Goal: Task Accomplishment & Management: Use online tool/utility

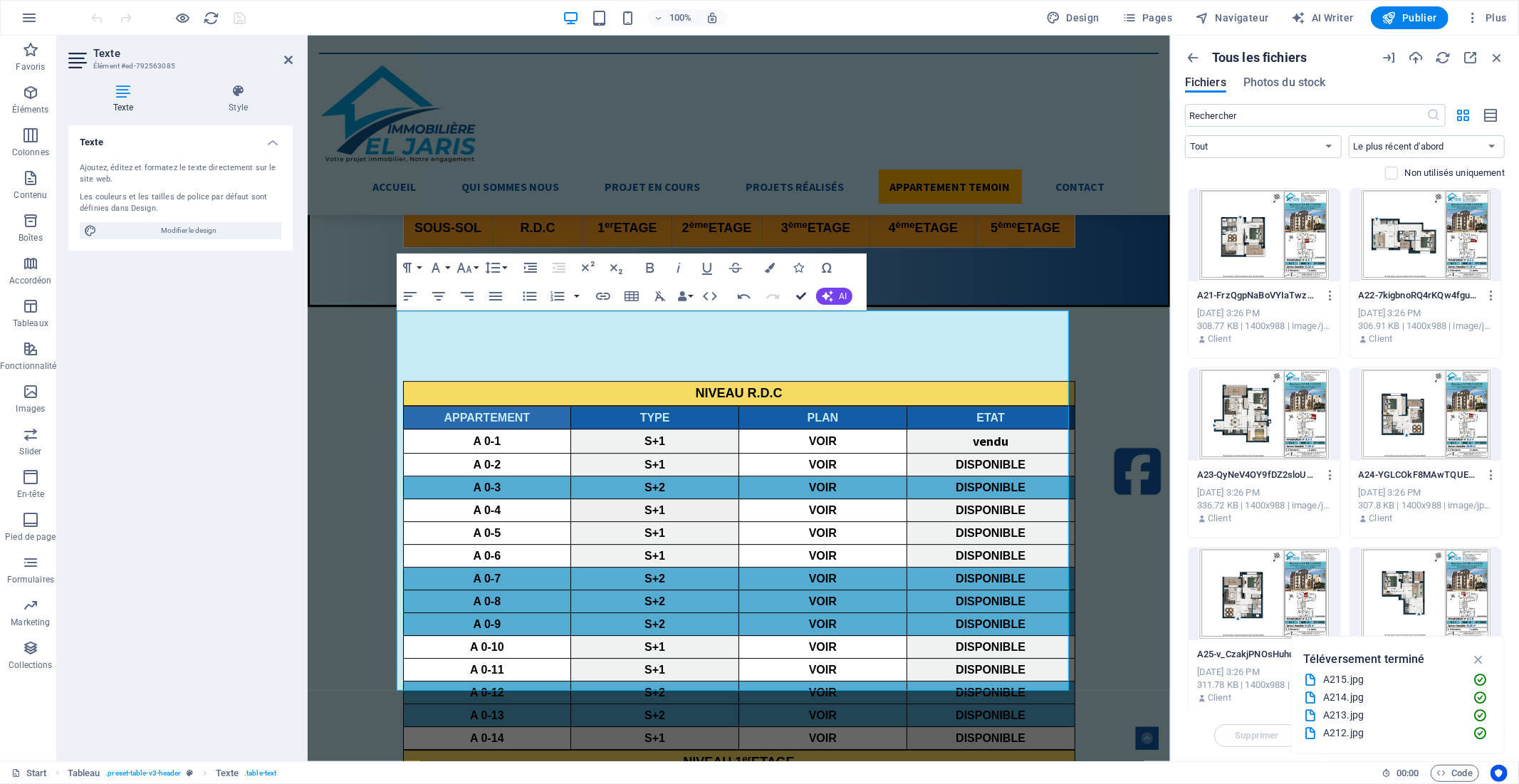
scroll to position [3720, 0]
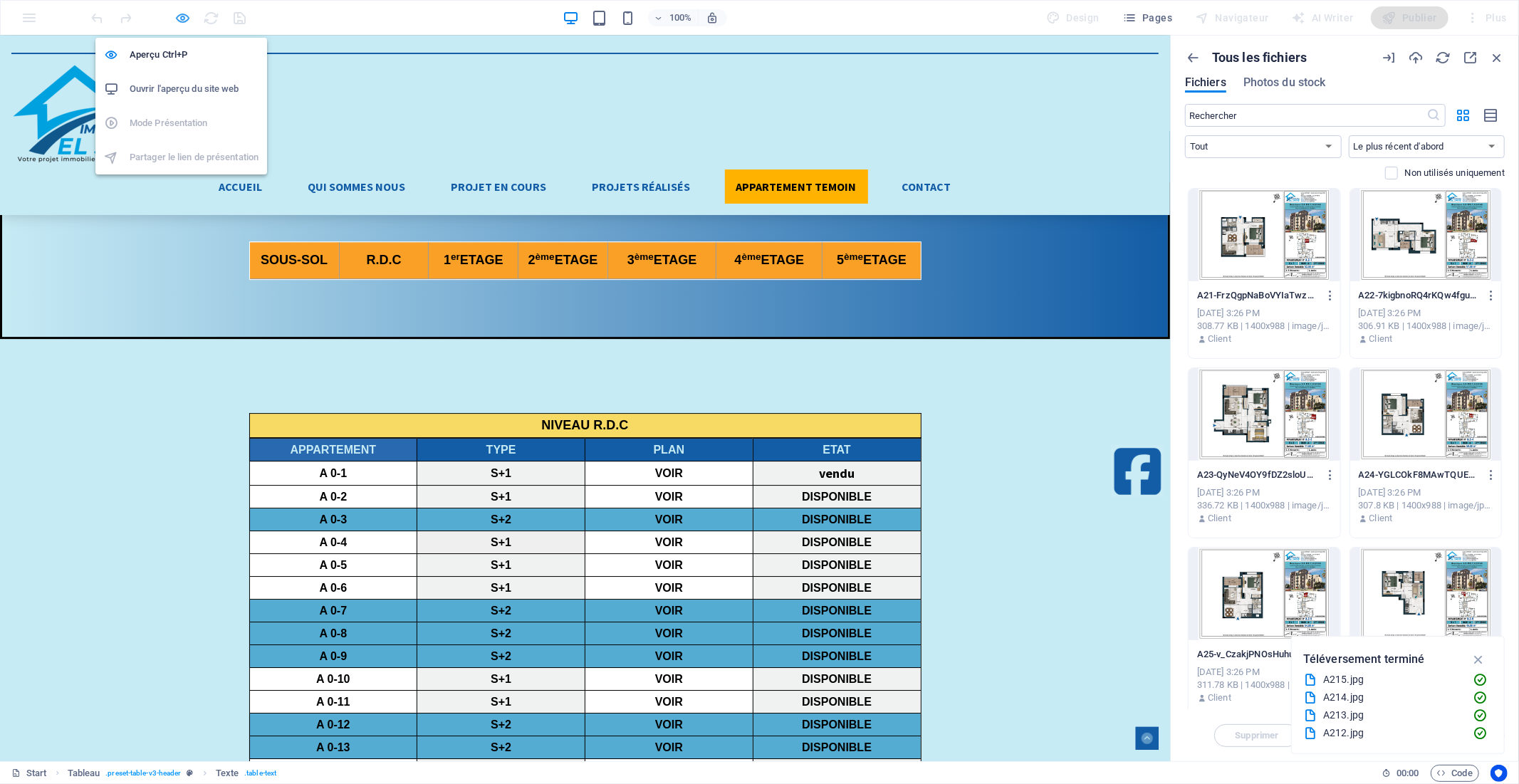
scroll to position [3785, 0]
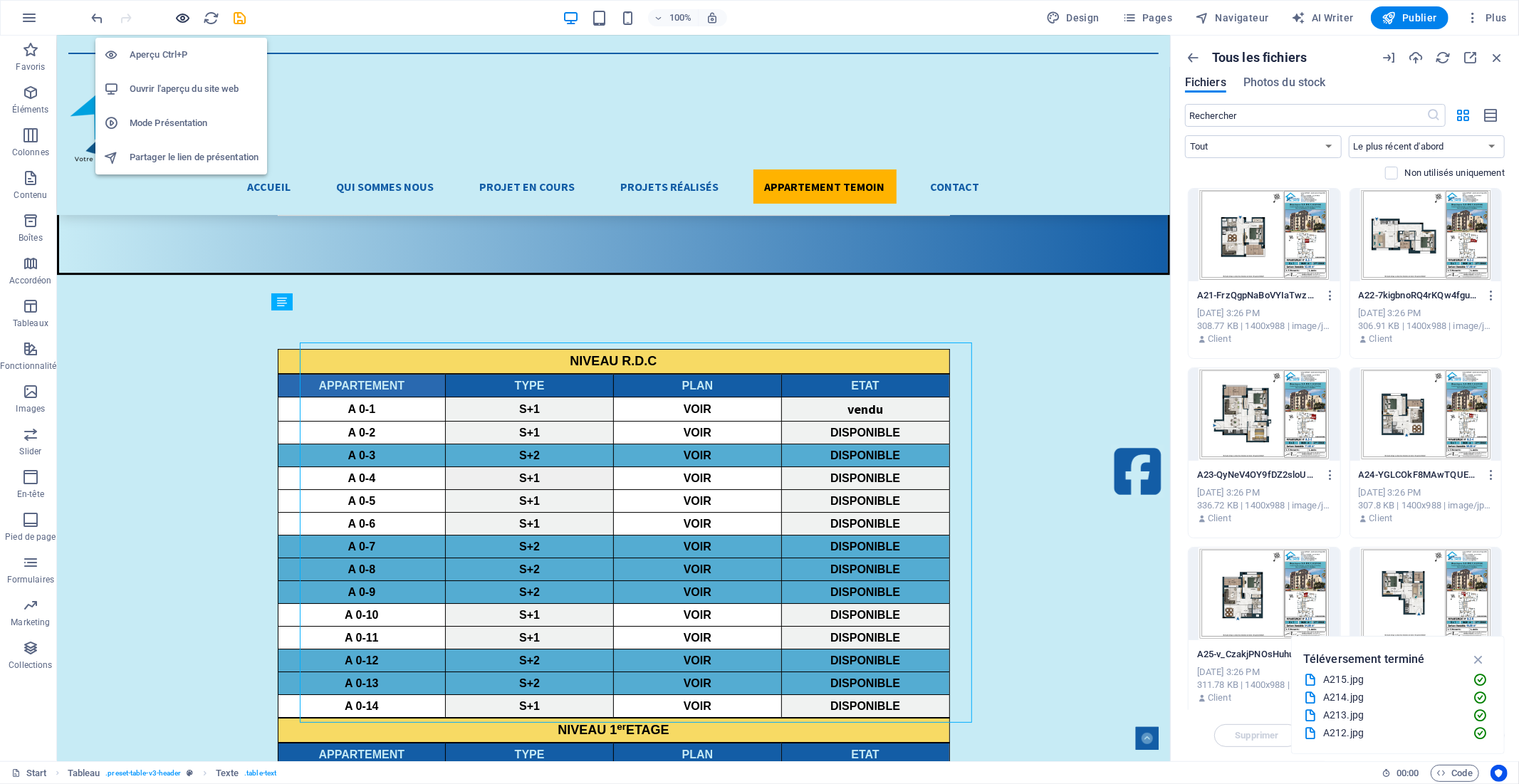
scroll to position [3720, 0]
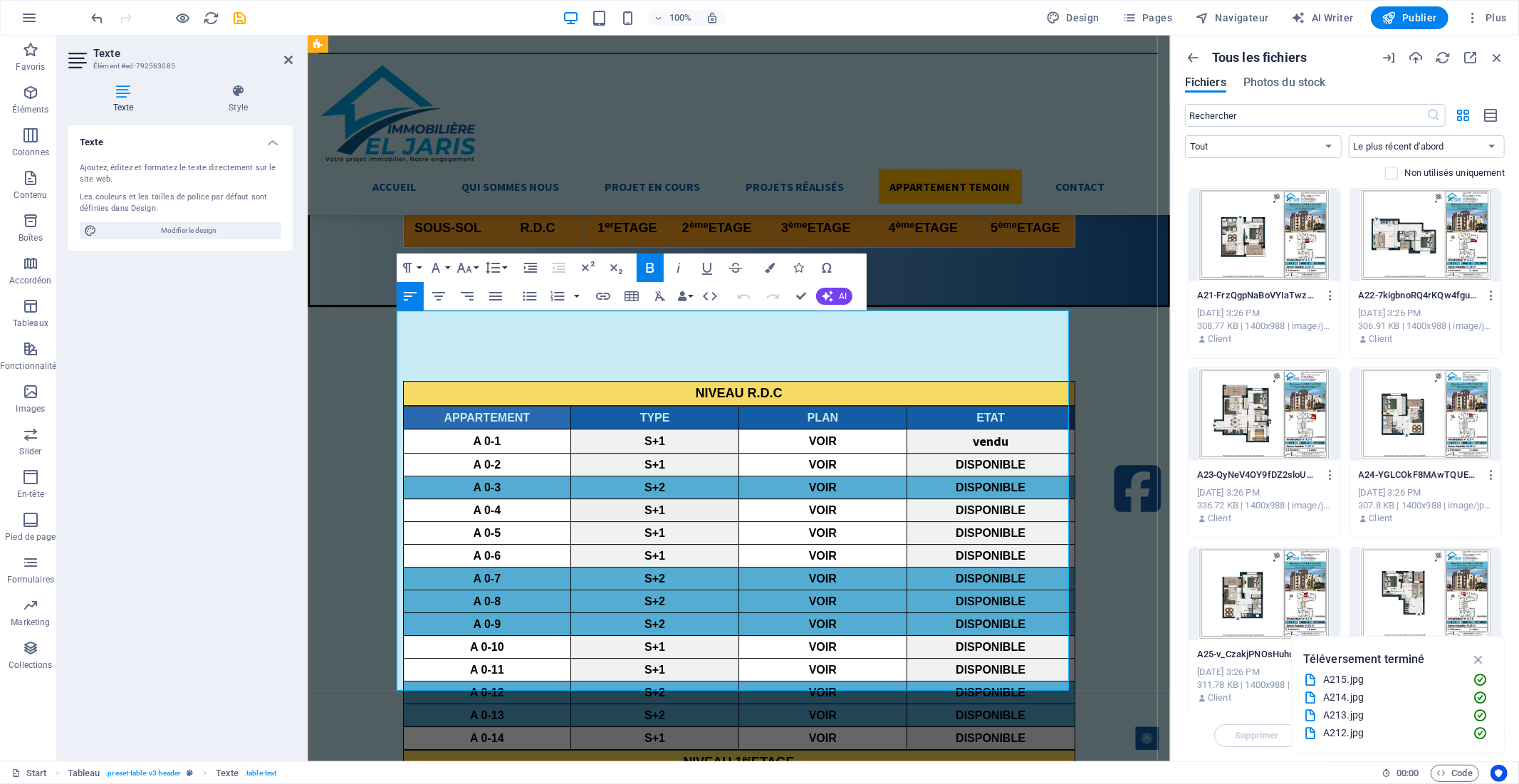
click at [817, 393] on icon "button" at bounding box center [816, 395] width 10 height 10
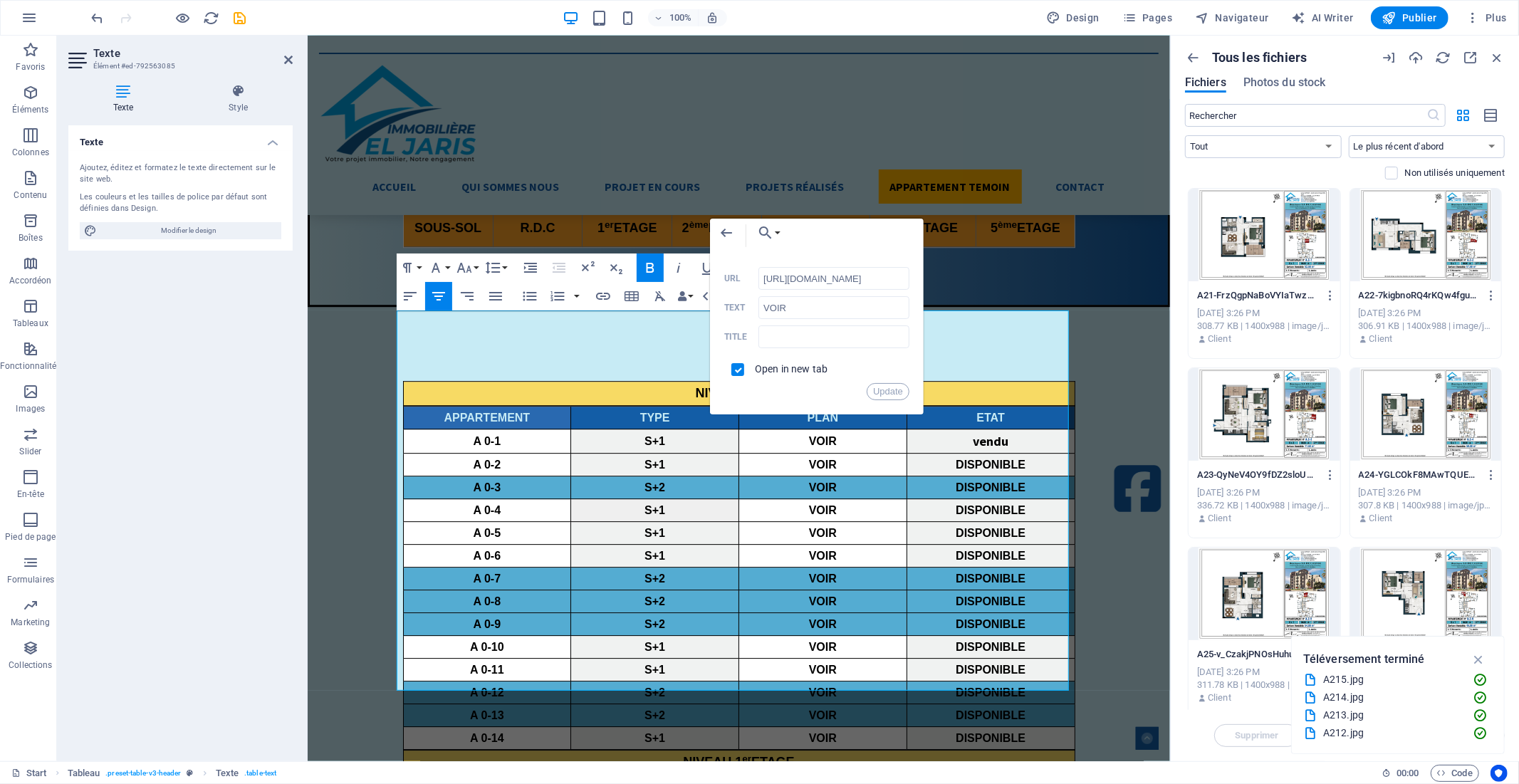
scroll to position [0, 0]
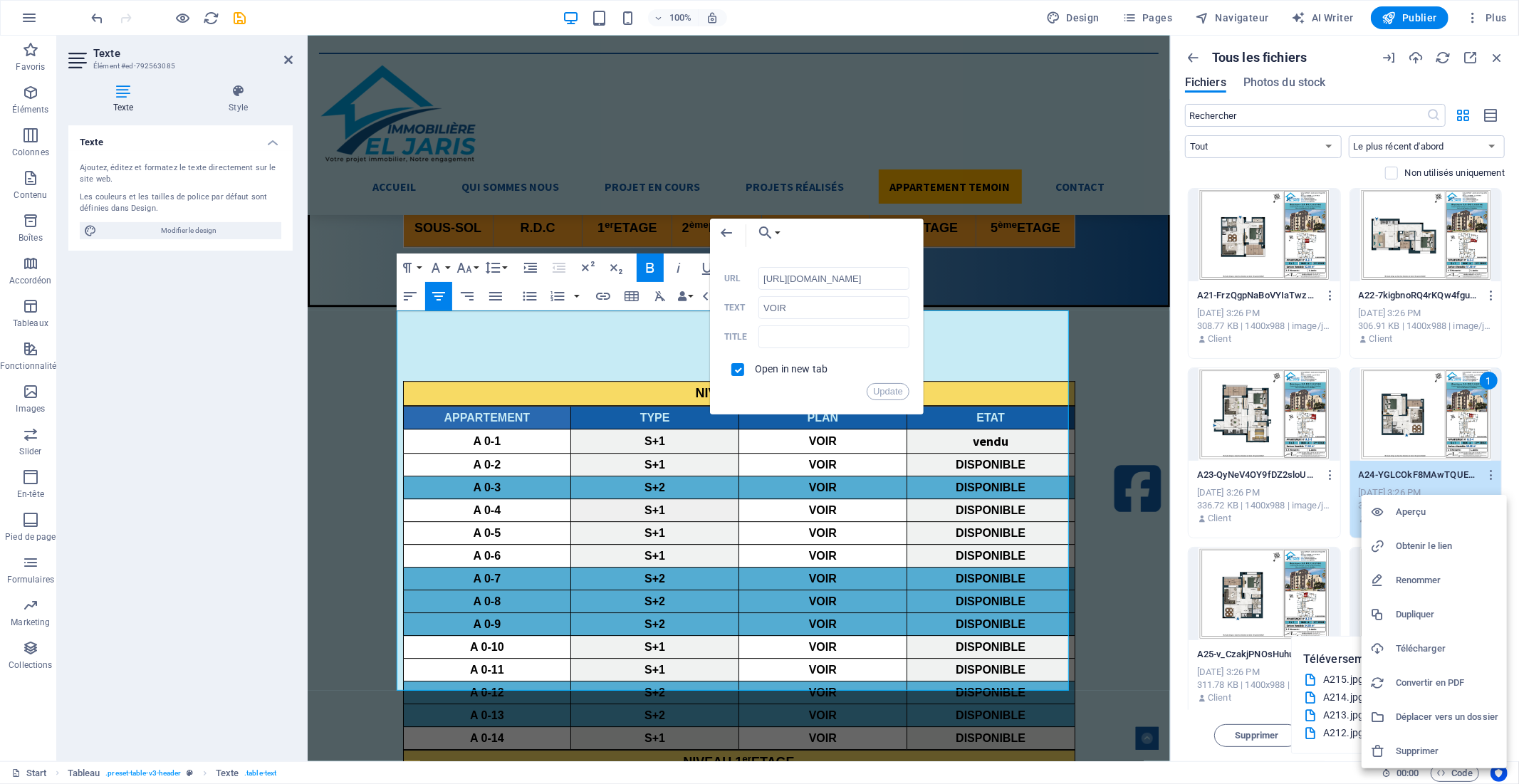
click at [1441, 543] on h6 "Obtenir le lien" at bounding box center [1447, 546] width 103 height 17
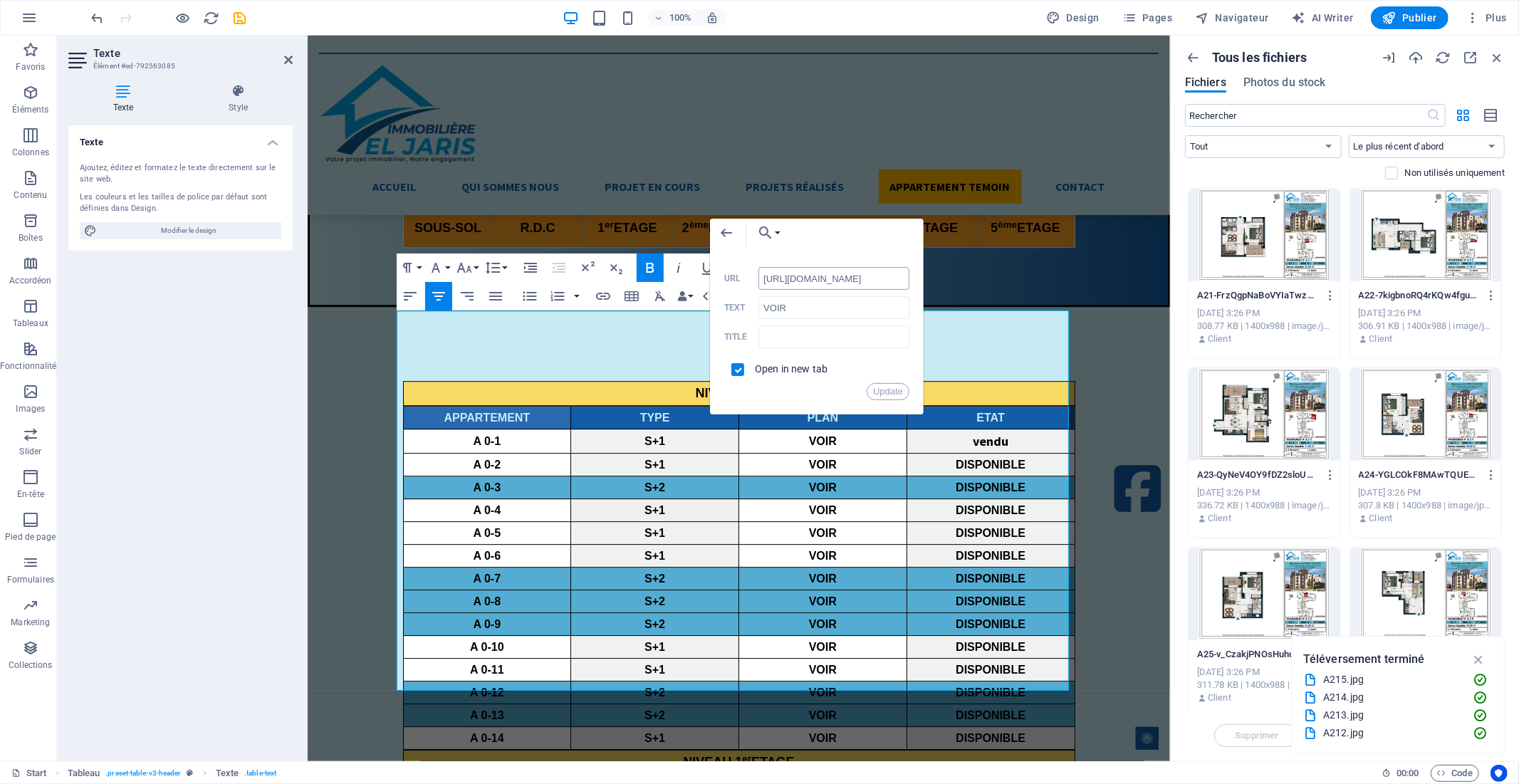
click at [793, 282] on input "[URL][DOMAIN_NAME]" at bounding box center [834, 278] width 151 height 23
paste input "8992002/A24-YGLCOkF8MAwTQUEEyF1WZ"
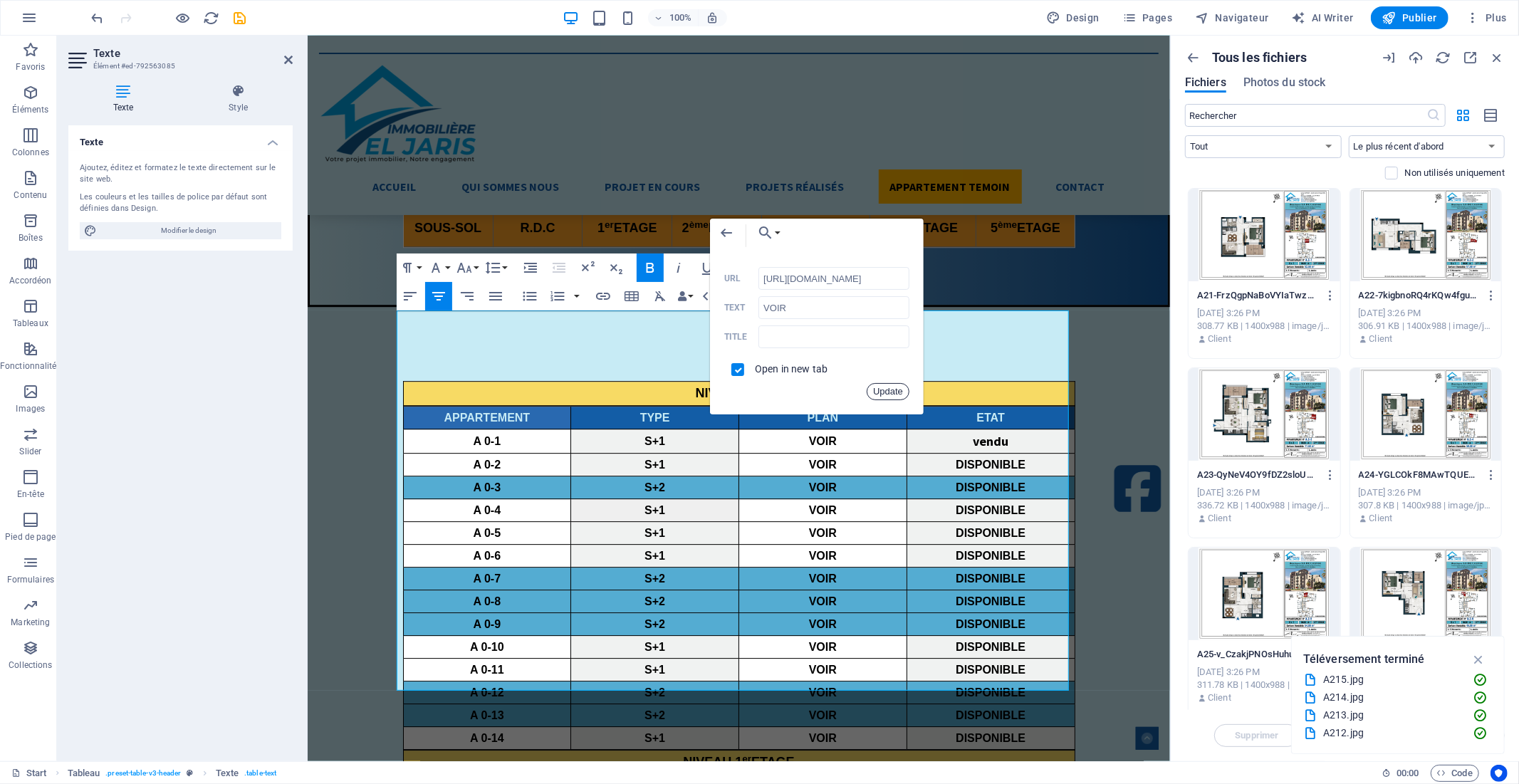
click at [881, 393] on button "Update" at bounding box center [888, 391] width 43 height 17
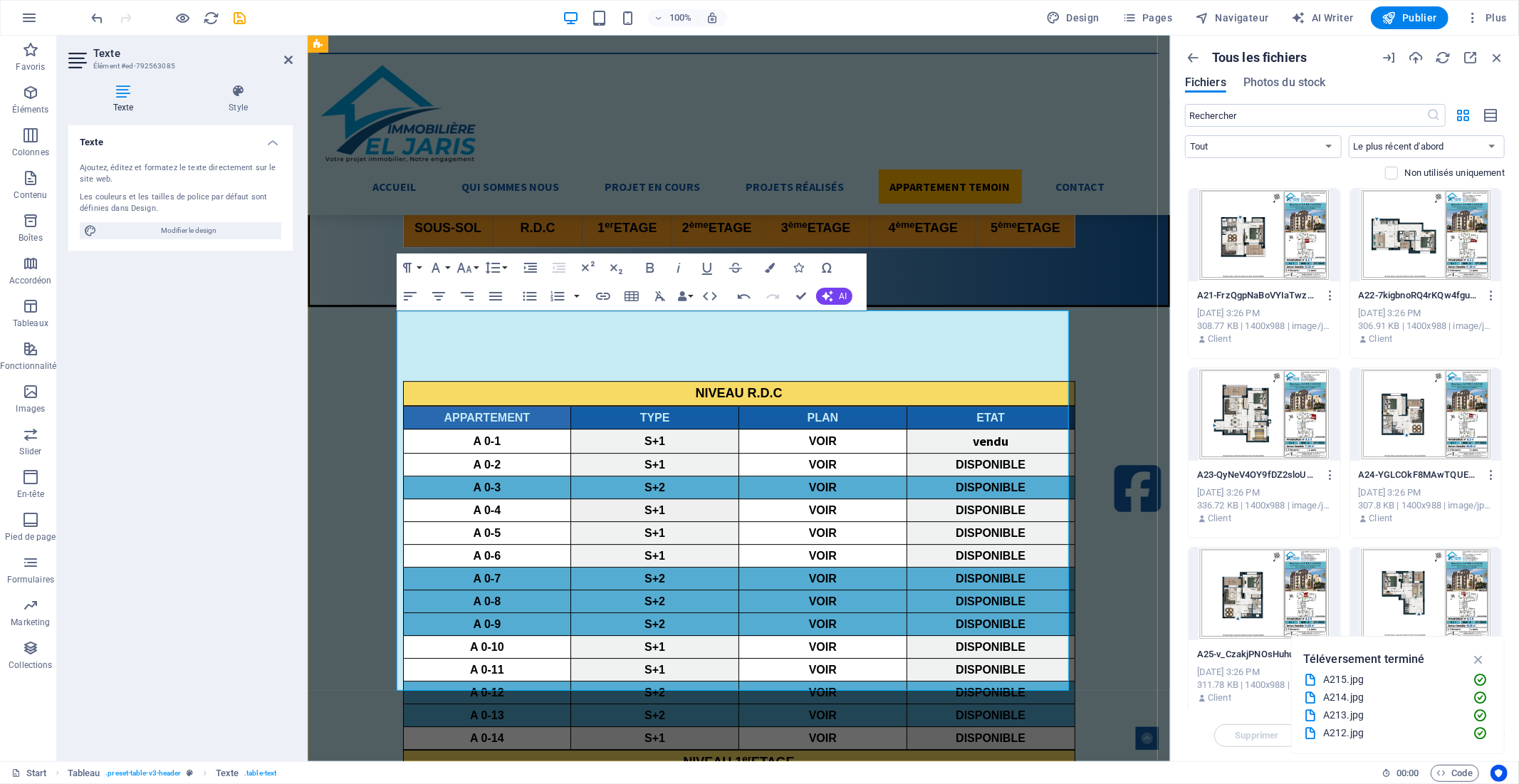
click at [815, 411] on icon "button" at bounding box center [816, 417] width 17 height 17
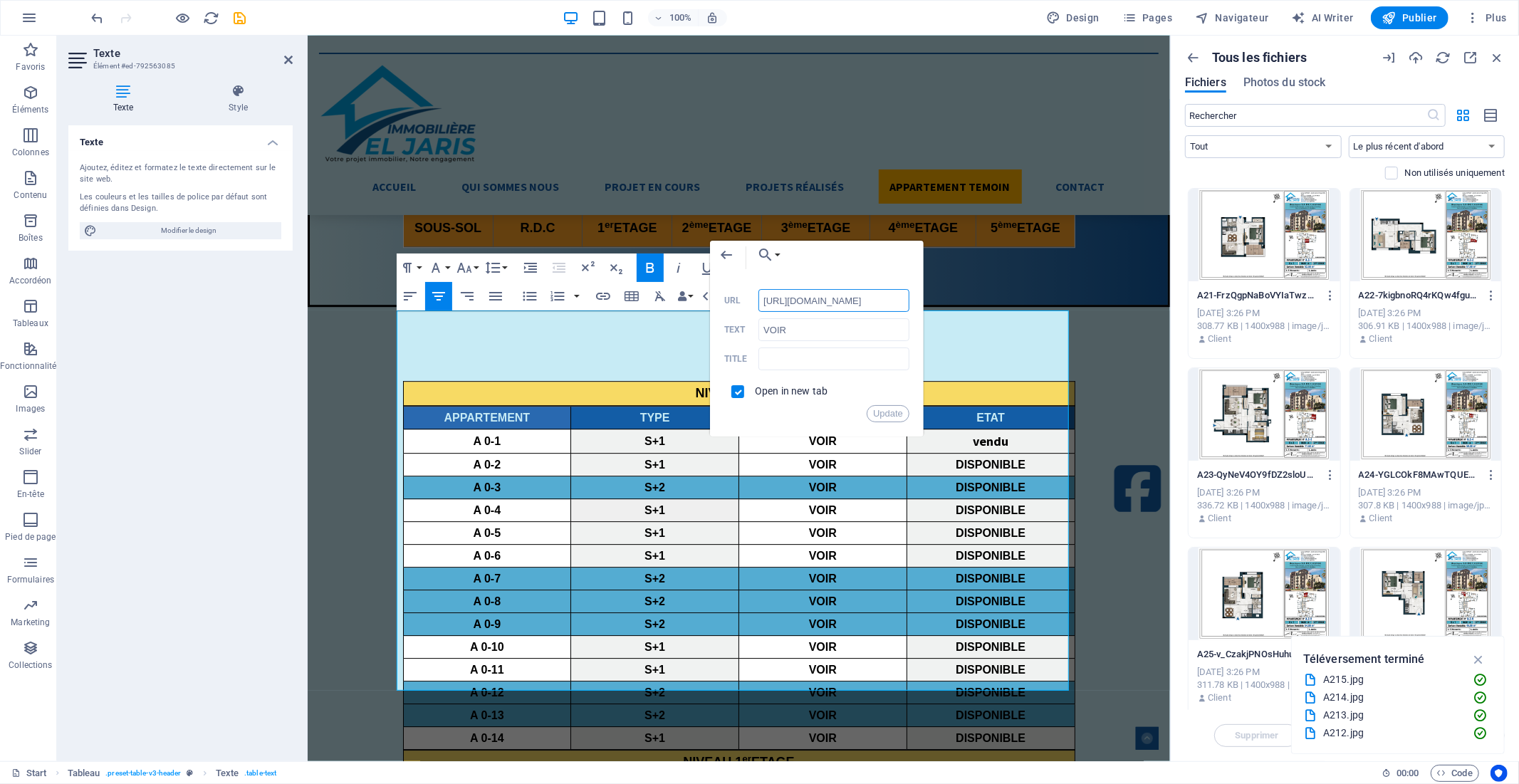
scroll to position [0, 195]
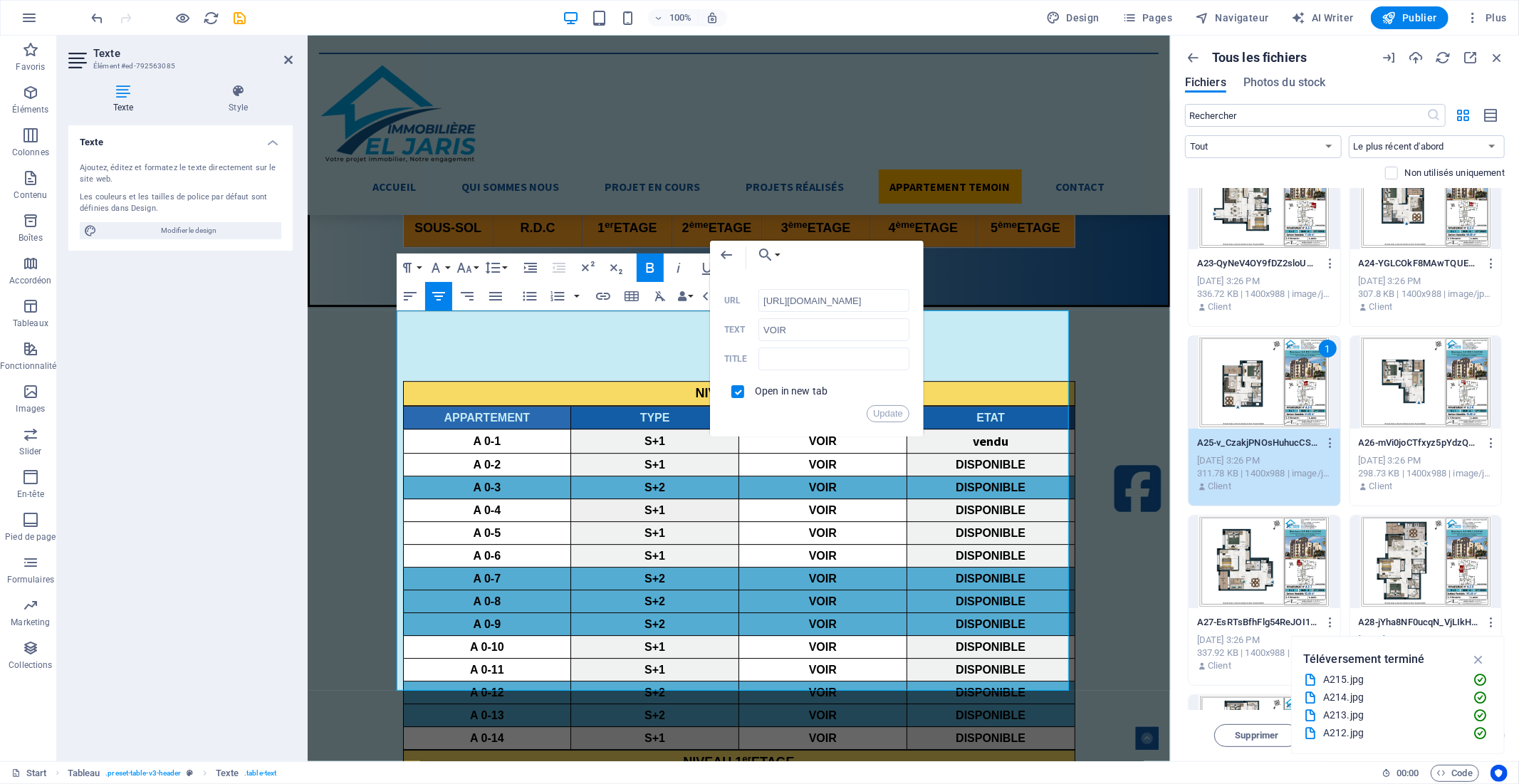
scroll to position [237, 0]
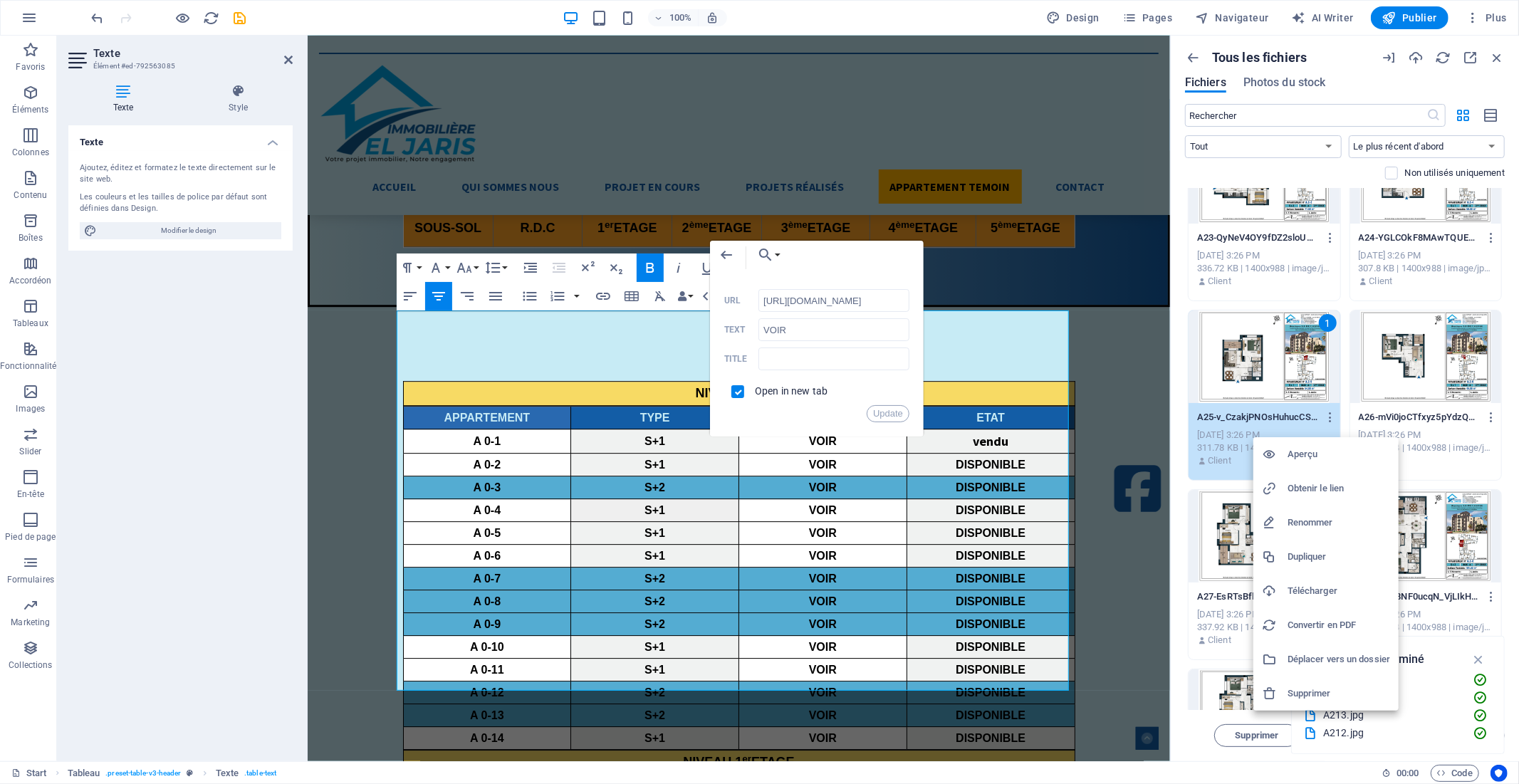
click at [1318, 487] on h6 "Obtenir le lien" at bounding box center [1338, 488] width 103 height 17
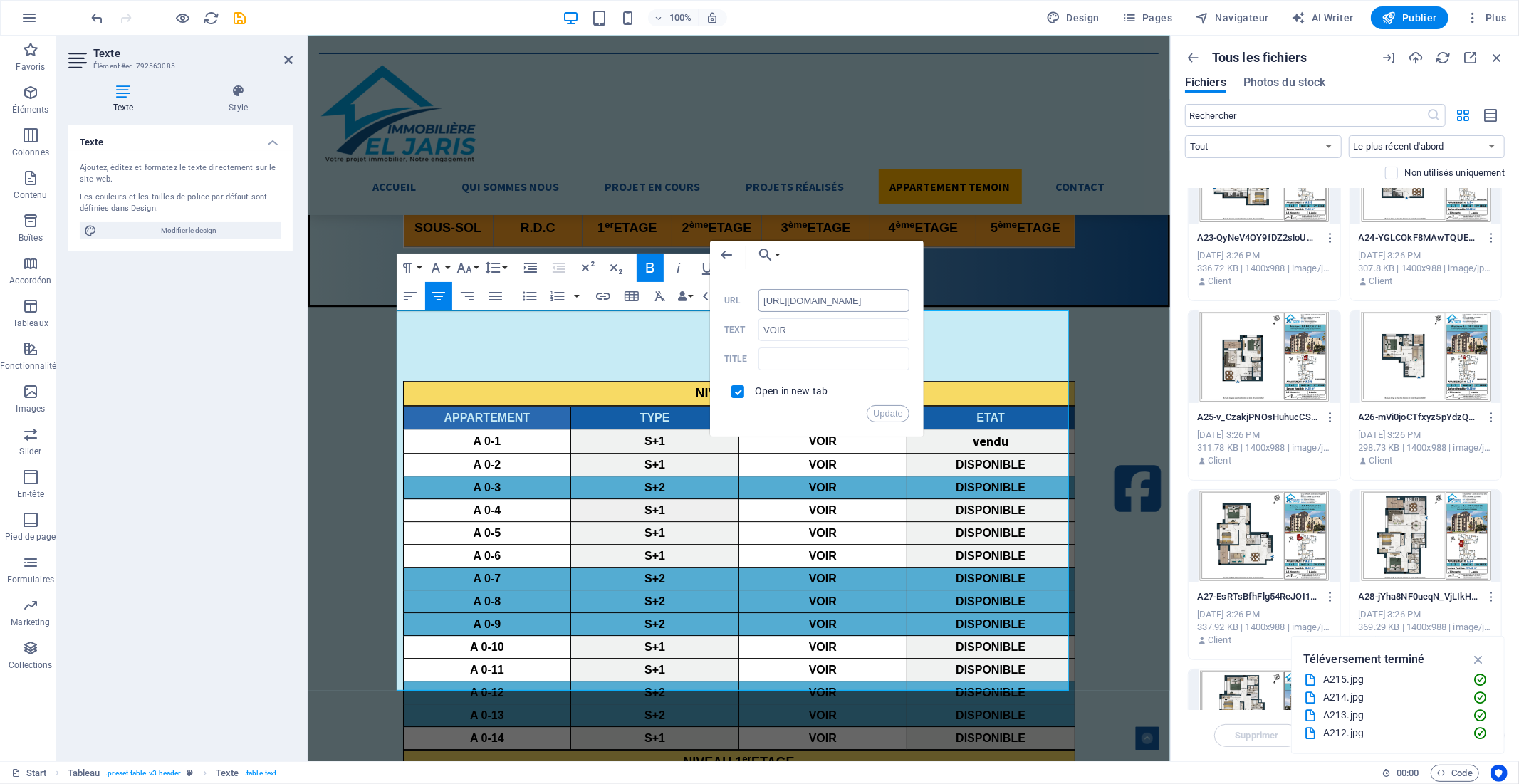
click at [794, 300] on input "[URL][DOMAIN_NAME]" at bounding box center [834, 300] width 151 height 23
paste input "8992001/A25-v_CzakjPNOsHuhucCSrW2A"
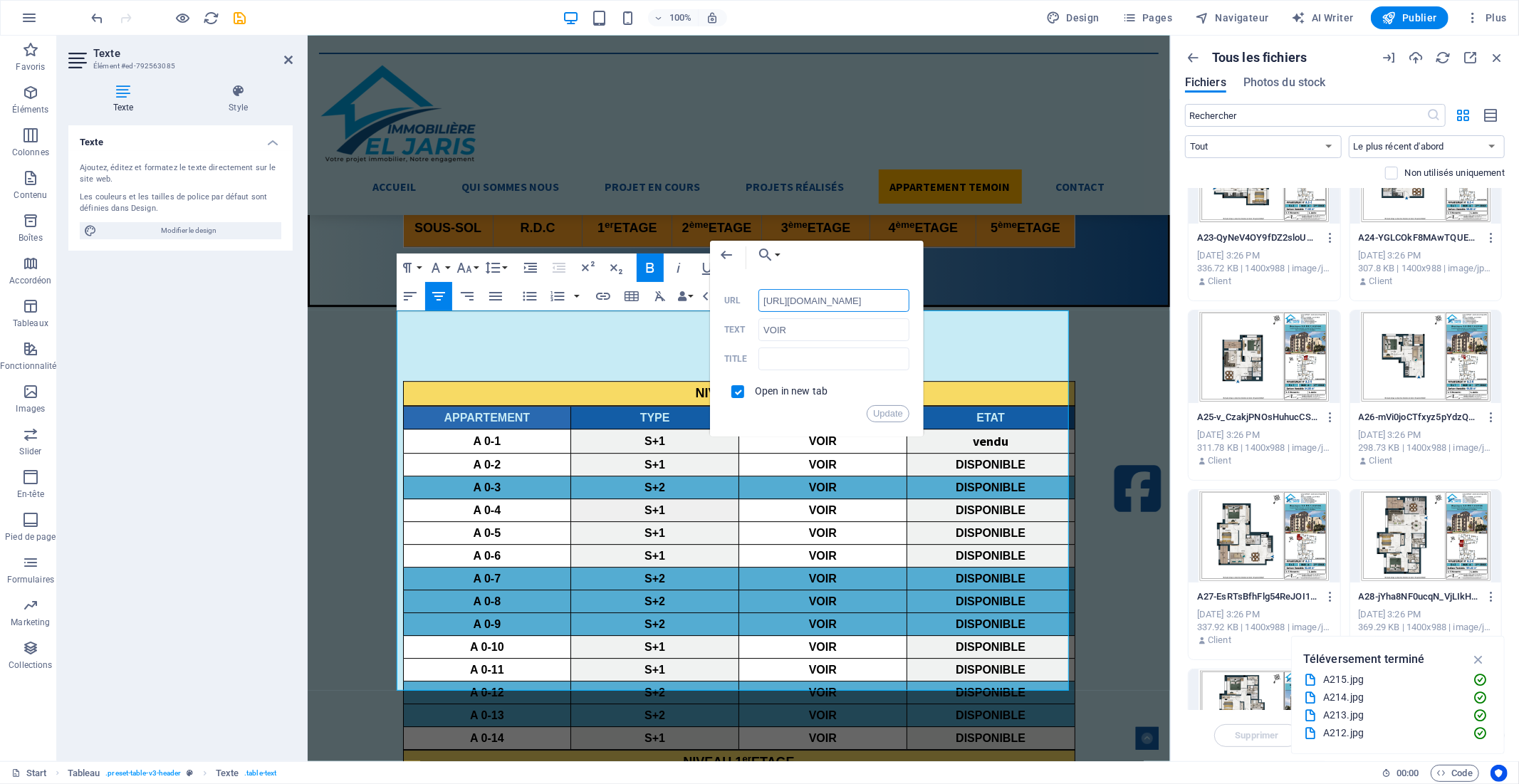
scroll to position [0, 206]
click at [884, 408] on button "Update" at bounding box center [888, 413] width 43 height 17
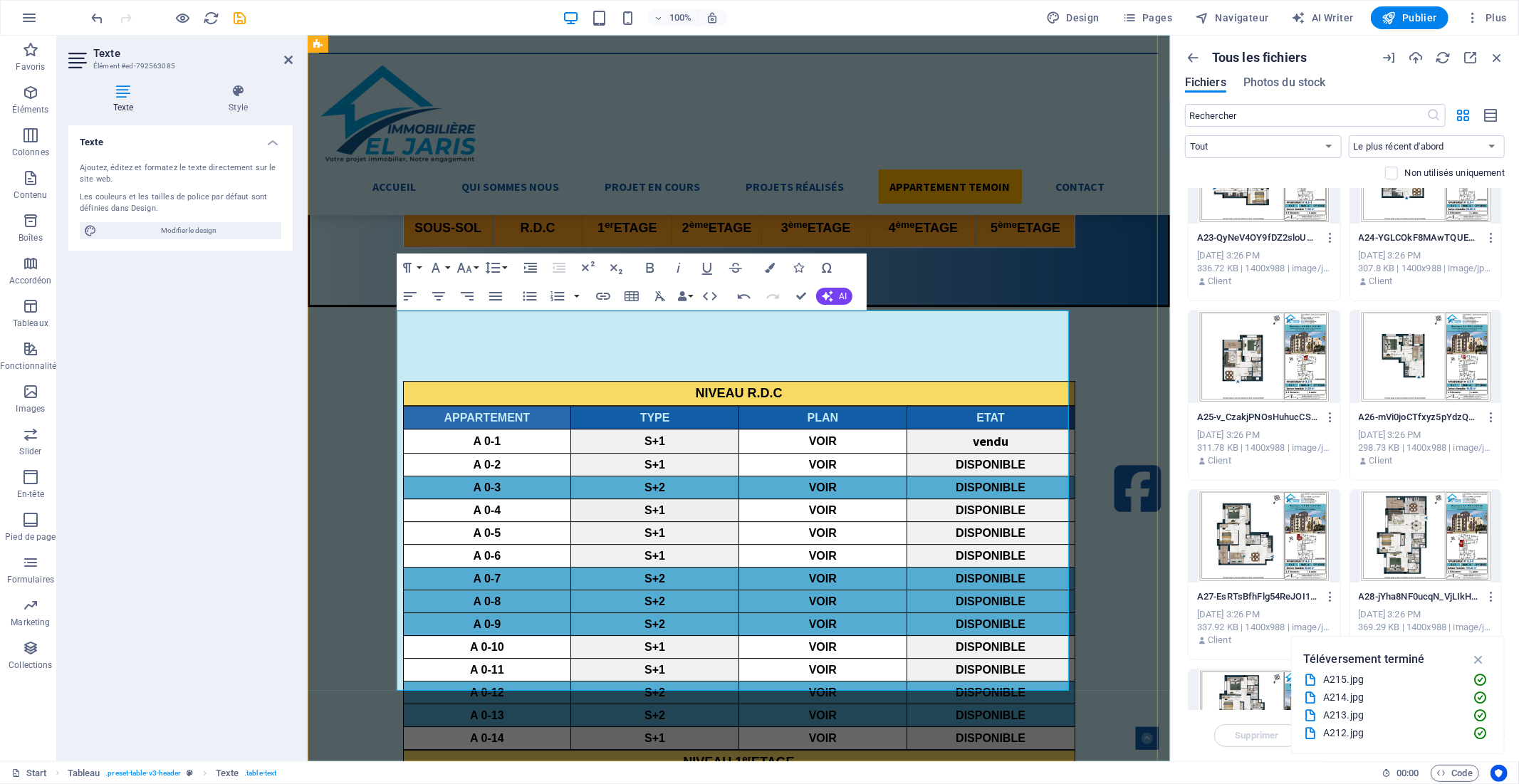
scroll to position [0, 0]
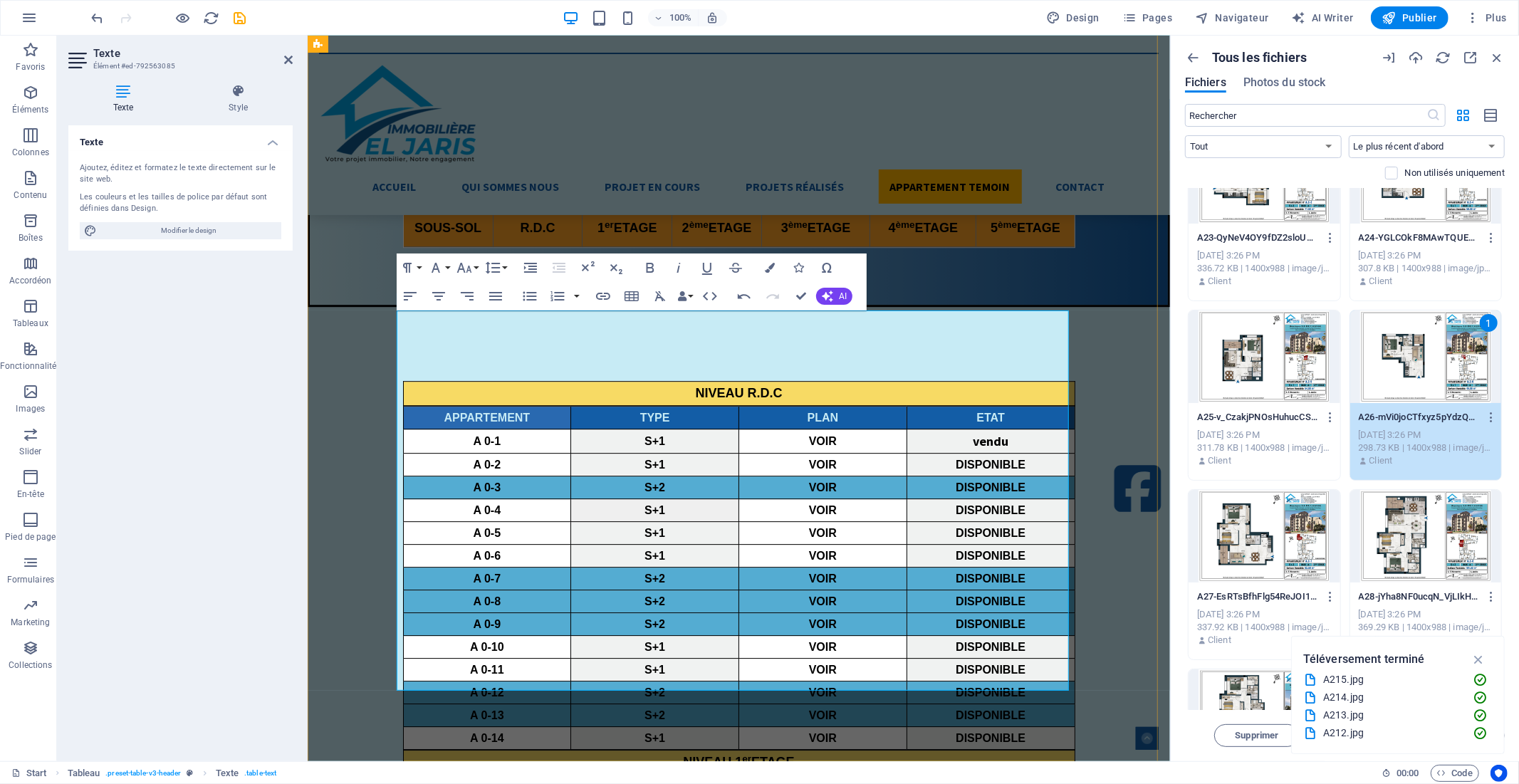
click at [815, 440] on icon "button" at bounding box center [816, 439] width 17 height 17
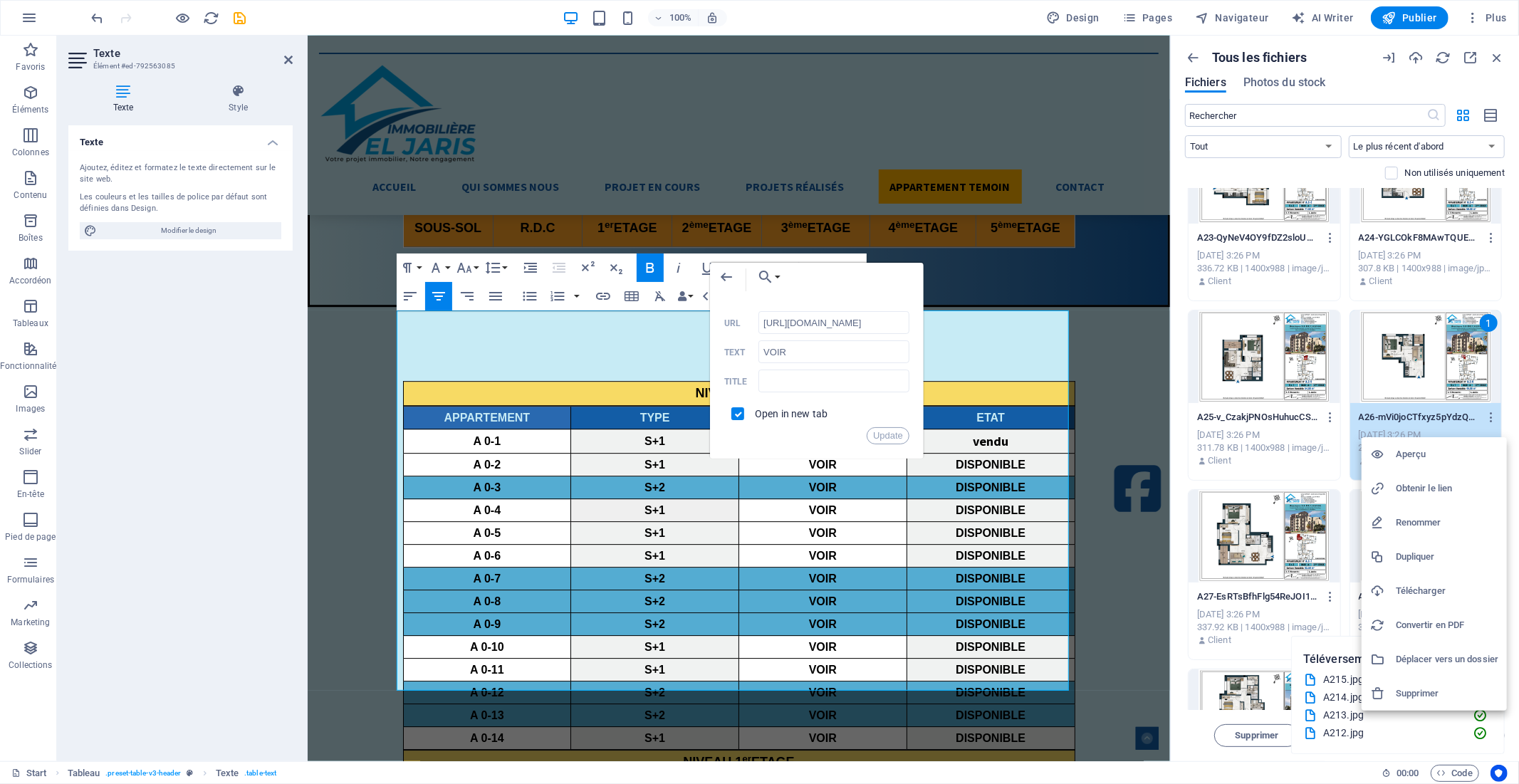
click at [1408, 489] on h6 "Obtenir le lien" at bounding box center [1447, 488] width 103 height 17
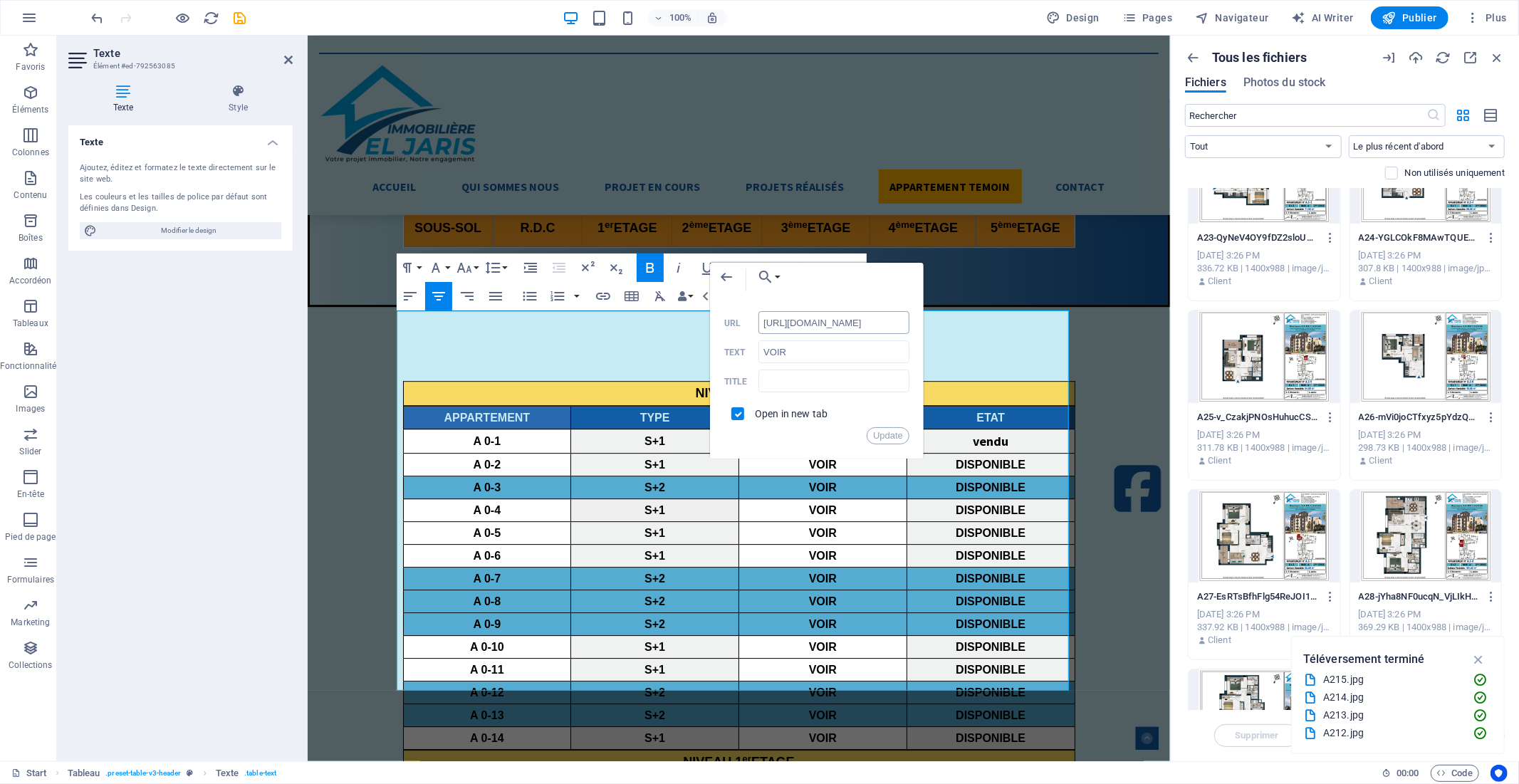
click at [789, 326] on input "[URL][DOMAIN_NAME]" at bounding box center [834, 322] width 151 height 23
paste input "8991999/A26-mVi0joCTfxyz5pYdzQyb1"
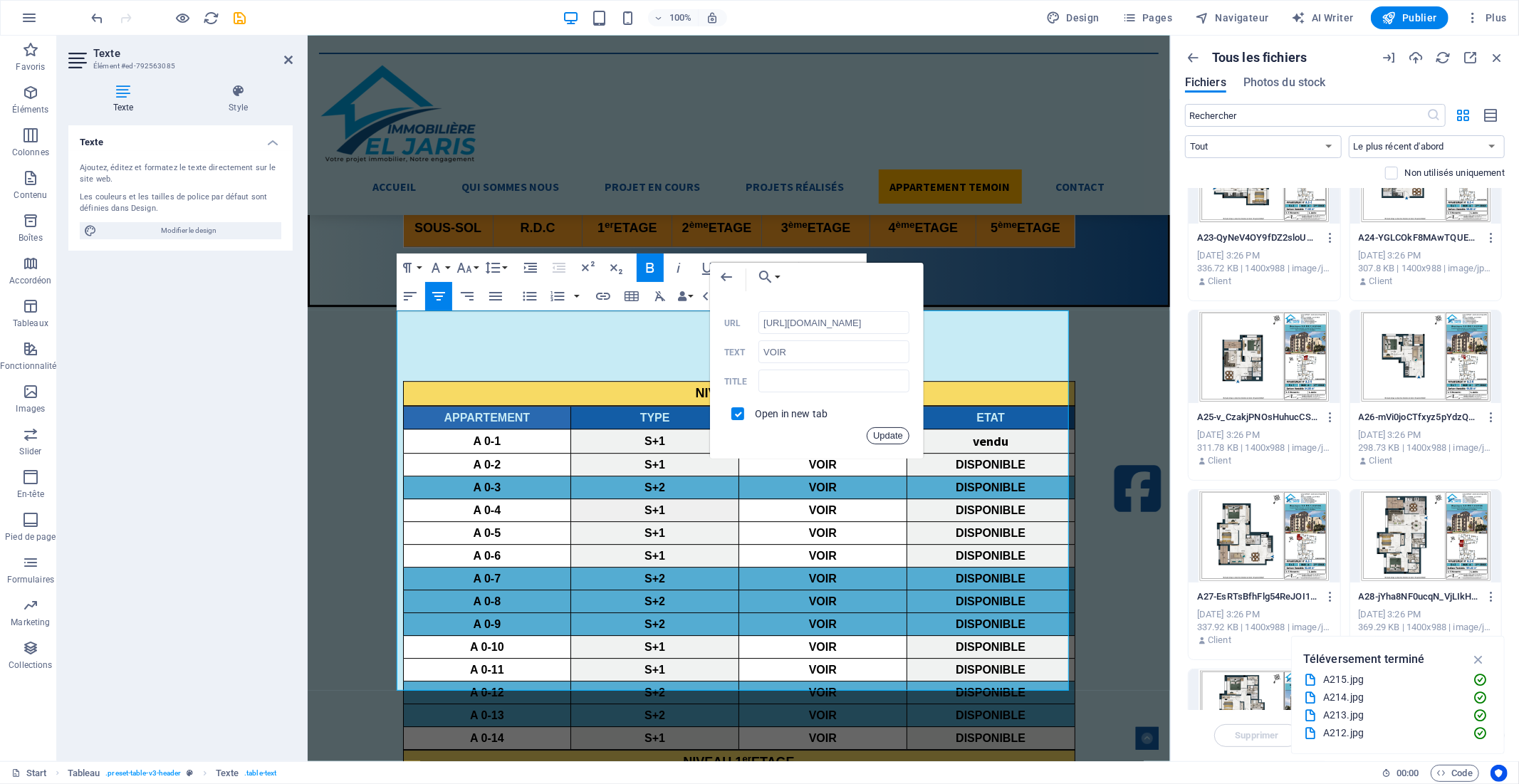
click at [890, 436] on button "Update" at bounding box center [888, 436] width 43 height 17
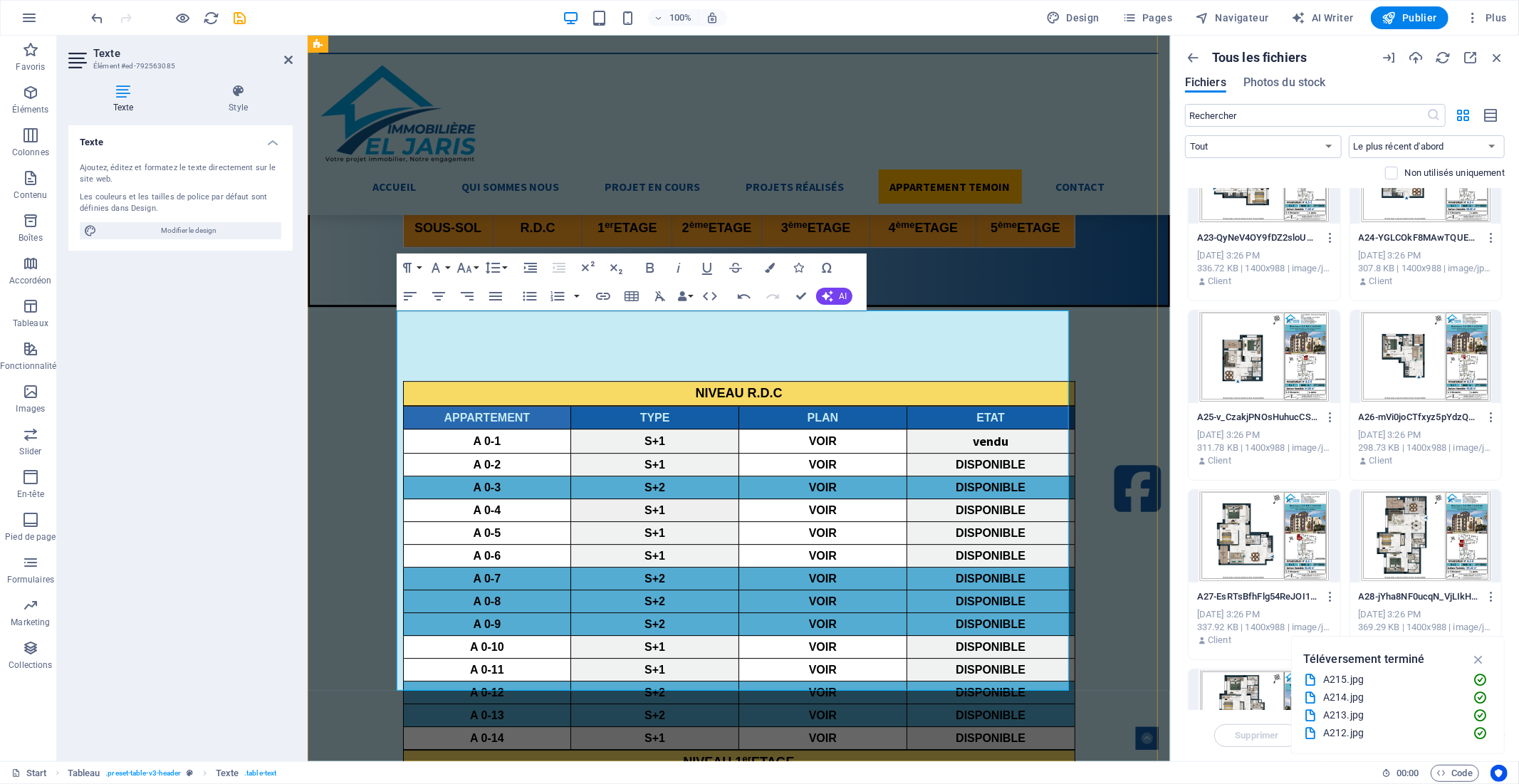
click at [821, 467] on icon "button" at bounding box center [816, 466] width 17 height 17
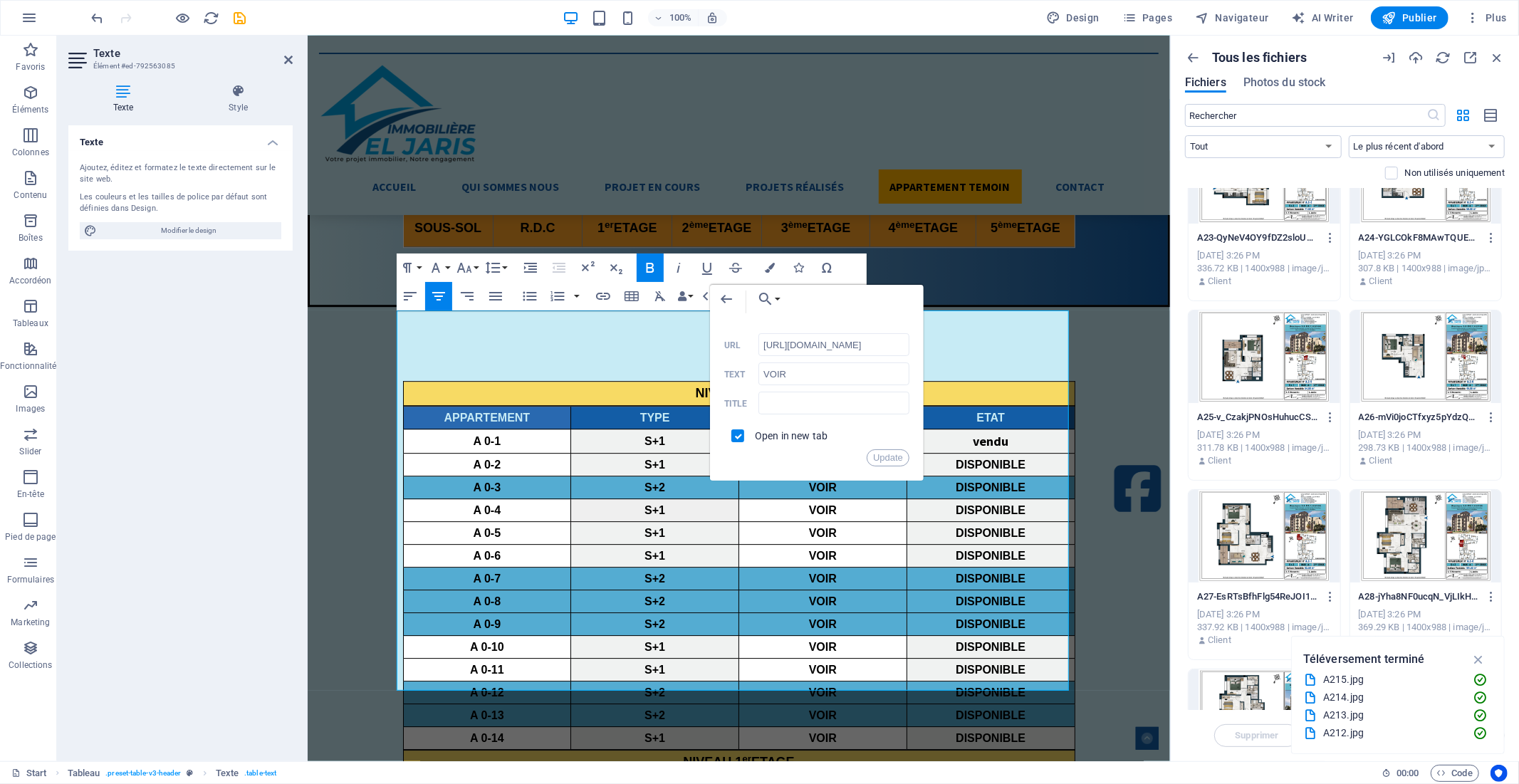
click at [1330, 595] on icon "button" at bounding box center [1330, 596] width 13 height 13
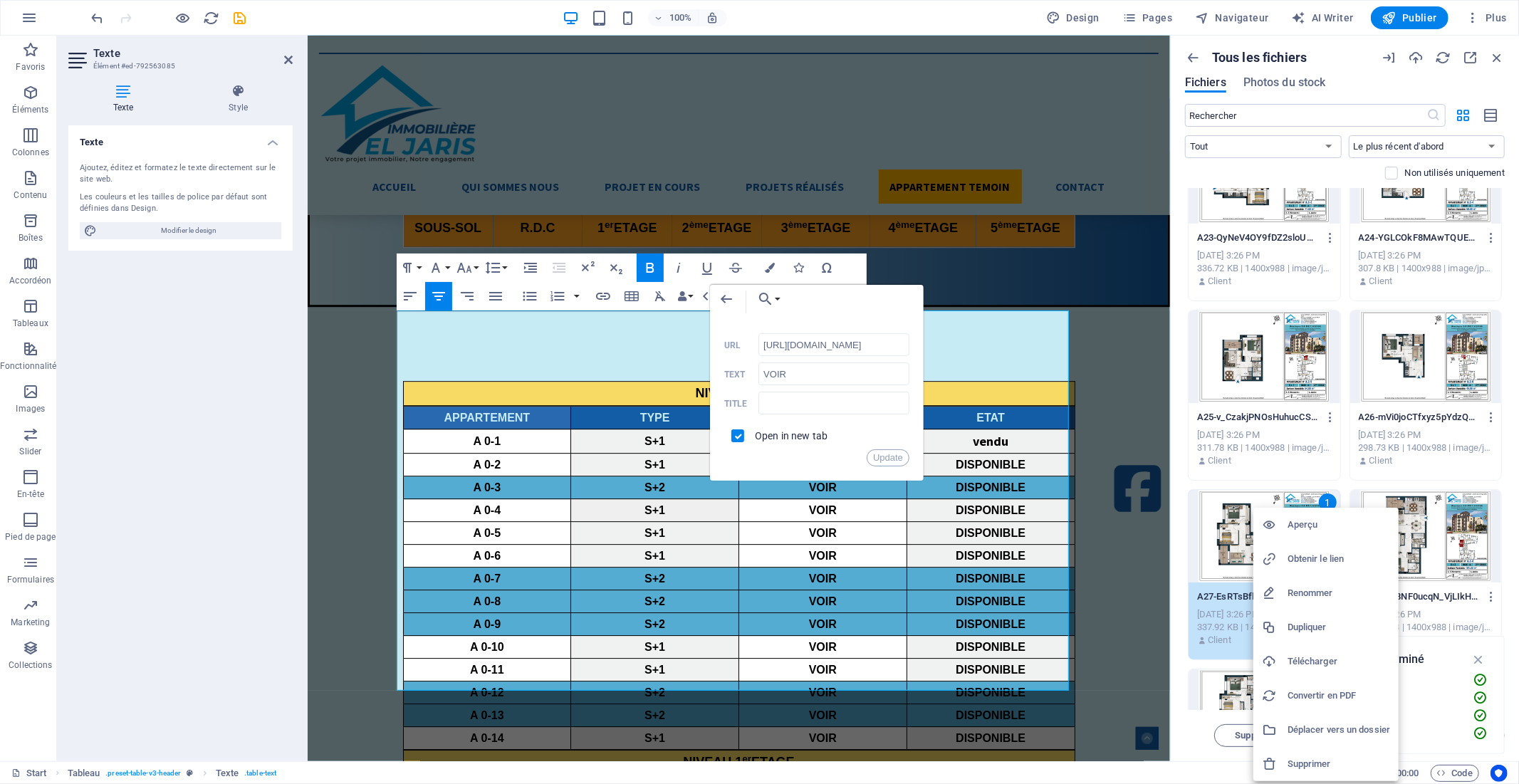
click at [1333, 552] on h6 "Obtenir le lien" at bounding box center [1338, 558] width 103 height 17
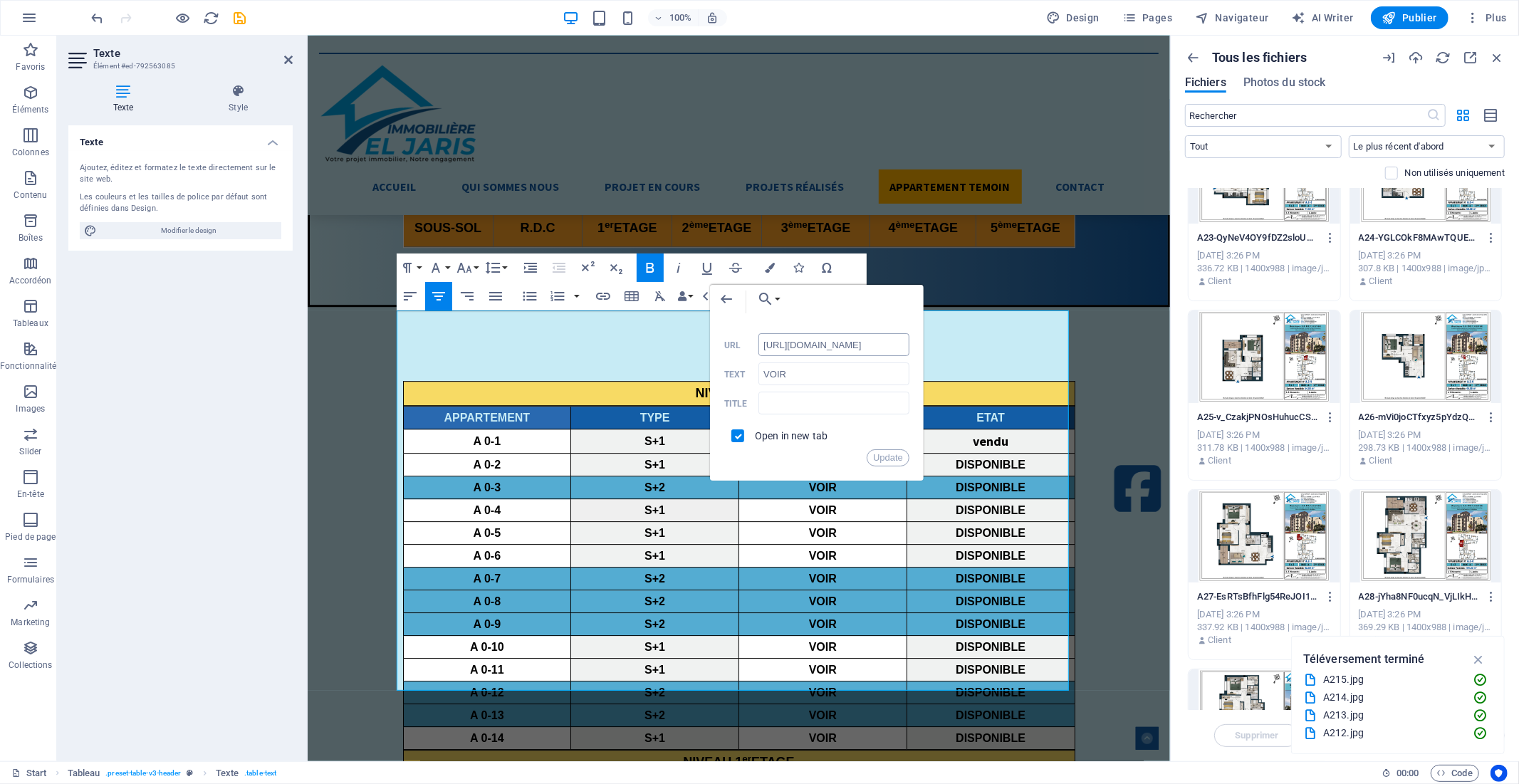
click at [806, 351] on input "[URL][DOMAIN_NAME]" at bounding box center [834, 344] width 151 height 23
paste input "8991996/A27-EsRTsBfhFlg54ReJOI1-SA"
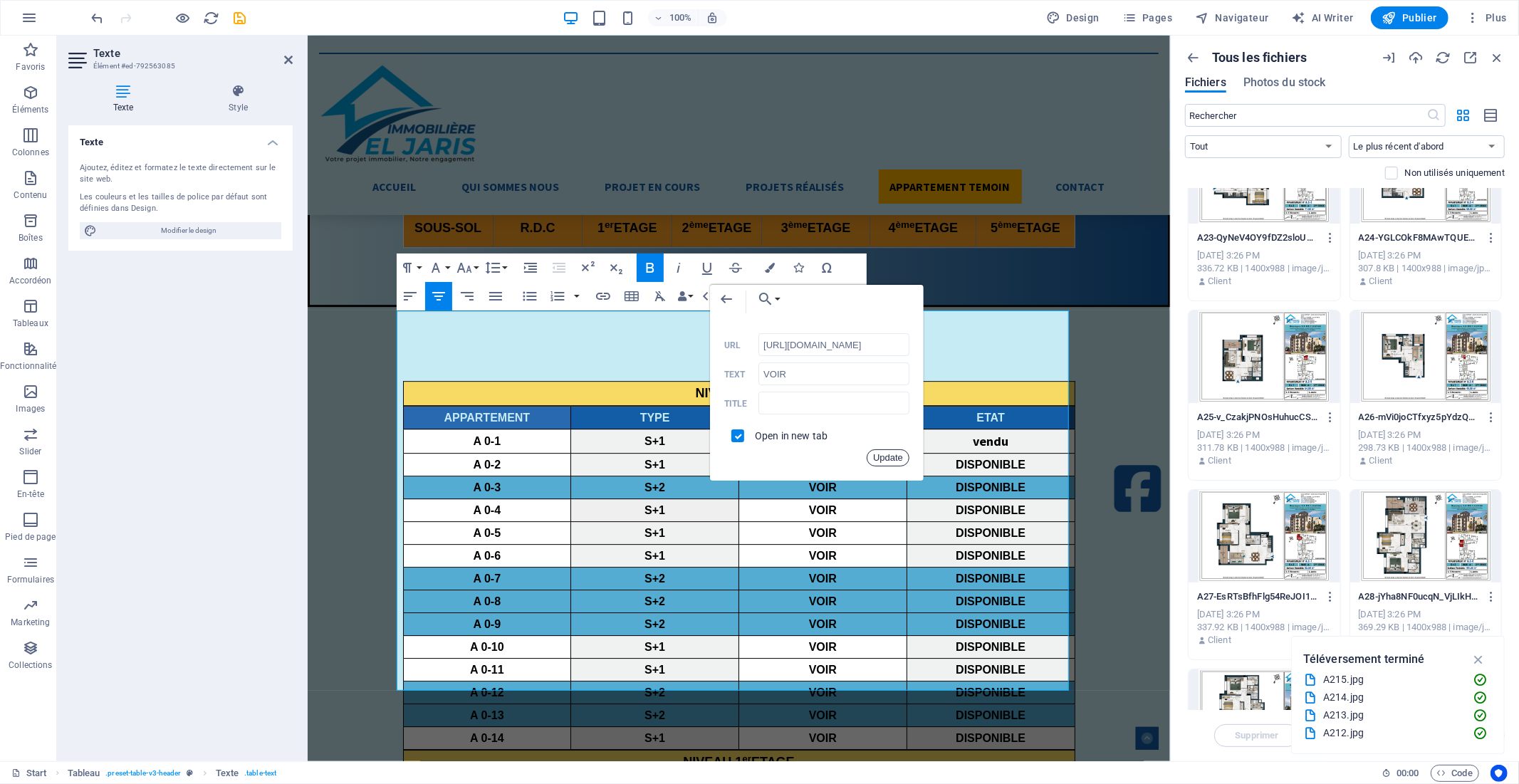
click at [882, 456] on button "Update" at bounding box center [888, 457] width 43 height 17
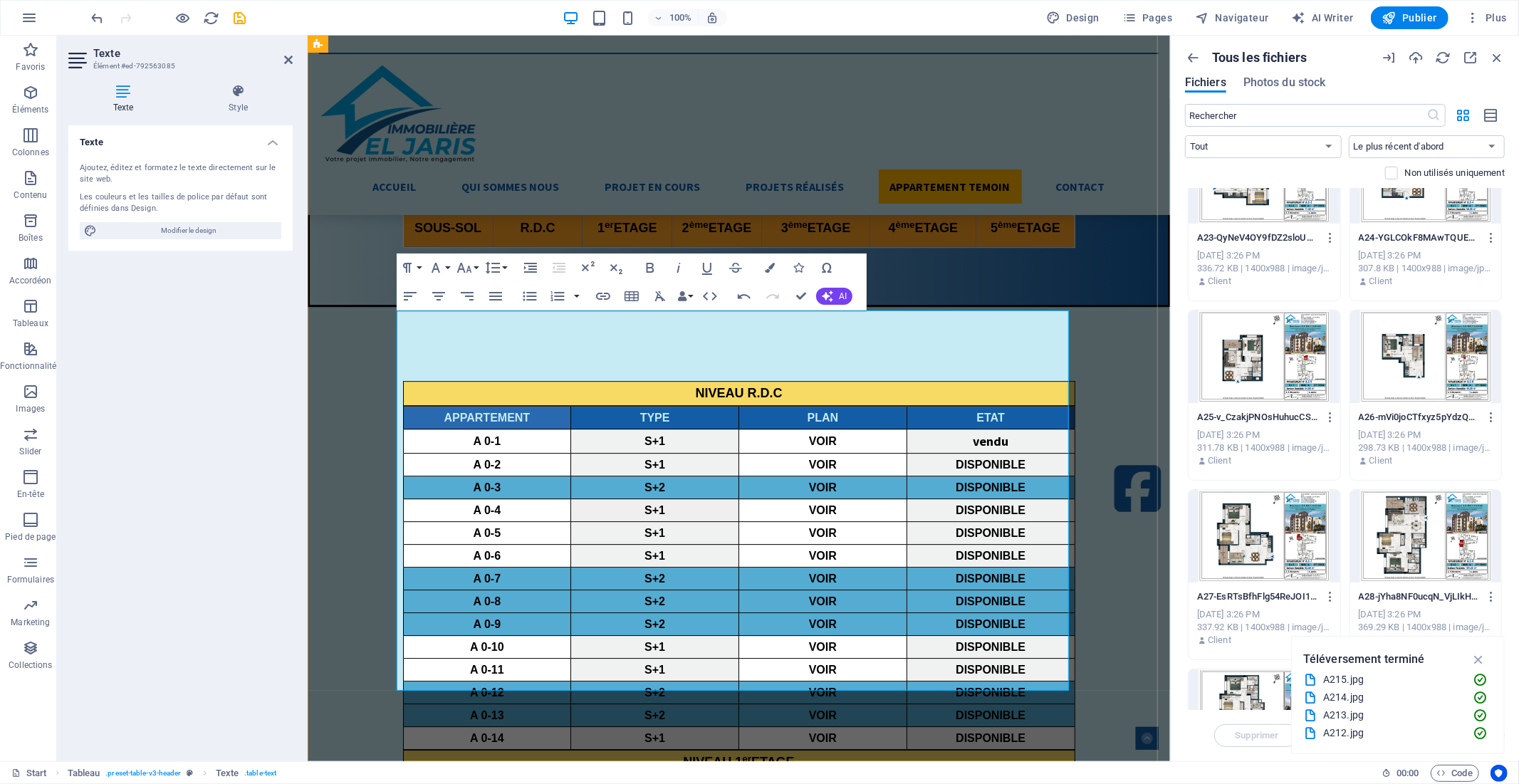
scroll to position [0, 0]
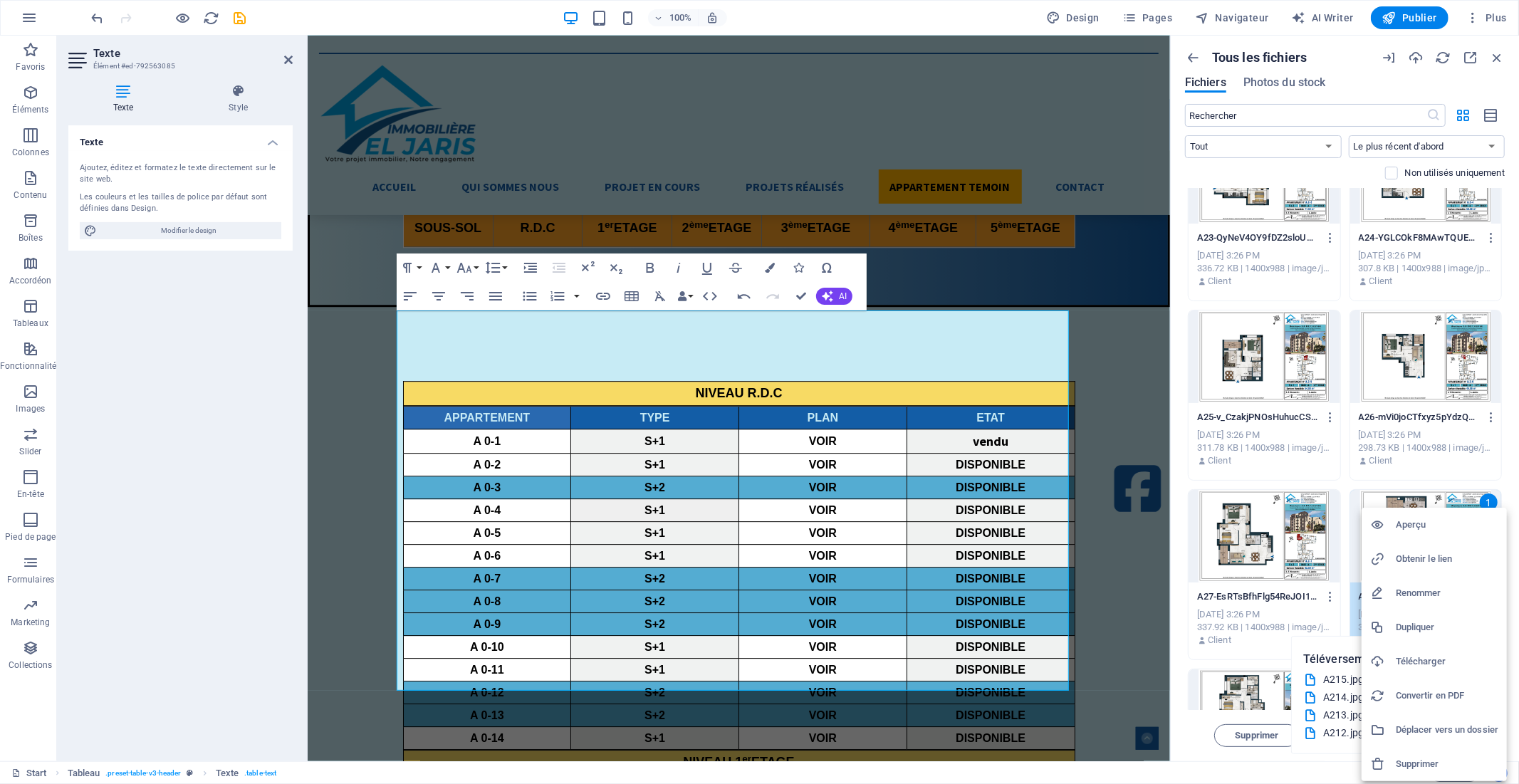
click at [1421, 560] on h6 "Obtenir le lien" at bounding box center [1447, 558] width 103 height 17
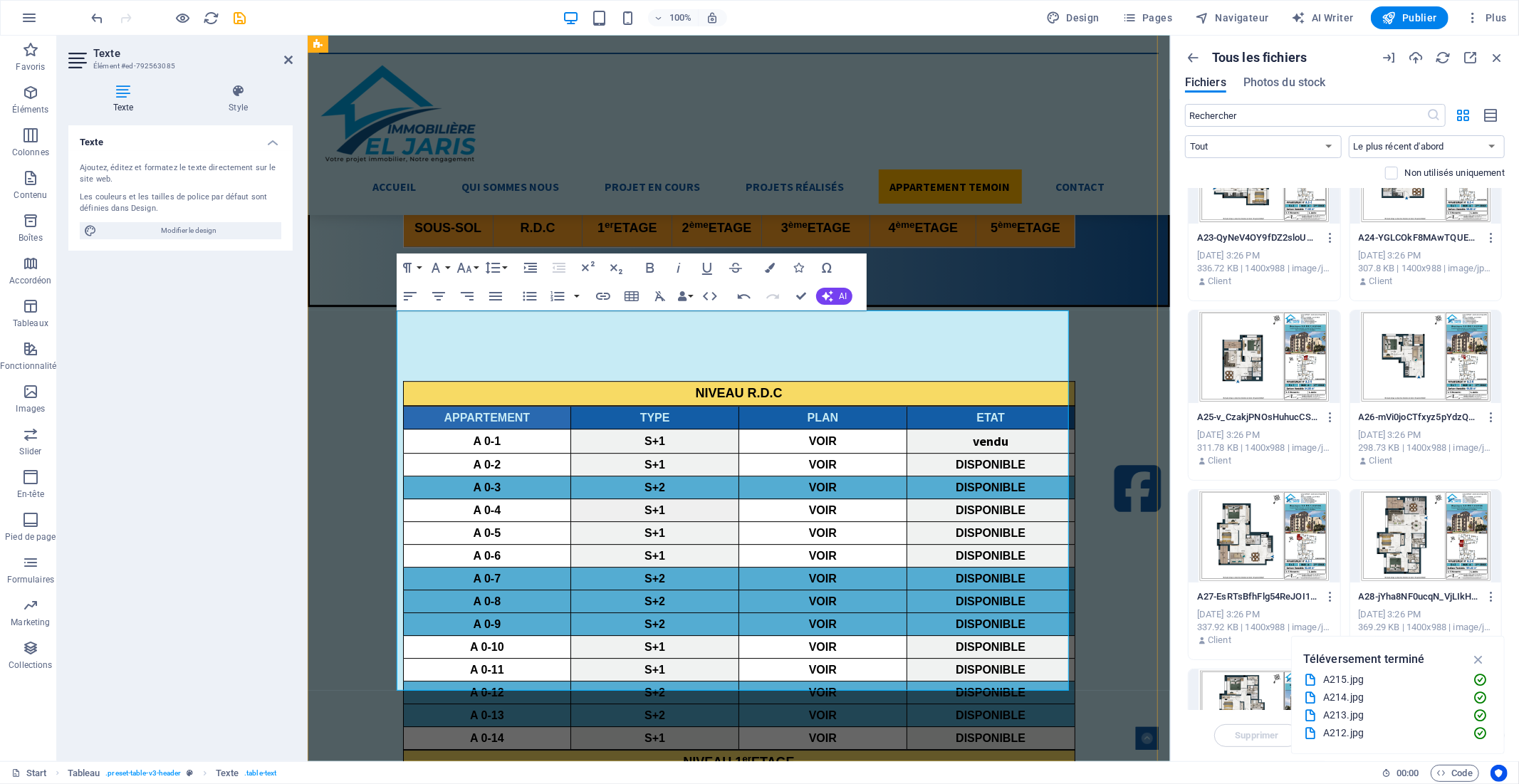
click at [821, 484] on icon "button" at bounding box center [816, 484] width 17 height 17
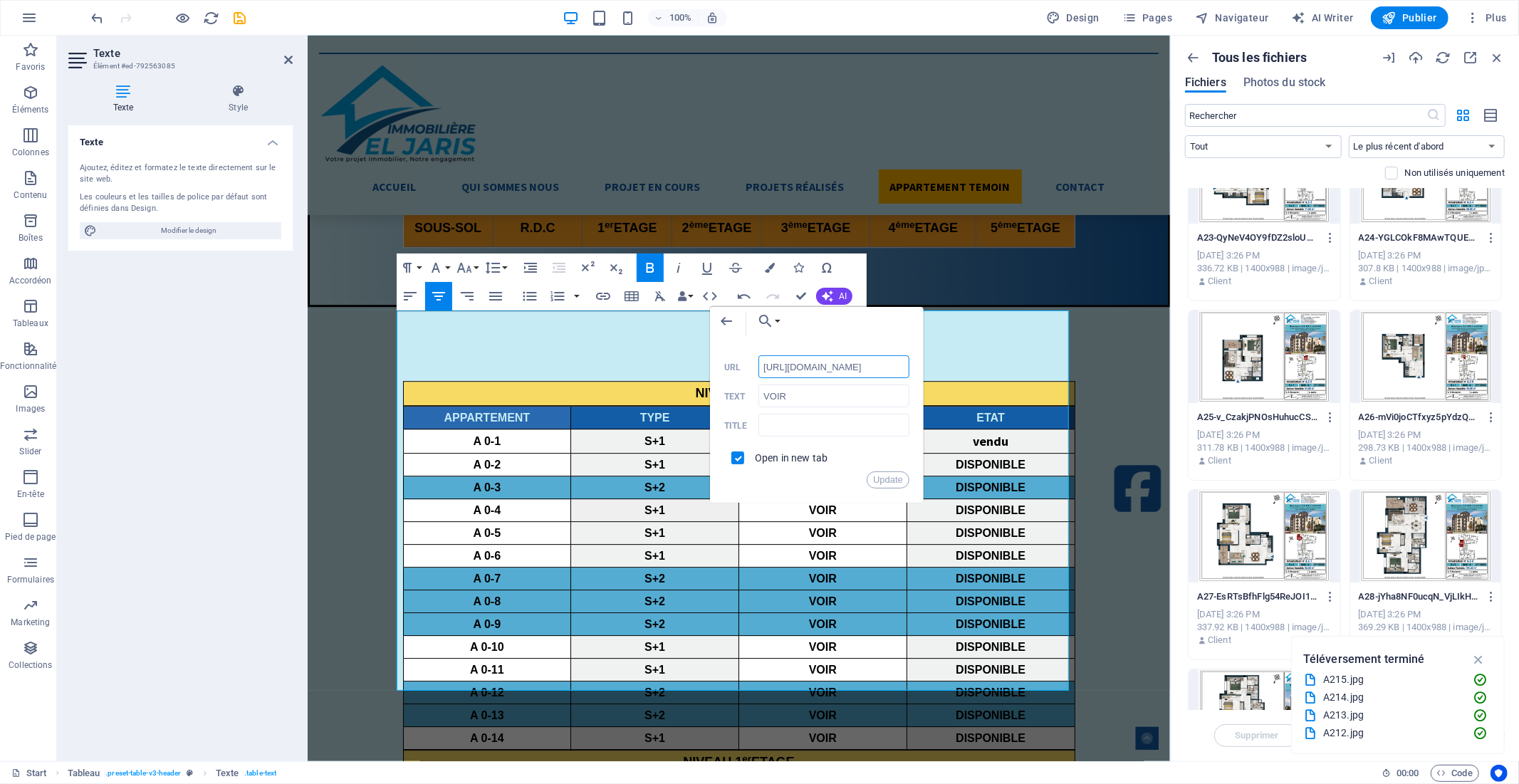
click at [793, 367] on input "[URL][DOMAIN_NAME]" at bounding box center [834, 366] width 151 height 23
paste input "8991995/A28-jYha8NF0ucqN_VjLIkHRcA"
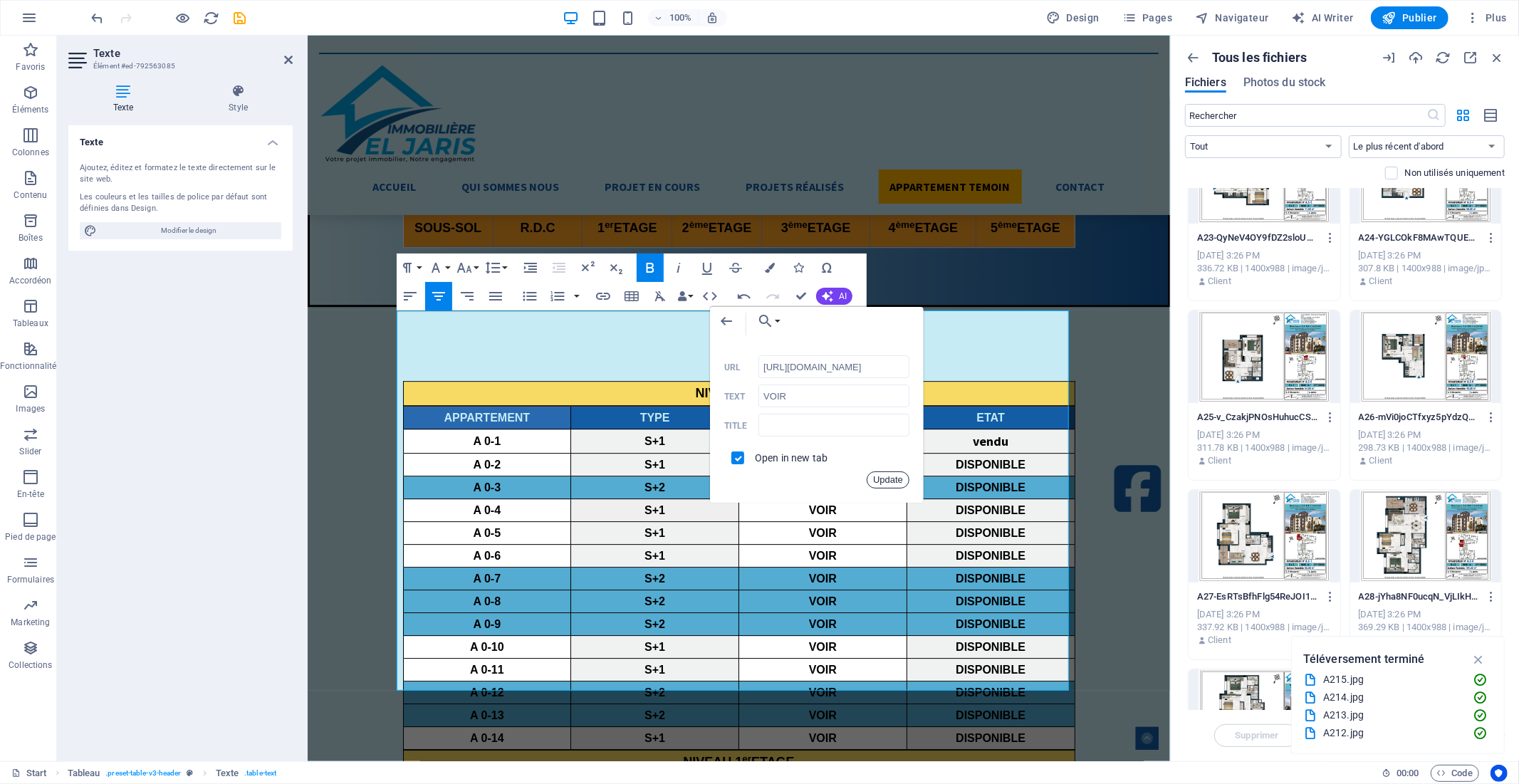
click at [886, 480] on button "Update" at bounding box center [888, 479] width 43 height 17
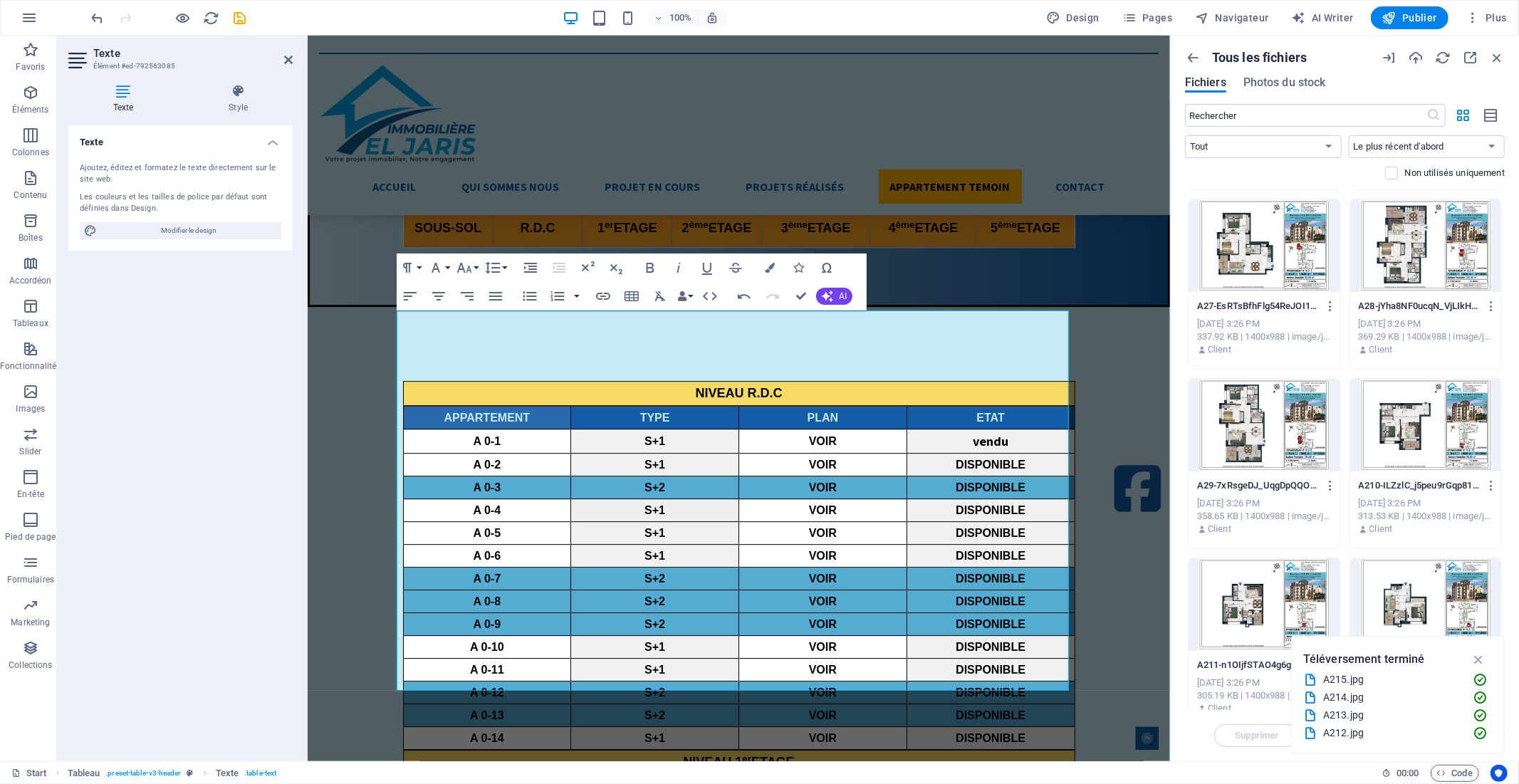
scroll to position [553, 0]
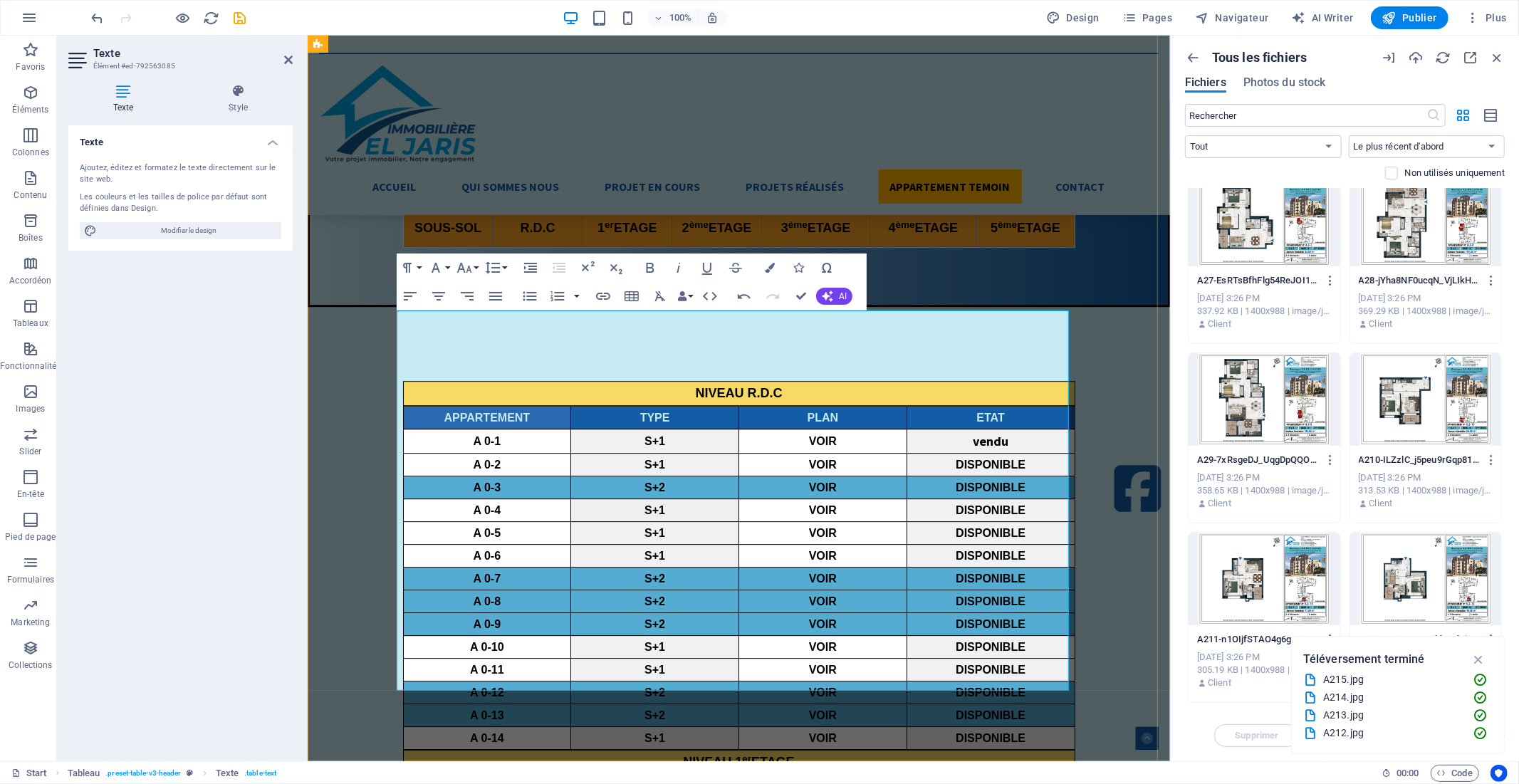
click at [814, 504] on icon "button" at bounding box center [816, 507] width 17 height 17
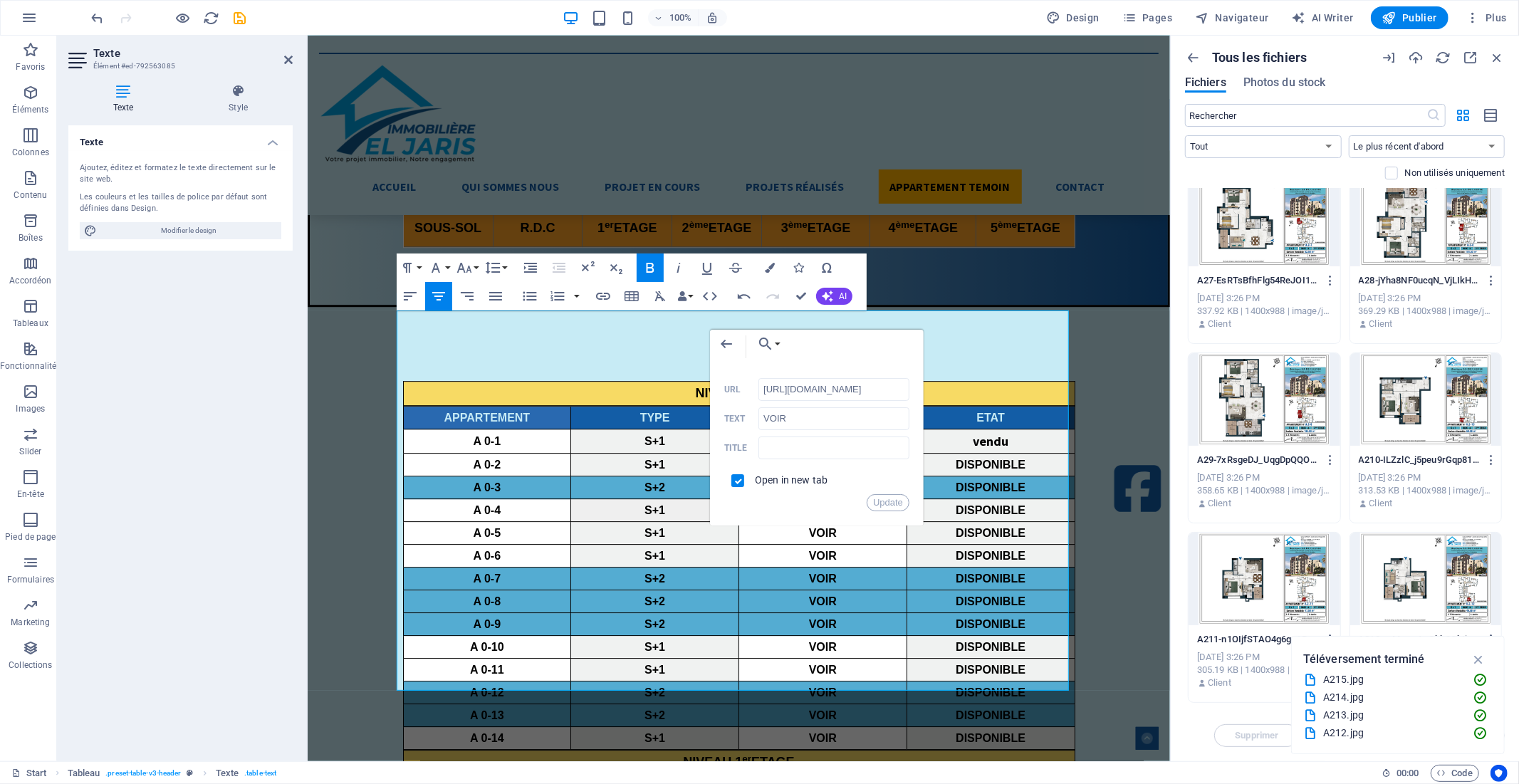
scroll to position [0, 0]
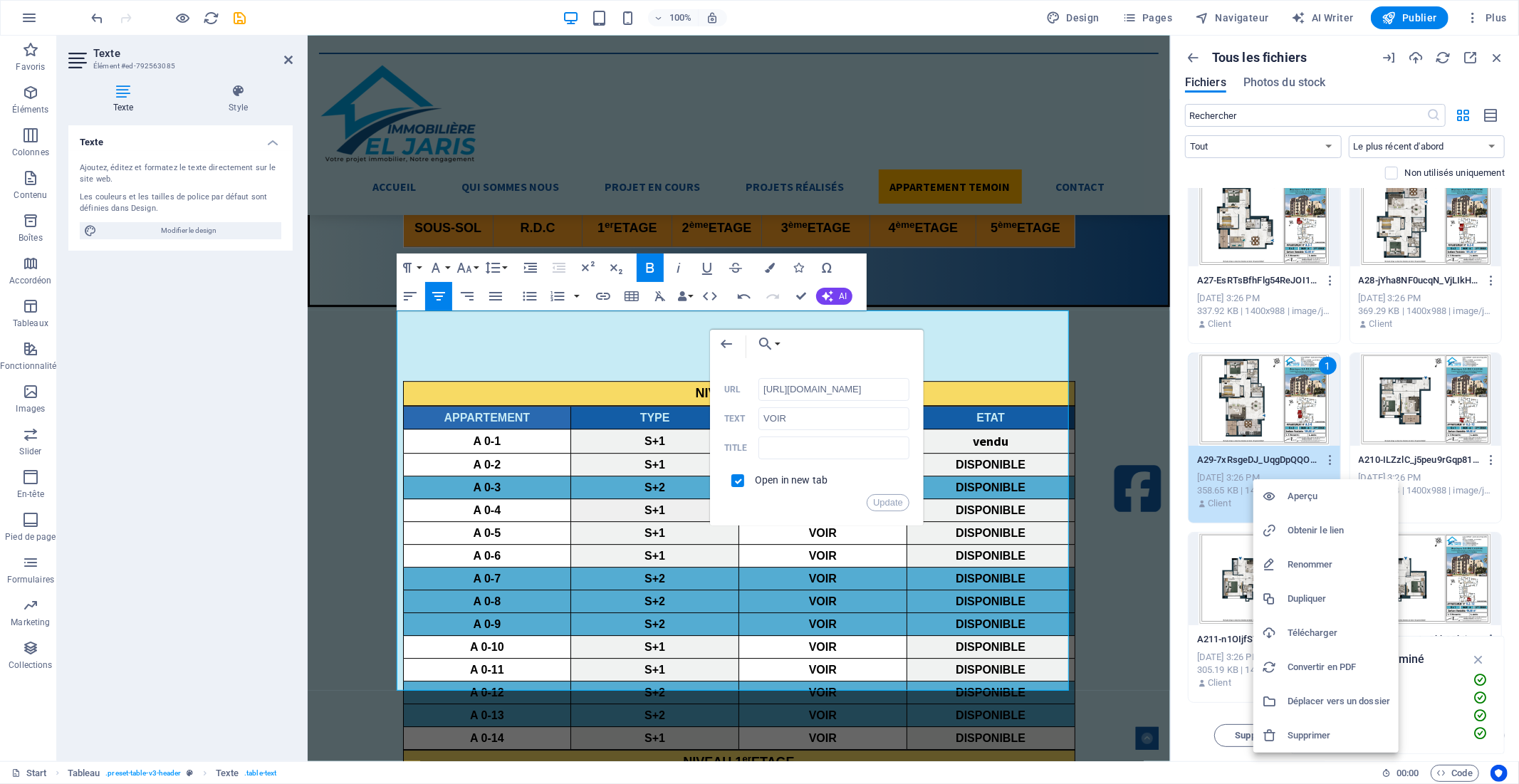
click at [1316, 529] on h6 "Obtenir le lien" at bounding box center [1338, 530] width 103 height 17
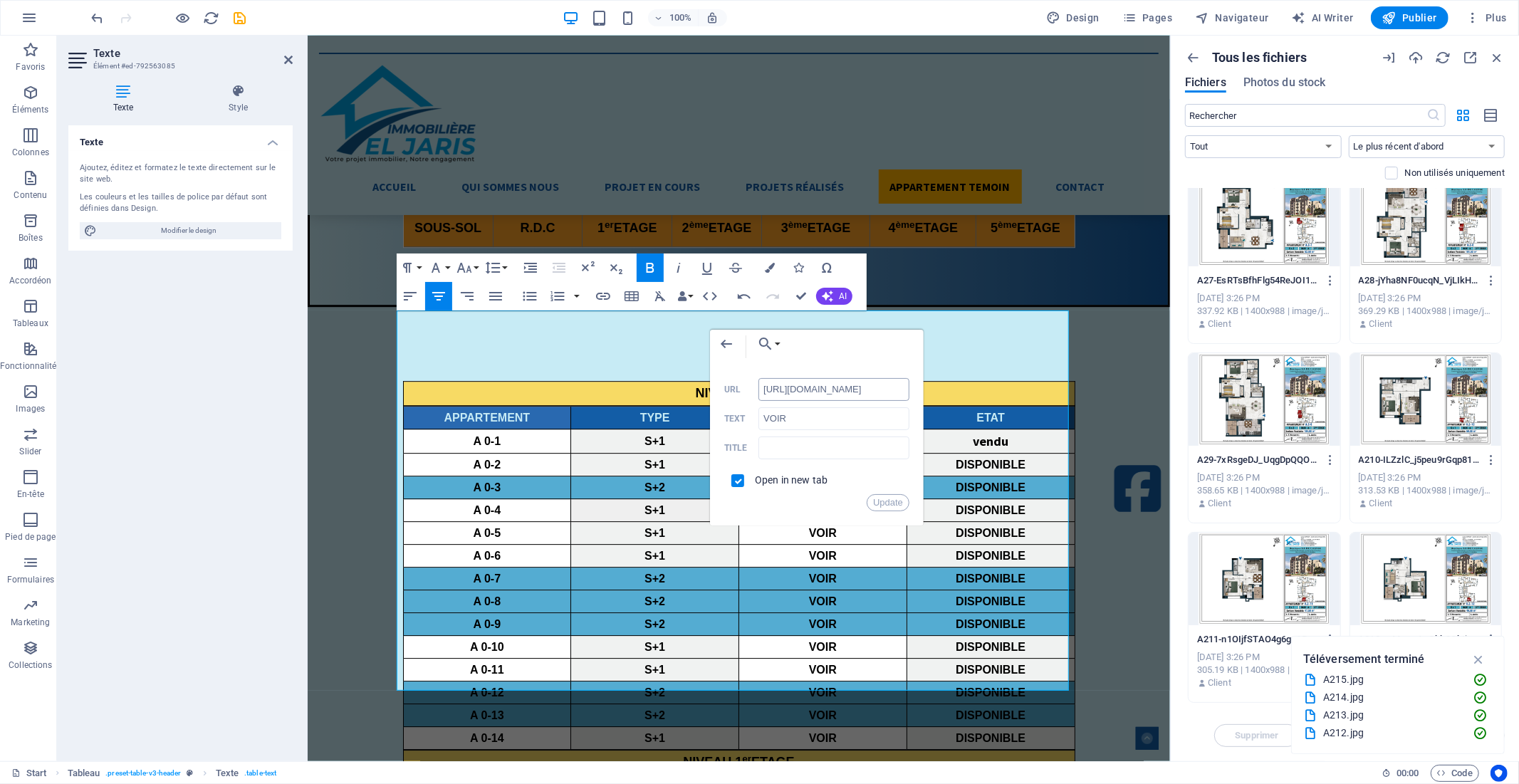
click at [810, 390] on input "[URL][DOMAIN_NAME]" at bounding box center [834, 389] width 151 height 23
paste input "8991992/A29-7xRsgeDJ_UqgDpQQOg-KUQ"
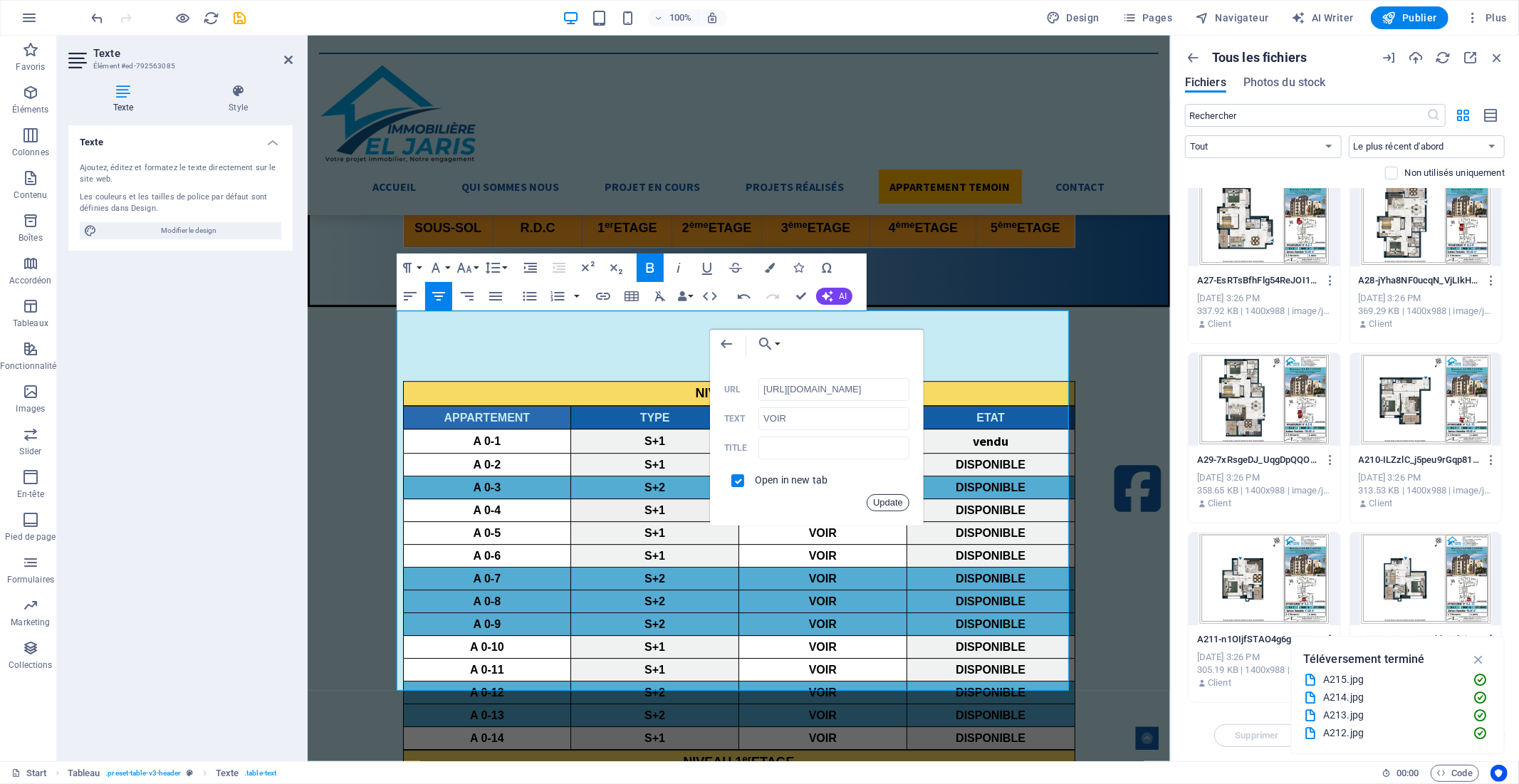
click at [883, 507] on button "Update" at bounding box center [888, 502] width 43 height 17
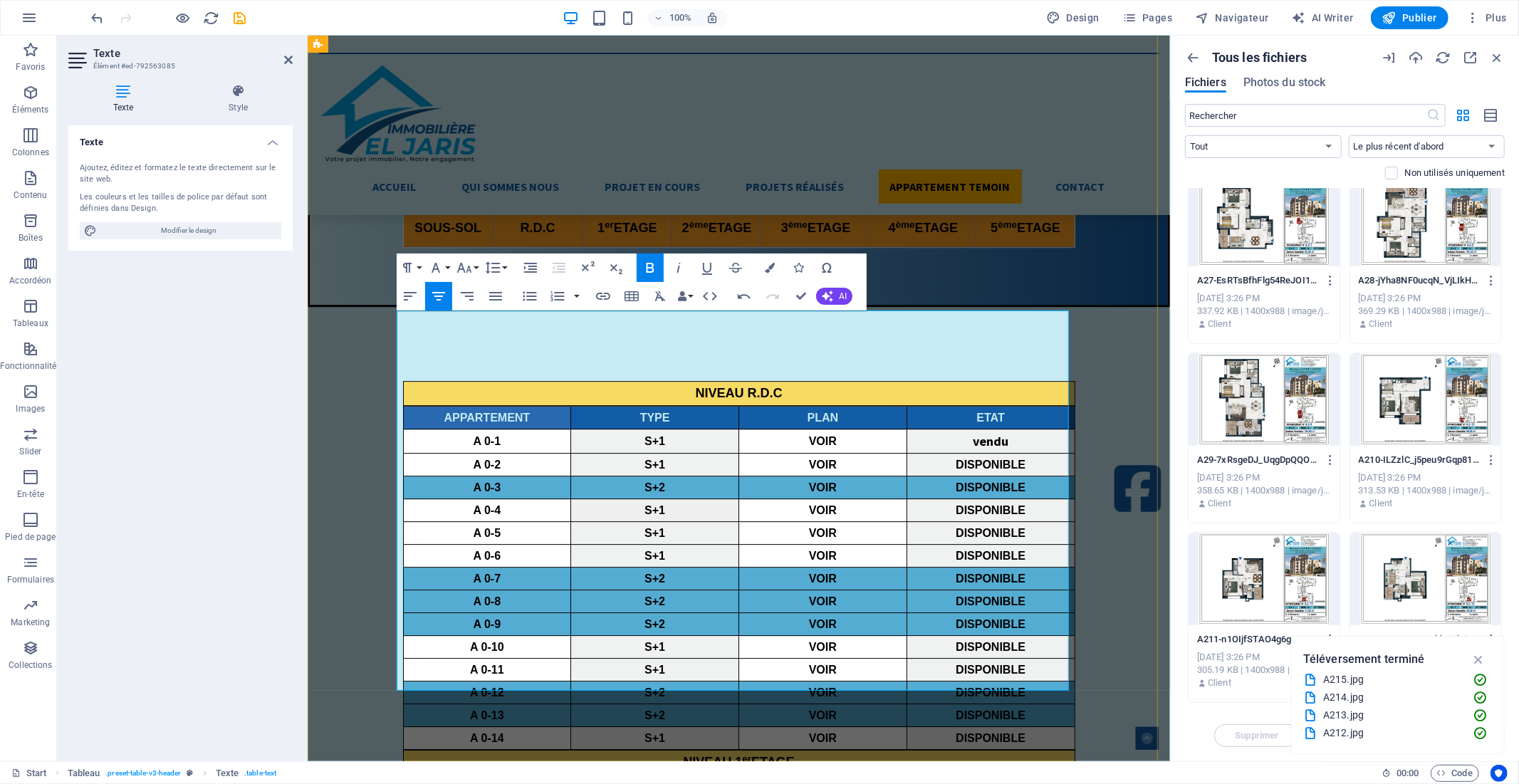
scroll to position [0, 0]
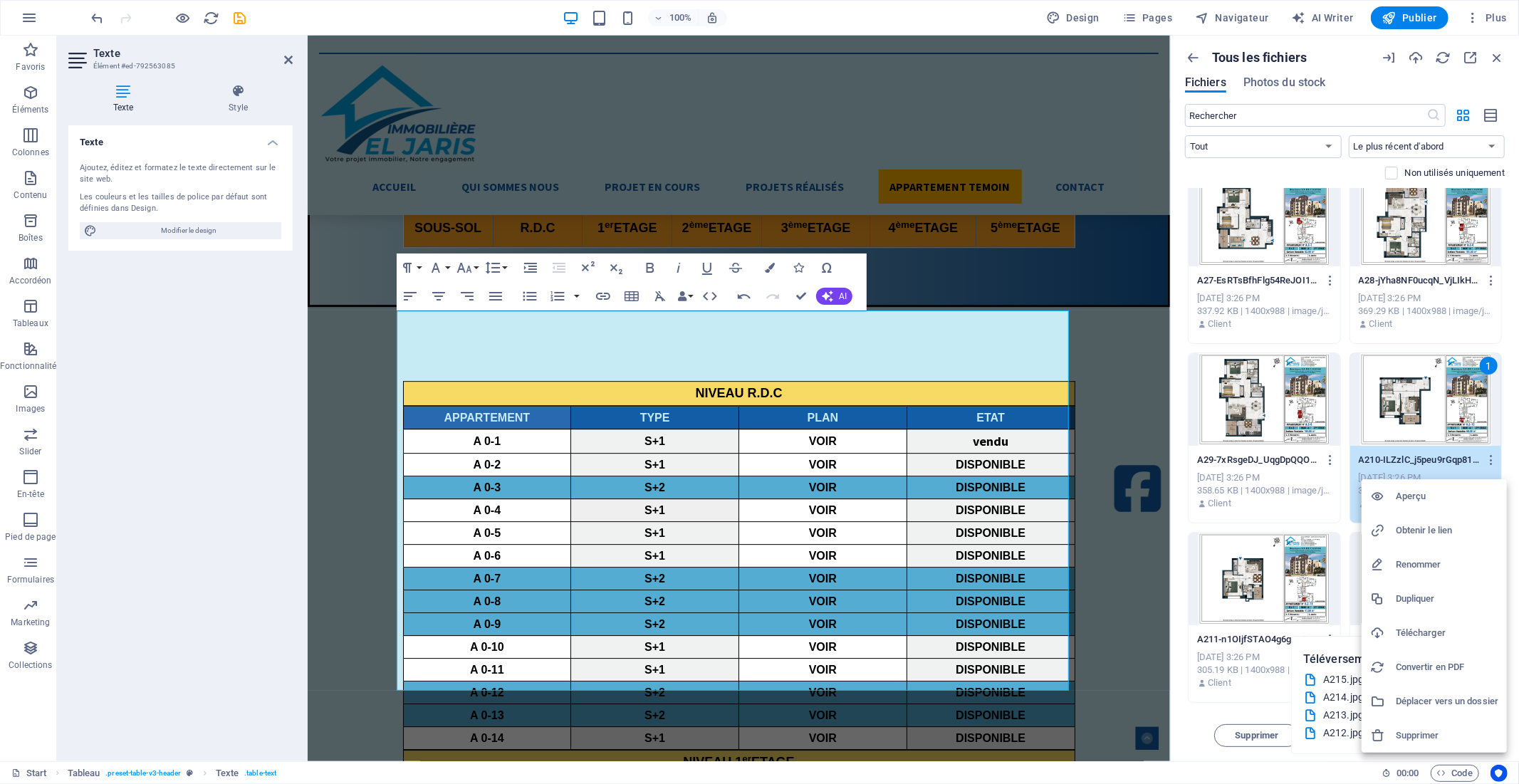
click at [1427, 530] on h6 "Obtenir le lien" at bounding box center [1447, 530] width 103 height 17
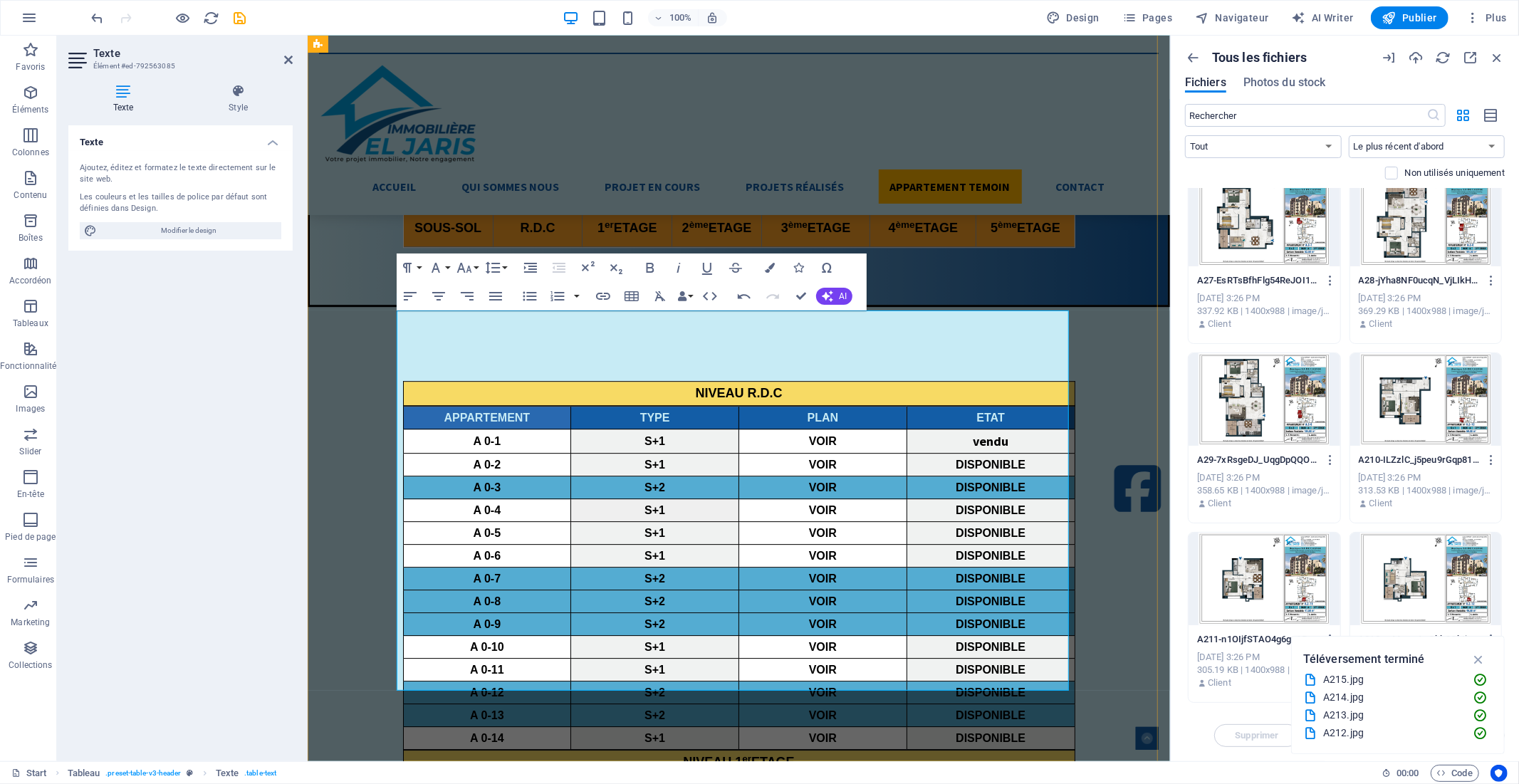
click at [818, 524] on icon "button" at bounding box center [816, 529] width 17 height 17
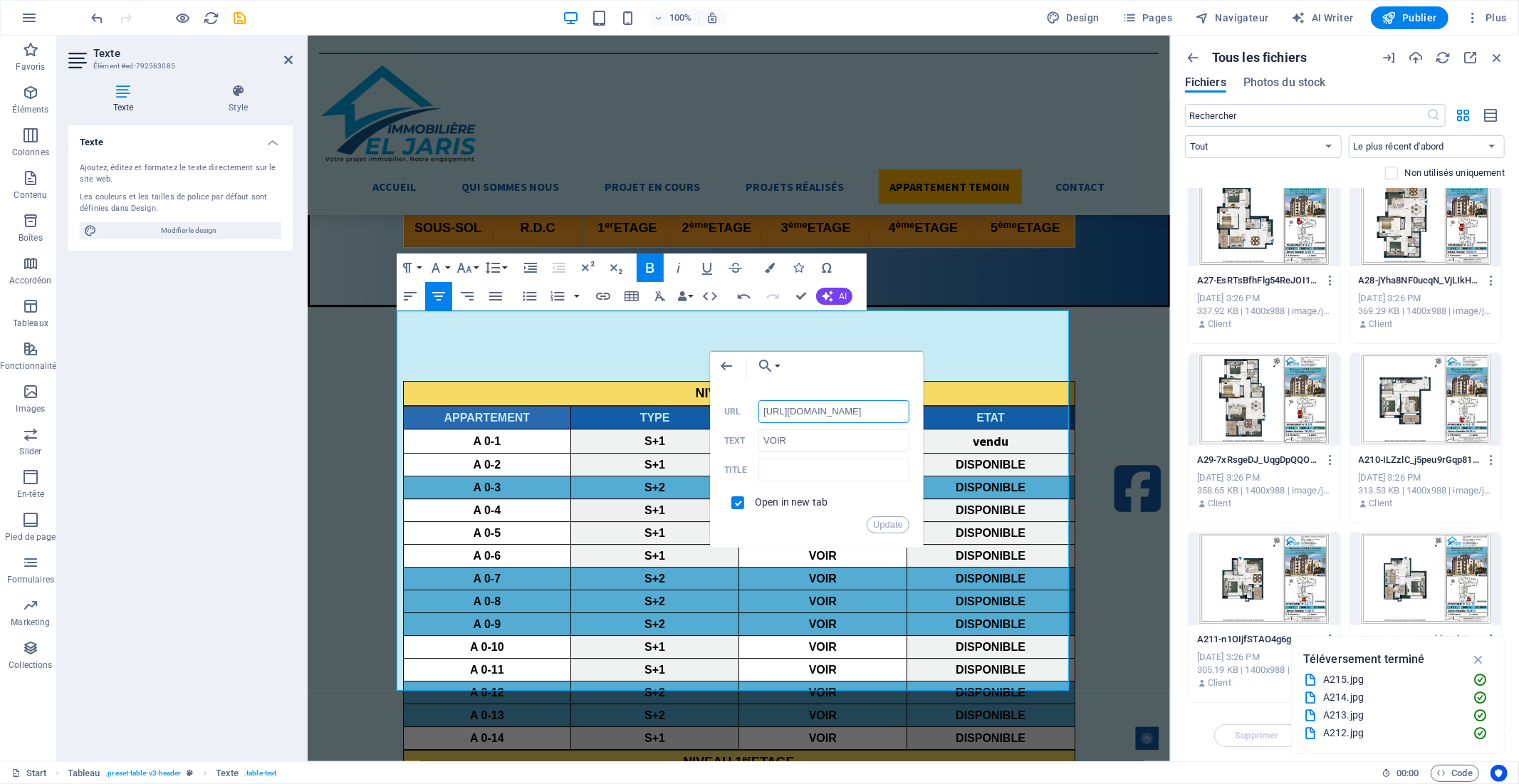
scroll to position [0, 211]
click at [799, 413] on input "[URL][DOMAIN_NAME]" at bounding box center [834, 411] width 151 height 23
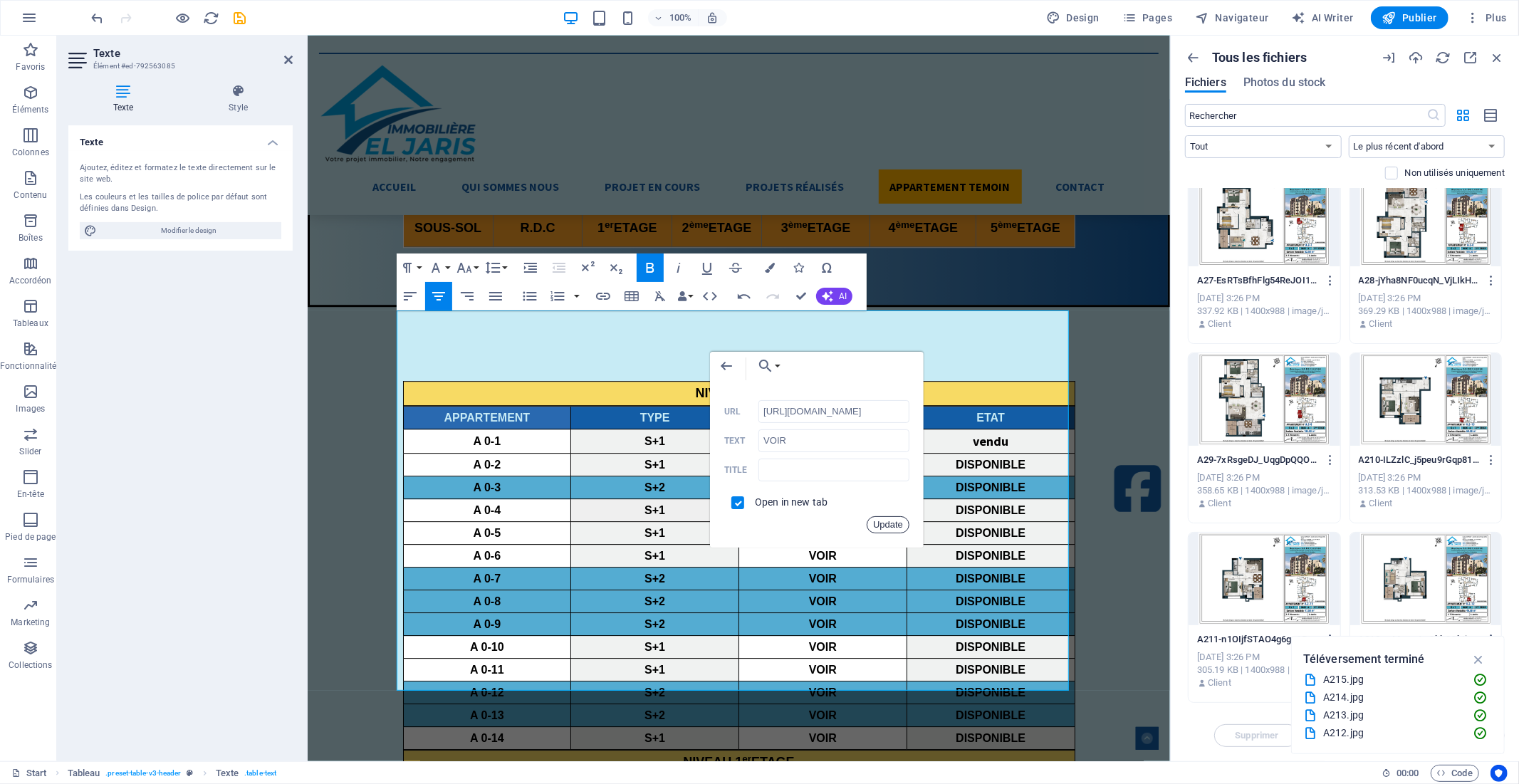
click at [891, 527] on button "Update" at bounding box center [888, 524] width 43 height 17
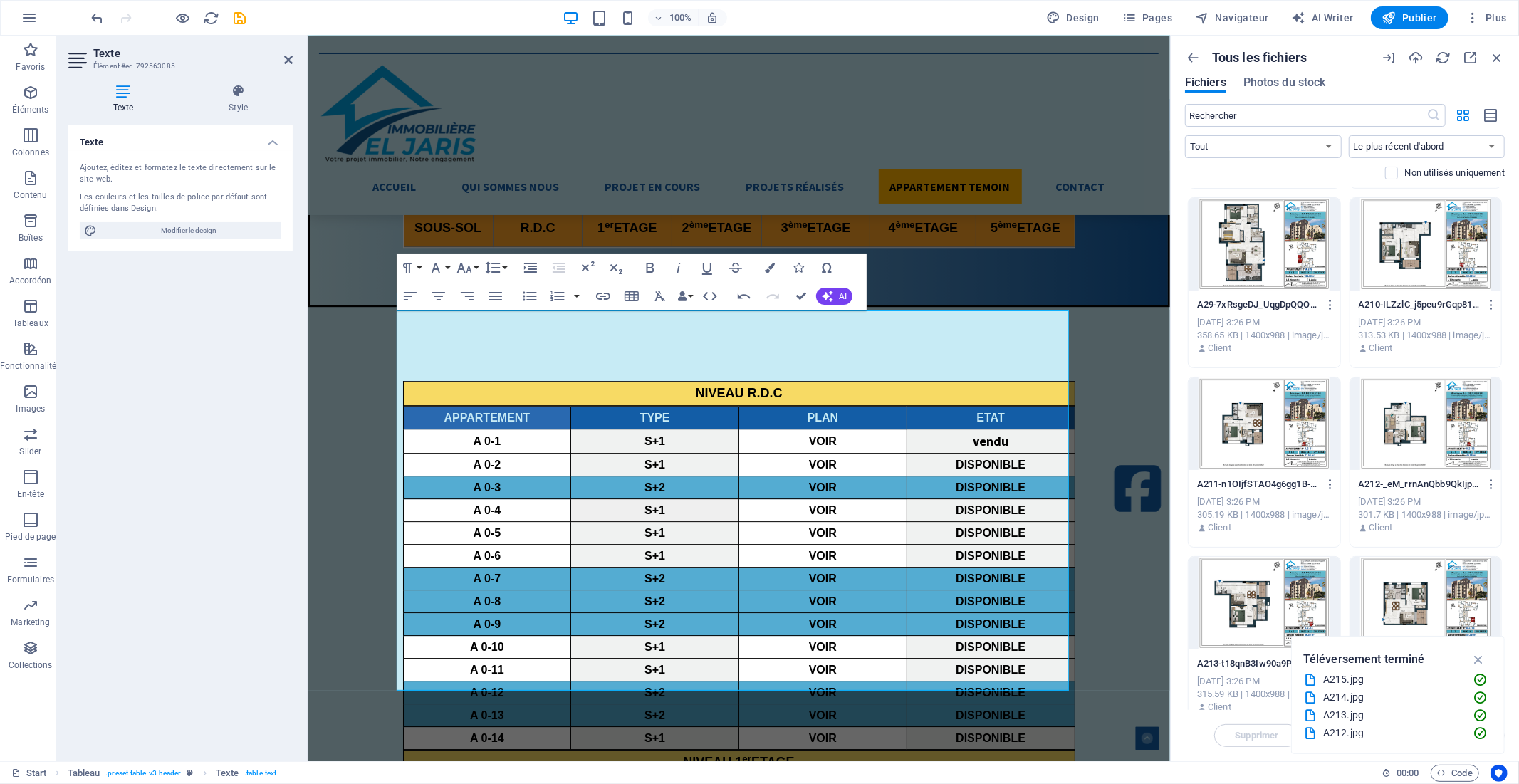
scroll to position [712, 0]
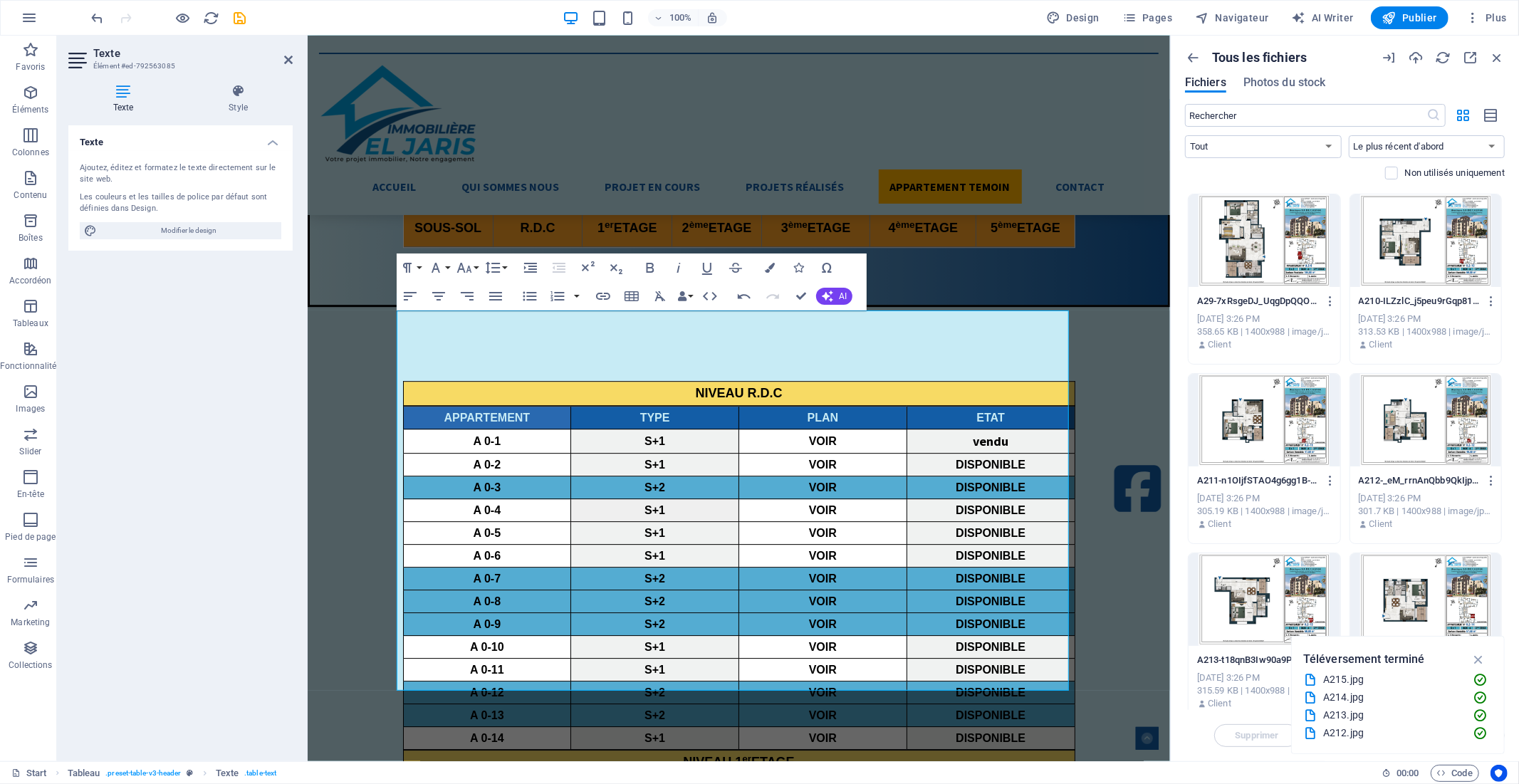
click at [1249, 440] on div at bounding box center [1264, 419] width 152 height 92
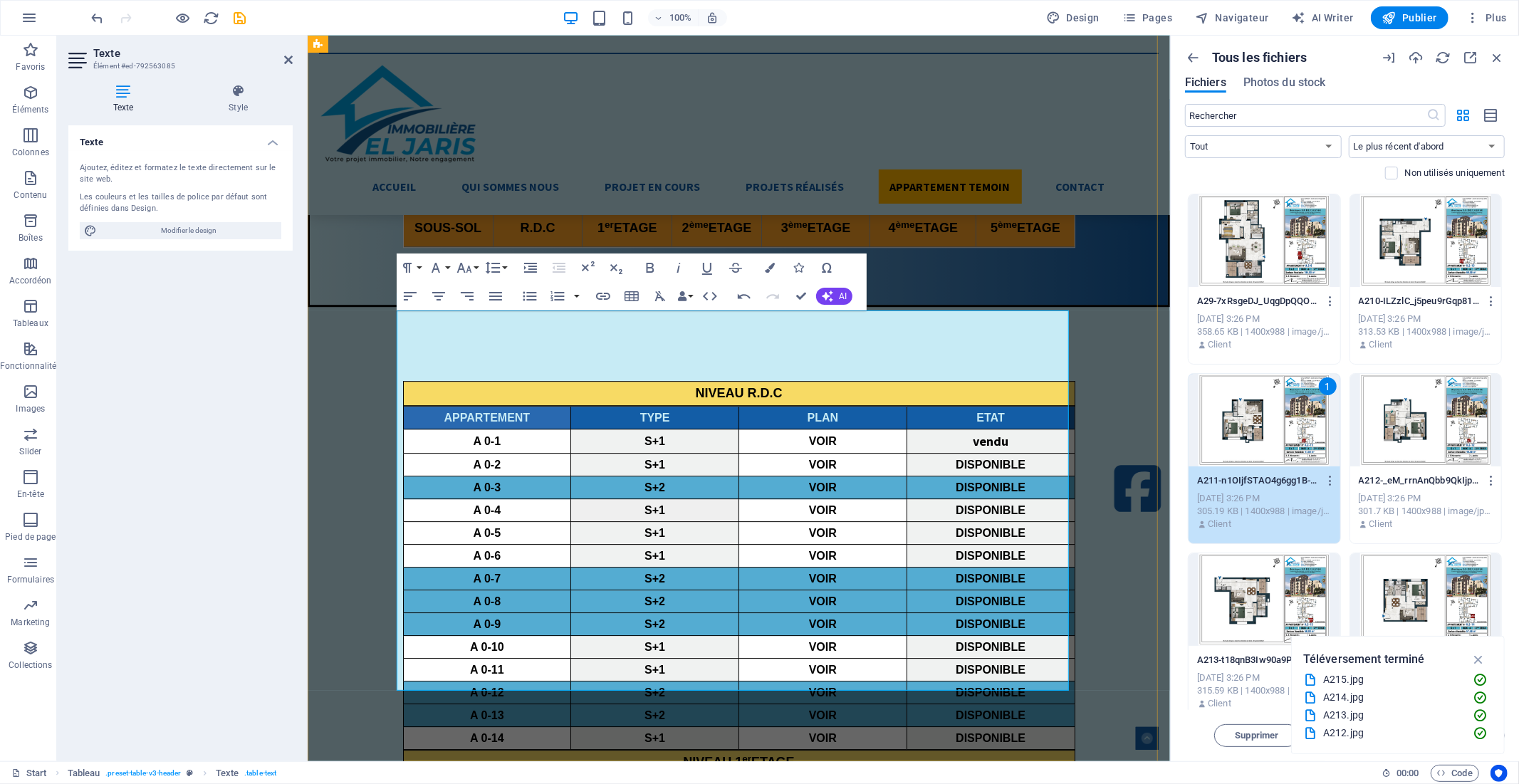
drag, startPoint x: 806, startPoint y: 550, endPoint x: 499, endPoint y: 514, distance: 309.1
click at [807, 550] on button "Edit Link" at bounding box center [817, 551] width 27 height 29
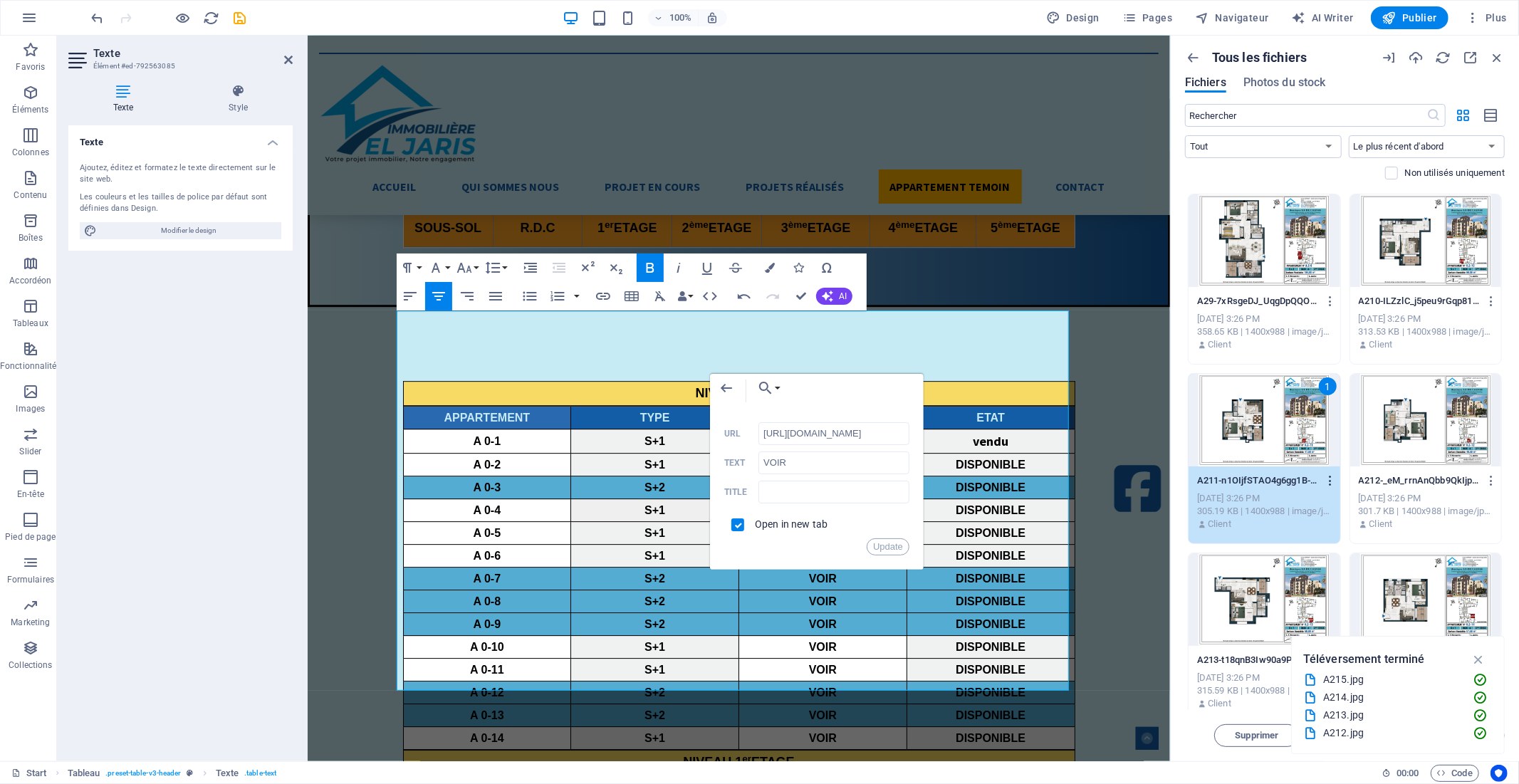
scroll to position [0, 0]
click at [1327, 484] on icon "button" at bounding box center [1330, 480] width 13 height 13
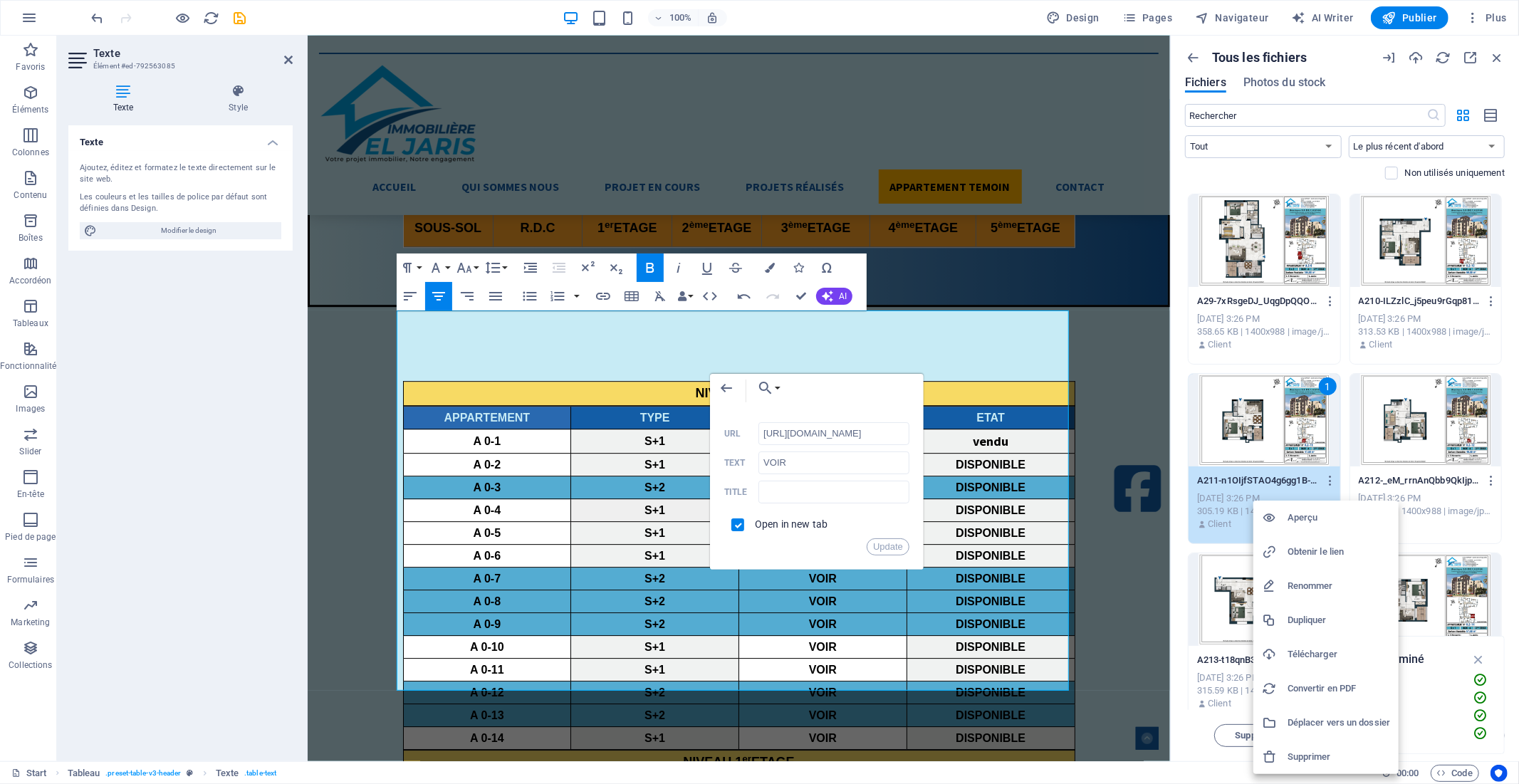
click at [1313, 552] on h6 "Obtenir le lien" at bounding box center [1338, 551] width 103 height 17
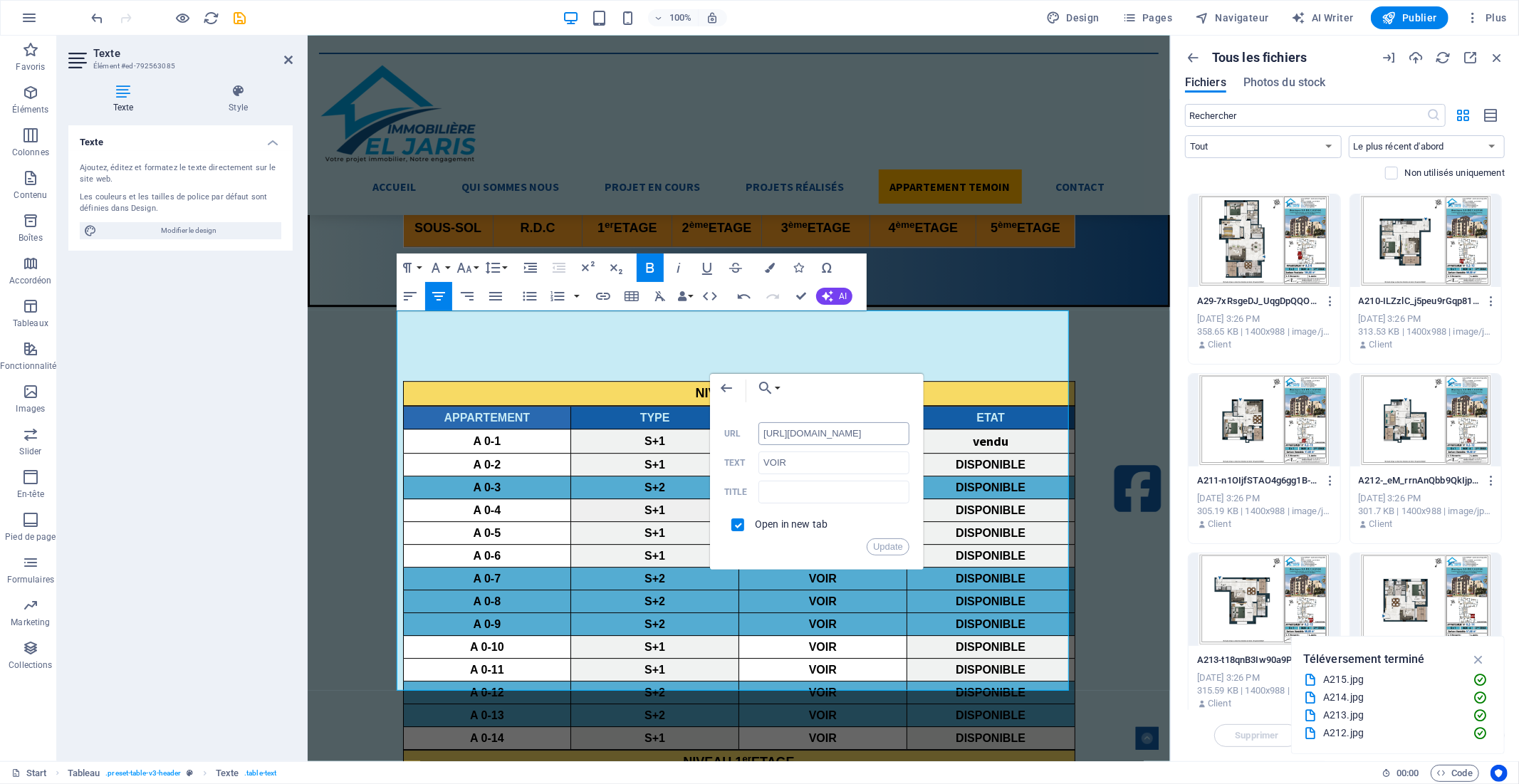
click at [837, 438] on input "[URL][DOMAIN_NAME]" at bounding box center [834, 433] width 151 height 23
paste input "8991987/A211-n1OIjfSTAO4g6gg1B-fOpg"
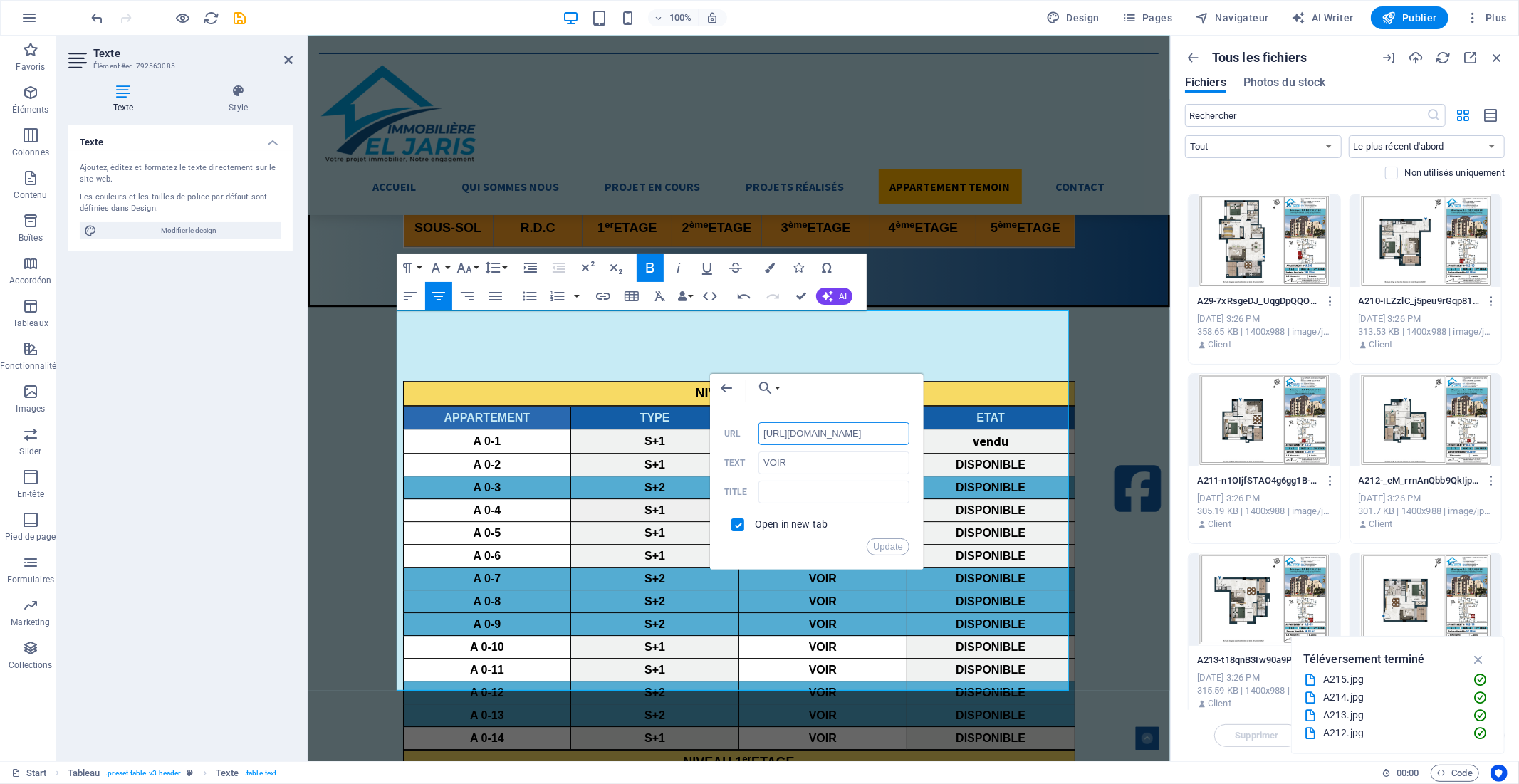
scroll to position [0, 200]
drag, startPoint x: 883, startPoint y: 548, endPoint x: 577, endPoint y: 509, distance: 308.5
click at [883, 548] on button "Update" at bounding box center [888, 547] width 43 height 17
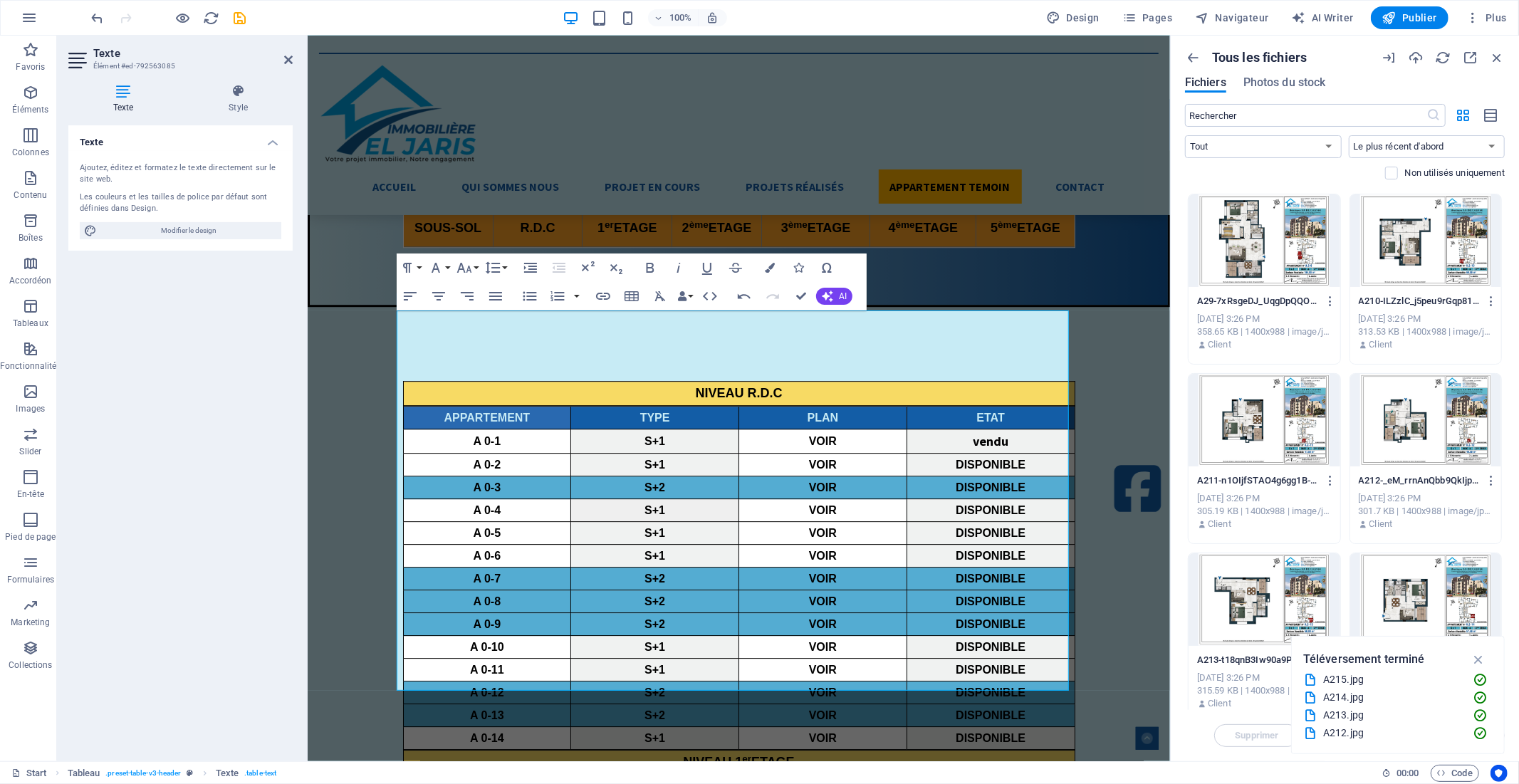
click at [1415, 430] on div at bounding box center [1426, 419] width 152 height 92
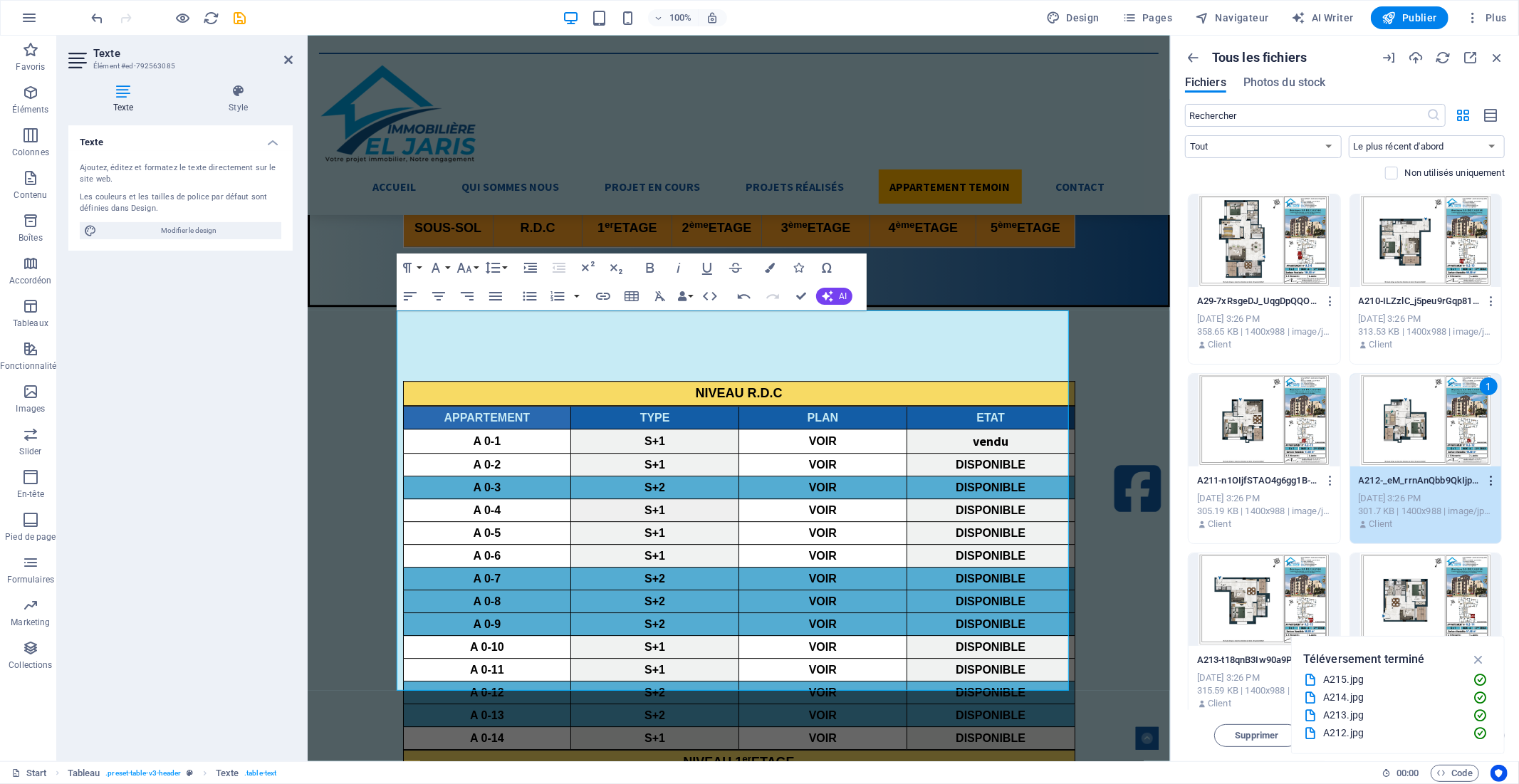
click at [1492, 479] on icon "button" at bounding box center [1492, 480] width 13 height 13
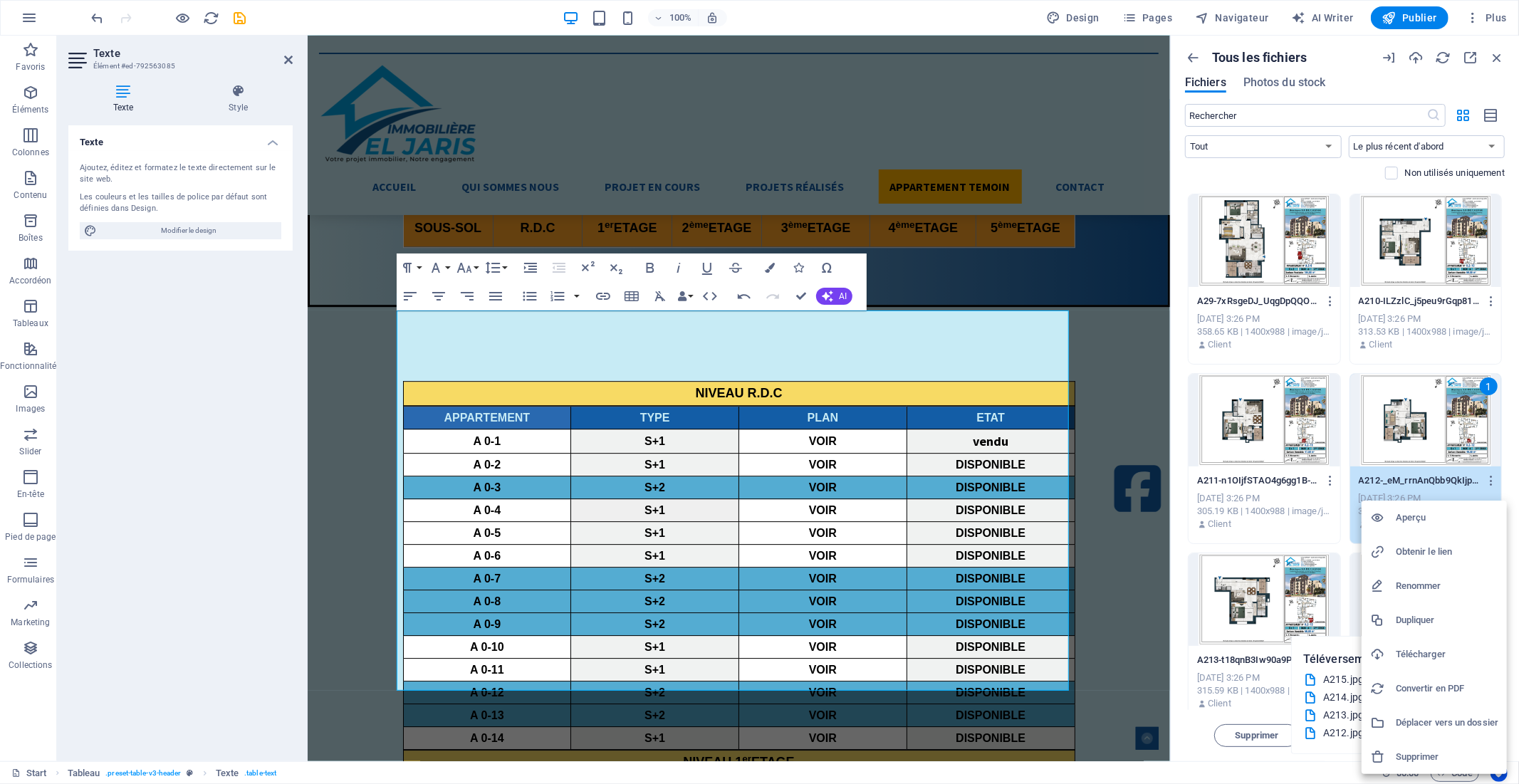
click at [1418, 555] on h6 "Obtenir le lien" at bounding box center [1447, 551] width 103 height 17
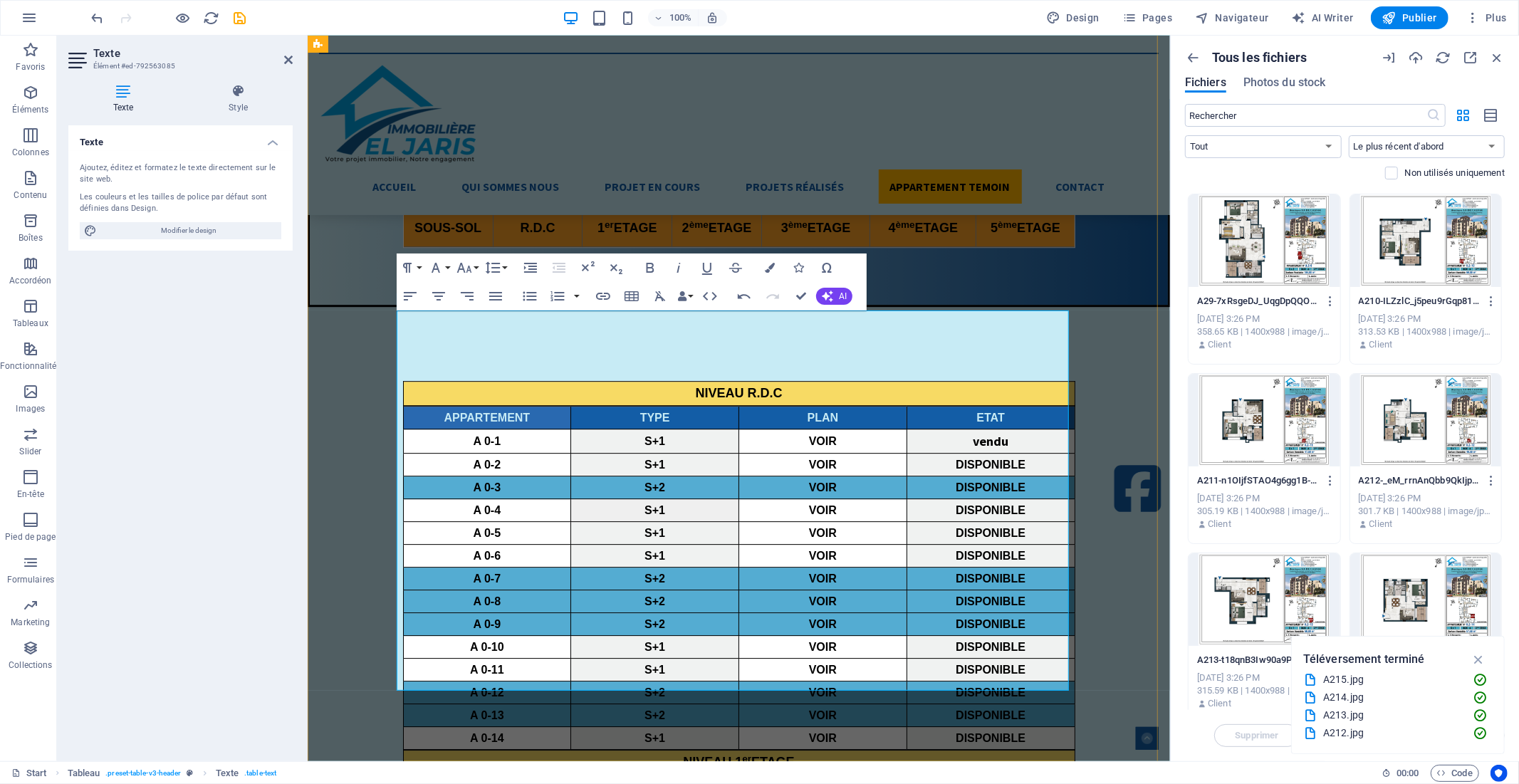
click at [815, 580] on icon "button" at bounding box center [816, 572] width 17 height 17
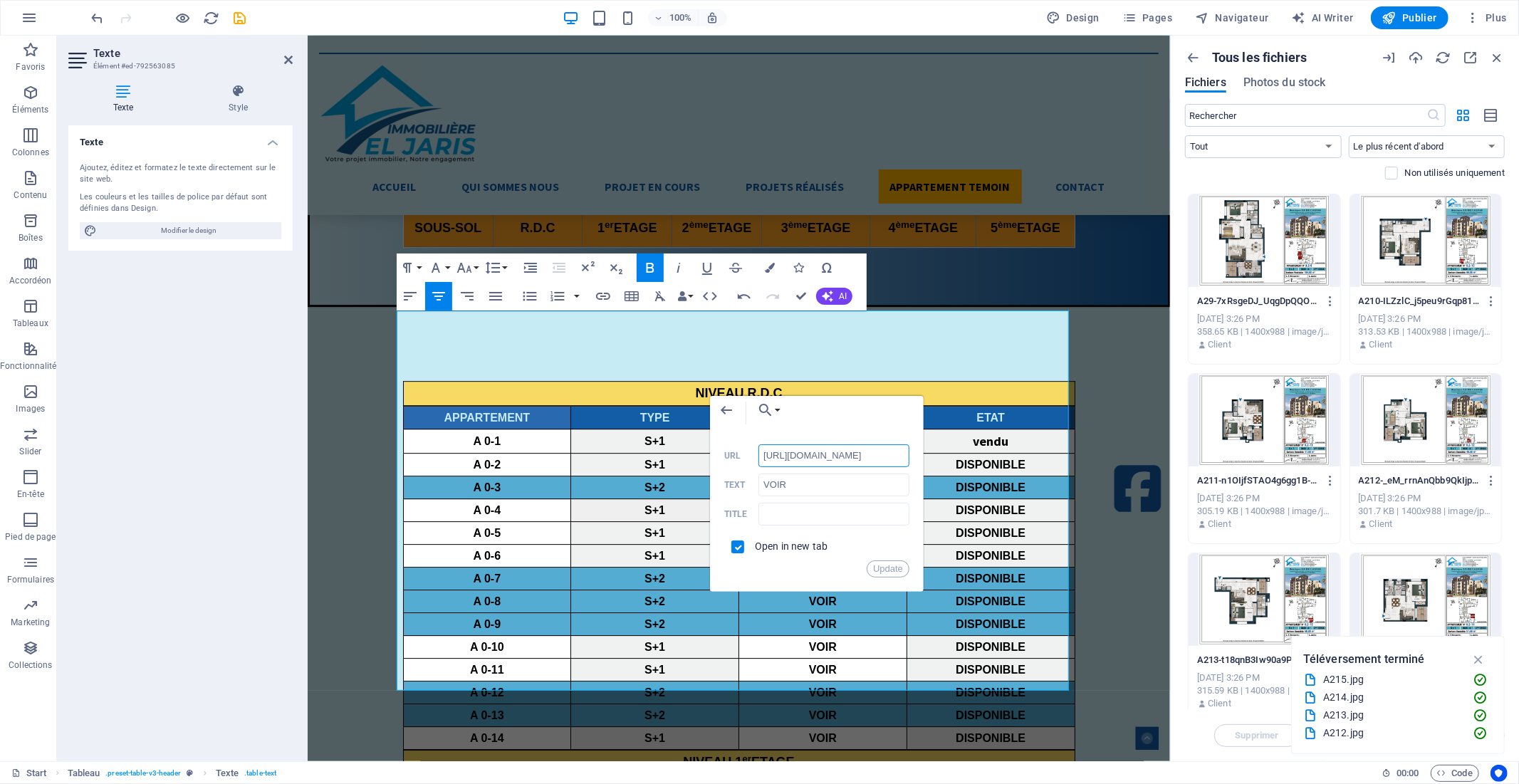
click at [809, 450] on input "[URL][DOMAIN_NAME]" at bounding box center [834, 456] width 151 height 23
click at [889, 566] on button "Update" at bounding box center [888, 569] width 43 height 17
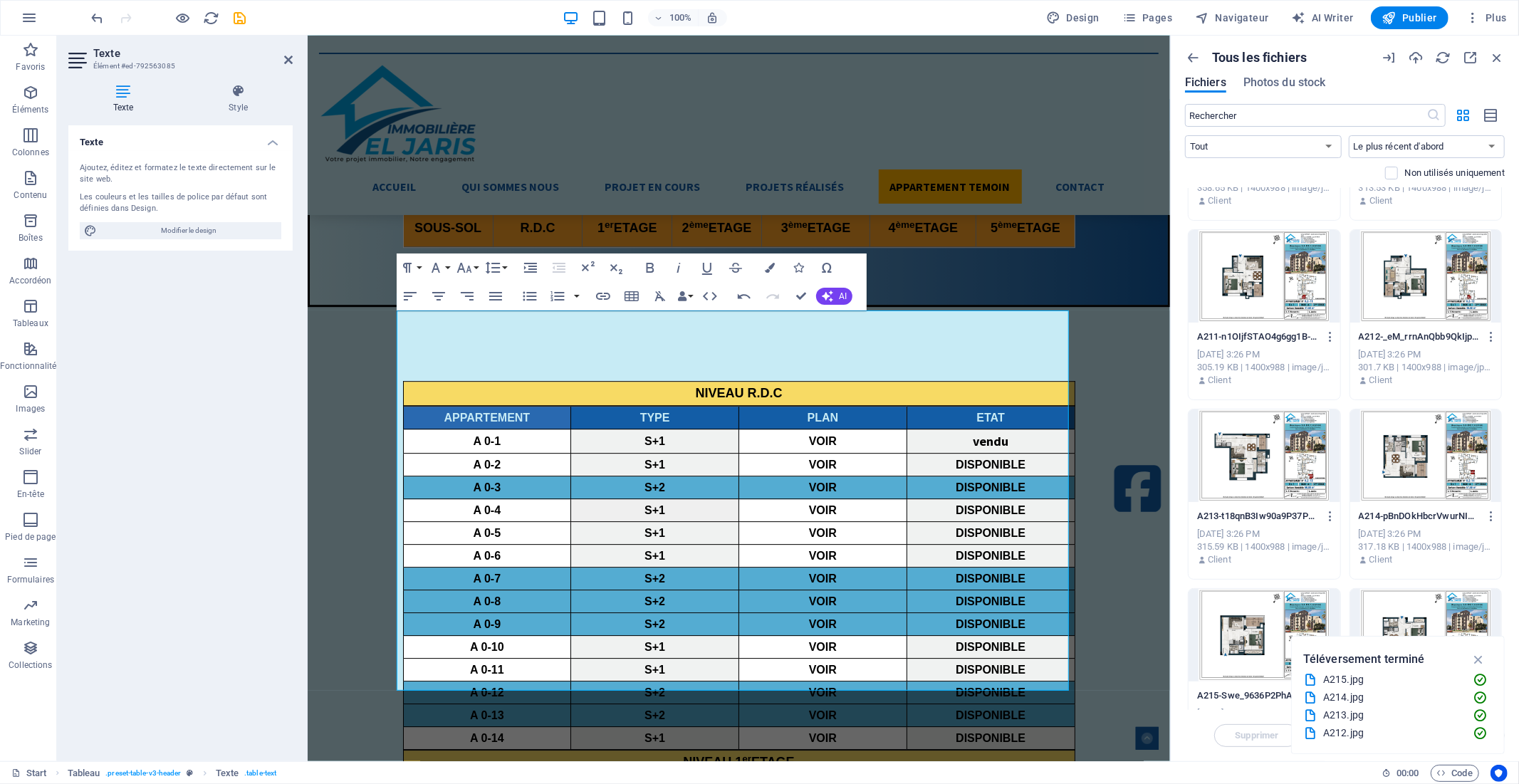
scroll to position [870, 0]
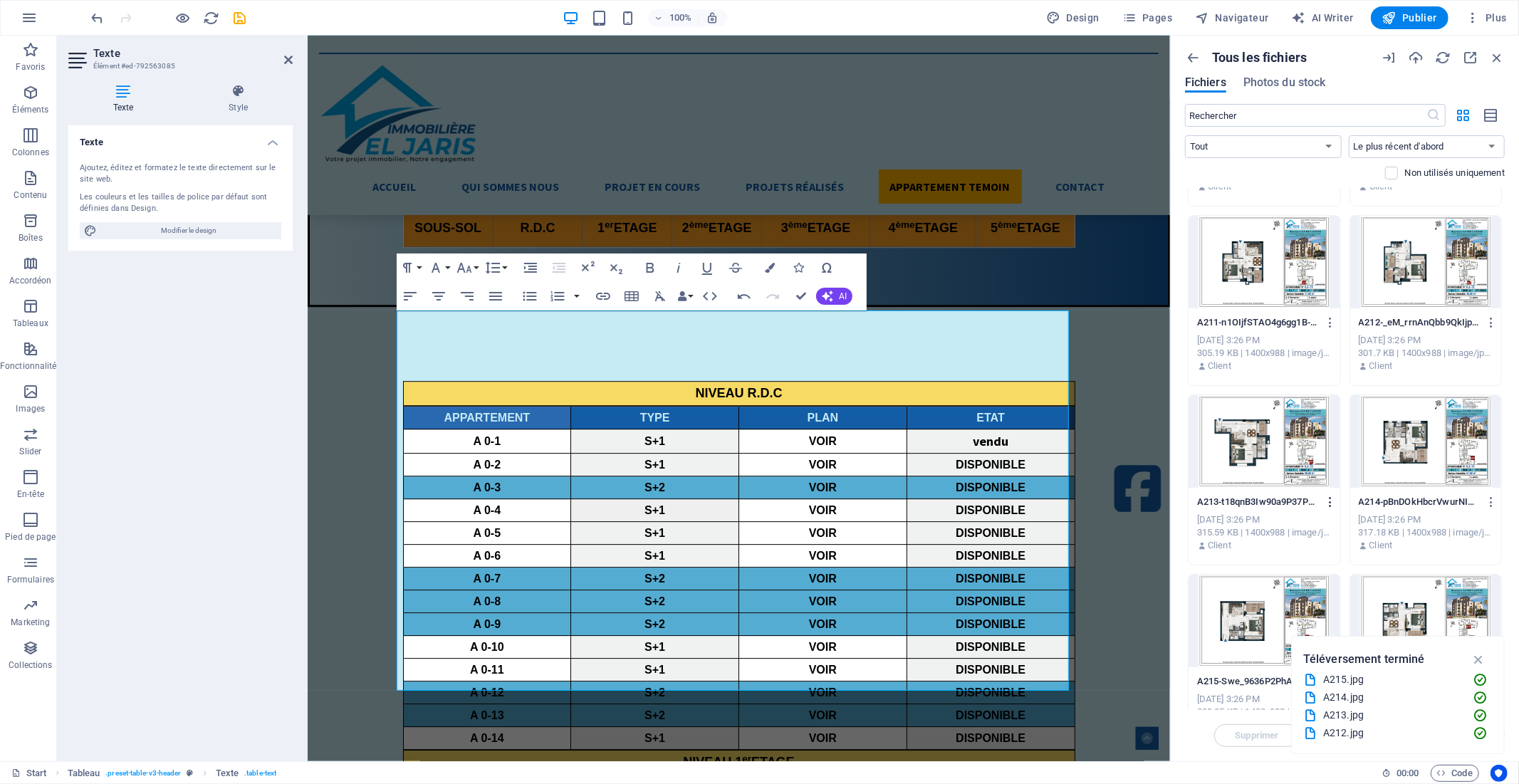
click at [1329, 497] on icon "button" at bounding box center [1330, 501] width 13 height 13
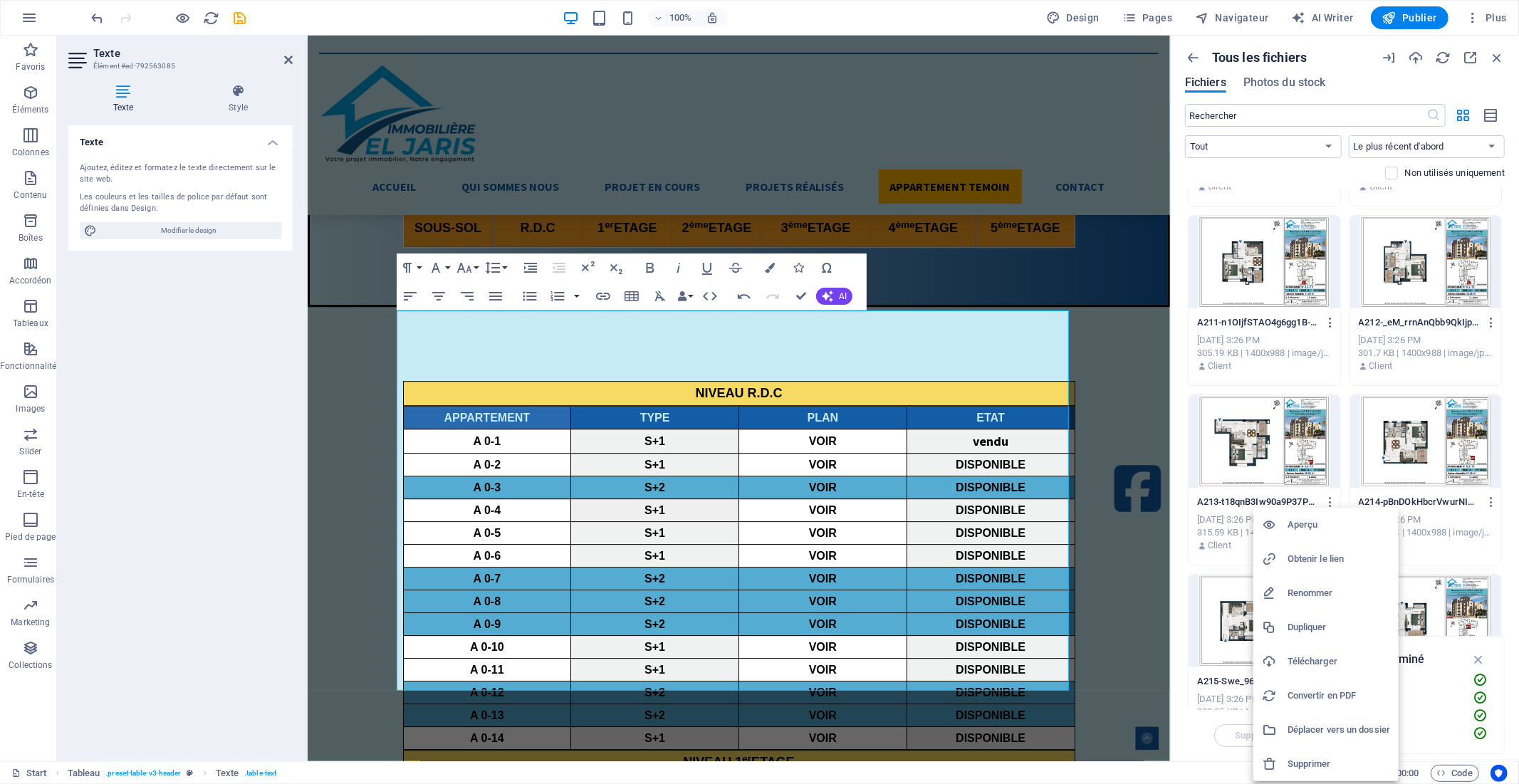
click at [1326, 558] on h6 "Obtenir le lien" at bounding box center [1338, 558] width 103 height 17
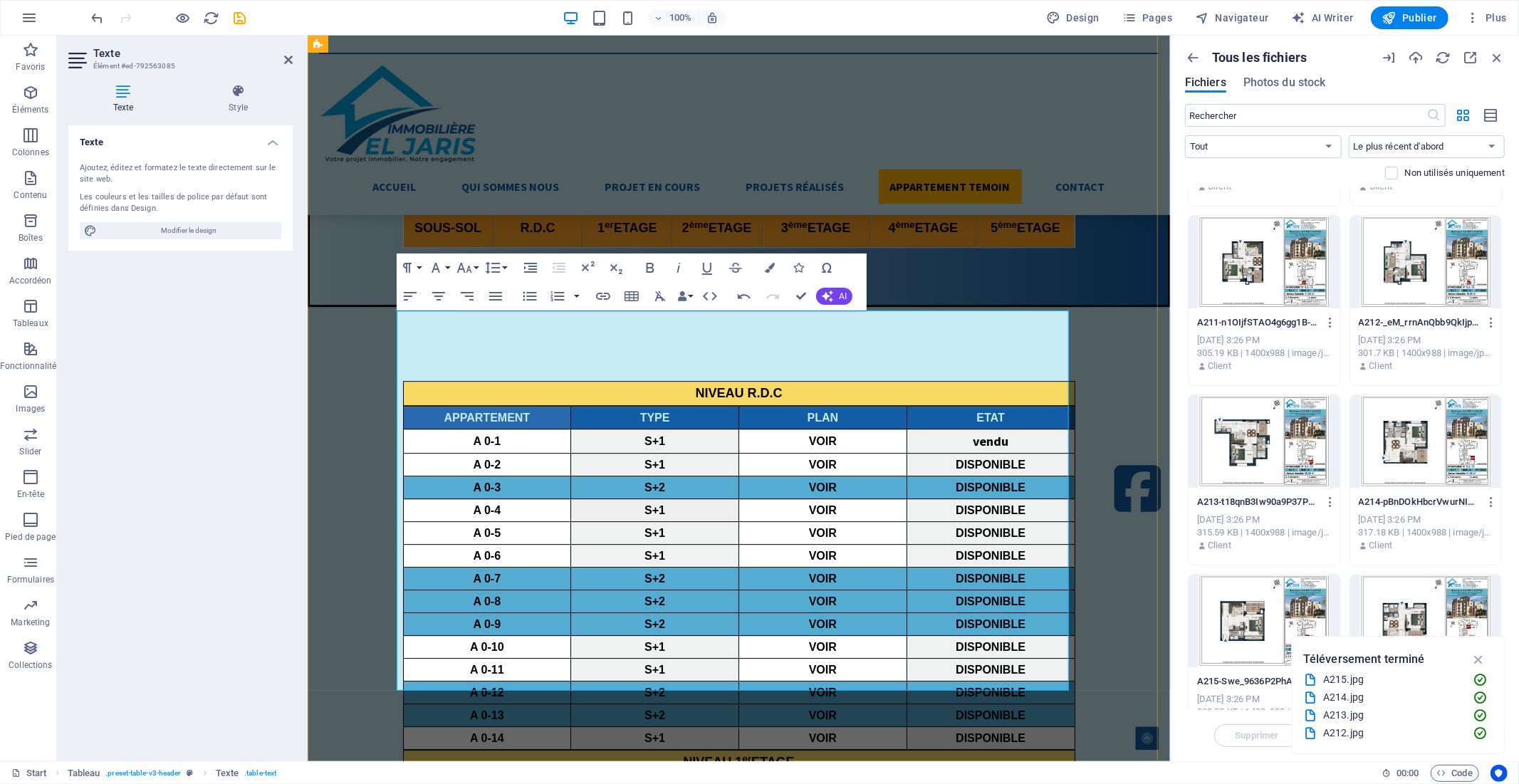
click at [819, 595] on icon "button" at bounding box center [816, 595] width 10 height 10
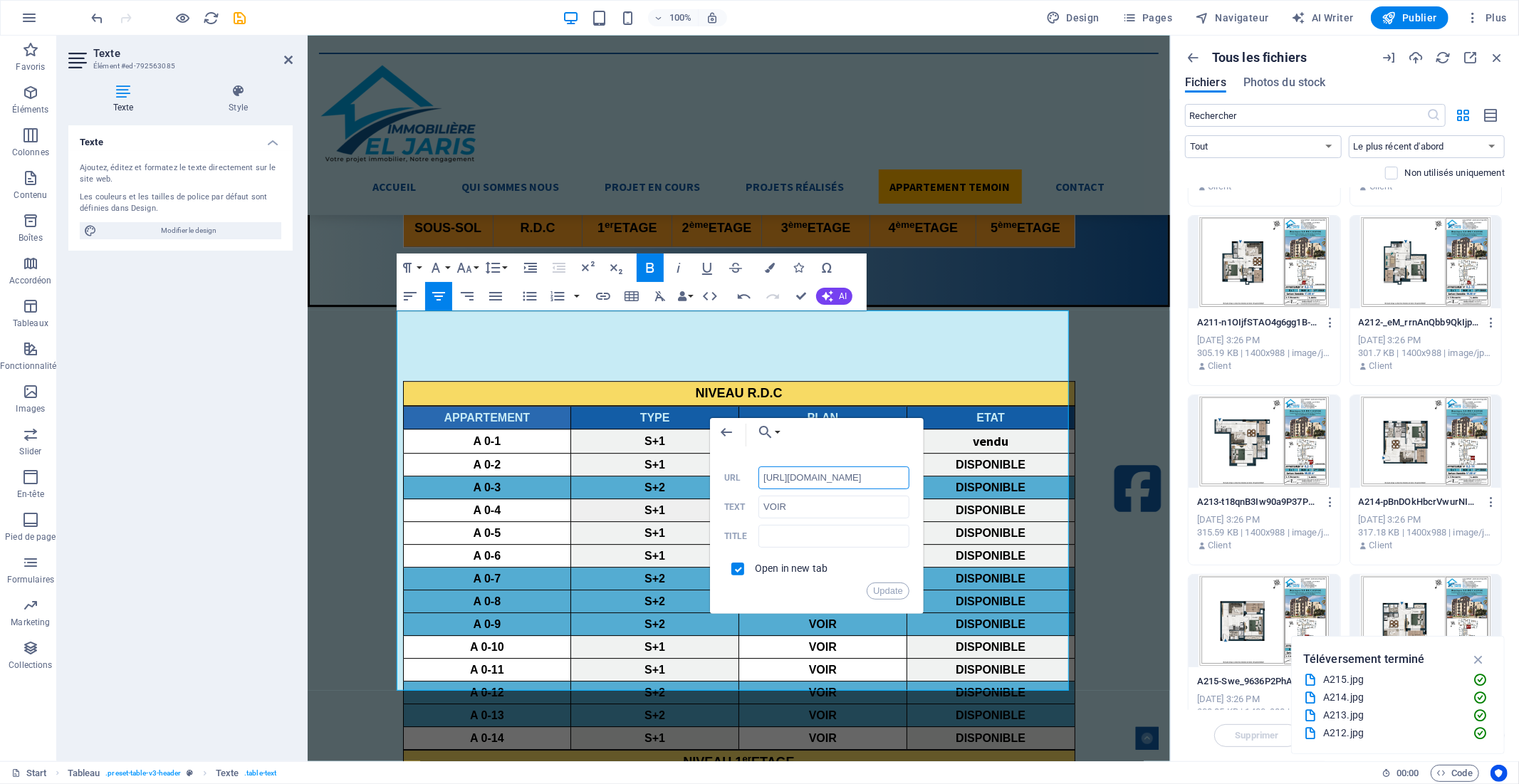
click at [788, 473] on input "[URL][DOMAIN_NAME]" at bounding box center [834, 477] width 151 height 23
paste input "8991984/A213-t18qnB3Iw90a9P37POUee"
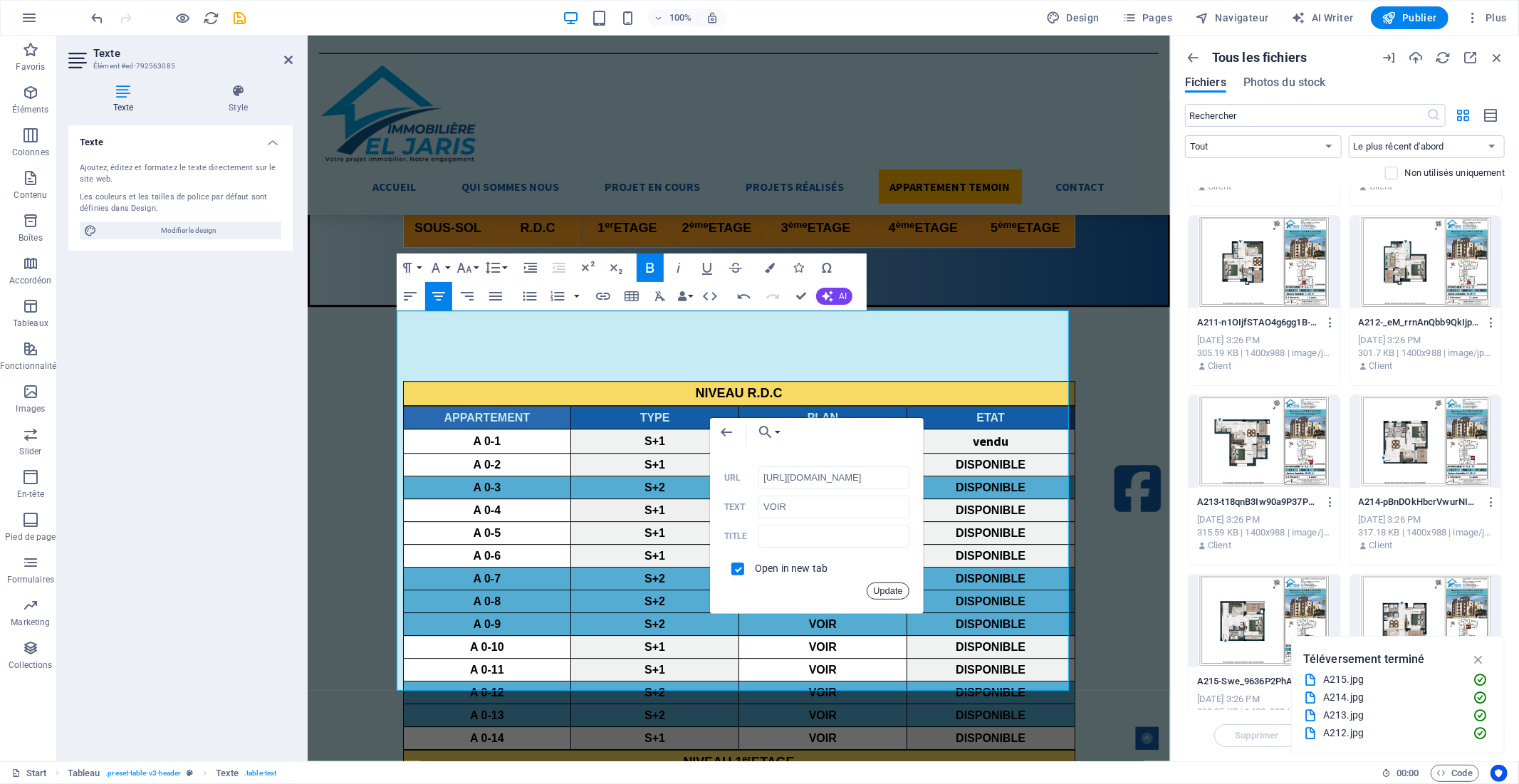
click at [896, 597] on button "Update" at bounding box center [888, 590] width 43 height 17
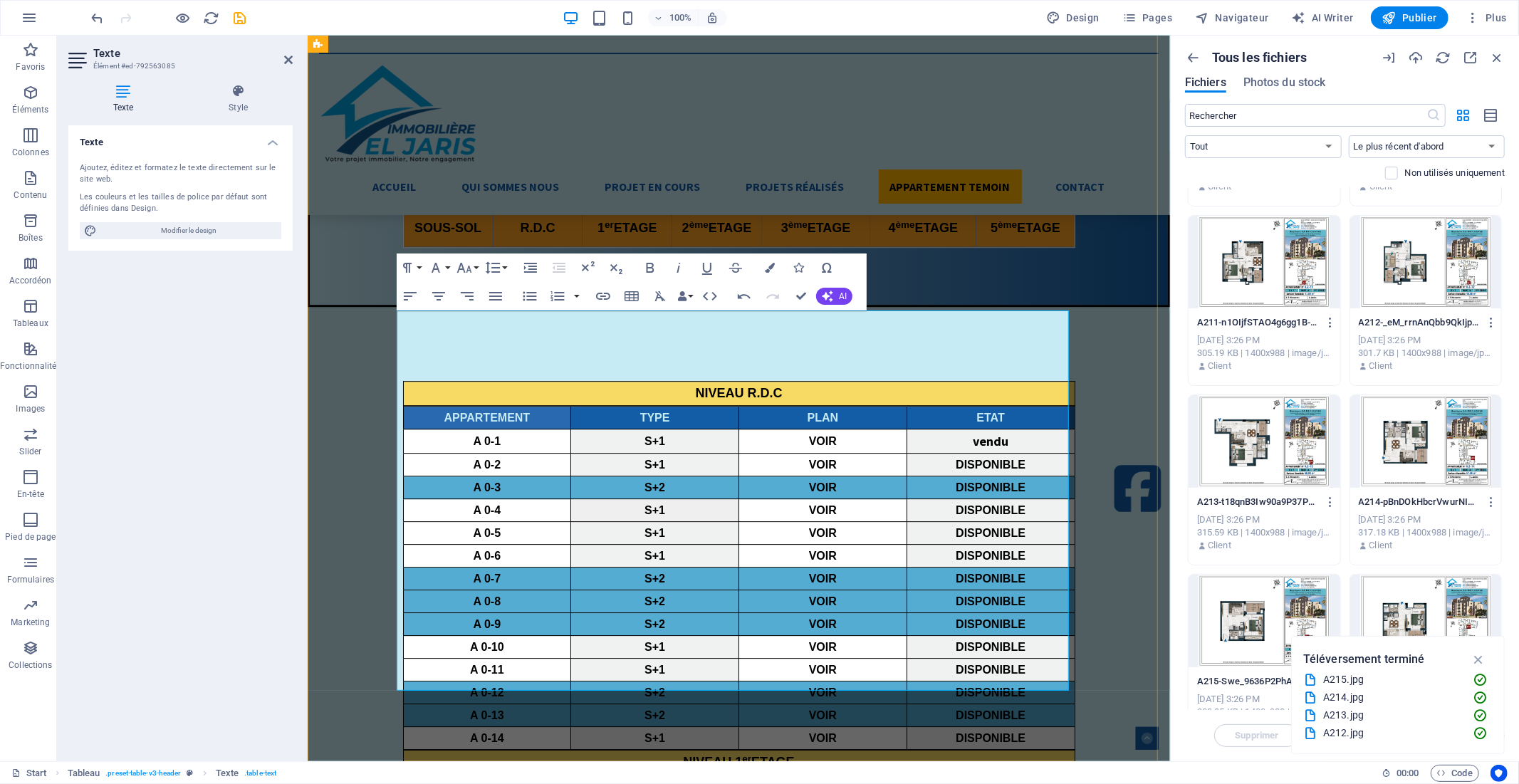
scroll to position [0, 0]
click at [1441, 456] on div at bounding box center [1426, 441] width 152 height 92
click at [1489, 501] on icon "button" at bounding box center [1492, 501] width 13 height 13
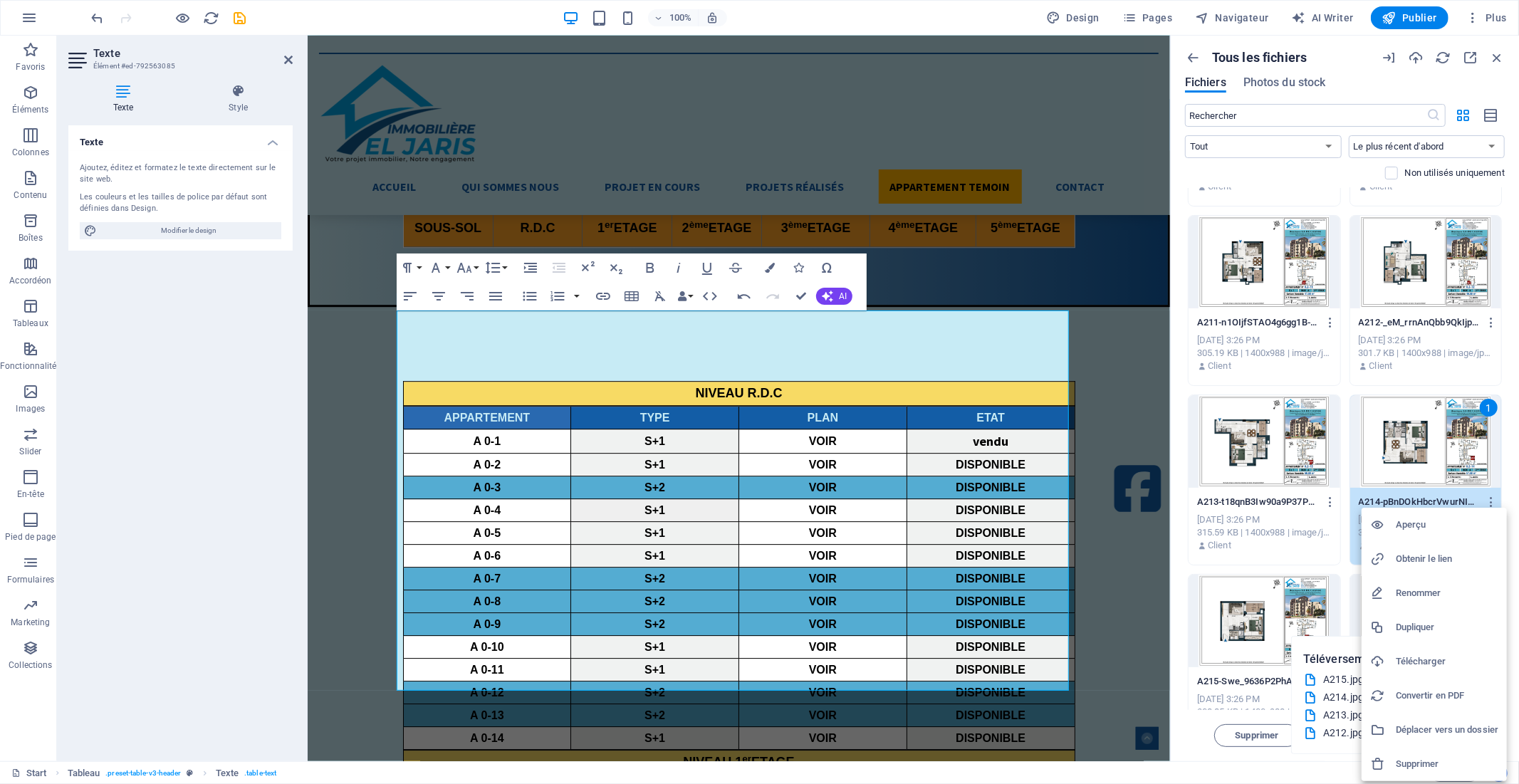
click at [1422, 561] on h6 "Obtenir le lien" at bounding box center [1447, 558] width 103 height 17
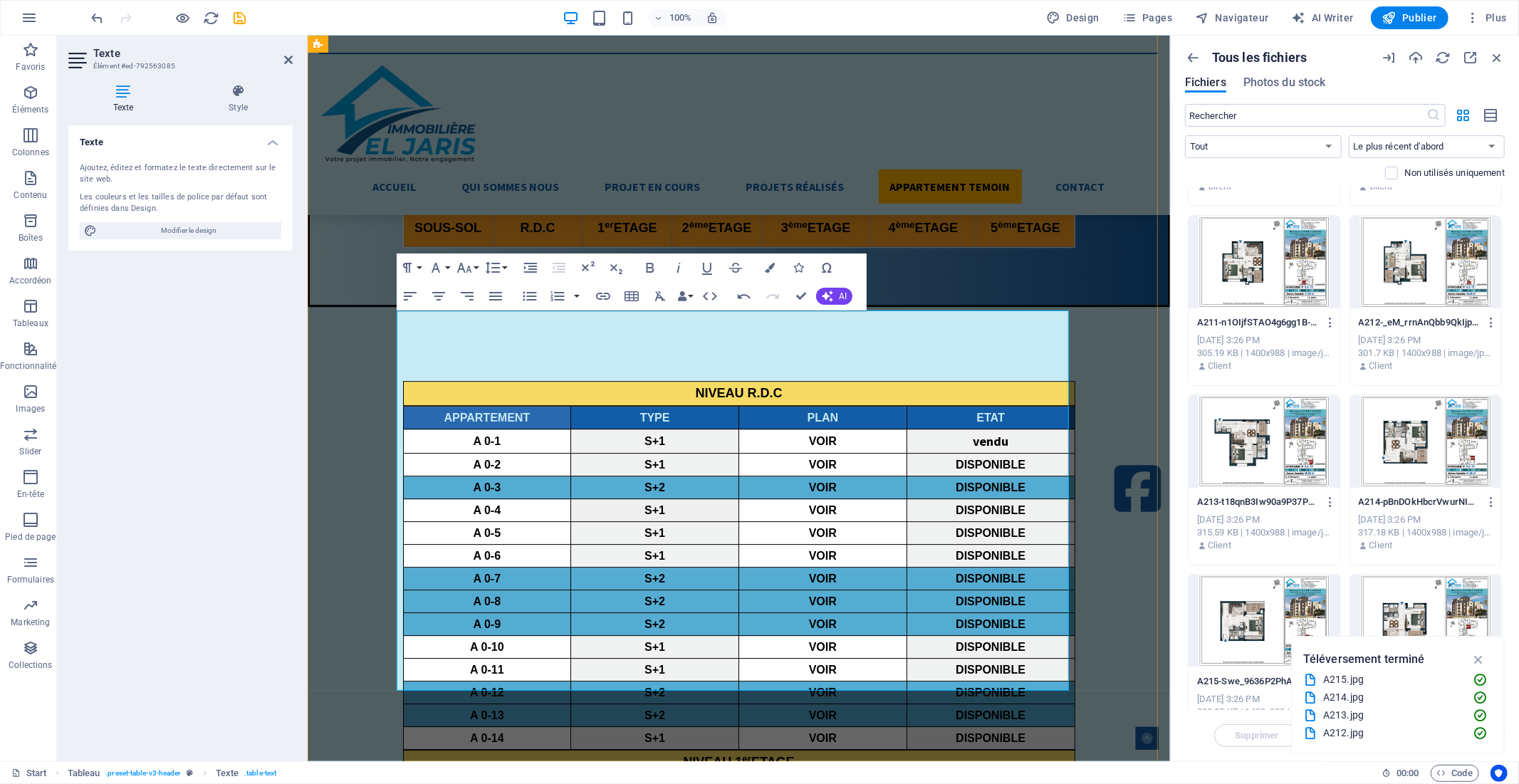
click at [820, 609] on icon "button" at bounding box center [816, 617] width 17 height 17
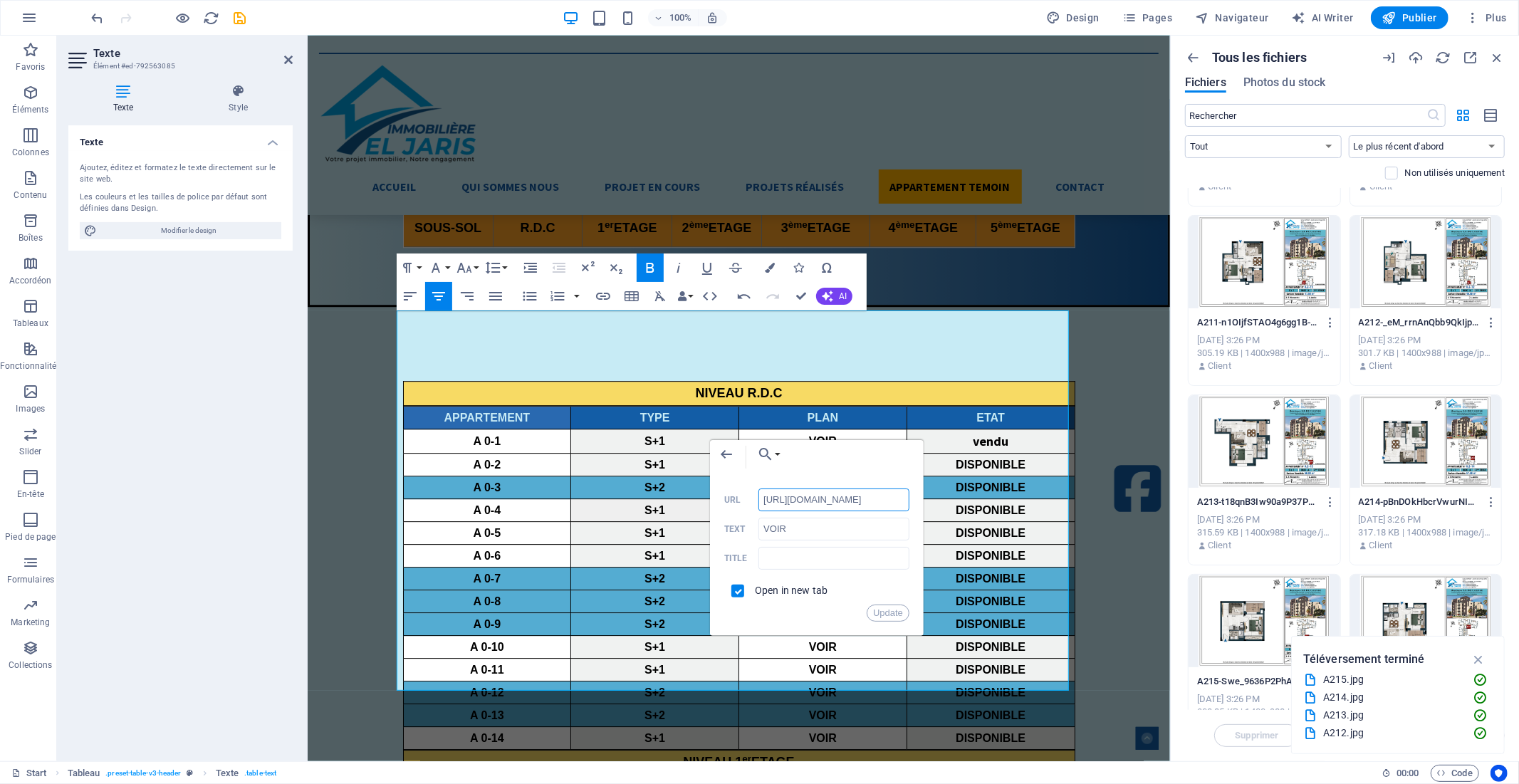
scroll to position [0, 209]
click at [812, 501] on input "[URL][DOMAIN_NAME]" at bounding box center [834, 499] width 151 height 23
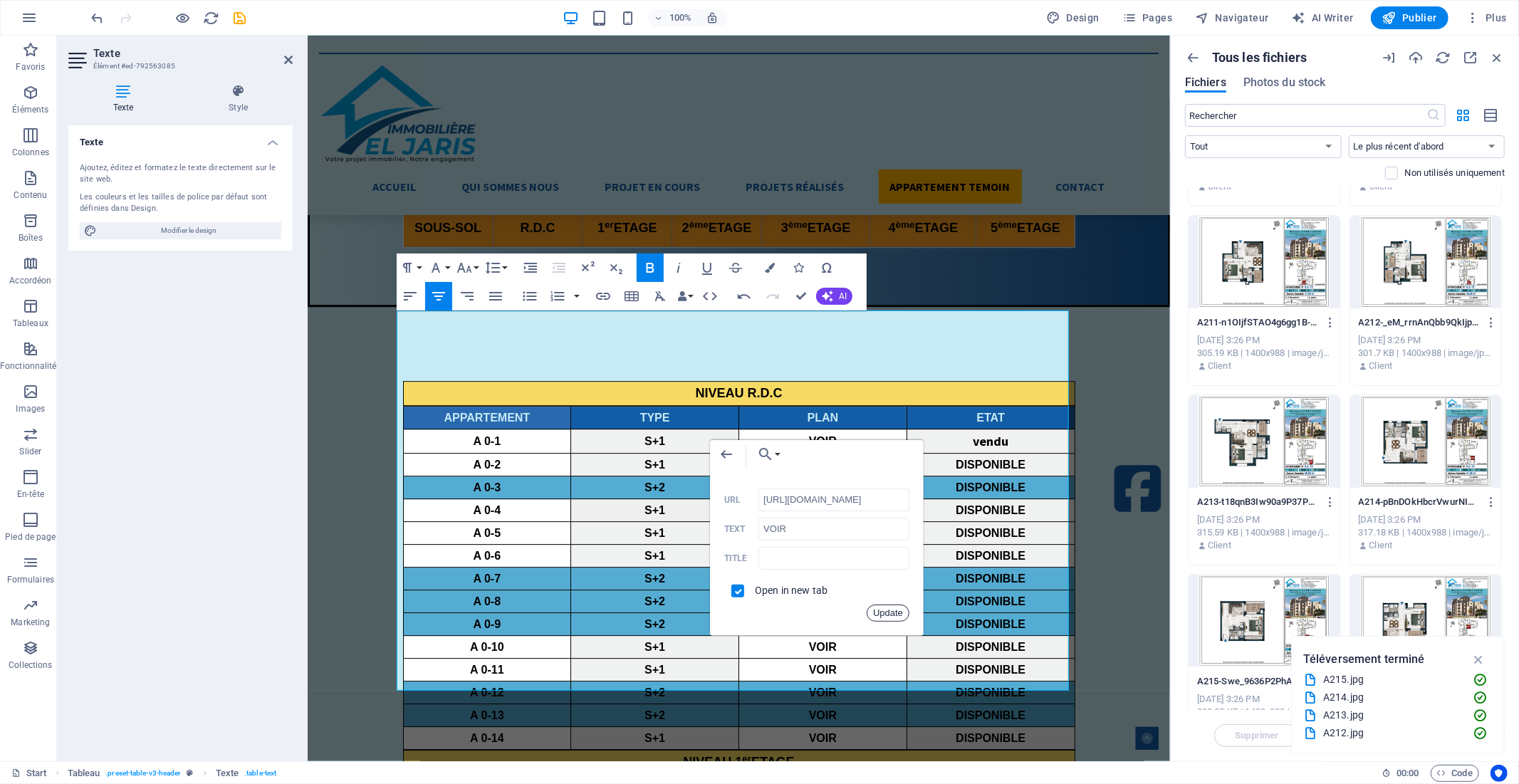
click at [896, 614] on button "Update" at bounding box center [888, 612] width 43 height 17
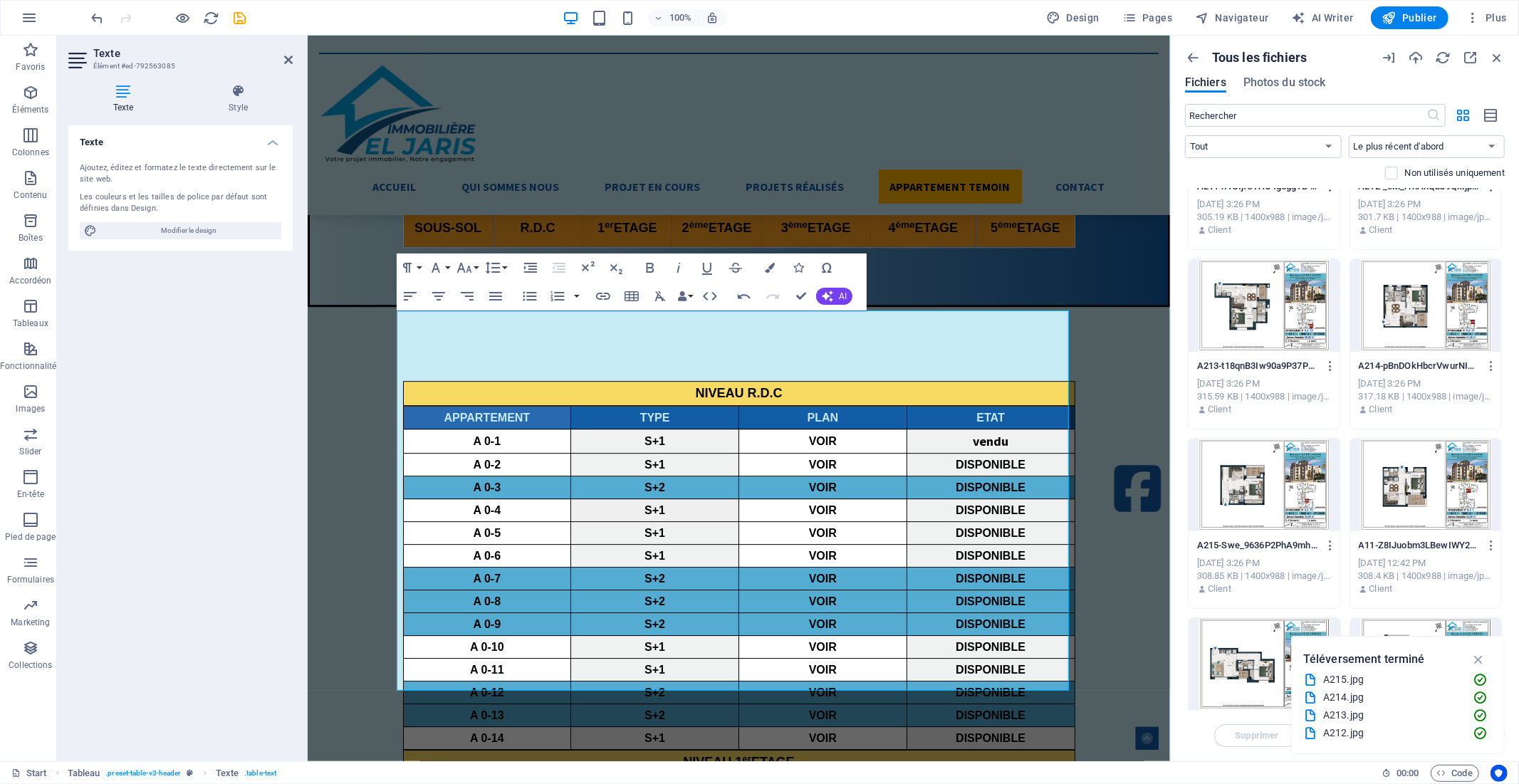
scroll to position [1107, 0]
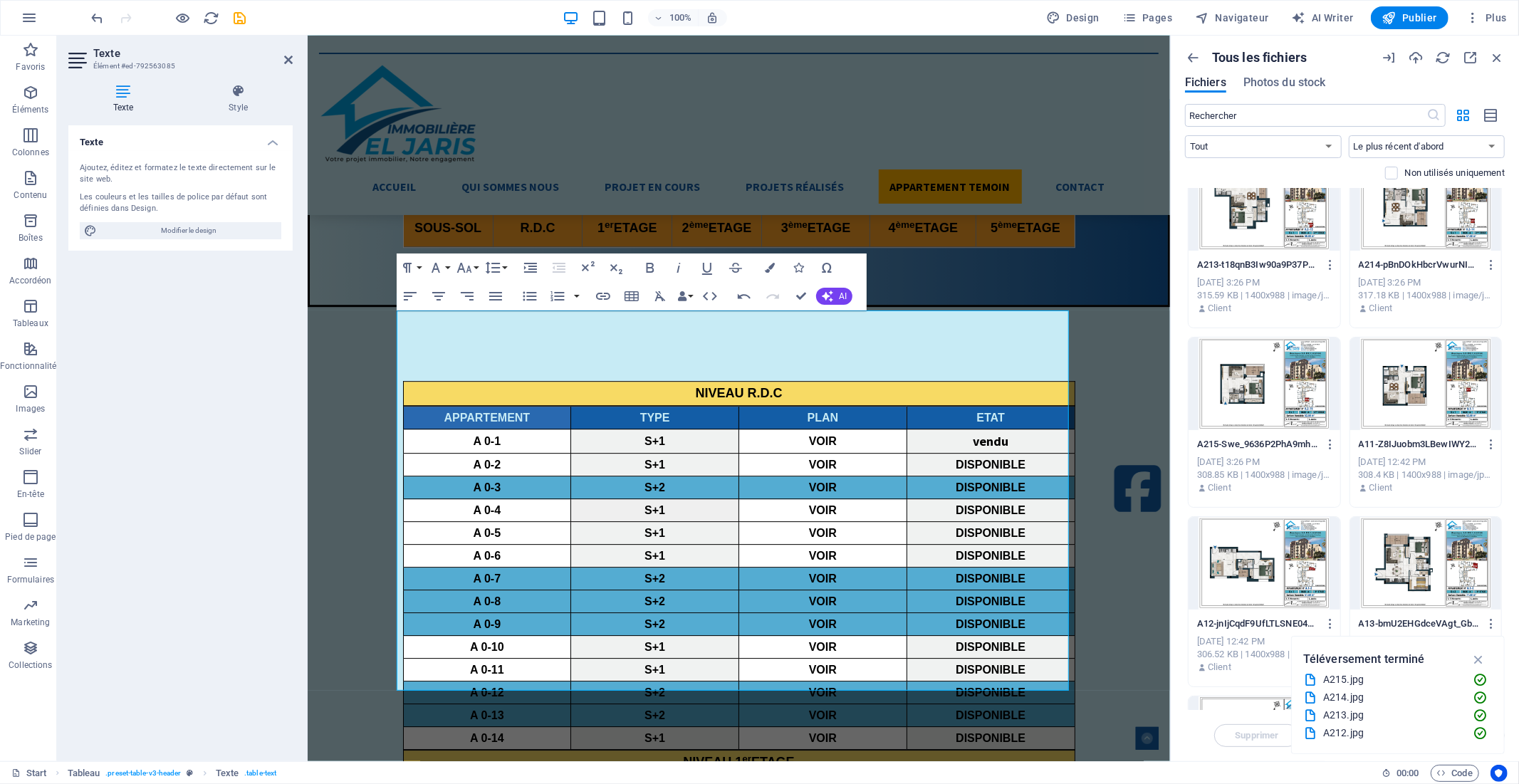
click at [1234, 389] on div at bounding box center [1264, 383] width 152 height 92
click at [1329, 446] on icon "button" at bounding box center [1330, 444] width 13 height 13
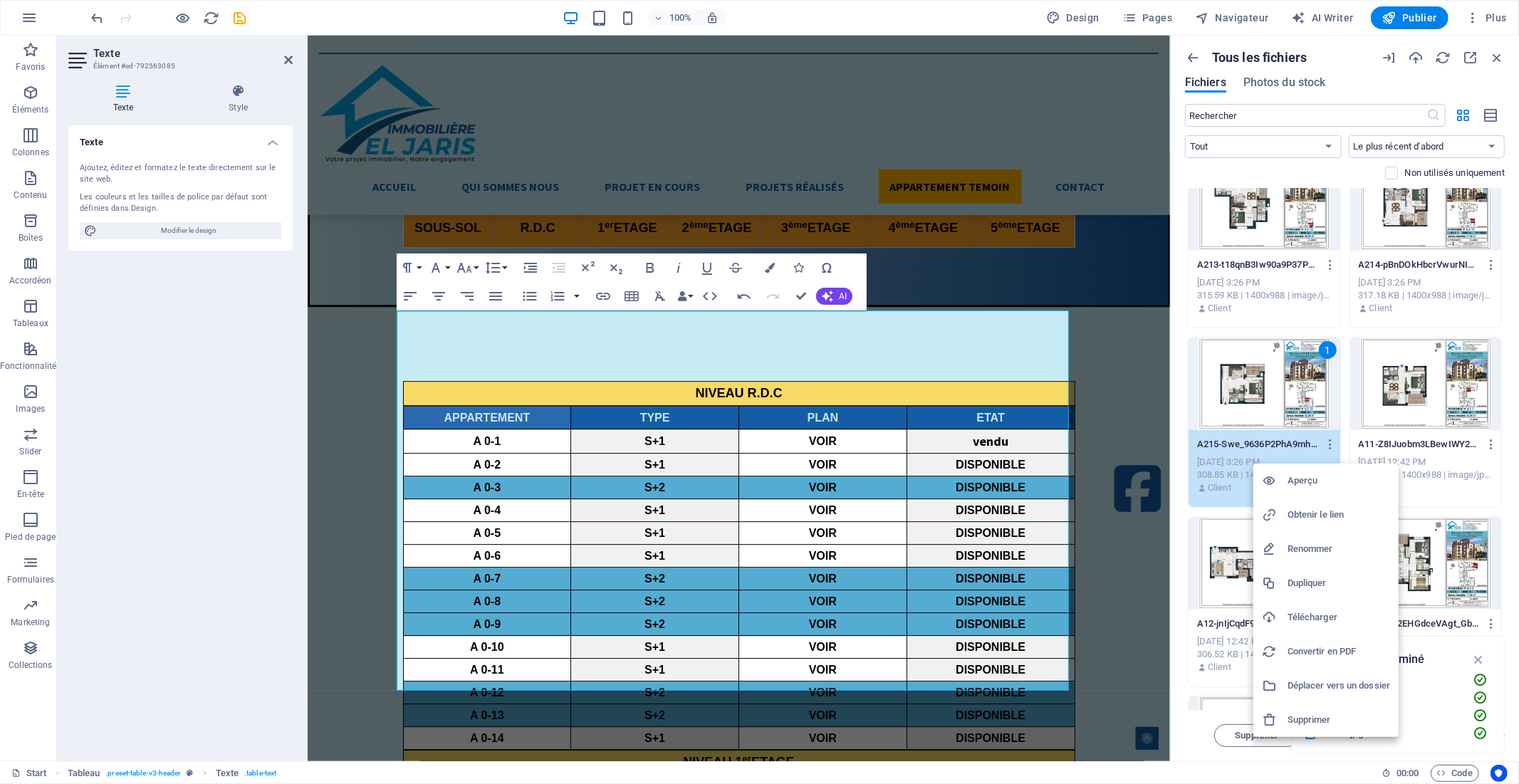
click at [1305, 513] on h6 "Obtenir le lien" at bounding box center [1338, 514] width 103 height 17
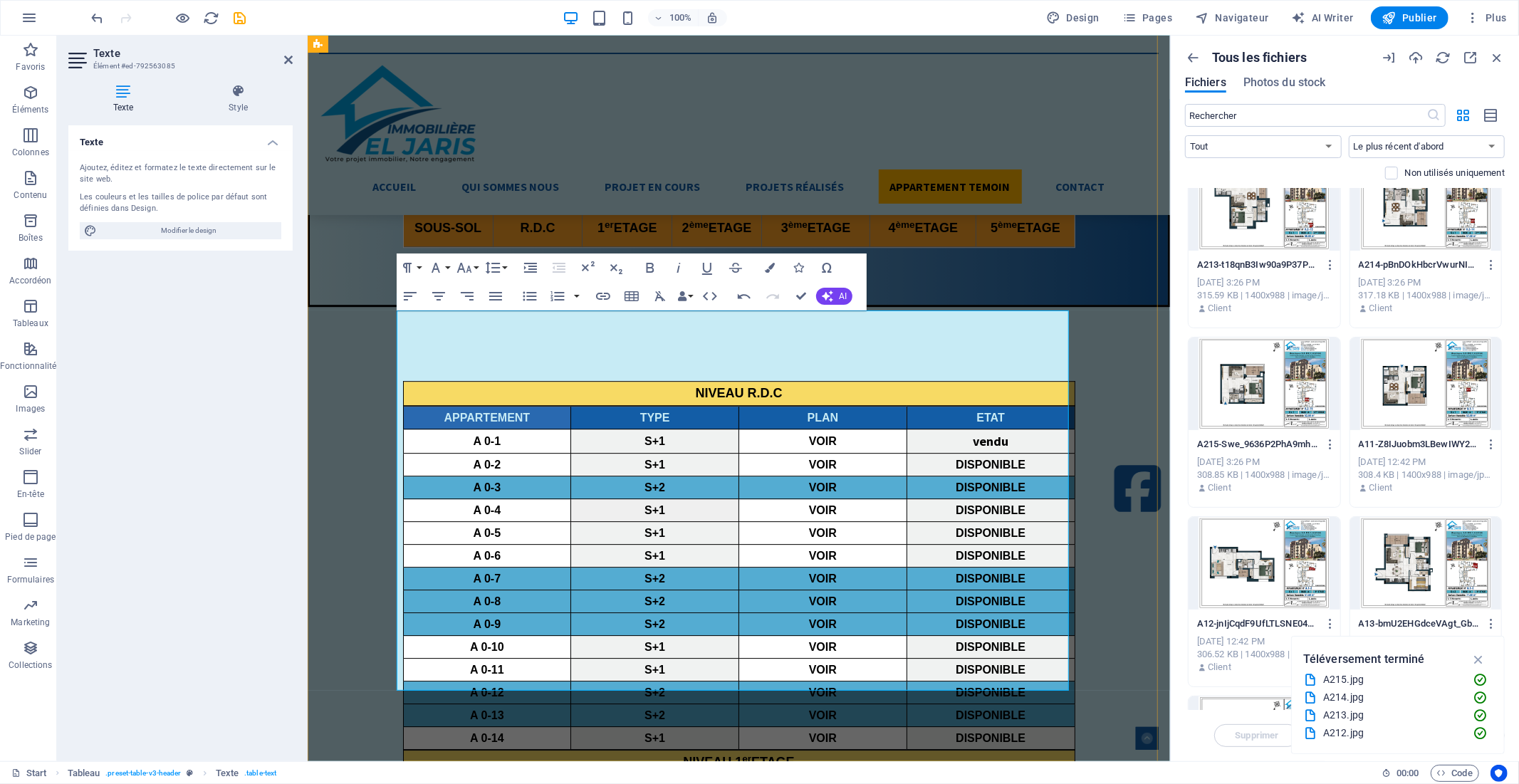
click at [821, 641] on icon "button" at bounding box center [816, 639] width 17 height 17
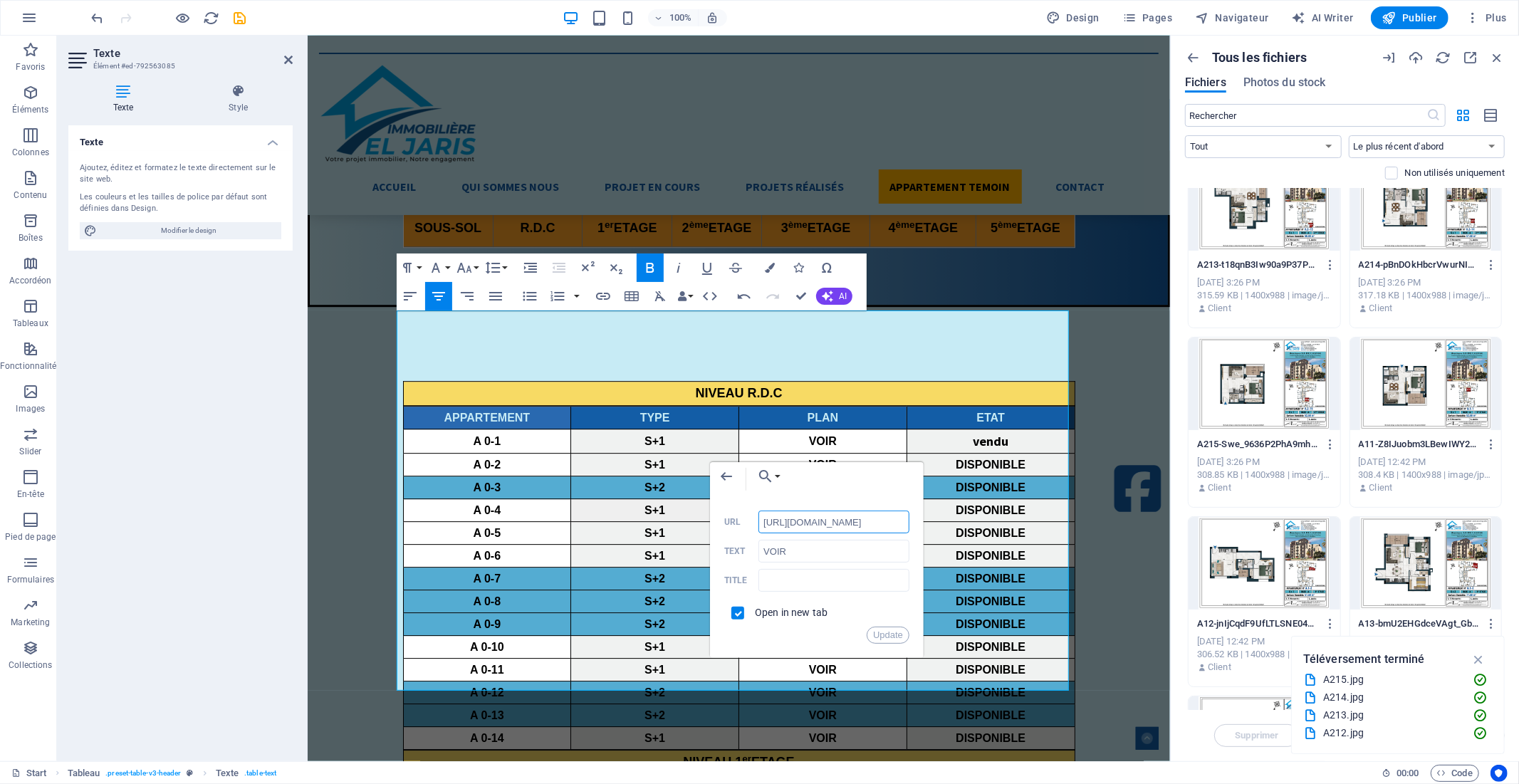
click at [824, 522] on input "[URL][DOMAIN_NAME]" at bounding box center [834, 521] width 151 height 23
paste input "8991975/A215-Swe_9636P2PhA9mhqdTuuw"
type input "[URL][DOMAIN_NAME]"
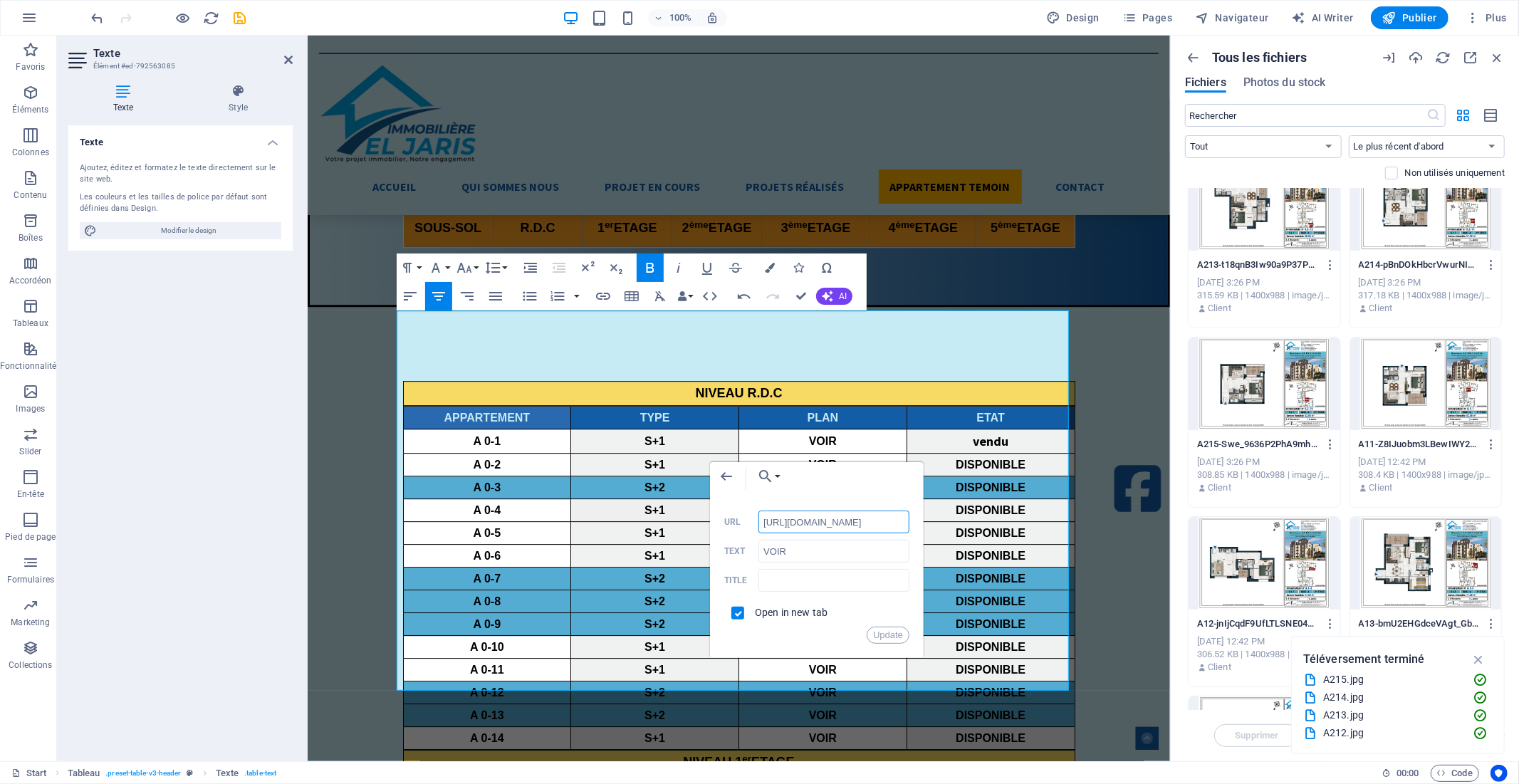
scroll to position [0, 214]
click at [895, 632] on button "Update" at bounding box center [888, 635] width 43 height 17
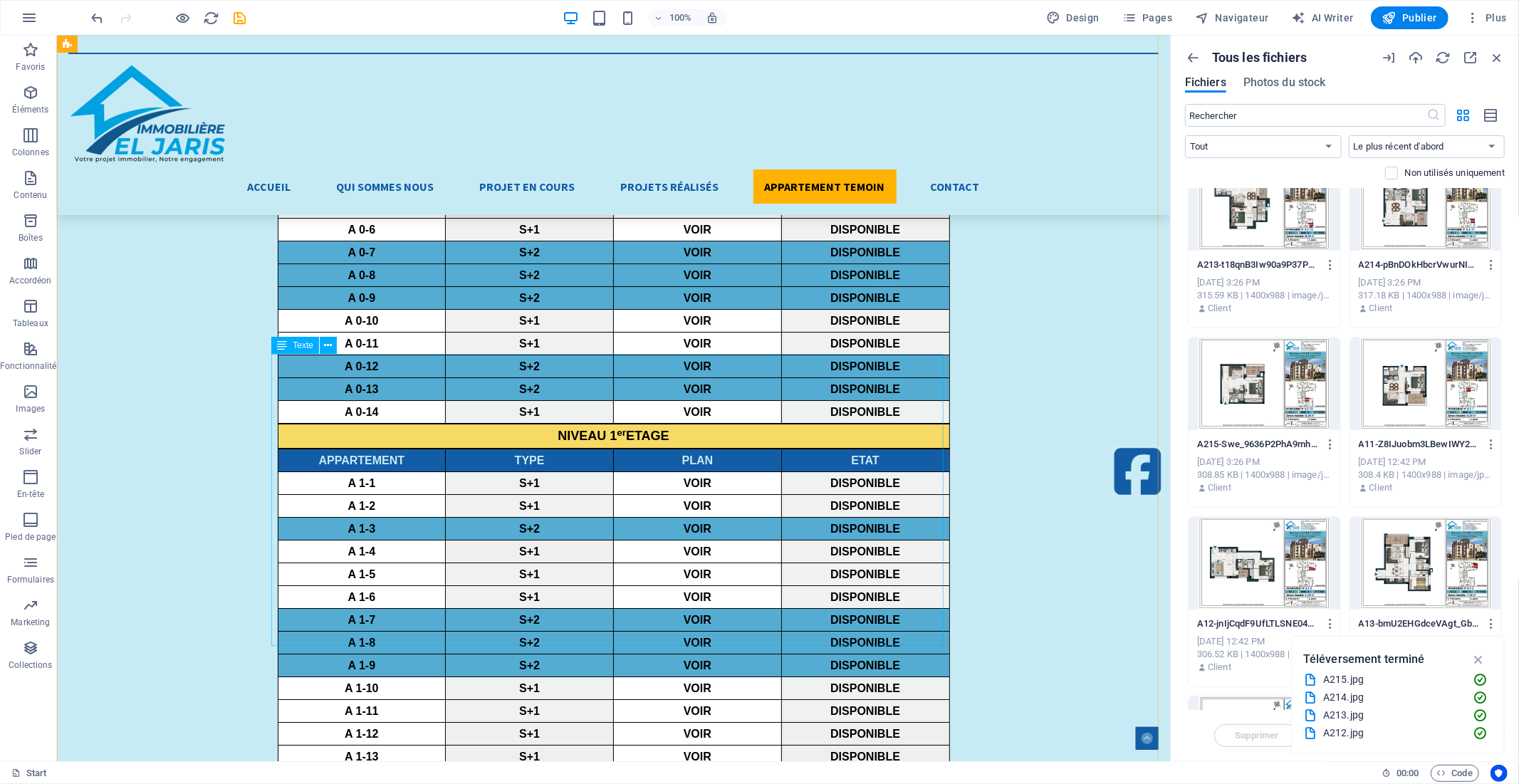
scroll to position [4037, 0]
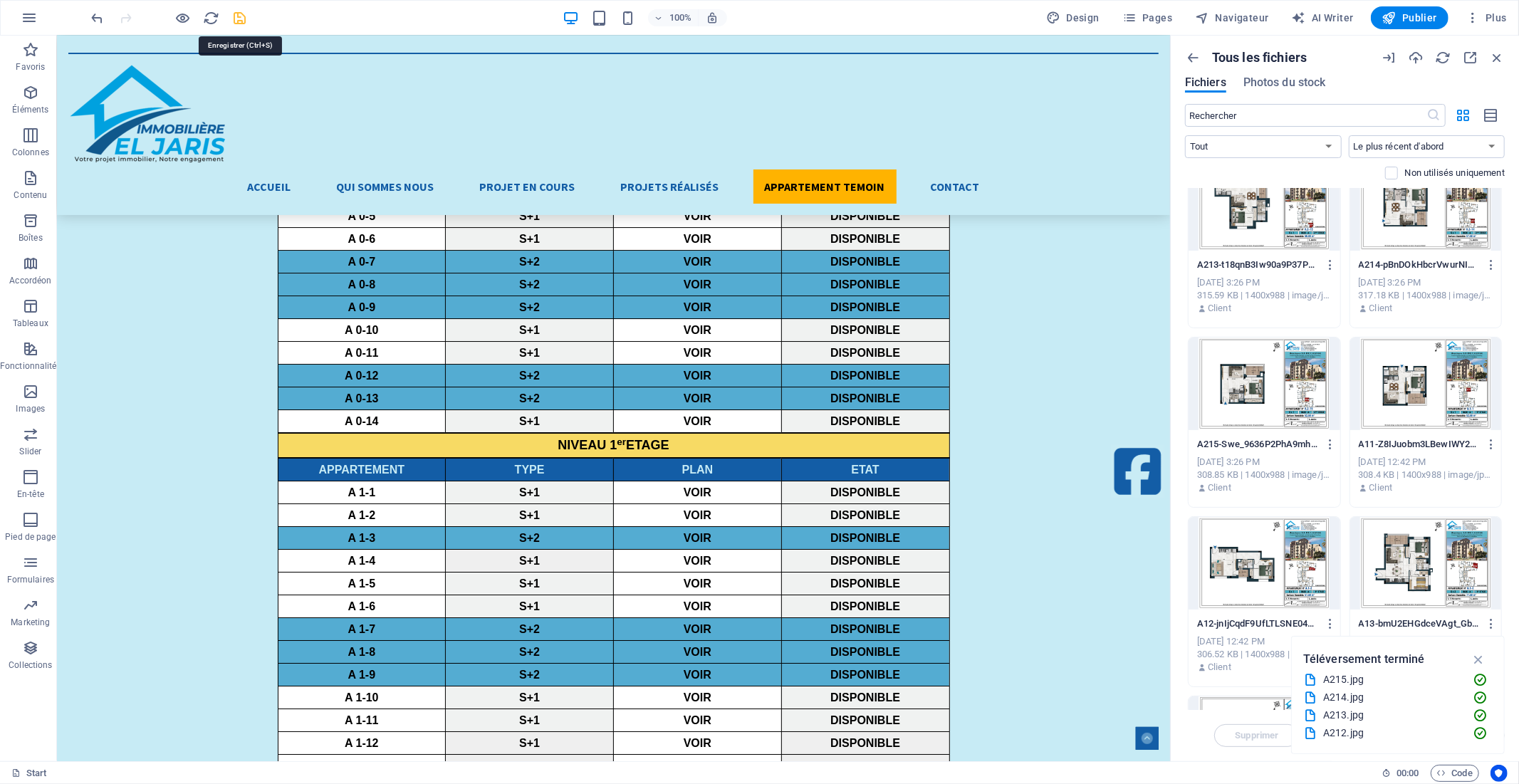
click at [238, 17] on icon "save" at bounding box center [240, 18] width 16 height 16
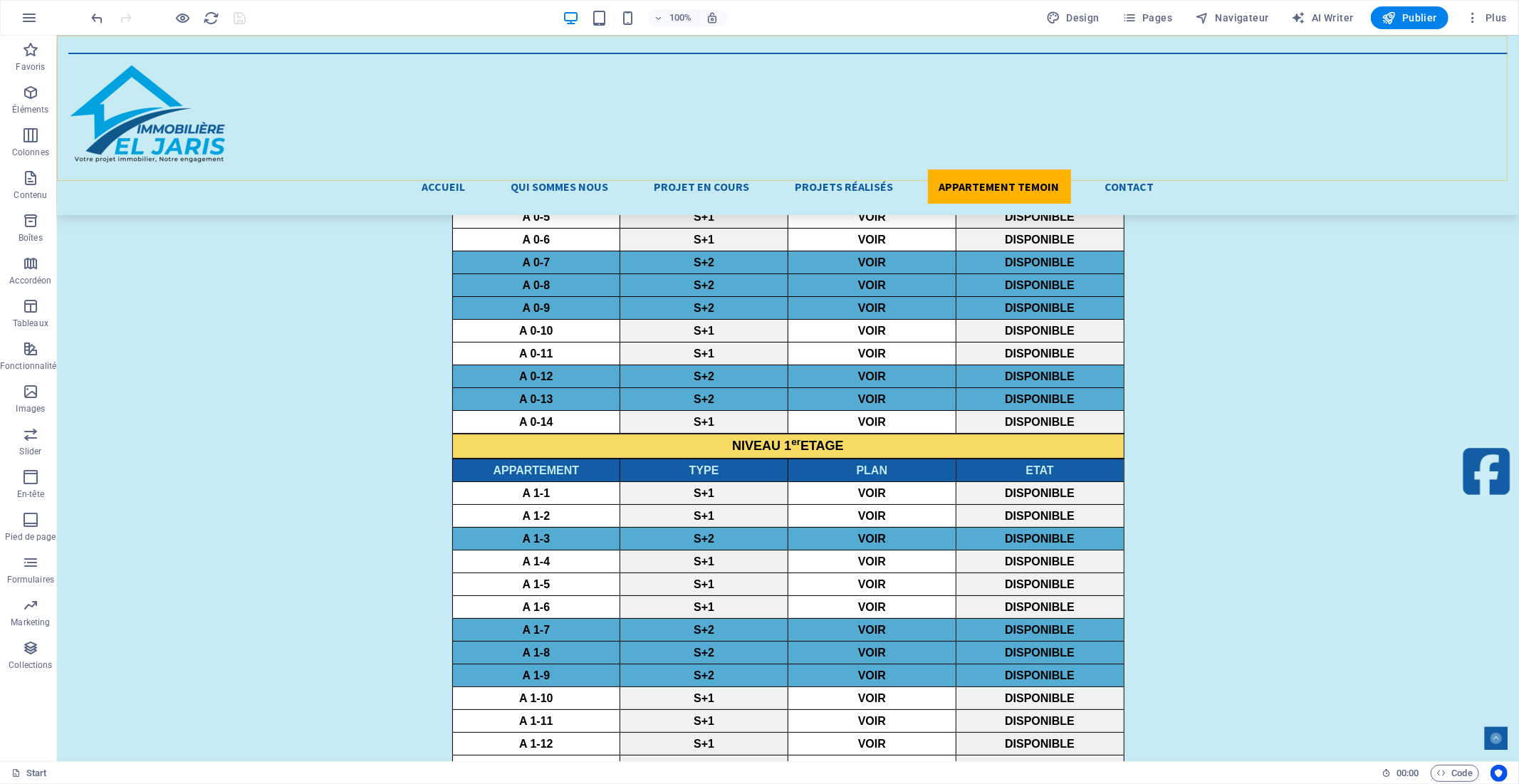
click at [1173, 64] on div "Accueil Qui Sommes Nous Projet en cours La Résidence Emplacement Plans RDC 1er …" at bounding box center [787, 124] width 1462 height 180
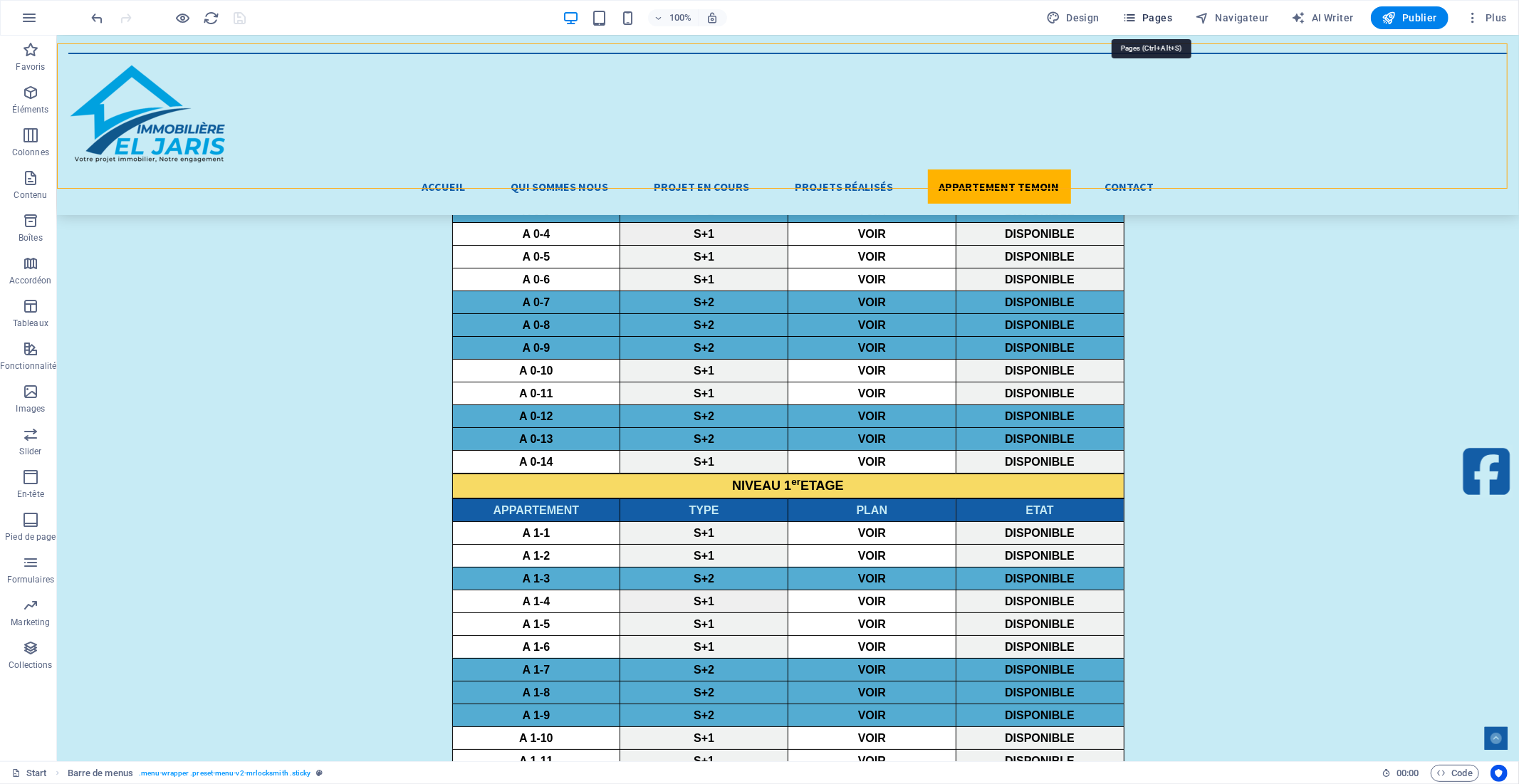
click at [1167, 19] on span "Pages" at bounding box center [1147, 17] width 50 height 14
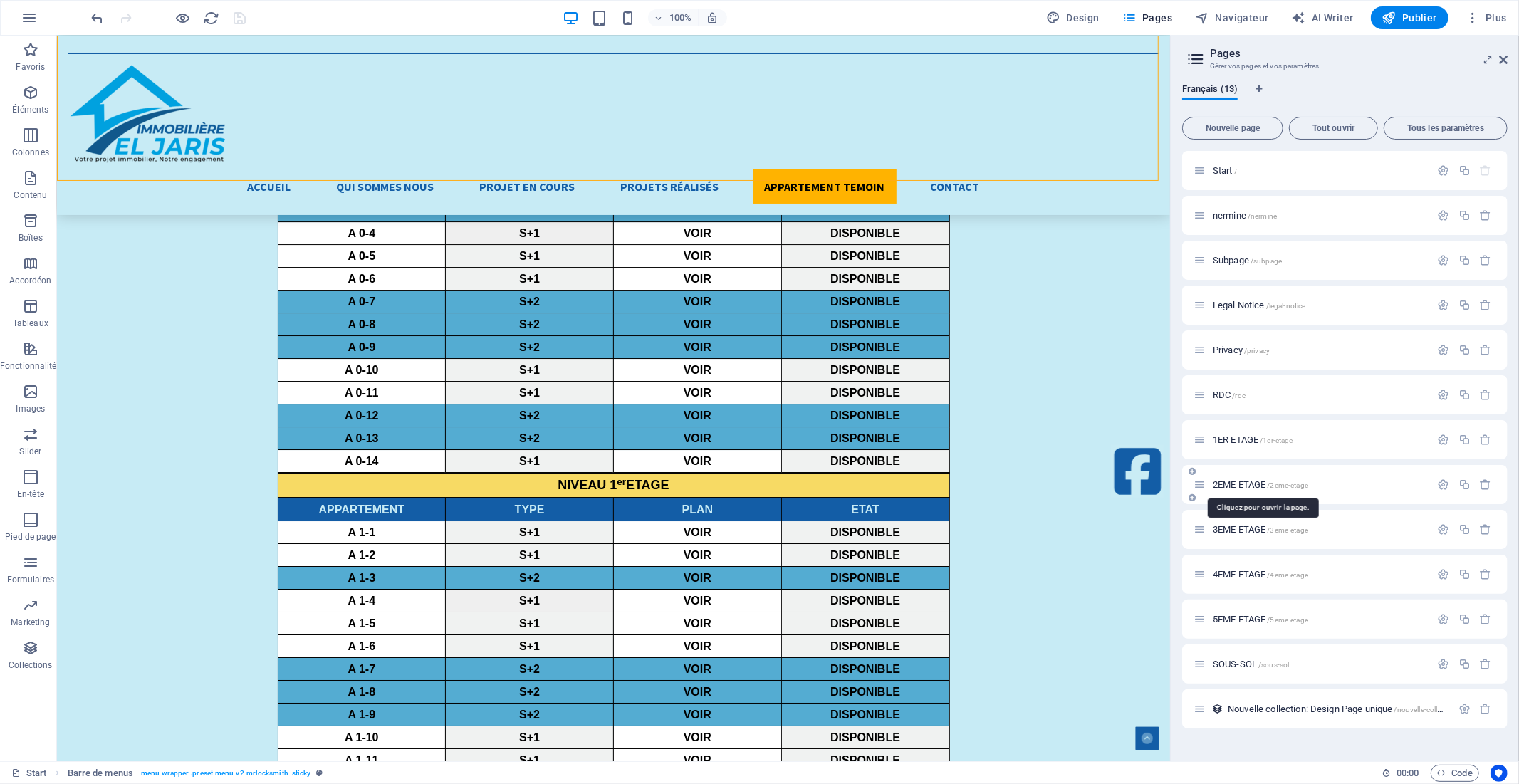
click at [1240, 483] on span "2EME ETAGE /2eme-etage" at bounding box center [1260, 484] width 95 height 10
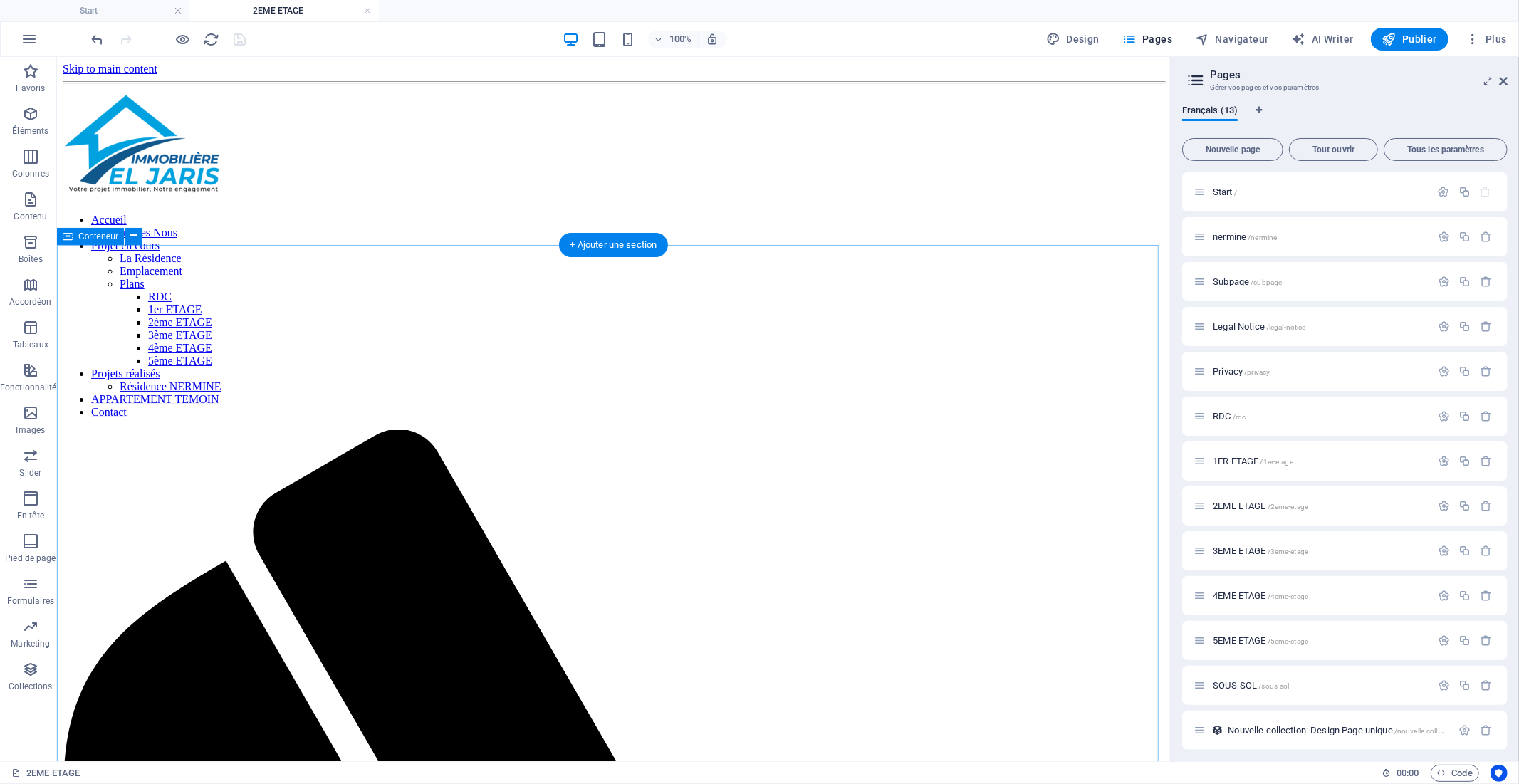
scroll to position [0, 0]
click at [331, 289] on icon at bounding box center [331, 293] width 8 height 15
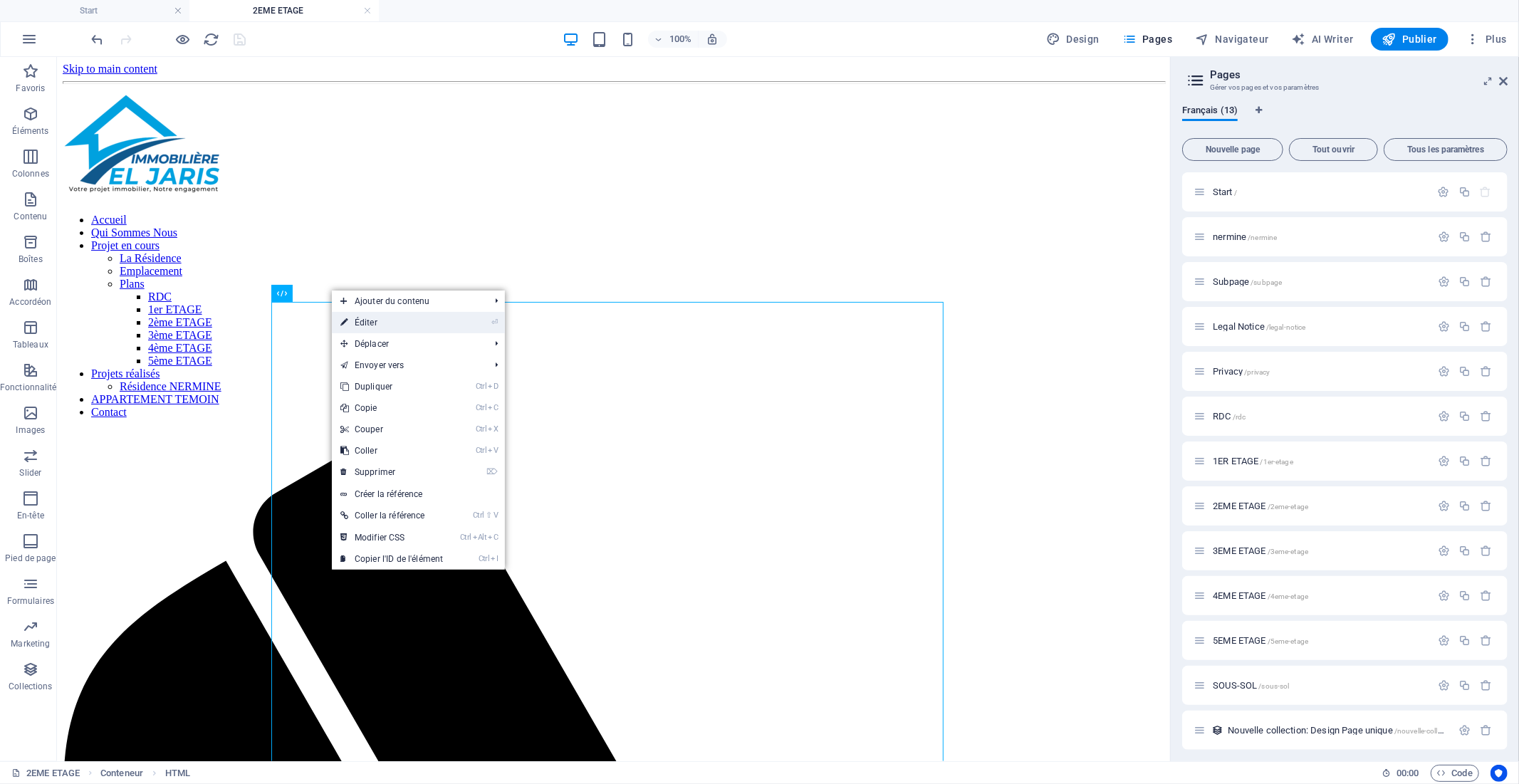
click at [367, 324] on link "⏎ Éditer" at bounding box center [392, 322] width 120 height 21
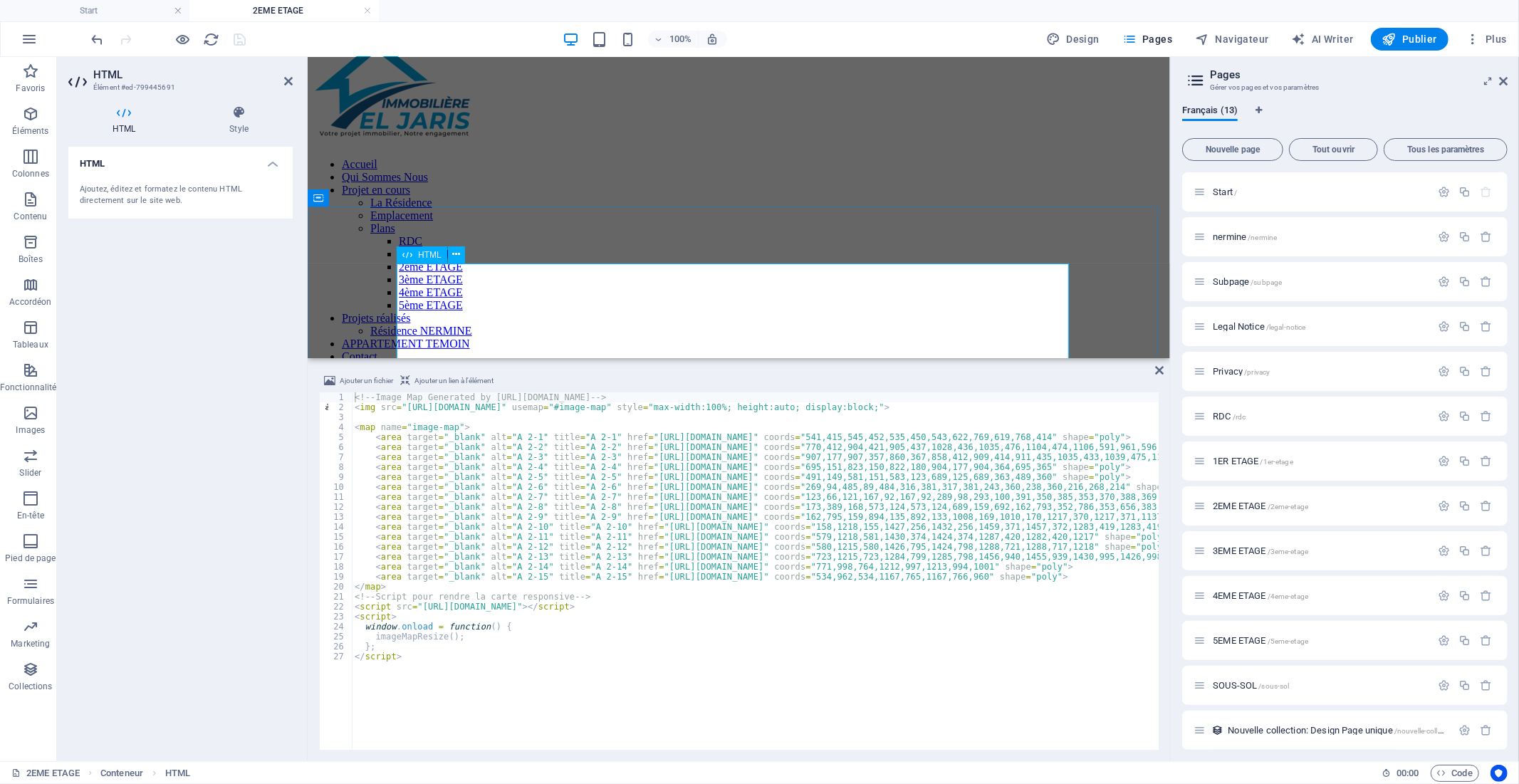
scroll to position [79, 0]
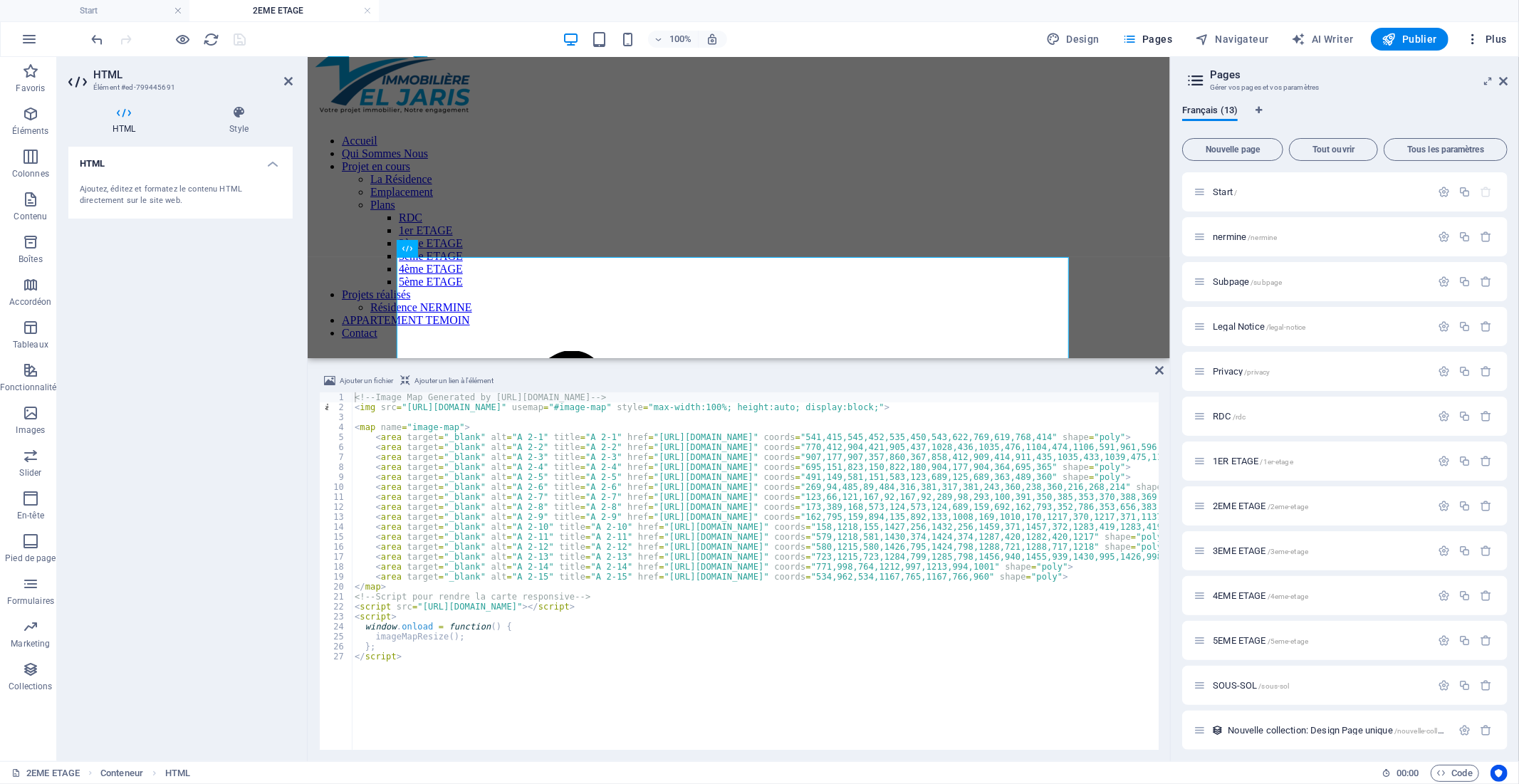
click at [1509, 33] on button "Plus" at bounding box center [1486, 39] width 53 height 23
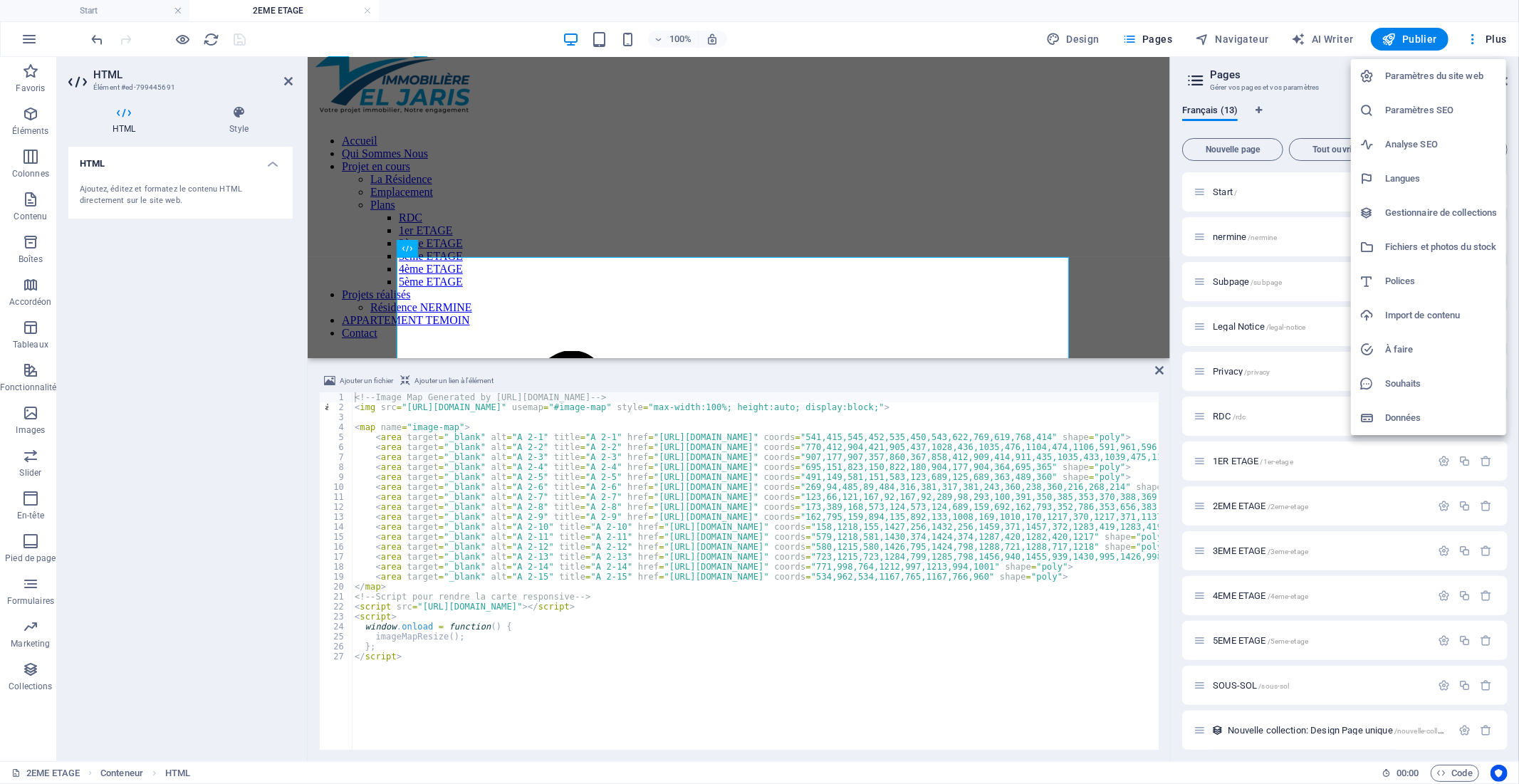
click at [1433, 209] on h6 "Gestionnaire de collections" at bounding box center [1441, 212] width 112 height 17
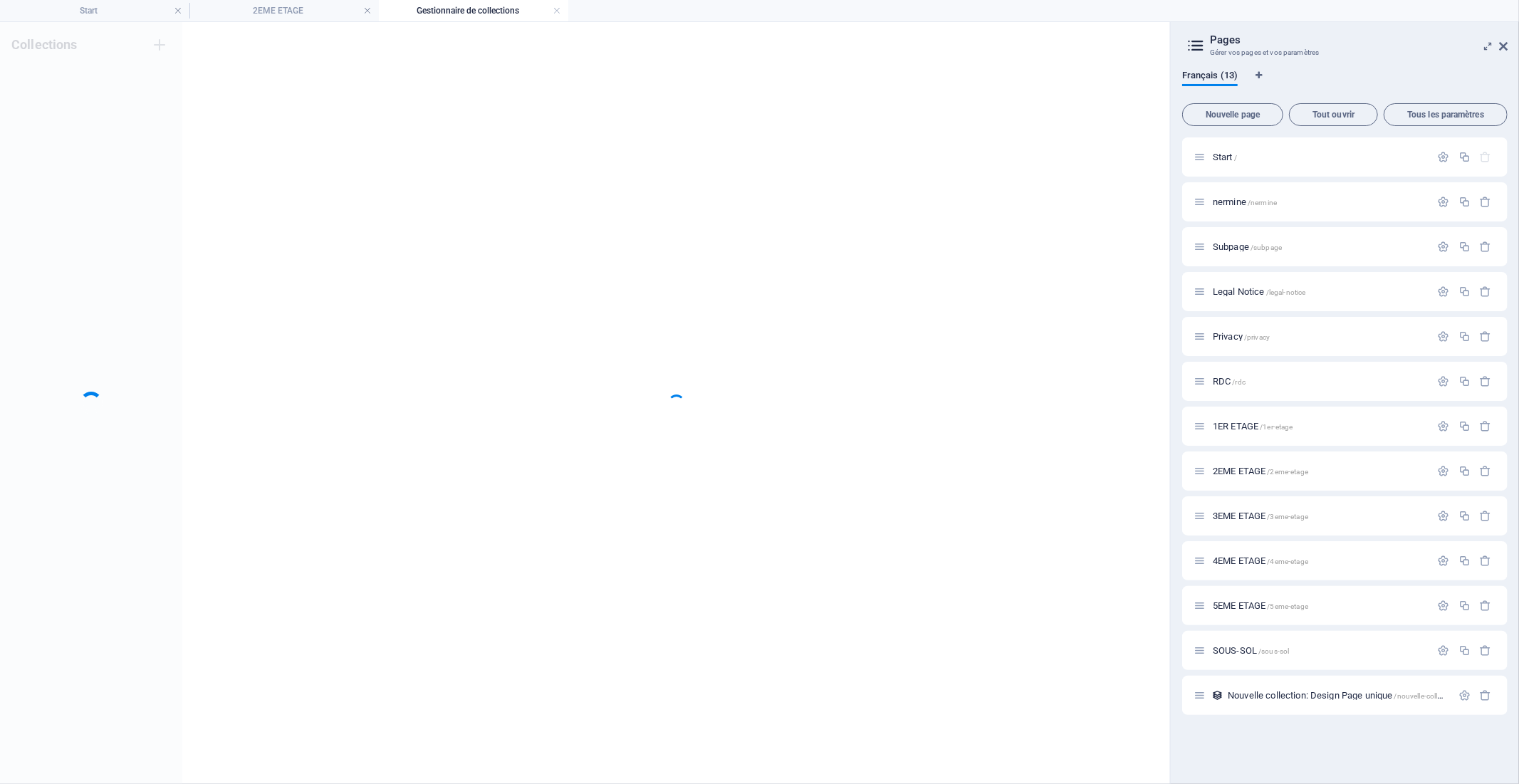
scroll to position [0, 0]
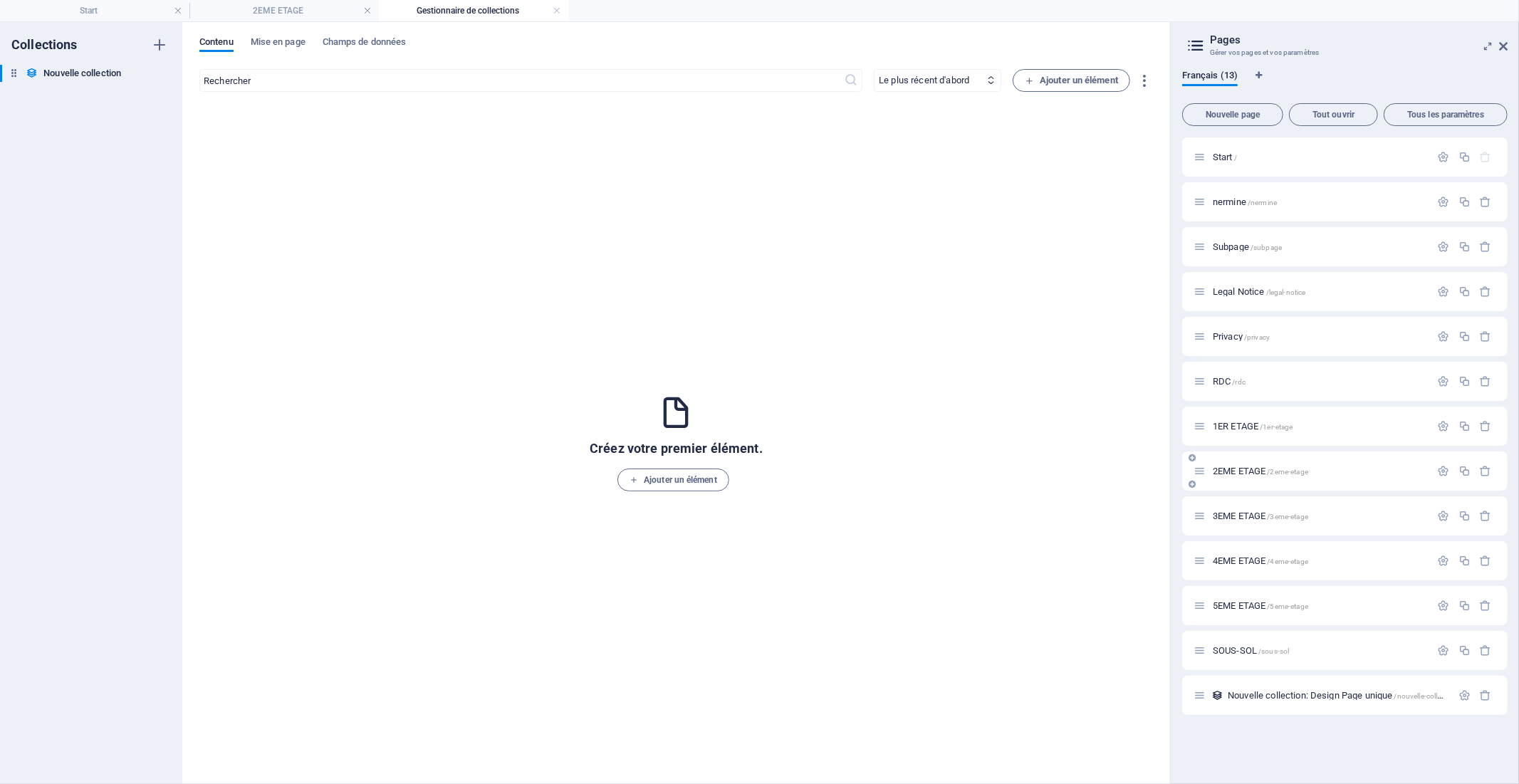
click at [1242, 467] on span "2EME ETAGE /2eme-etage" at bounding box center [1260, 470] width 95 height 10
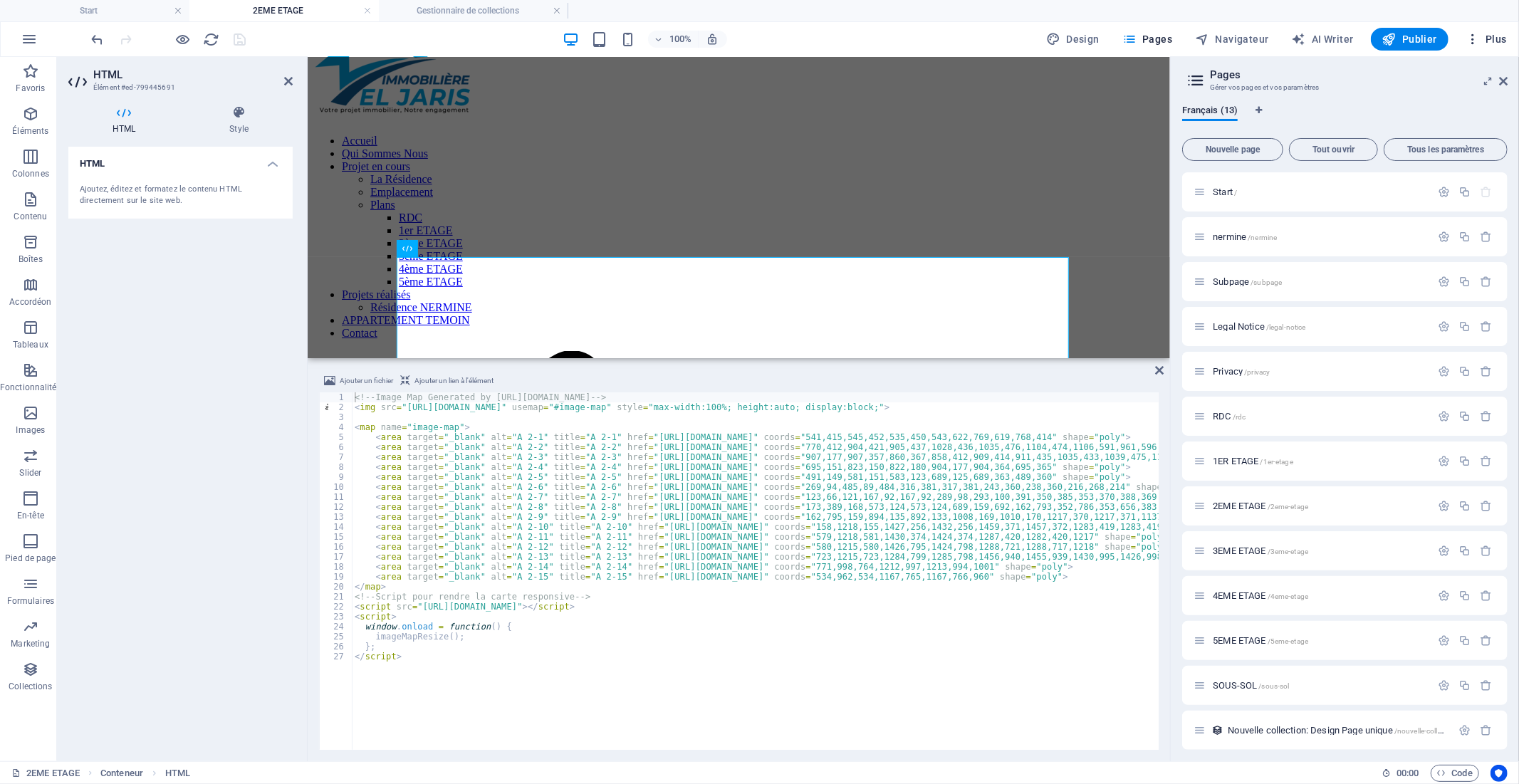
click at [1503, 33] on span "Plus" at bounding box center [1486, 38] width 41 height 14
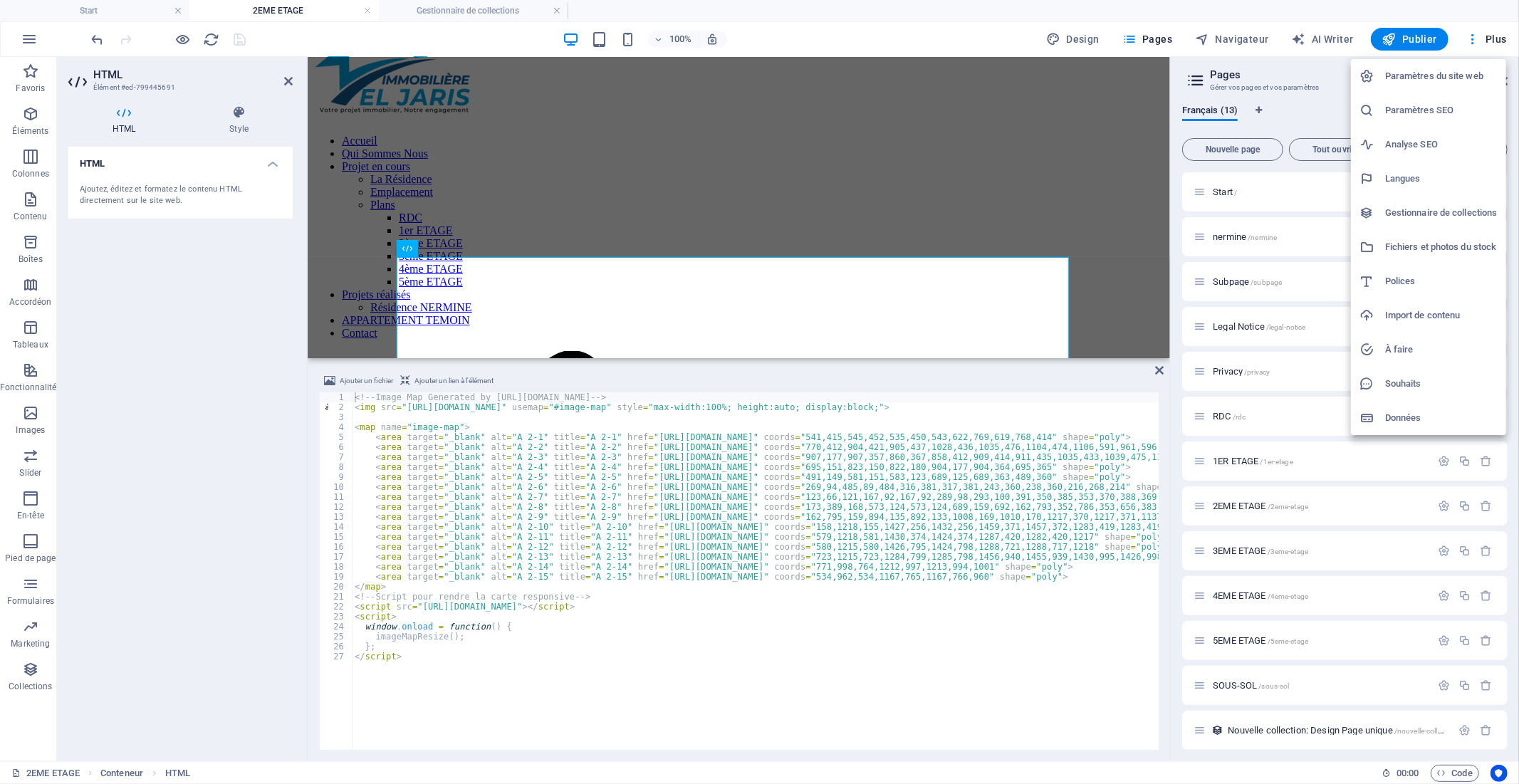
click at [1449, 251] on h6 "Fichiers et photos du stock" at bounding box center [1441, 246] width 112 height 17
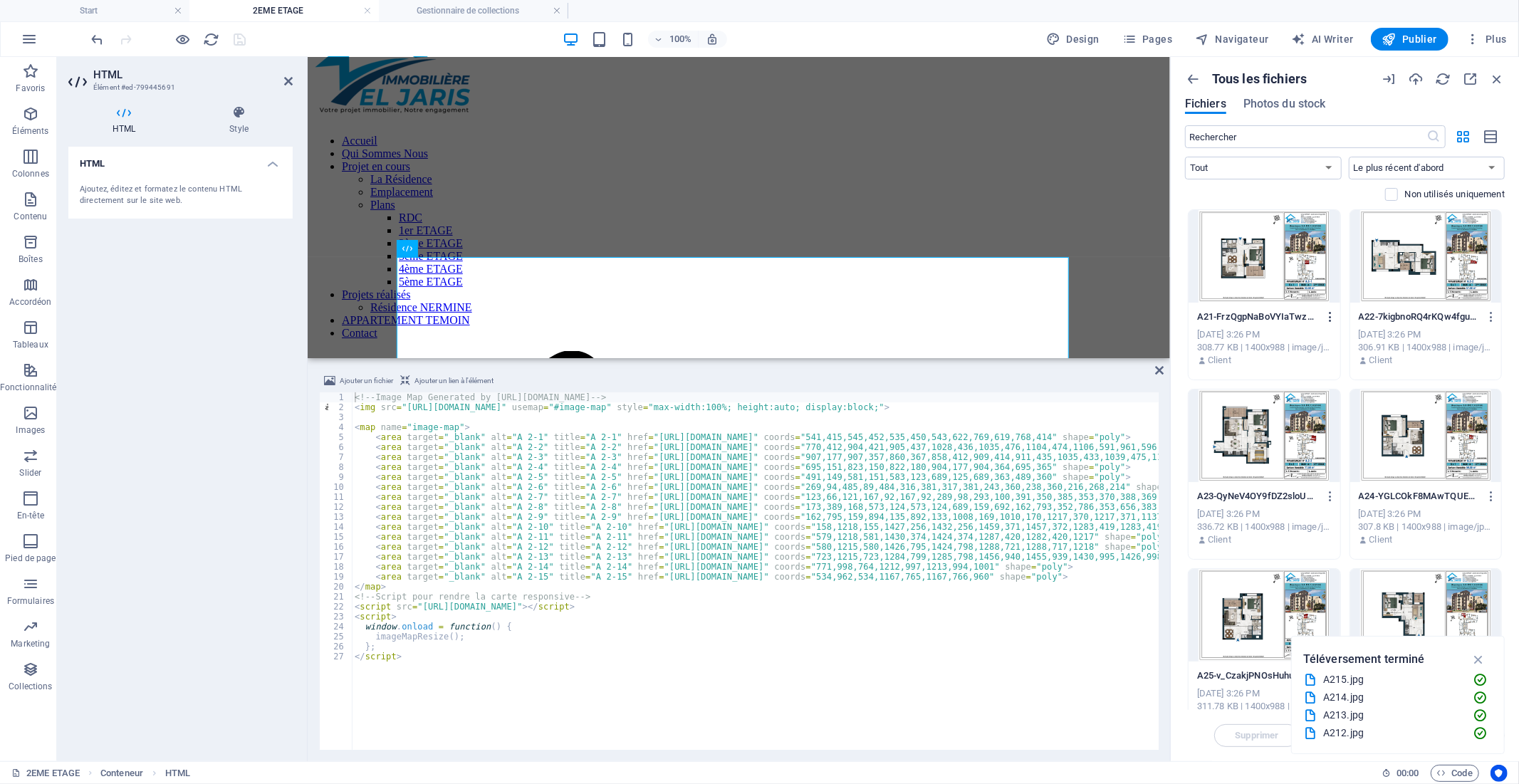
click at [1332, 317] on icon "button" at bounding box center [1330, 317] width 13 height 13
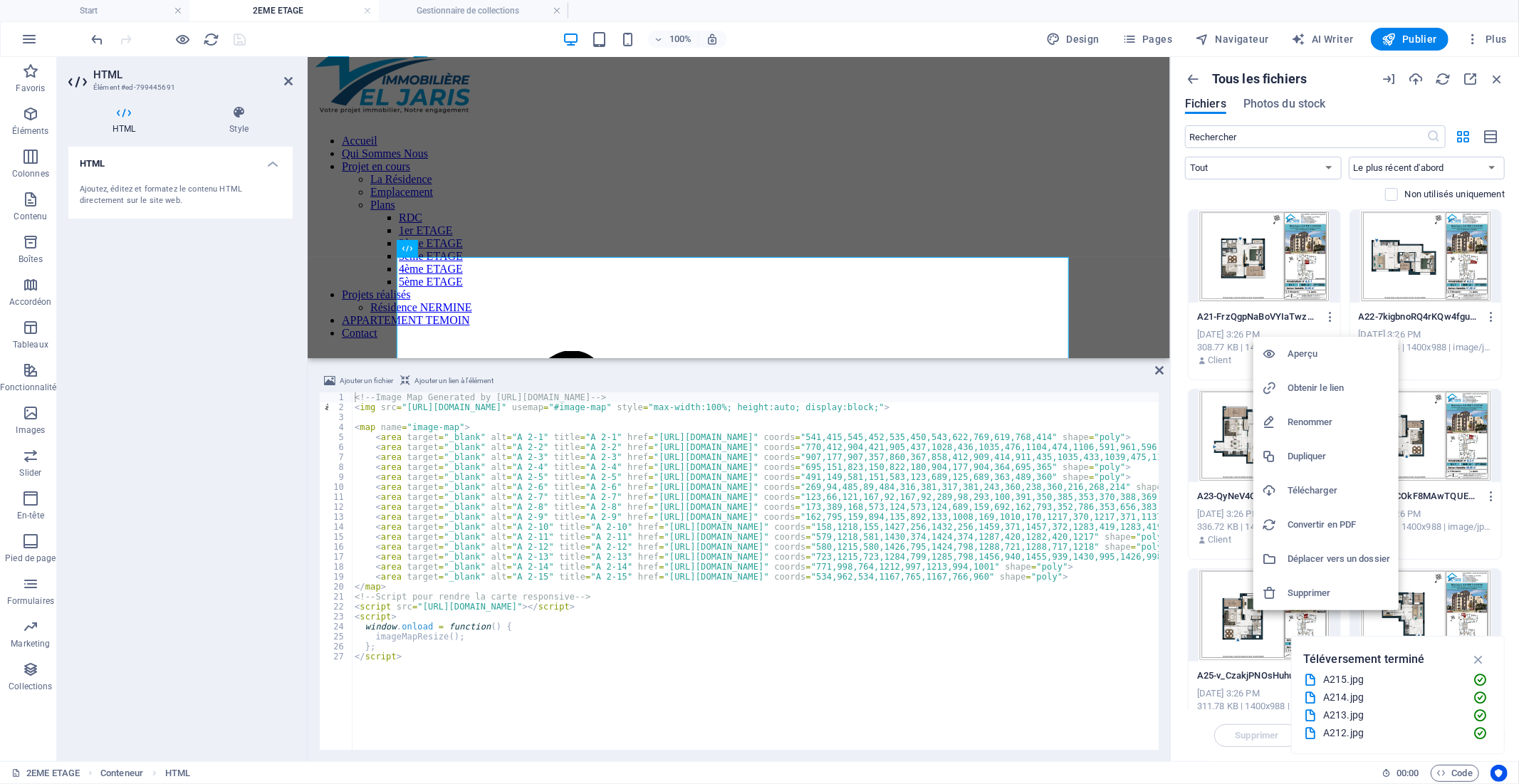
click at [1318, 387] on h6 "Obtenir le lien" at bounding box center [1338, 388] width 103 height 17
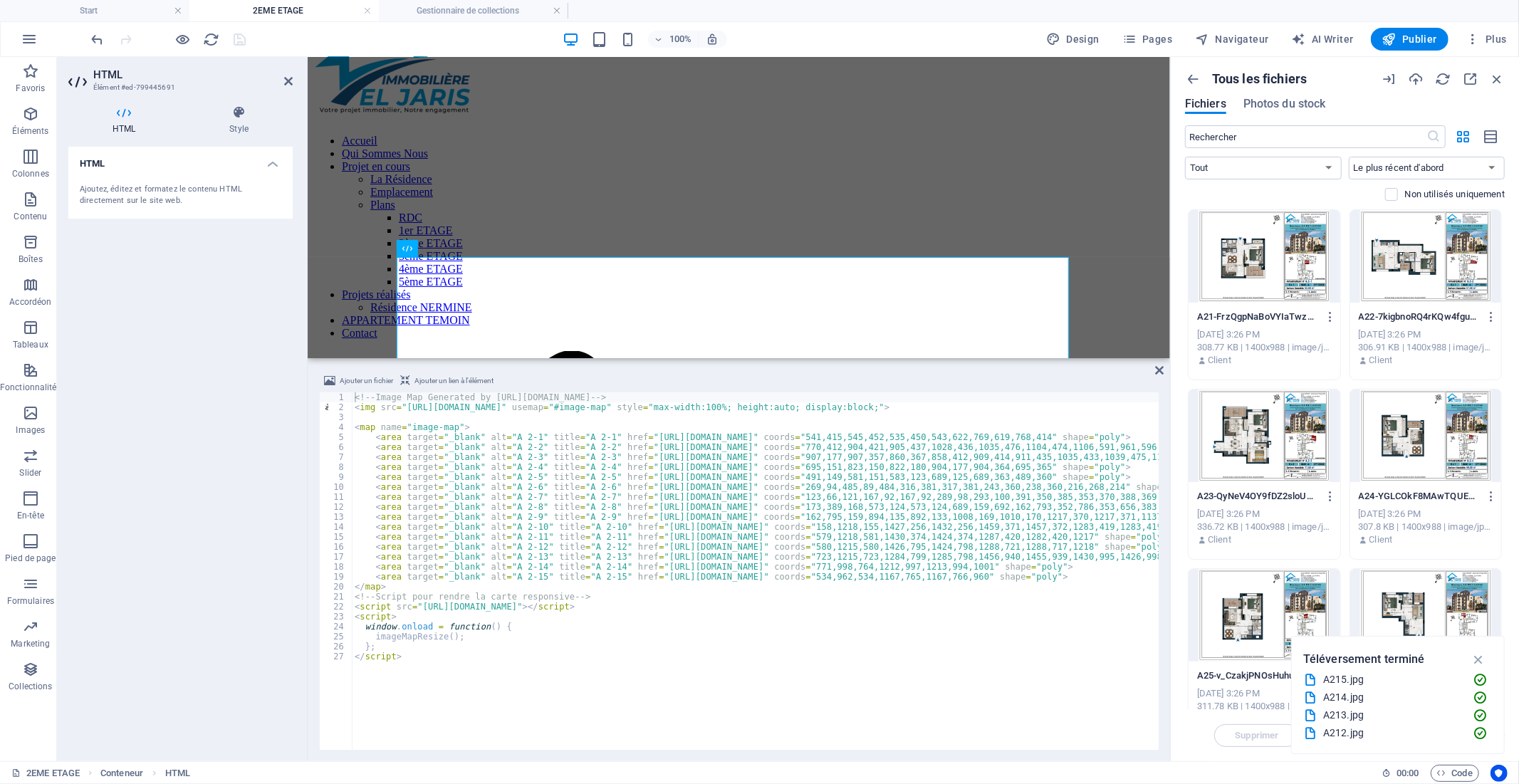
click at [634, 437] on div "<!-- Image Map Generated by [URL][DOMAIN_NAME] --> < img src = "[URL][DOMAIN_NA…" at bounding box center [1006, 579] width 1310 height 375
click at [954, 434] on div "<!-- Image Map Generated by [URL][DOMAIN_NAME] --> < img src = "[URL][DOMAIN_NA…" at bounding box center [1006, 579] width 1310 height 375
paste textarea "[DOMAIN_NAME][URL]"
click at [943, 448] on div "<!-- Image Map Generated by [URL][DOMAIN_NAME] --> < img src = "[URL][DOMAIN_NA…" at bounding box center [1006, 579] width 1310 height 375
type textarea "<area target="_blank" alt="A 2-2" title="A 2-2" href="[URL][DOMAIN_NAME]" coord…"
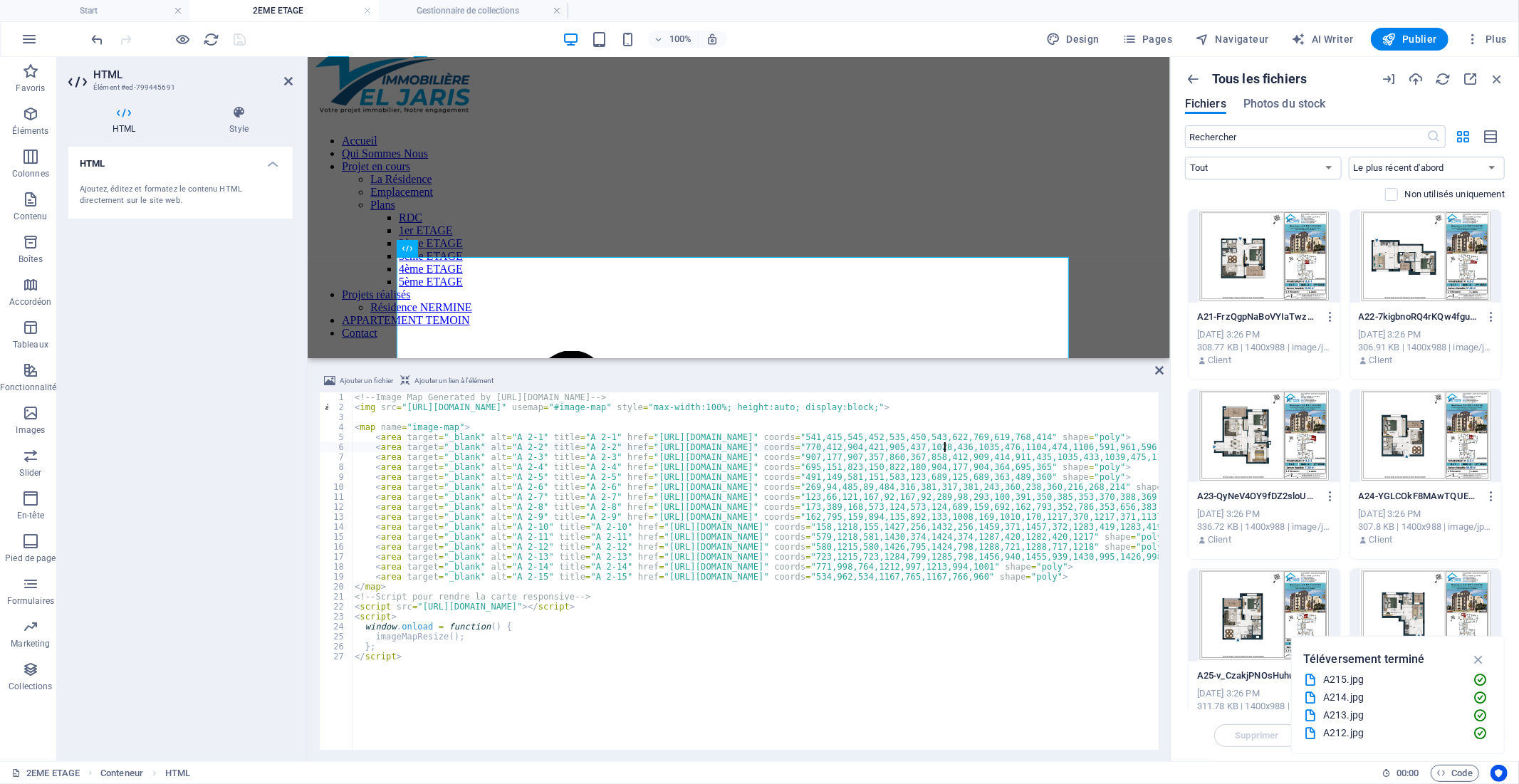
click at [953, 447] on div "<!-- Image Map Generated by [URL][DOMAIN_NAME] --> < img src = "[URL][DOMAIN_NA…" at bounding box center [1006, 579] width 1310 height 375
click at [1448, 259] on div at bounding box center [1426, 256] width 152 height 92
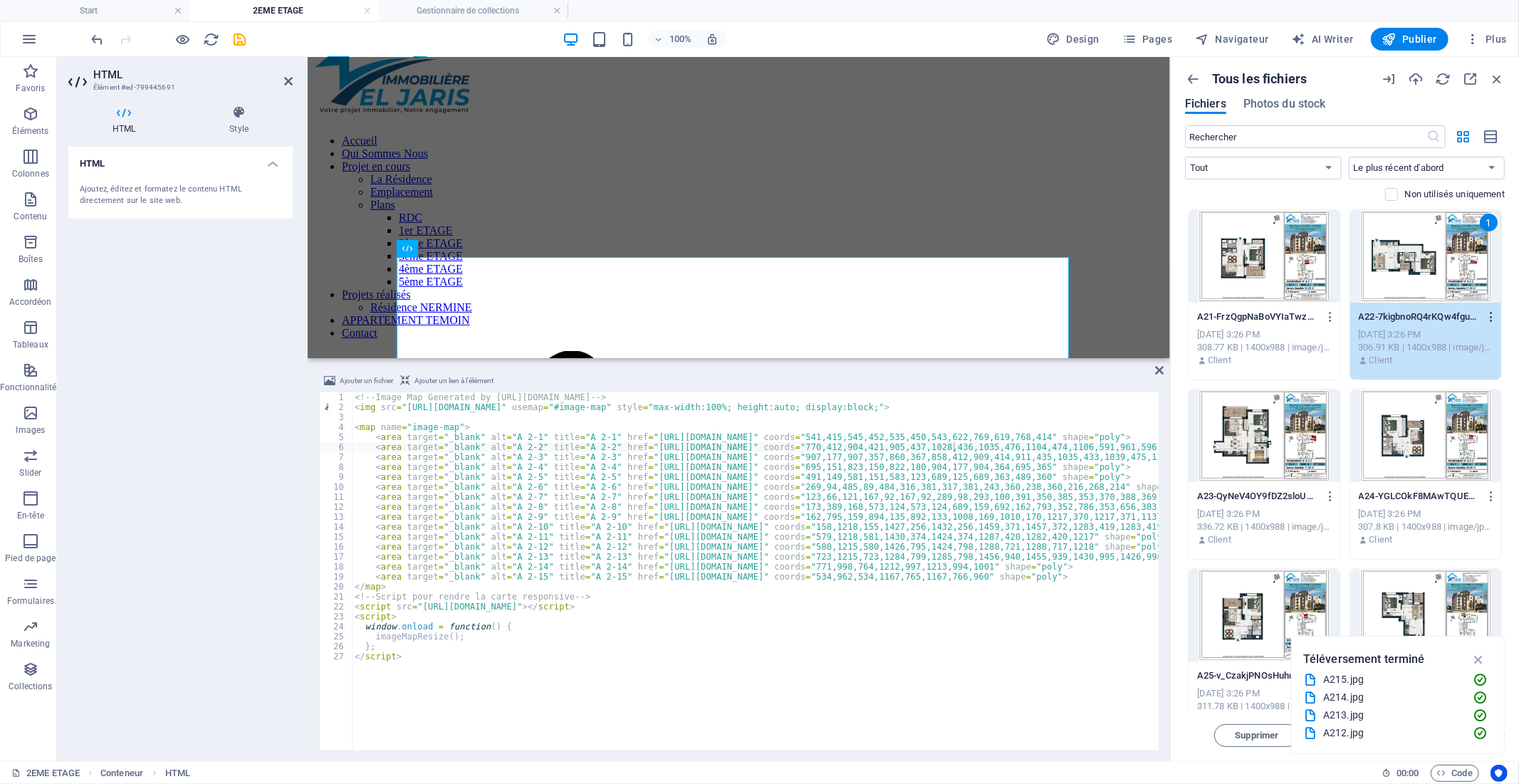
click at [1489, 316] on icon "button" at bounding box center [1492, 317] width 13 height 13
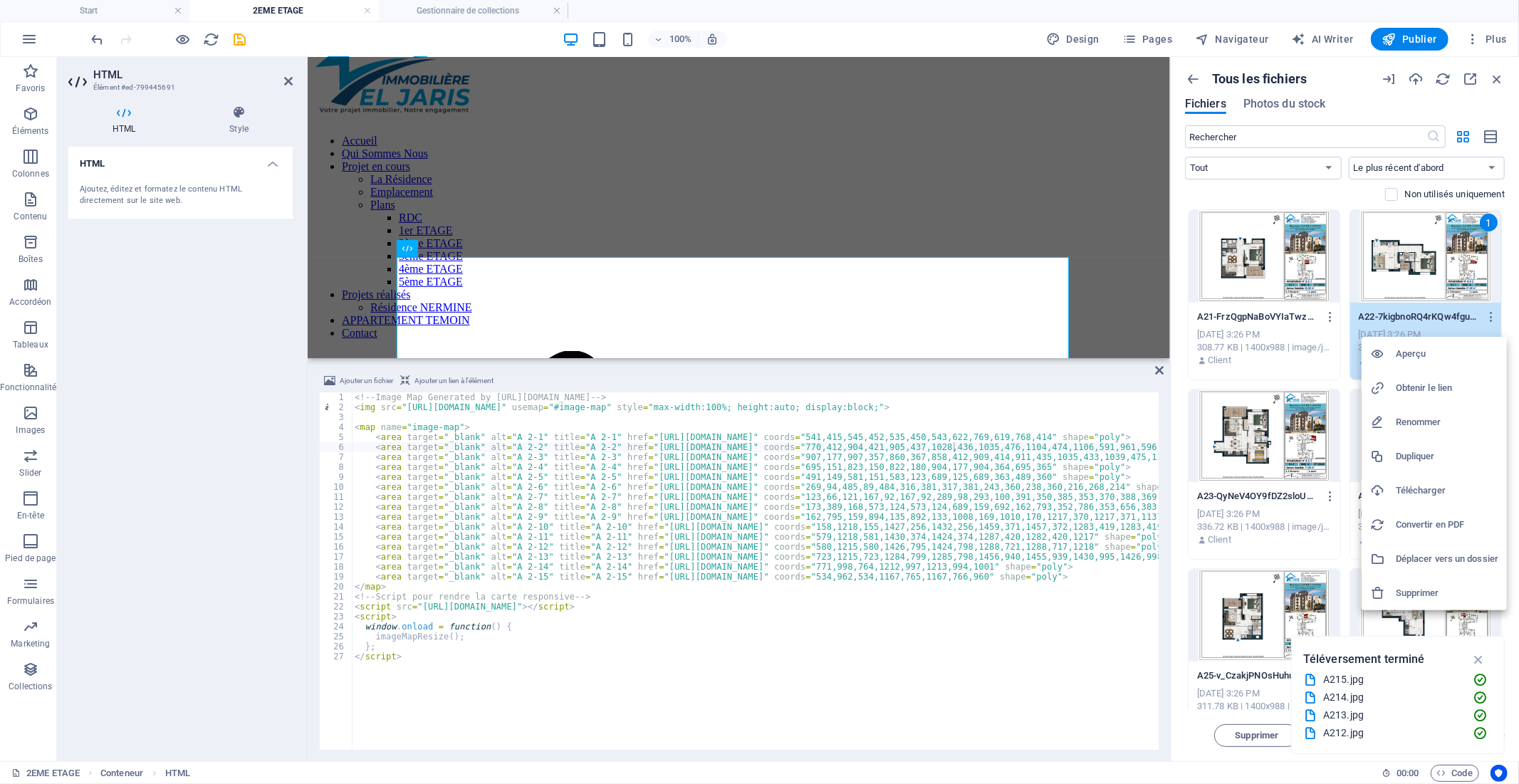
click at [1440, 385] on h6 "Obtenir le lien" at bounding box center [1447, 388] width 103 height 17
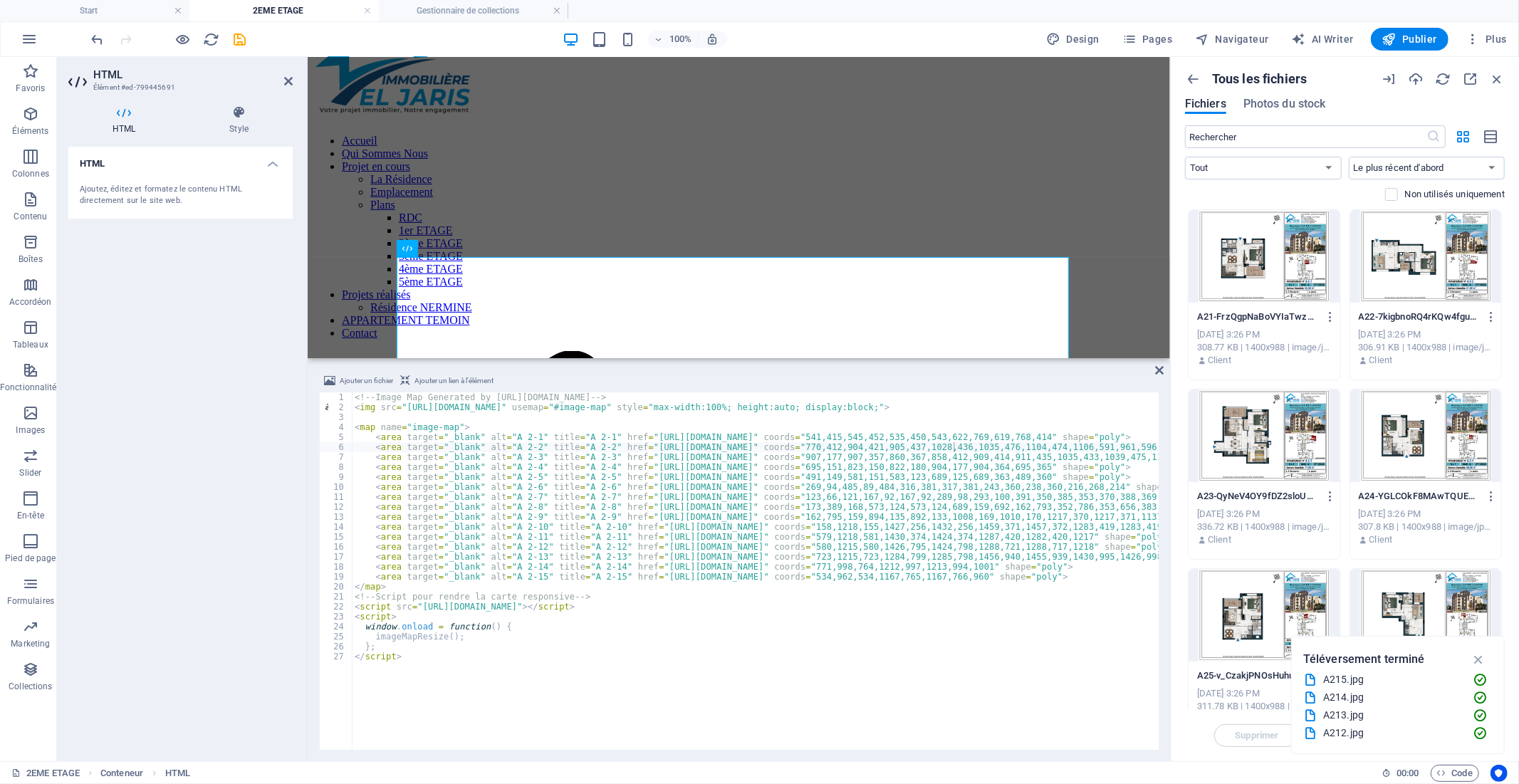
click at [633, 448] on div "<!-- Image Map Generated by [URL][DOMAIN_NAME] --> < img src = "[URL][DOMAIN_NA…" at bounding box center [1006, 579] width 1310 height 375
click at [646, 448] on div "<!-- Image Map Generated by [URL][DOMAIN_NAME] --> < img src = "[URL][DOMAIN_NA…" at bounding box center [755, 570] width 807 height 357
click at [634, 446] on div "<!-- Image Map Generated by [URL][DOMAIN_NAME] --> < img src = "[URL][DOMAIN_NA…" at bounding box center [1006, 579] width 1310 height 375
click at [954, 446] on div "<!-- Image Map Generated by [URL][DOMAIN_NAME] --> < img src = "[URL][DOMAIN_NA…" at bounding box center [1006, 579] width 1310 height 375
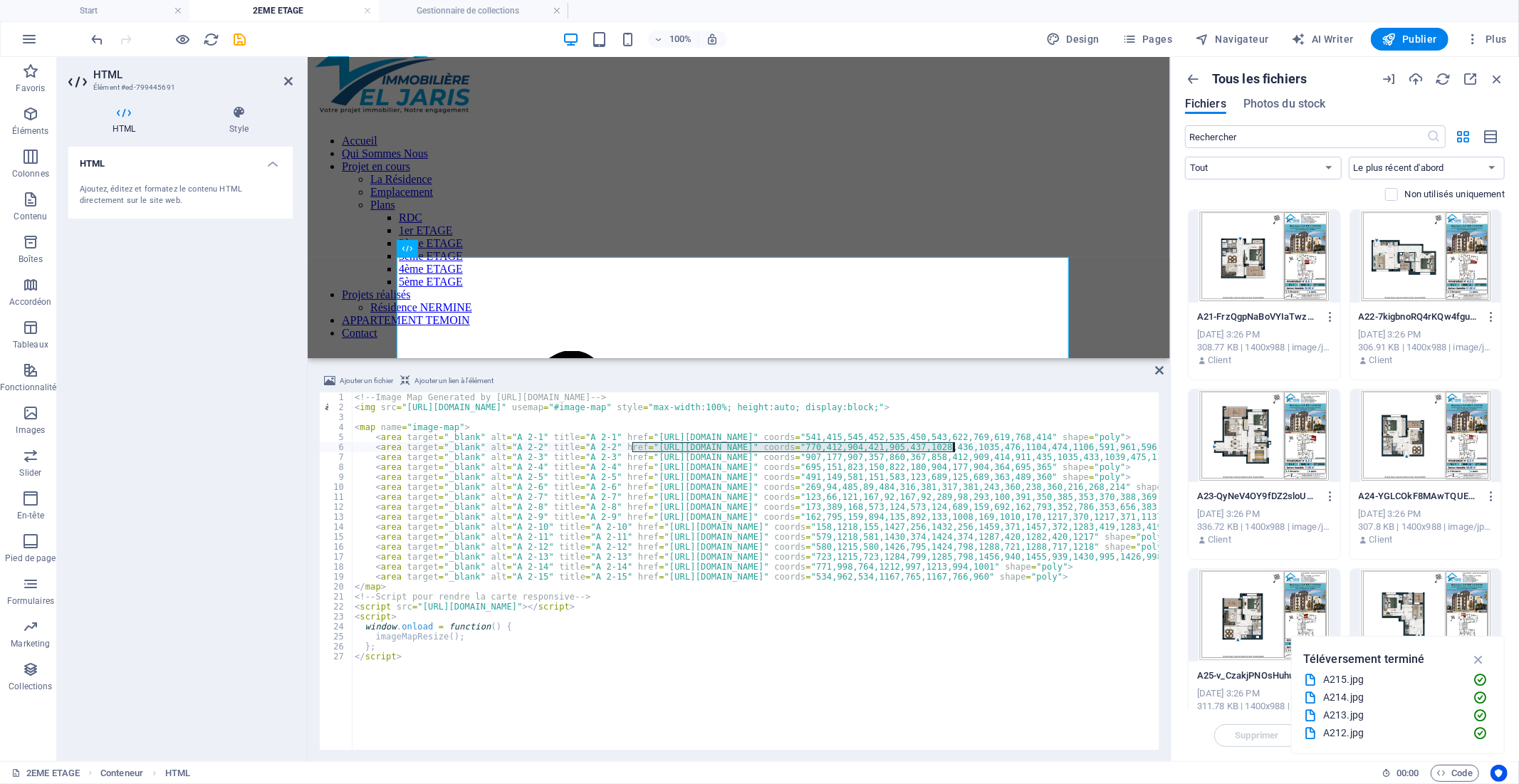
click at [954, 446] on div "<!-- Image Map Generated by [URL][DOMAIN_NAME] --> < img src = "[URL][DOMAIN_NA…" at bounding box center [1006, 579] width 1310 height 375
click at [953, 445] on div "<!-- Image Map Generated by [URL][DOMAIN_NAME] --> < img src = "[URL][DOMAIN_NA…" at bounding box center [755, 570] width 807 height 357
click at [632, 446] on div "<!-- Image Map Generated by [URL][DOMAIN_NAME] --> < img src = "[URL][DOMAIN_NA…" at bounding box center [1006, 579] width 1310 height 375
paste textarea "[DOMAIN_NAME][URL]"
click at [1266, 458] on div at bounding box center [1264, 435] width 152 height 92
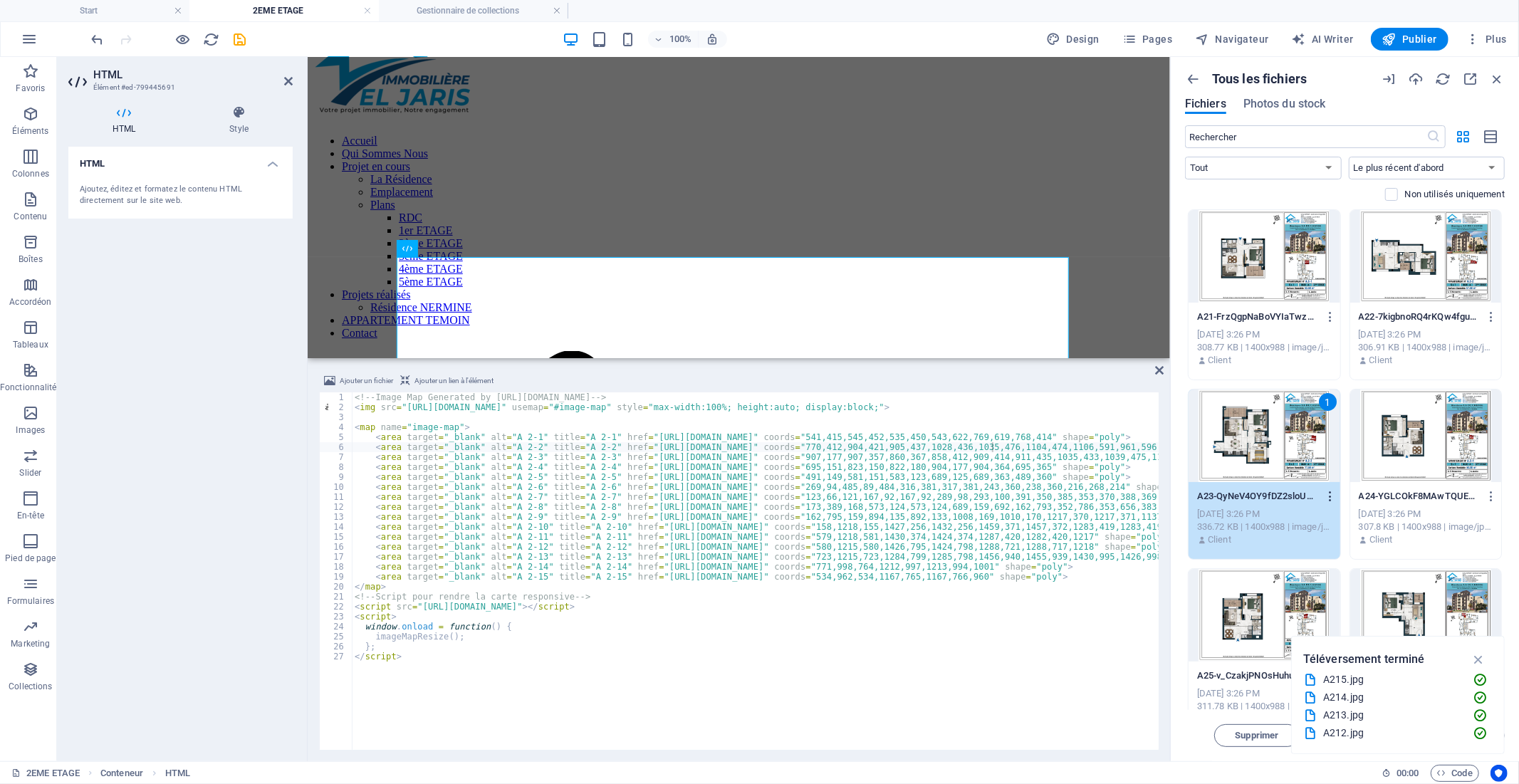
click at [1330, 496] on icon "button" at bounding box center [1330, 496] width 13 height 13
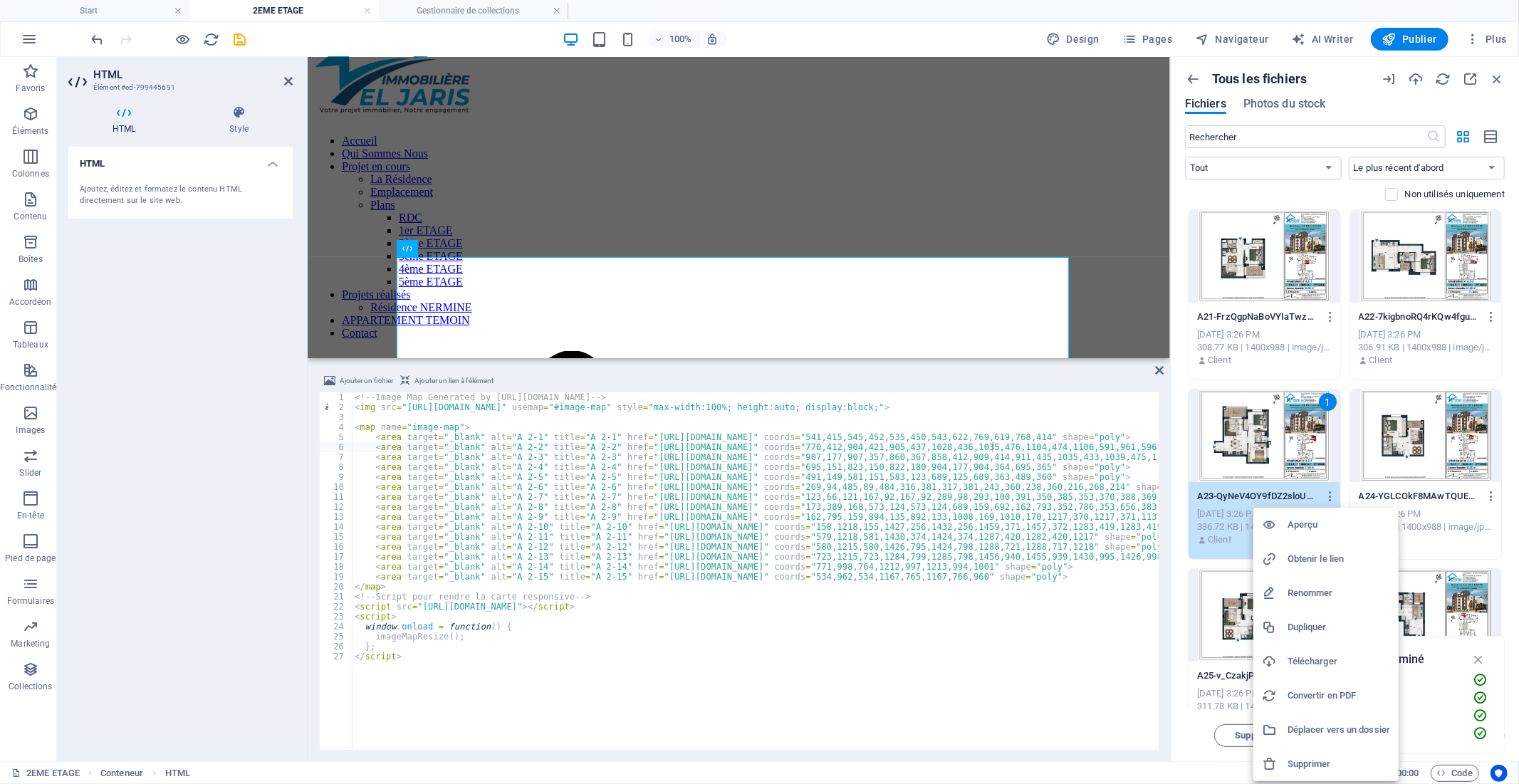
click at [1313, 555] on h6 "Obtenir le lien" at bounding box center [1338, 558] width 103 height 17
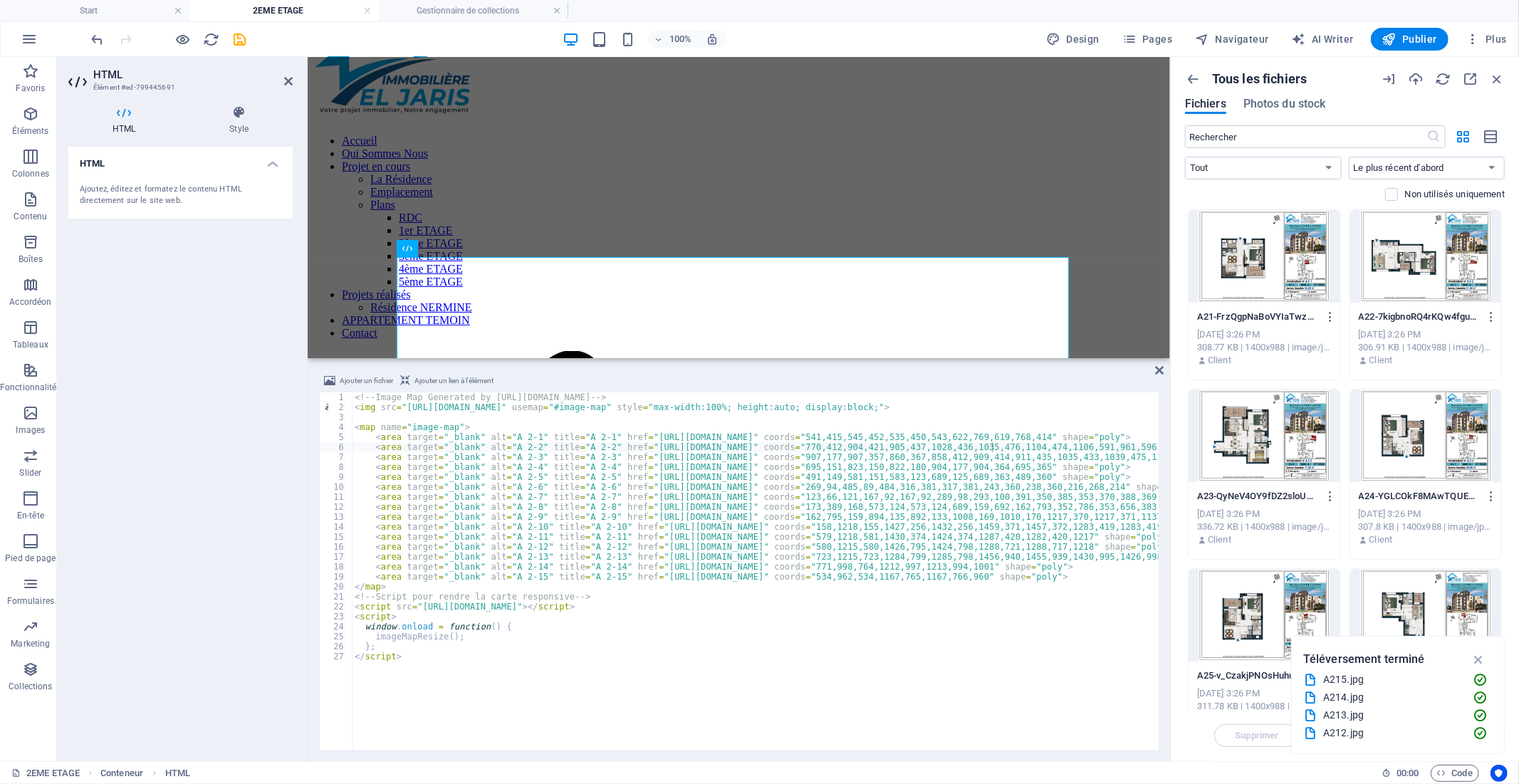
click at [633, 454] on div "<!-- Image Map Generated by [URL][DOMAIN_NAME] --> < img src = "[URL][DOMAIN_NA…" at bounding box center [1006, 579] width 1310 height 375
click at [644, 458] on div "<!-- Image Map Generated by [URL][DOMAIN_NAME] --> < img src = "[URL][DOMAIN_NA…" at bounding box center [755, 570] width 807 height 357
click at [633, 457] on div "<!-- Image Map Generated by [URL][DOMAIN_NAME] --> < img src = "[URL][DOMAIN_NA…" at bounding box center [1006, 579] width 1310 height 375
click at [952, 456] on div "<!-- Image Map Generated by [URL][DOMAIN_NAME] --> < img src = "[URL][DOMAIN_NA…" at bounding box center [1006, 579] width 1310 height 375
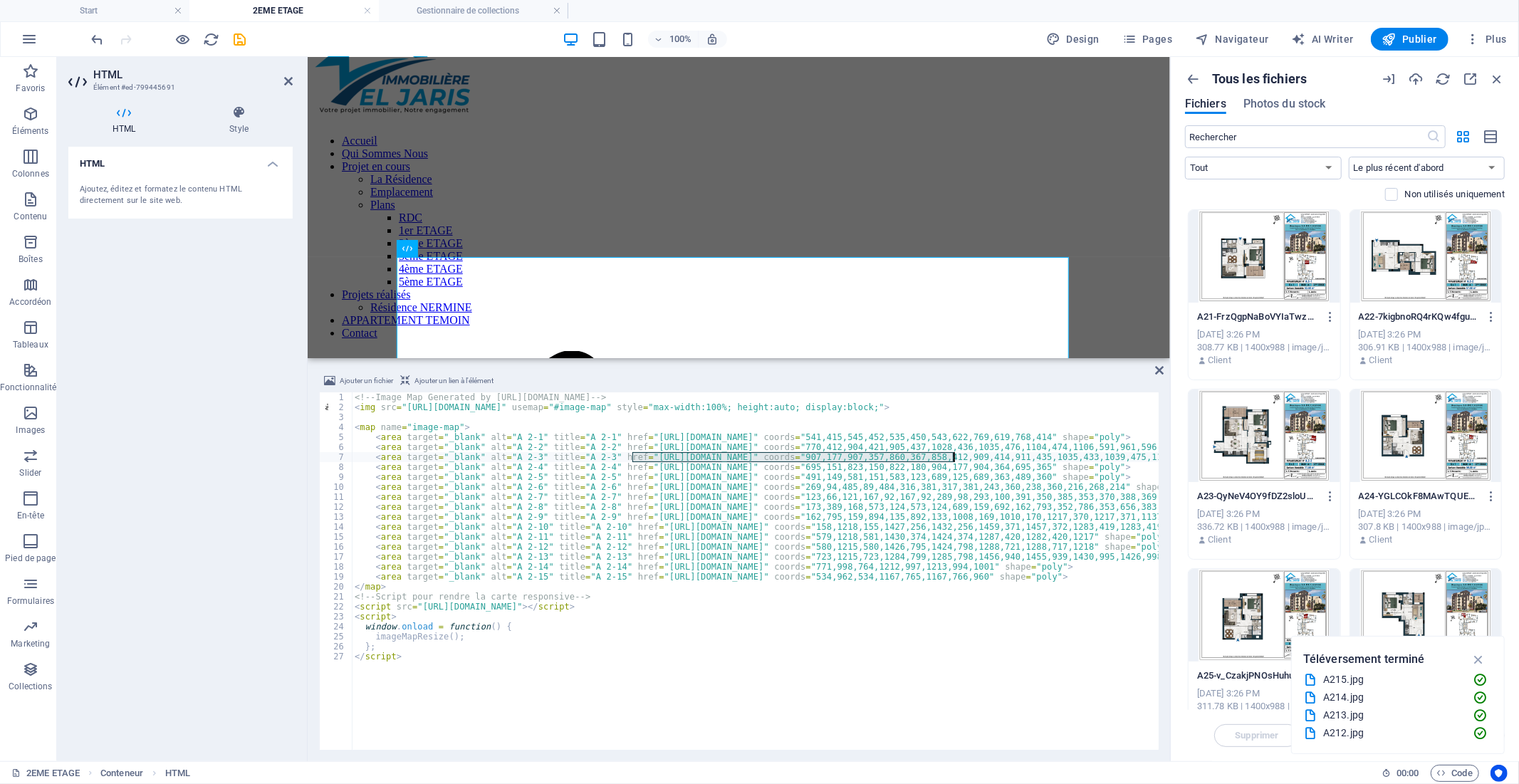
click at [952, 456] on div "<!-- Image Map Generated by [URL][DOMAIN_NAME] --> < img src = "[URL][DOMAIN_NA…" at bounding box center [1006, 579] width 1310 height 375
click at [950, 458] on div "<!-- Image Map Generated by [URL][DOMAIN_NAME] --> < img src = "[URL][DOMAIN_NA…" at bounding box center [755, 570] width 807 height 357
click at [954, 457] on div "<!-- Image Map Generated by [URL][DOMAIN_NAME] --> < img src = "[URL][DOMAIN_NA…" at bounding box center [1006, 579] width 1310 height 375
click at [632, 457] on div "<!-- Image Map Generated by [URL][DOMAIN_NAME] --> < img src = "[URL][DOMAIN_NA…" at bounding box center [1006, 579] width 1310 height 375
paste textarea "[DOMAIN_NAME][URL]"
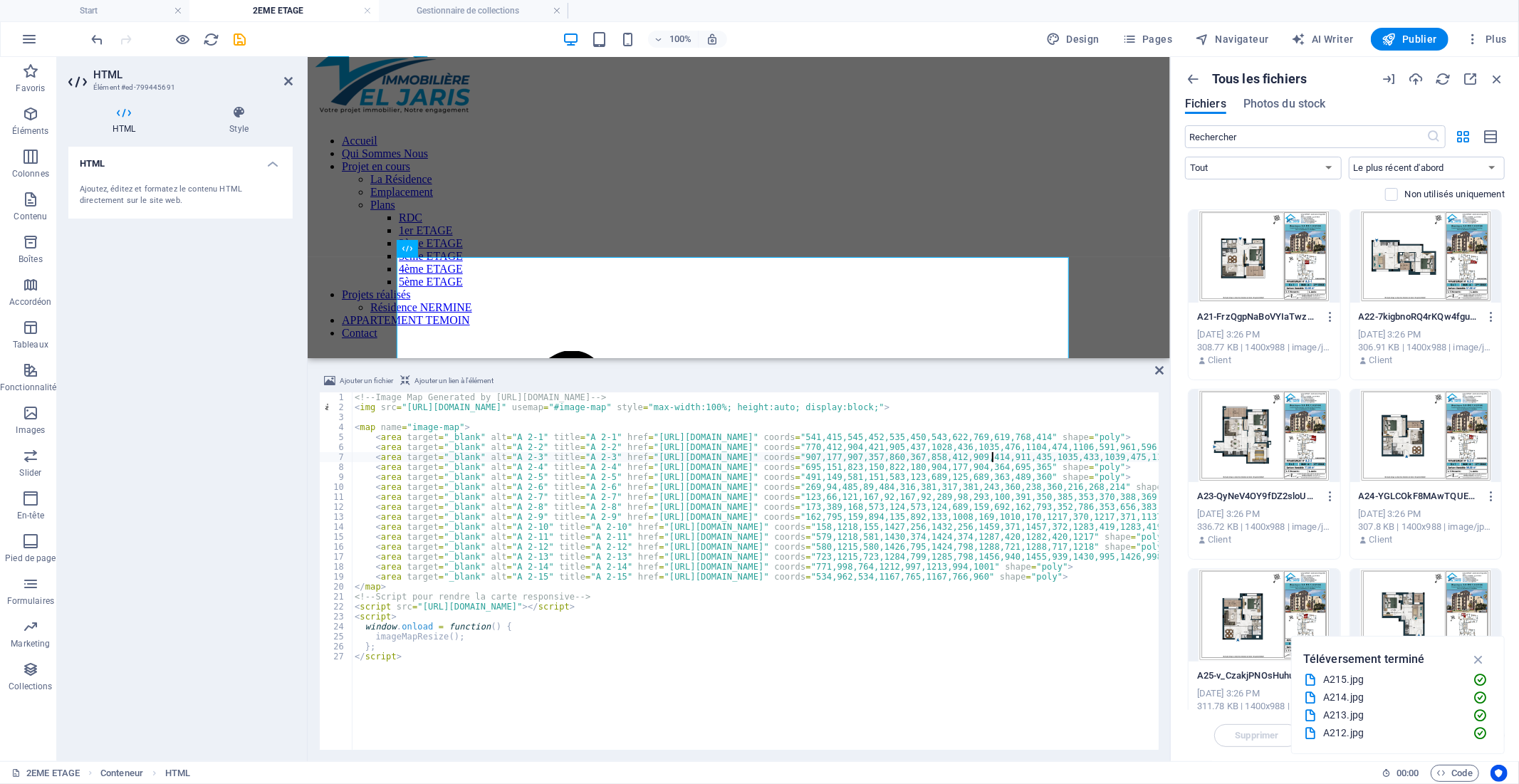
click at [1412, 451] on div at bounding box center [1426, 435] width 152 height 92
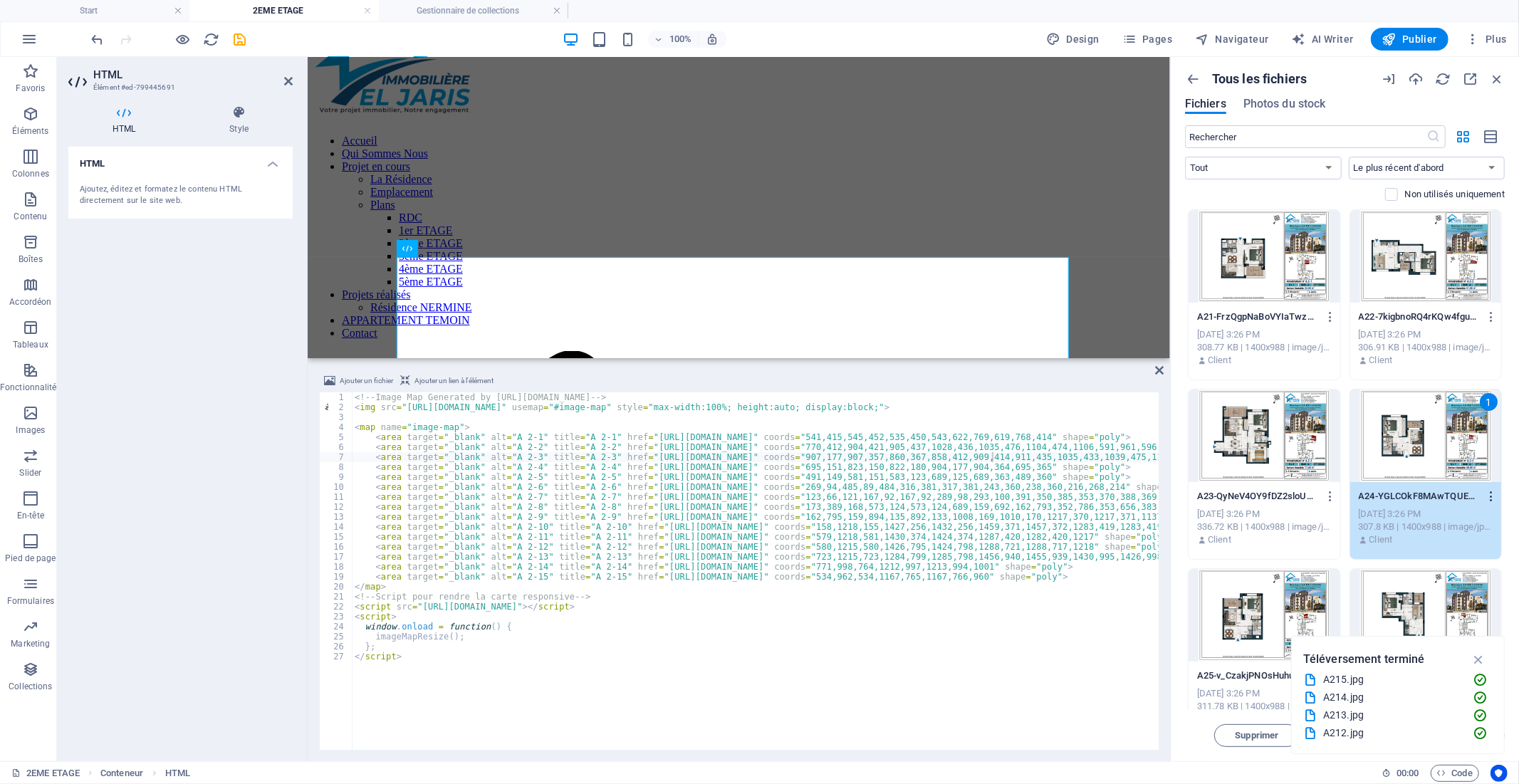
click at [1493, 499] on icon "button" at bounding box center [1492, 496] width 13 height 13
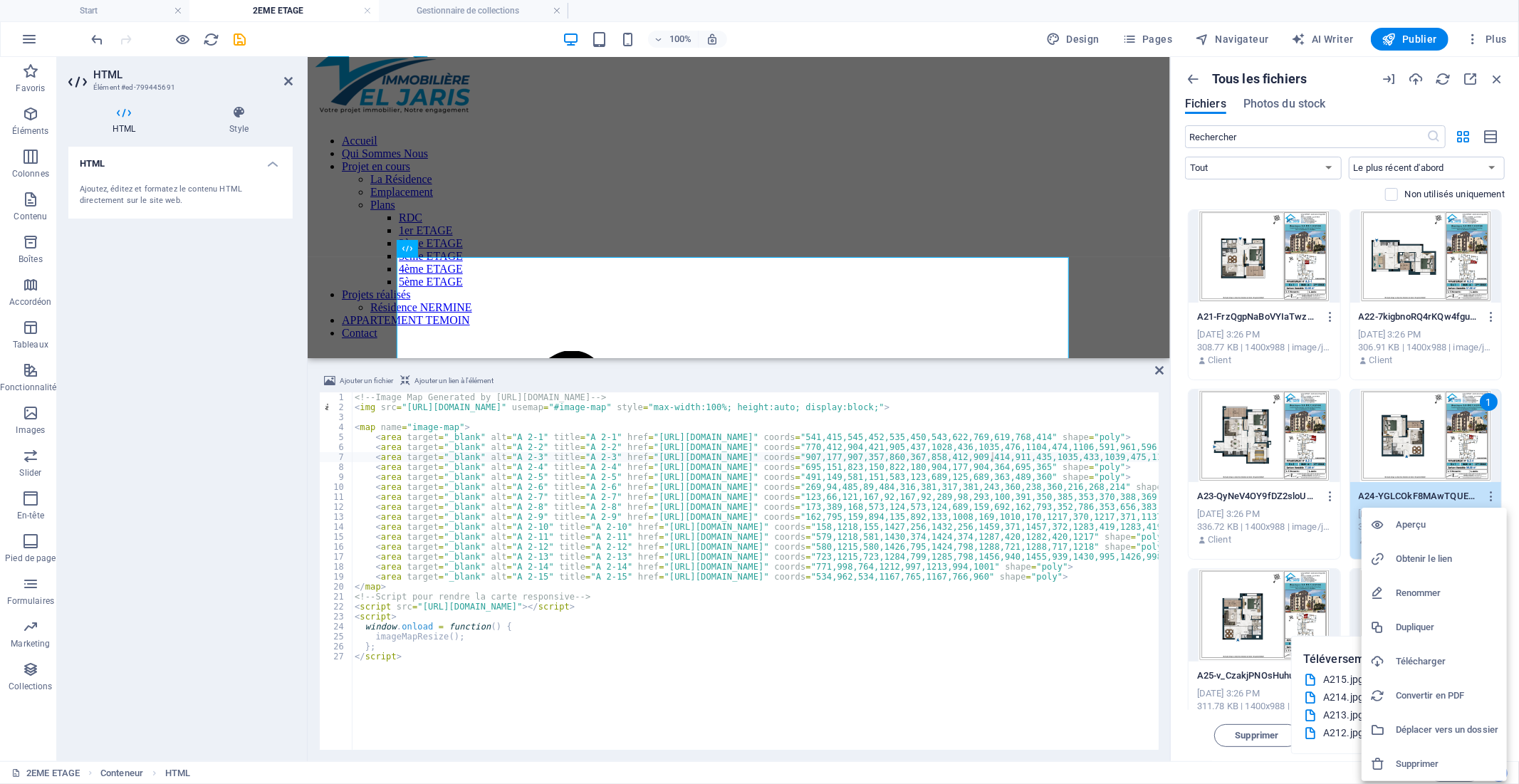
click at [1420, 552] on h6 "Obtenir le lien" at bounding box center [1447, 558] width 103 height 17
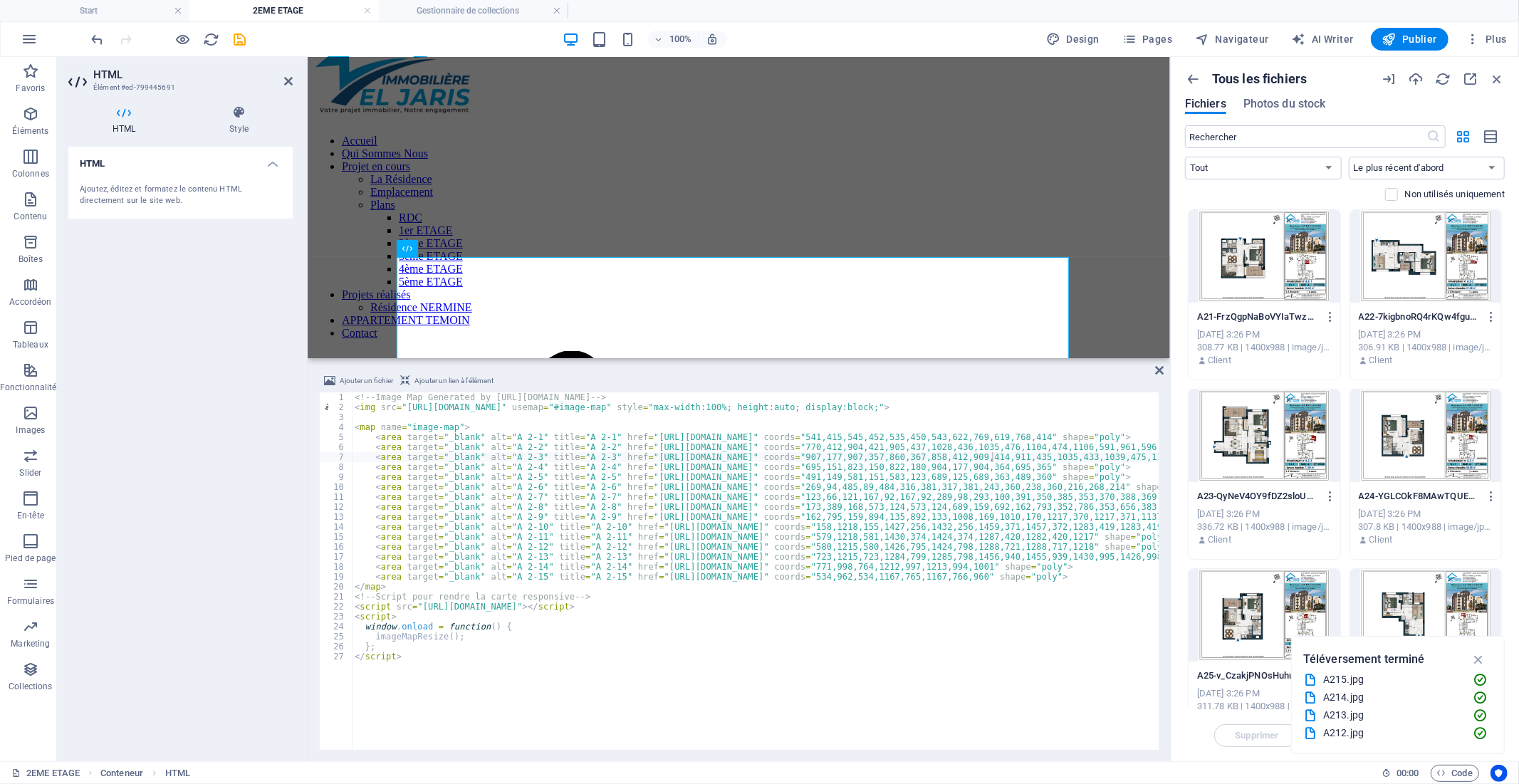
click at [634, 466] on div "<!-- Image Map Generated by [URL][DOMAIN_NAME] --> < img src = "[URL][DOMAIN_NA…" at bounding box center [1006, 579] width 1310 height 375
click at [952, 467] on div "<!-- Image Map Generated by [URL][DOMAIN_NAME] --> < img src = "[URL][DOMAIN_NA…" at bounding box center [1006, 579] width 1310 height 375
paste textarea "[DOMAIN_NAME][URL]"
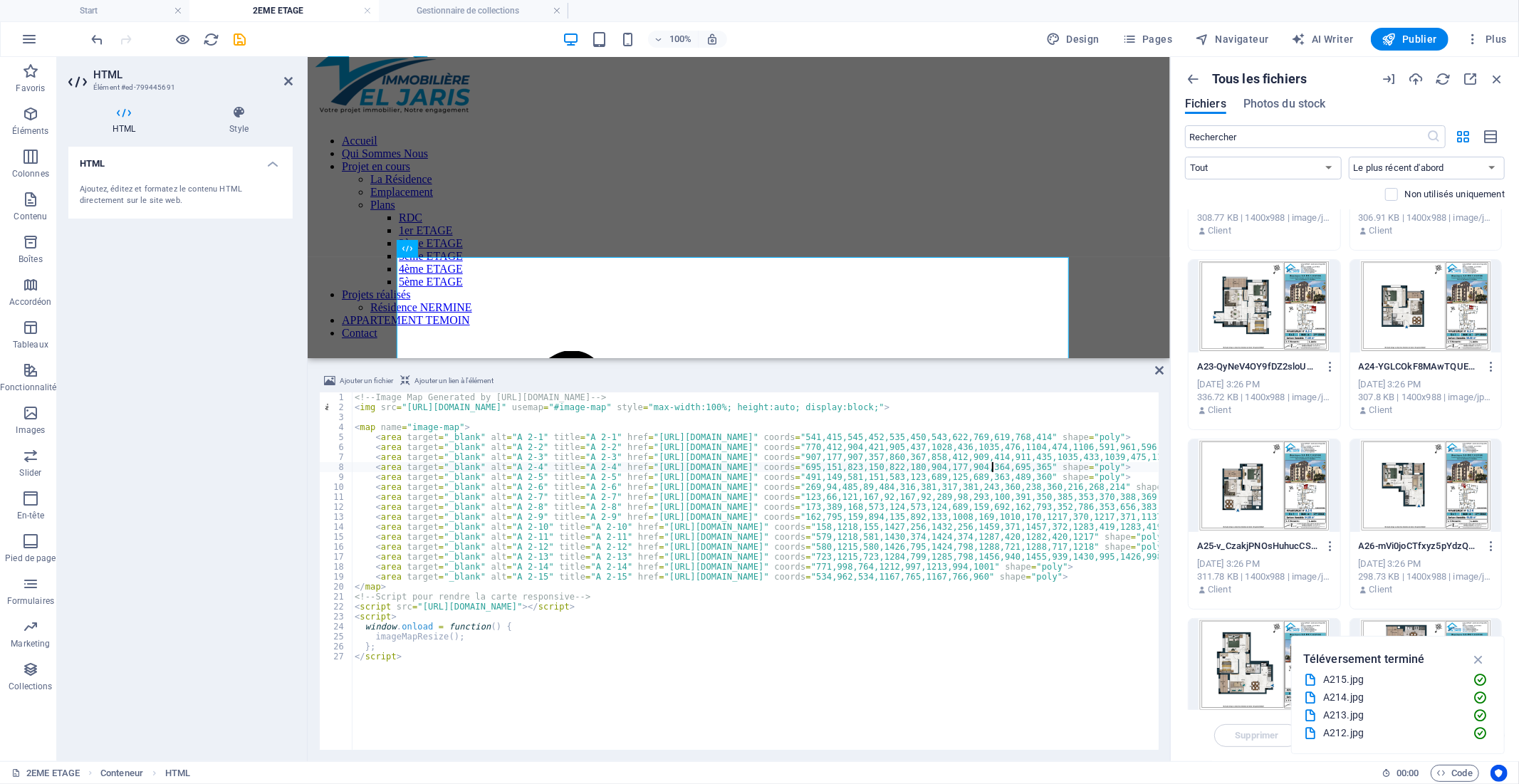
scroll to position [158, 0]
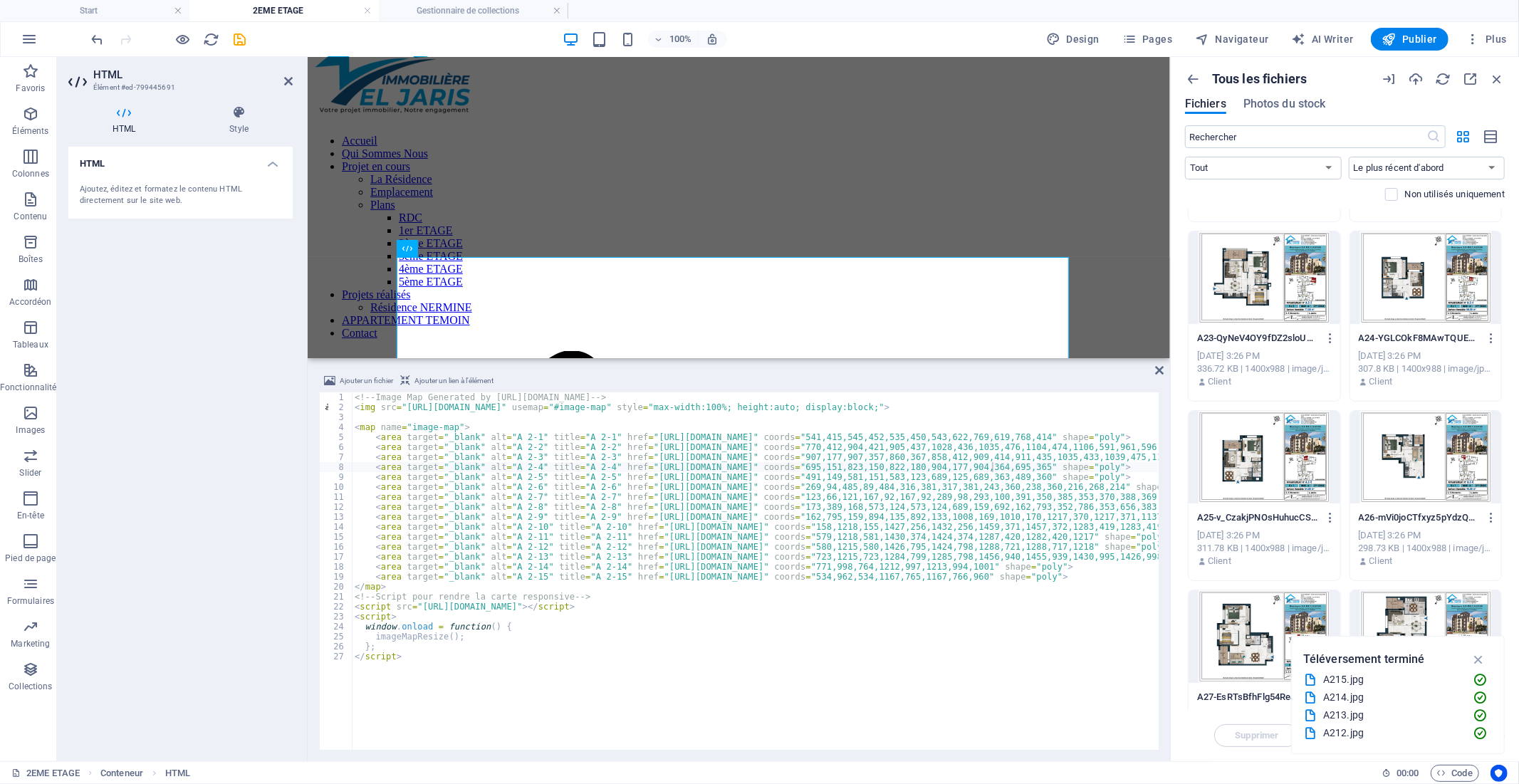
click at [1304, 488] on div at bounding box center [1264, 456] width 152 height 92
click at [1330, 520] on icon "button" at bounding box center [1330, 517] width 13 height 13
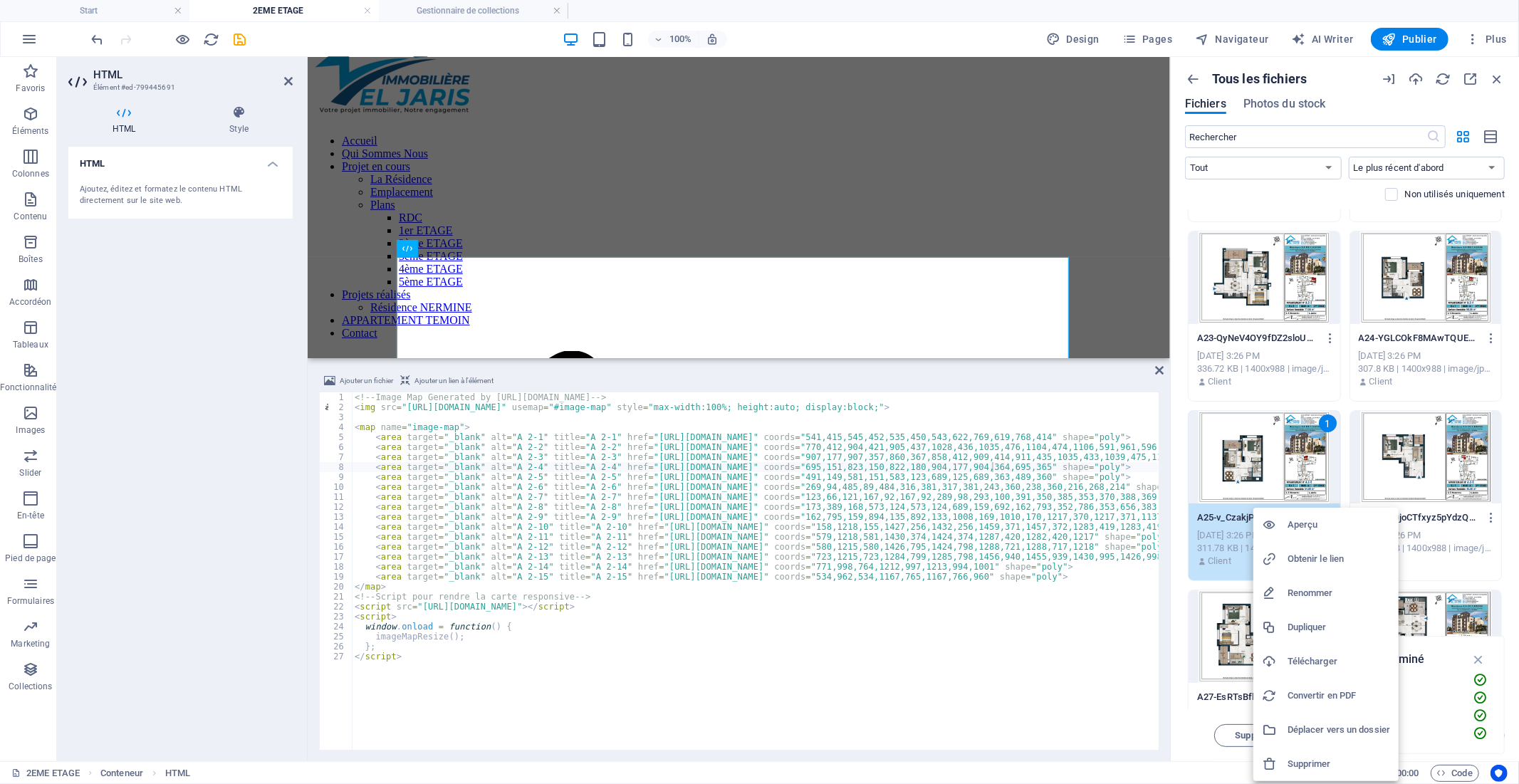
click at [1308, 558] on h6 "Obtenir le lien" at bounding box center [1338, 558] width 103 height 17
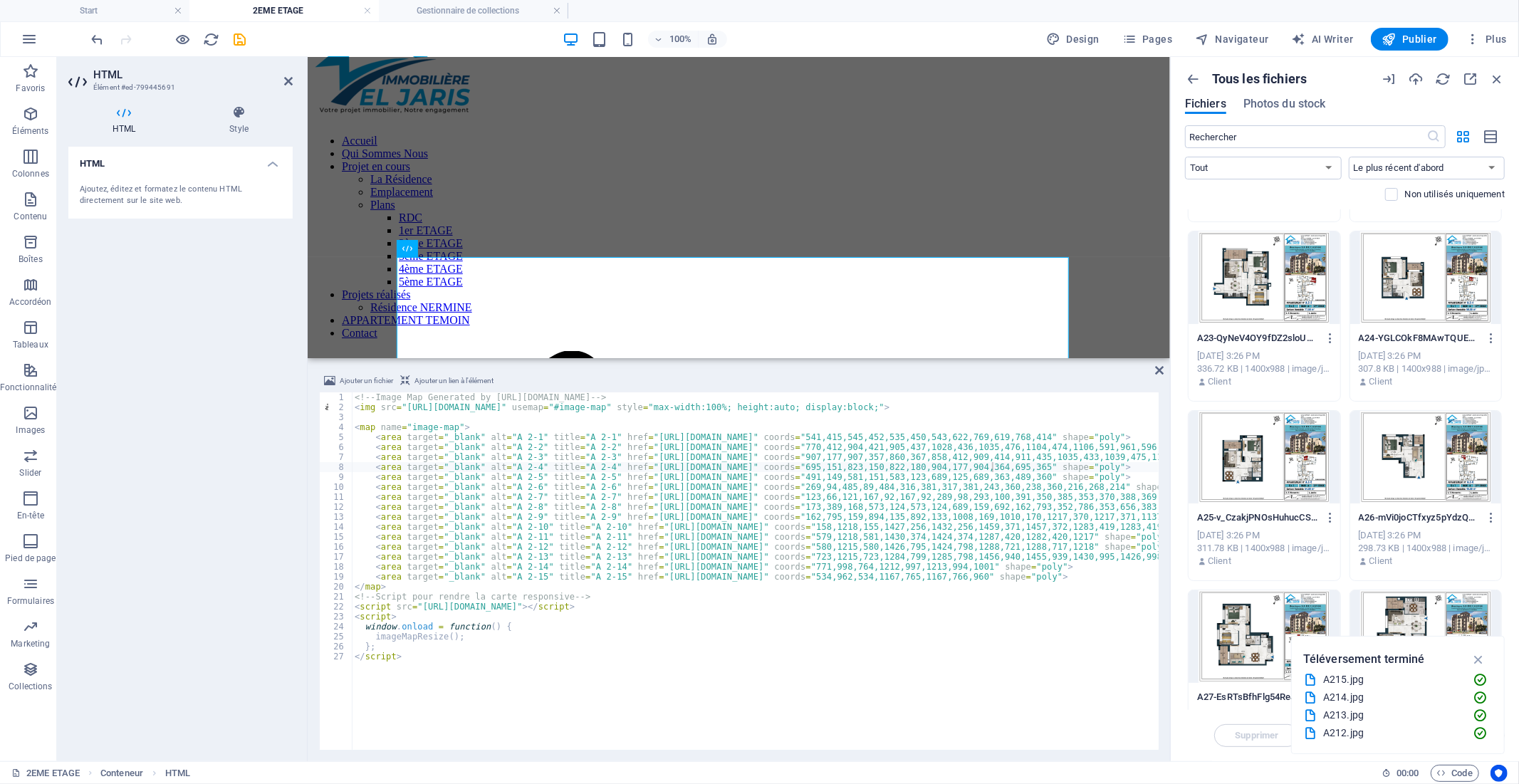
click at [633, 476] on div "<!-- Image Map Generated by [URL][DOMAIN_NAME] --> < img src = "[URL][DOMAIN_NA…" at bounding box center [1006, 579] width 1310 height 375
click at [954, 476] on div "<!-- Image Map Generated by [URL][DOMAIN_NAME] --> < img src = "[URL][DOMAIN_NA…" at bounding box center [1006, 579] width 1310 height 375
paste textarea "[DOMAIN_NAME][URL]"
click at [1411, 481] on div at bounding box center [1426, 456] width 152 height 92
click at [1489, 513] on icon "button" at bounding box center [1492, 517] width 13 height 13
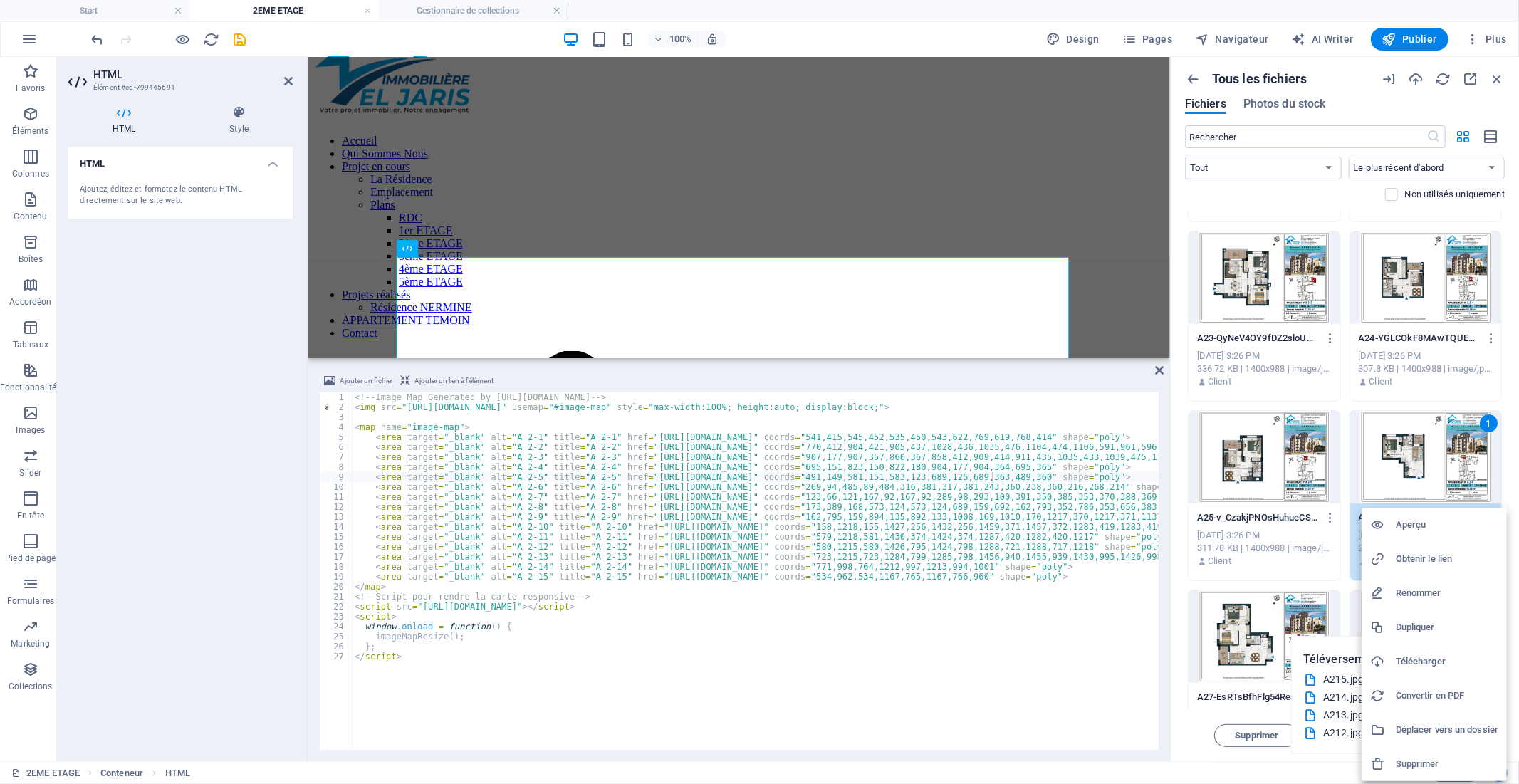
click at [1446, 555] on h6 "Obtenir le lien" at bounding box center [1447, 558] width 103 height 17
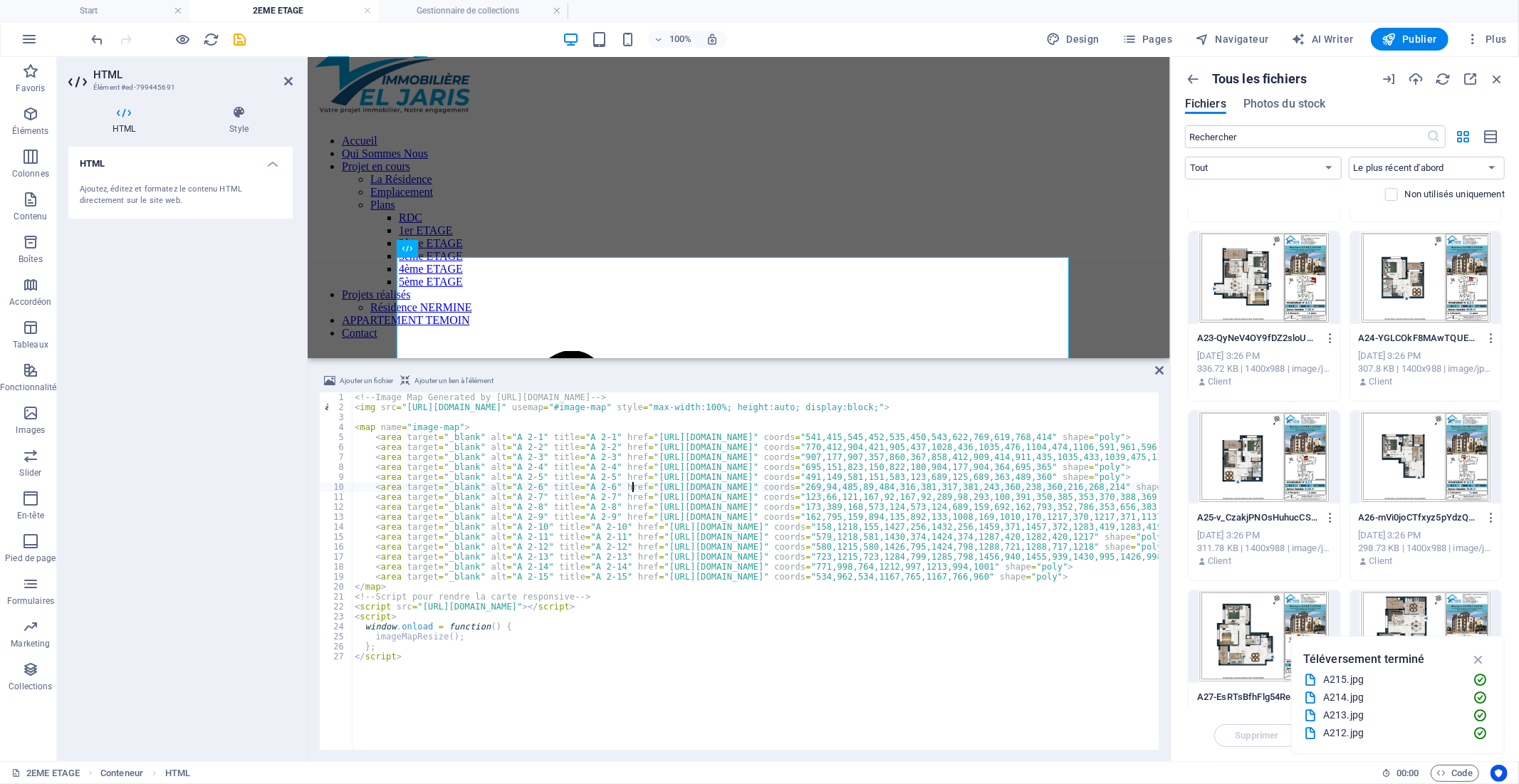
click at [633, 488] on div "<!-- Image Map Generated by [URL][DOMAIN_NAME] --> < img src = "[URL][DOMAIN_NA…" at bounding box center [1006, 579] width 1310 height 375
click at [952, 484] on div "<!-- Image Map Generated by [URL][DOMAIN_NAME] --> < img src = "[URL][DOMAIN_NA…" at bounding box center [1006, 579] width 1310 height 375
paste textarea "[DOMAIN_NAME][URL]"
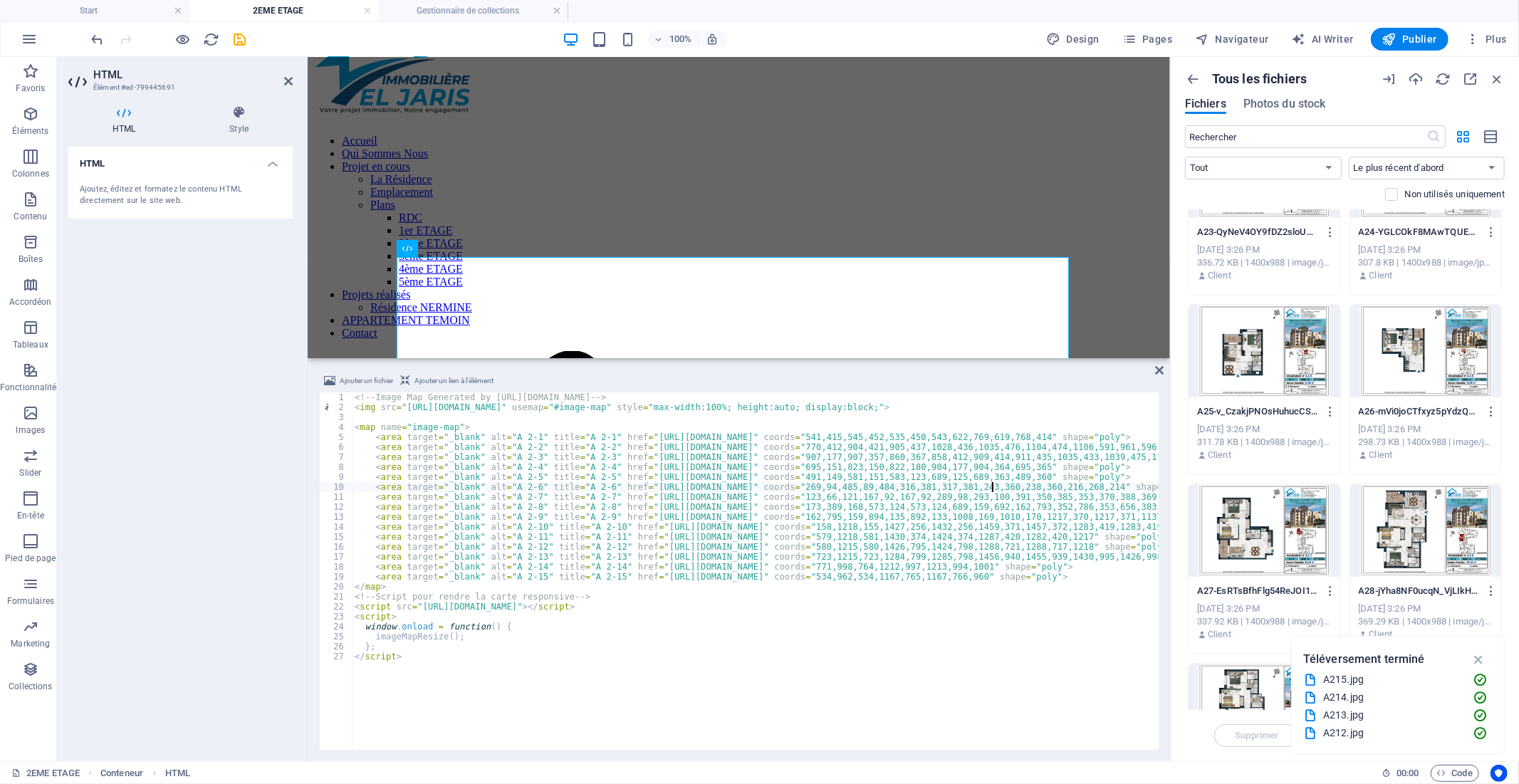
scroll to position [316, 0]
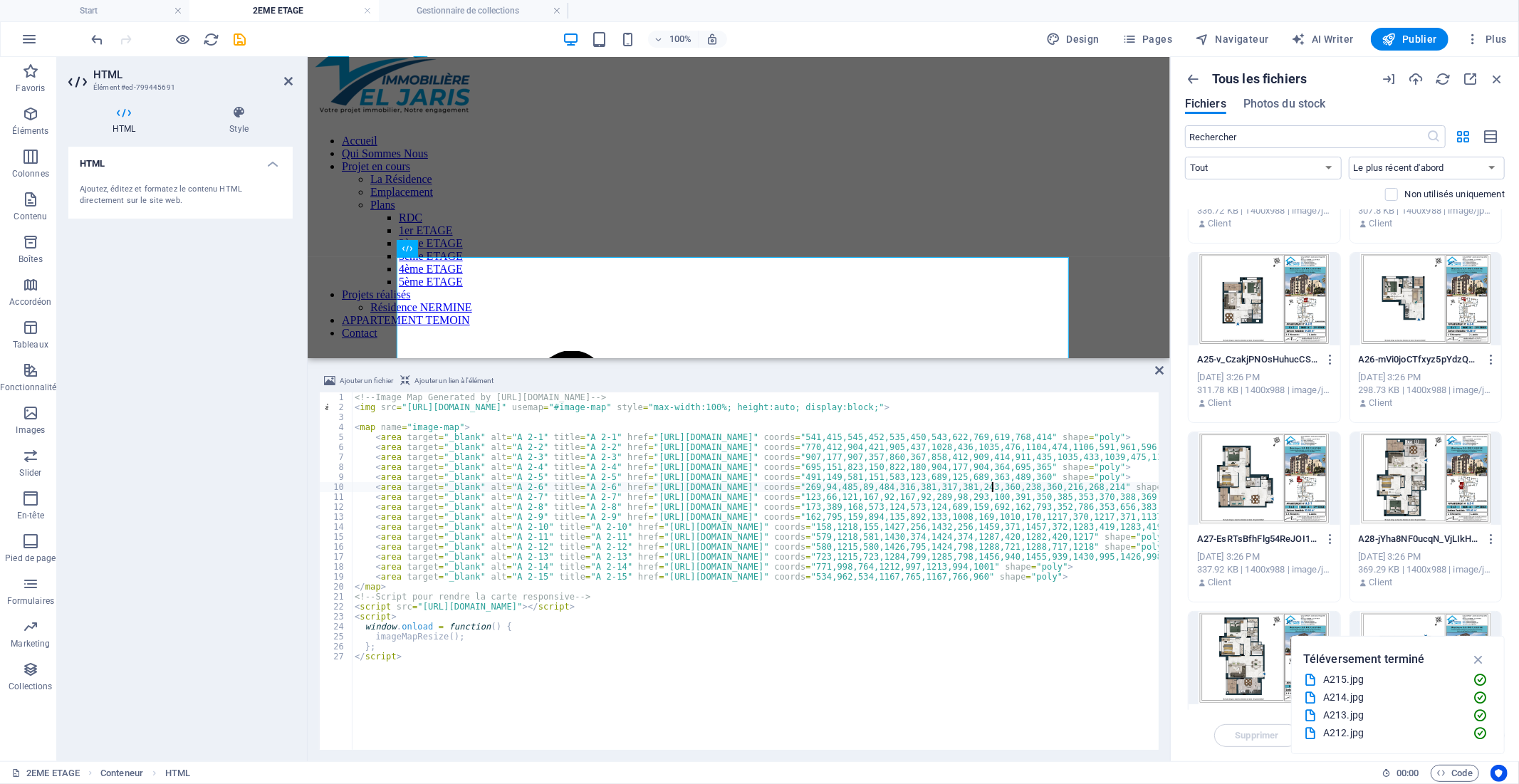
click at [1225, 513] on div at bounding box center [1264, 478] width 152 height 92
click at [1328, 540] on icon "button" at bounding box center [1330, 538] width 13 height 13
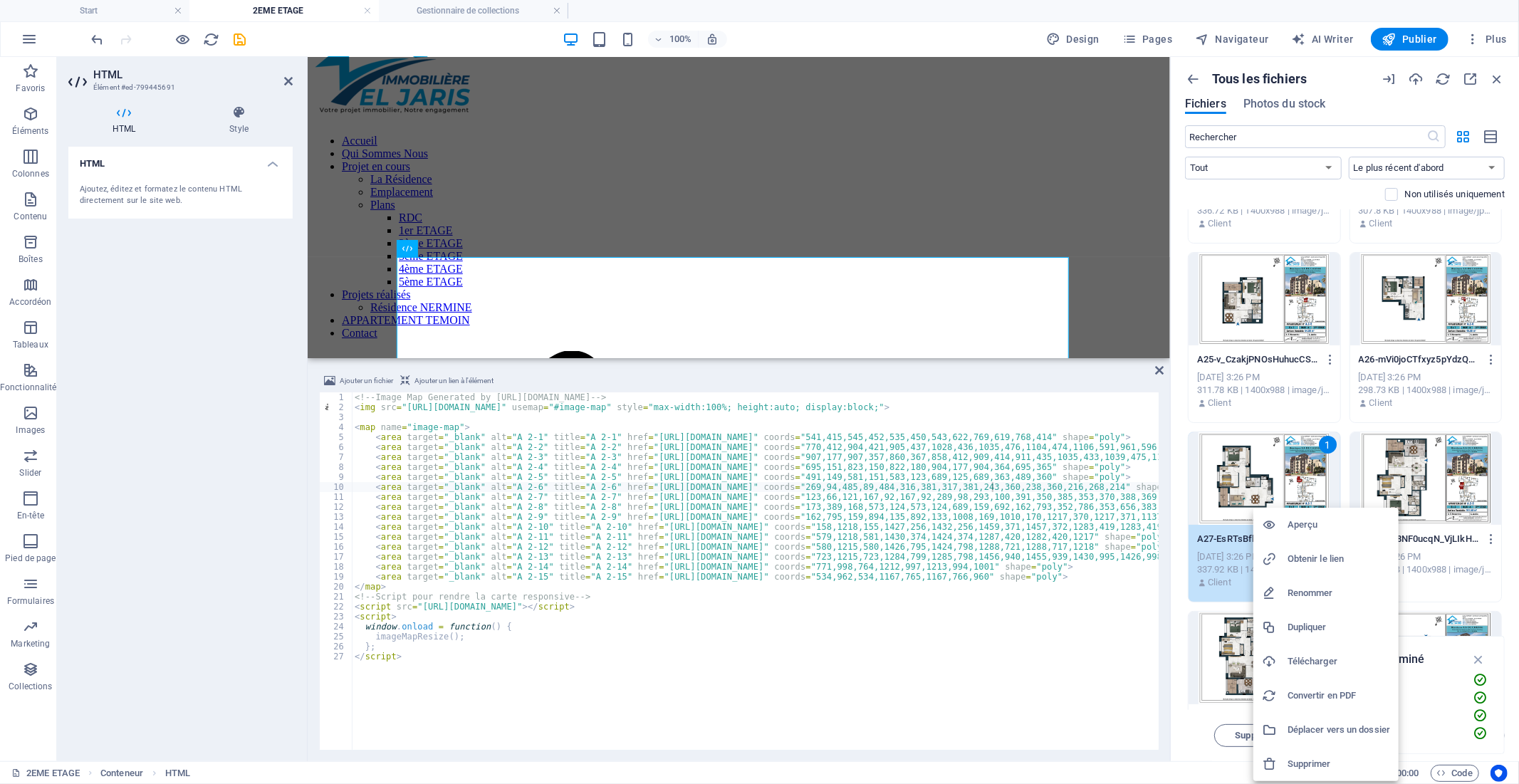
click at [1312, 554] on h6 "Obtenir le lien" at bounding box center [1338, 558] width 103 height 17
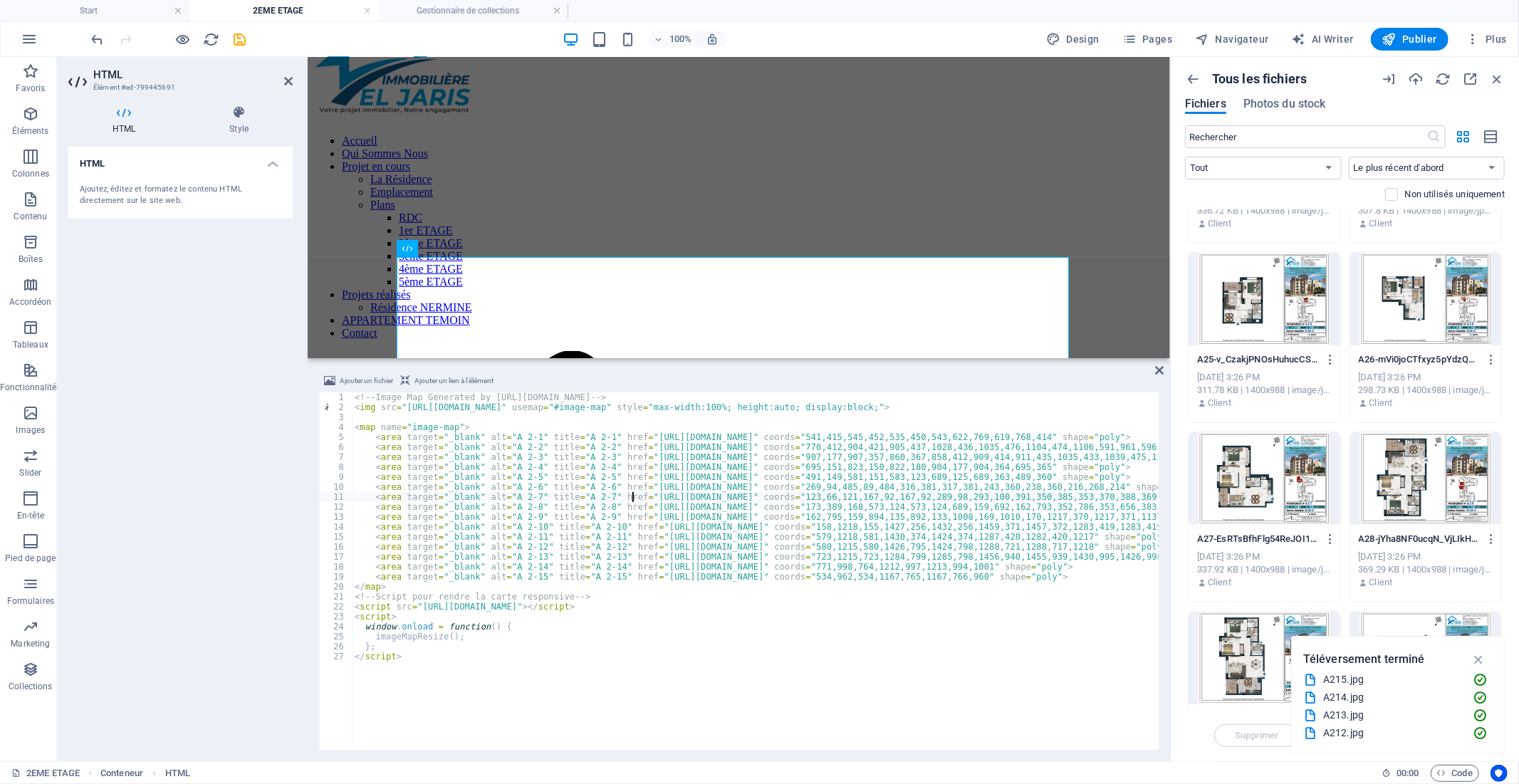
click at [633, 499] on div "<!-- Image Map Generated by [URL][DOMAIN_NAME] --> < img src = "[URL][DOMAIN_NA…" at bounding box center [1006, 579] width 1310 height 375
click at [953, 496] on div "<!-- Image Map Generated by [URL][DOMAIN_NAME] --> < img src = "[URL][DOMAIN_NA…" at bounding box center [1006, 579] width 1310 height 375
paste textarea "[DOMAIN_NAME][URL]"
click at [635, 509] on div "<!-- Image Map Generated by [URL][DOMAIN_NAME] --> < img src = "[URL][DOMAIN_NA…" at bounding box center [1025, 579] width 1348 height 375
click at [953, 509] on div "<!-- Image Map Generated by [URL][DOMAIN_NAME] --> < img src = "[URL][DOMAIN_NA…" at bounding box center [1025, 579] width 1348 height 375
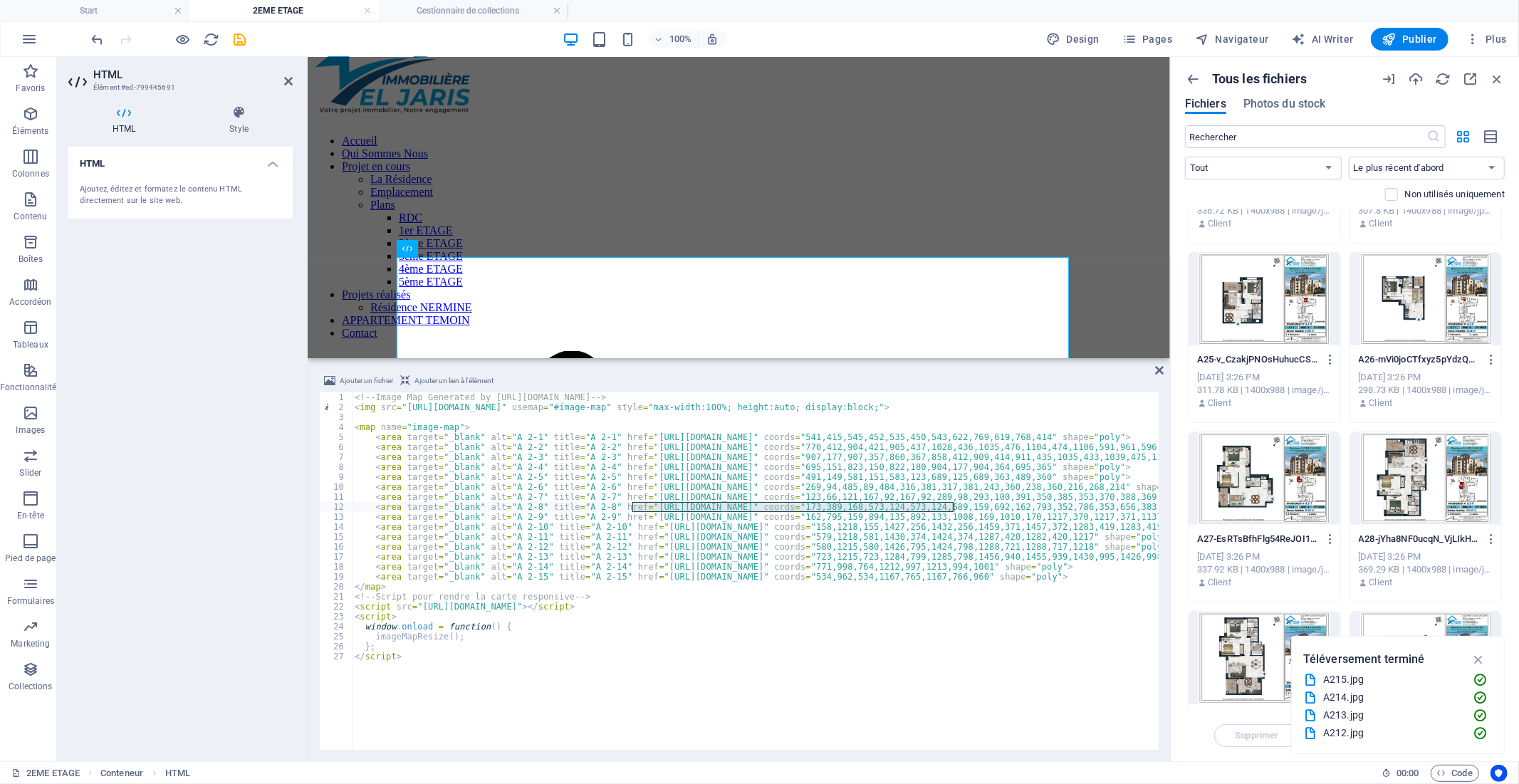
click at [1447, 510] on div at bounding box center [1426, 478] width 152 height 92
click at [1489, 538] on icon "button" at bounding box center [1492, 538] width 13 height 13
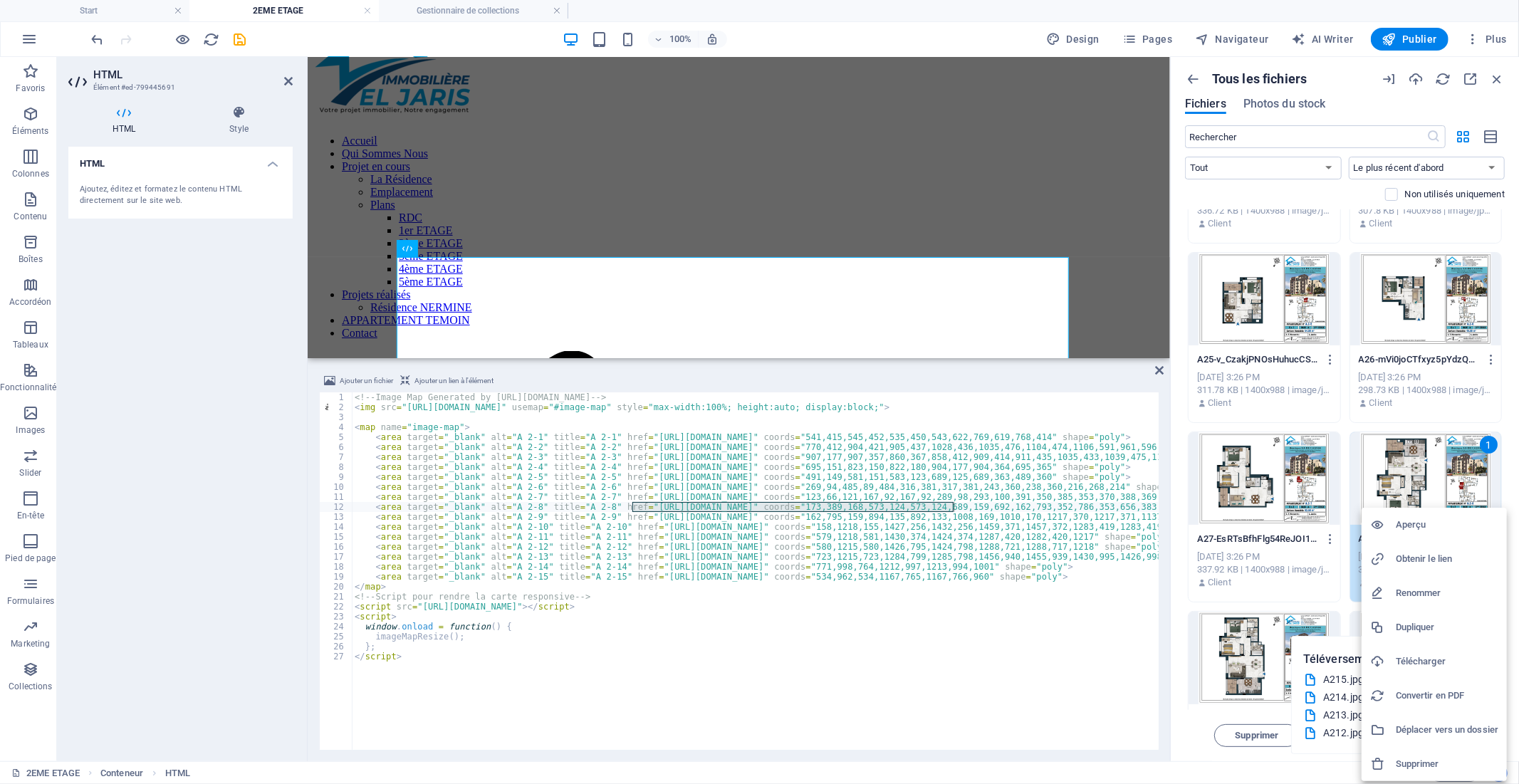
click at [1441, 555] on h6 "Obtenir le lien" at bounding box center [1447, 558] width 103 height 17
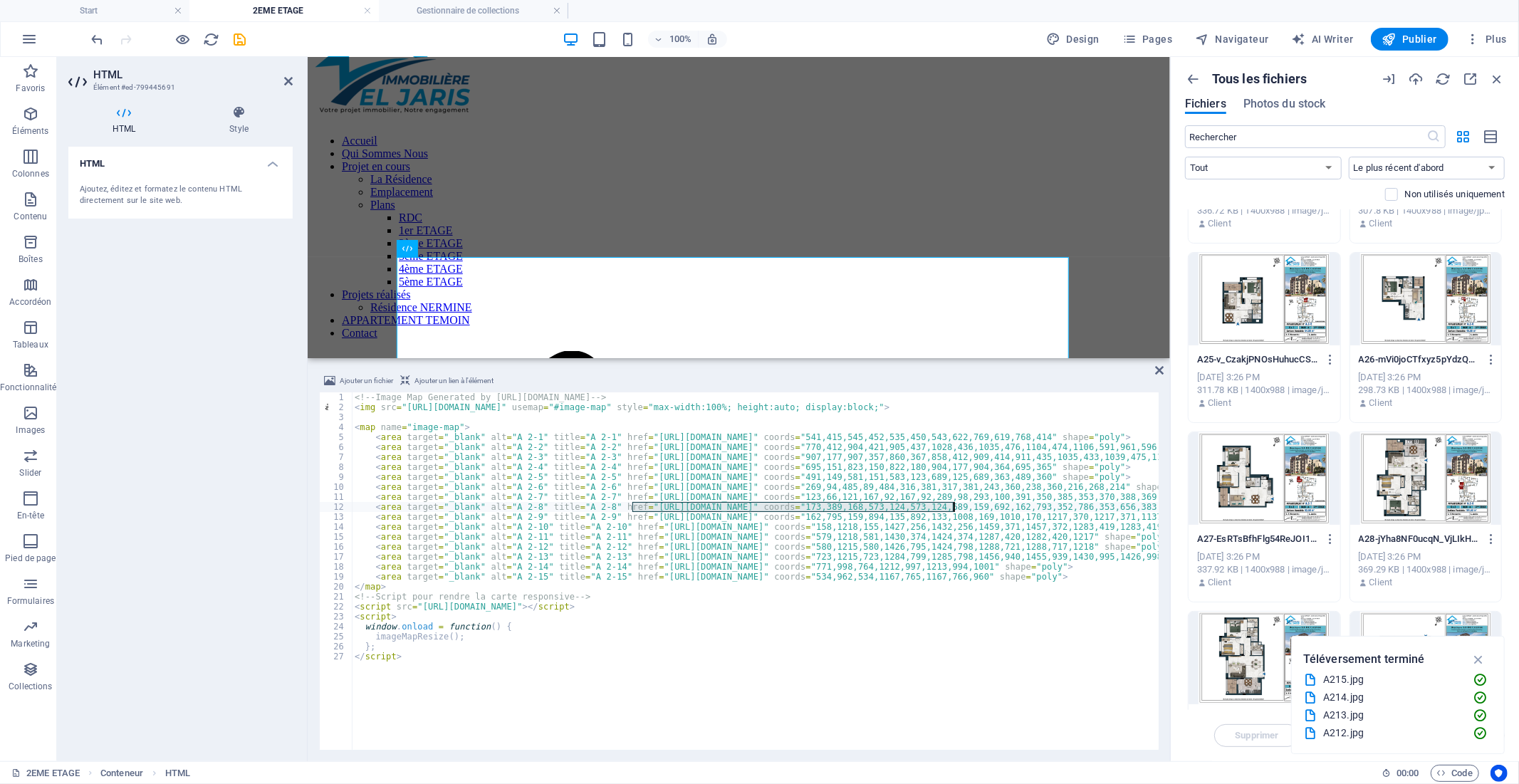
paste textarea "[DOMAIN_NAME][URL]"
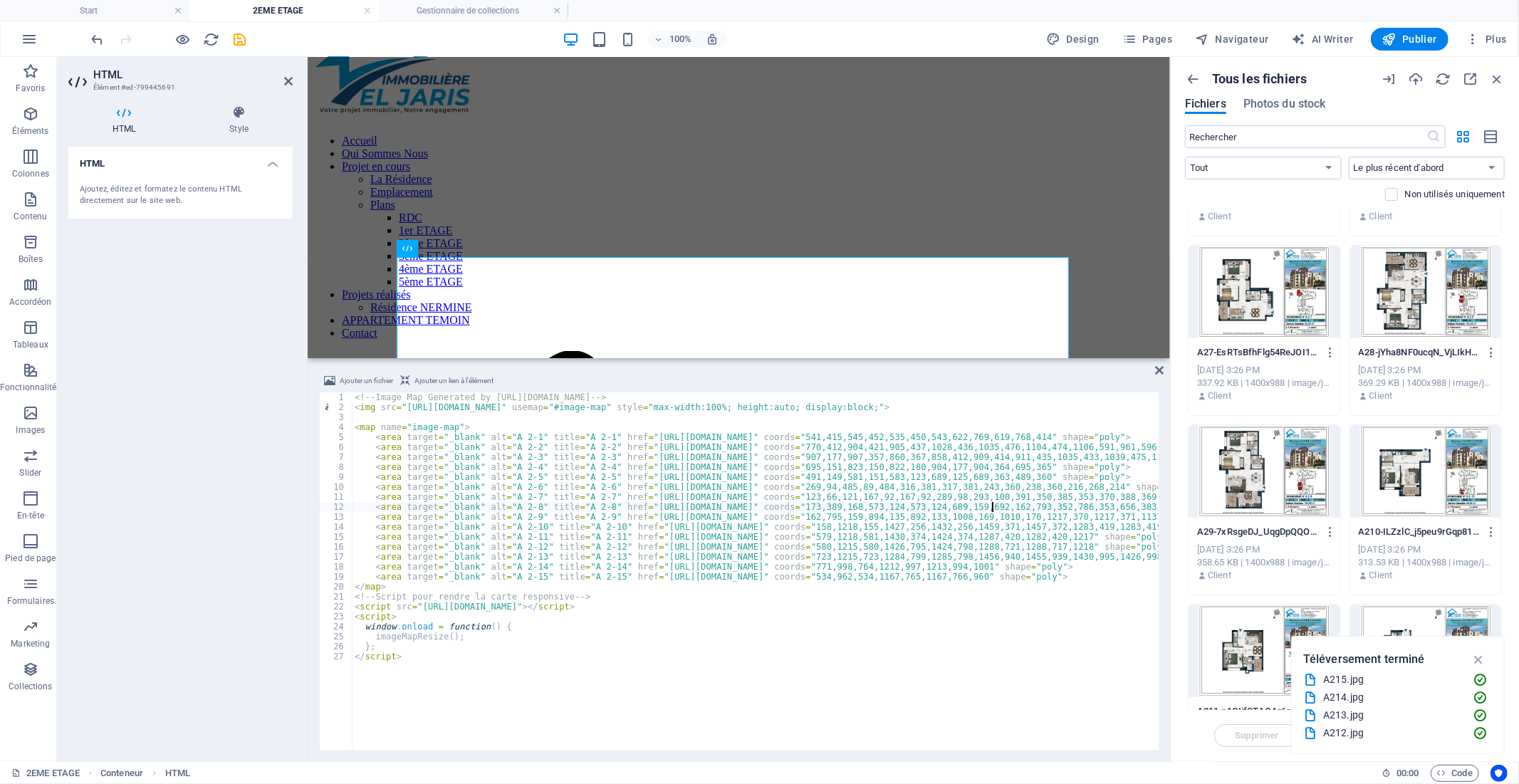
scroll to position [553, 0]
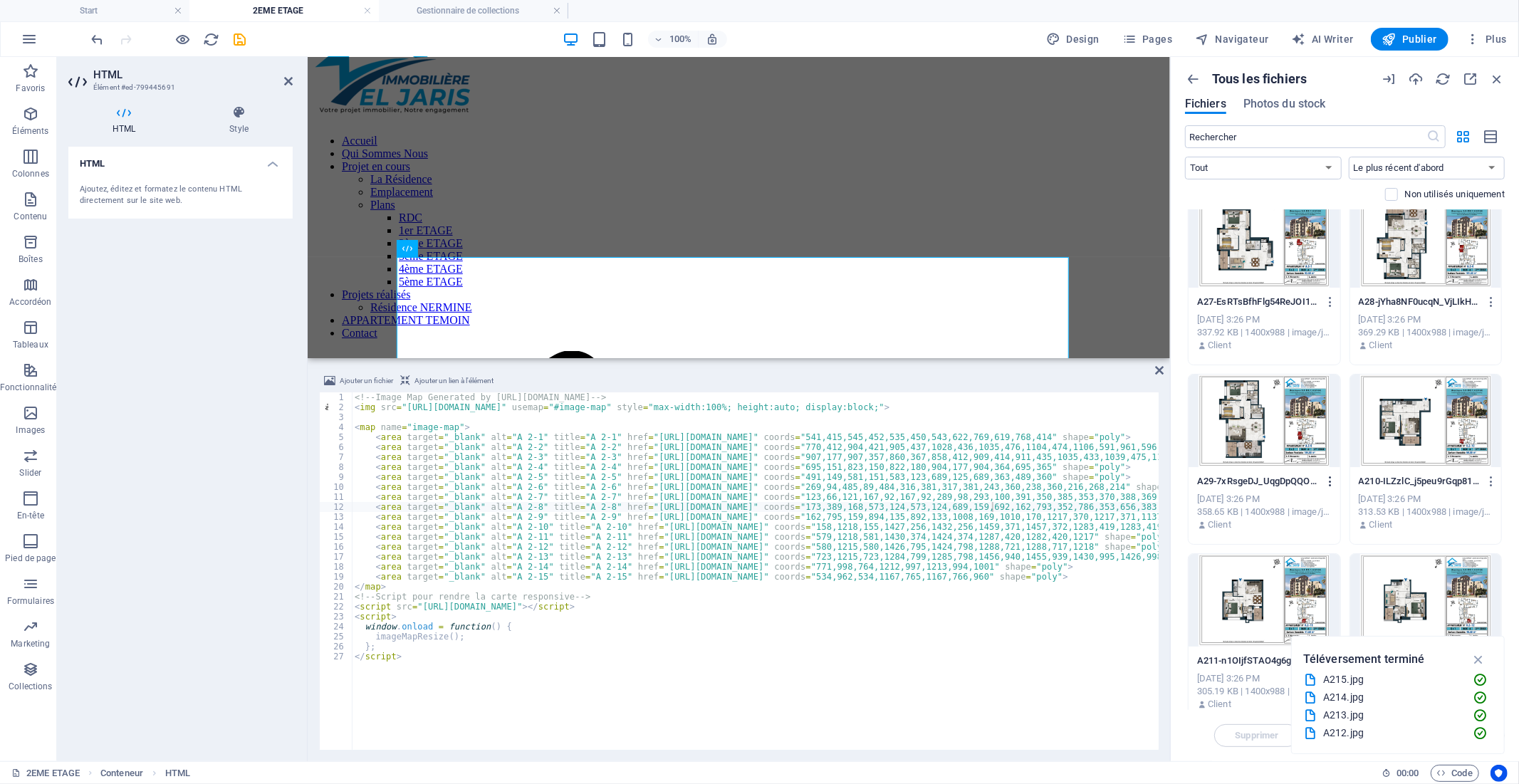
click at [1327, 483] on icon "button" at bounding box center [1330, 481] width 13 height 13
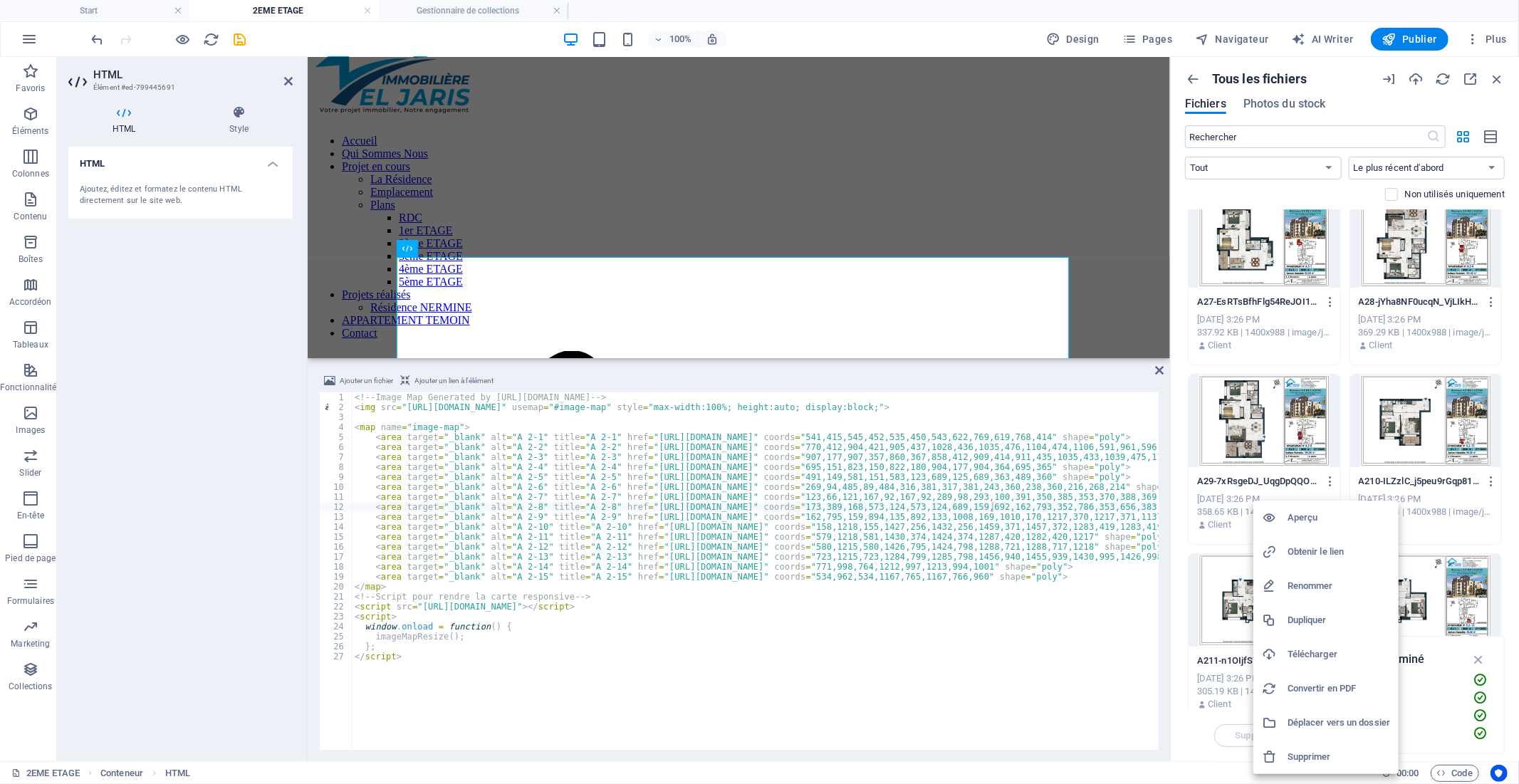
click at [1276, 434] on div at bounding box center [759, 392] width 1519 height 784
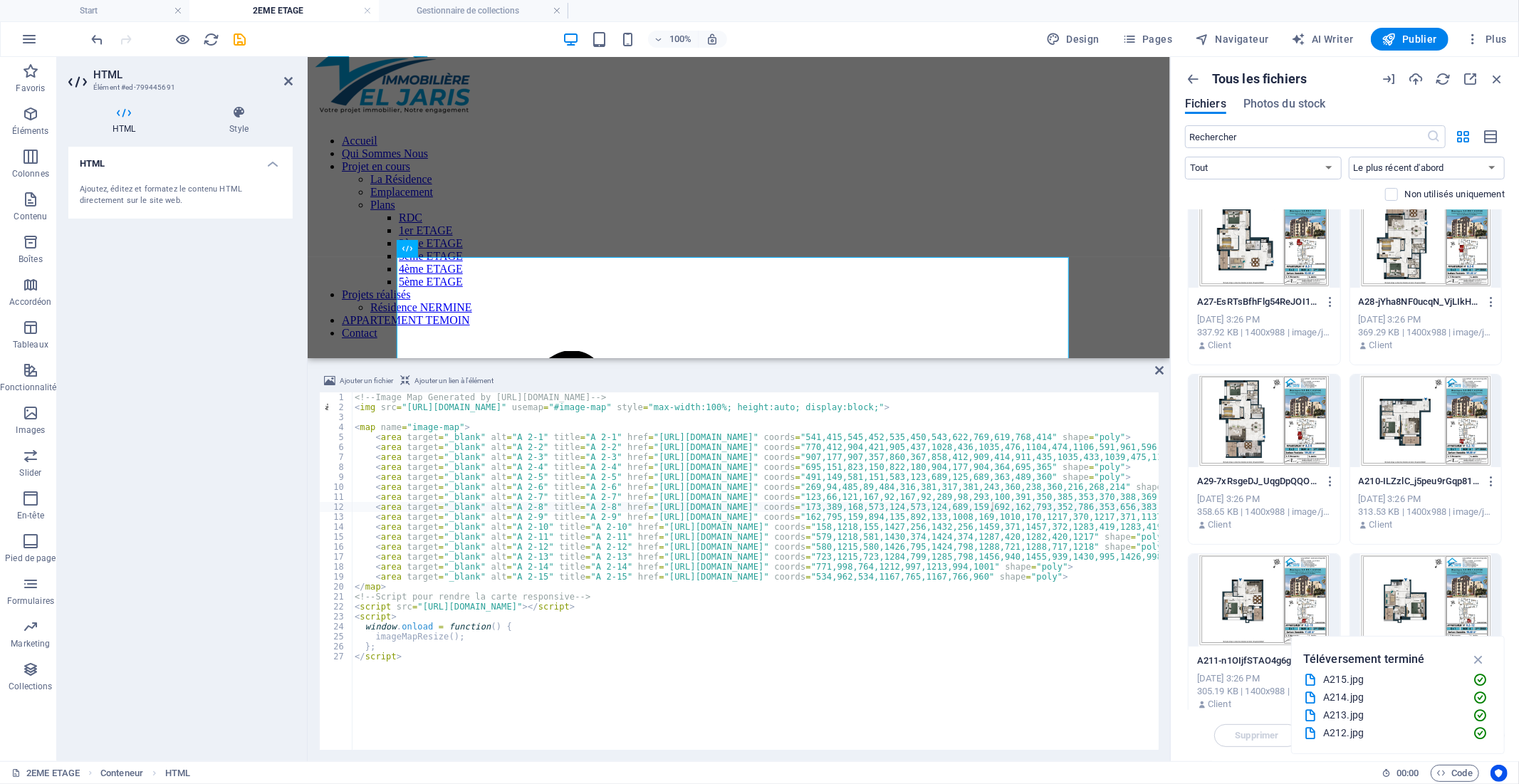
click at [1282, 388] on div at bounding box center [1264, 420] width 152 height 92
click at [1328, 484] on icon "button" at bounding box center [1330, 481] width 13 height 13
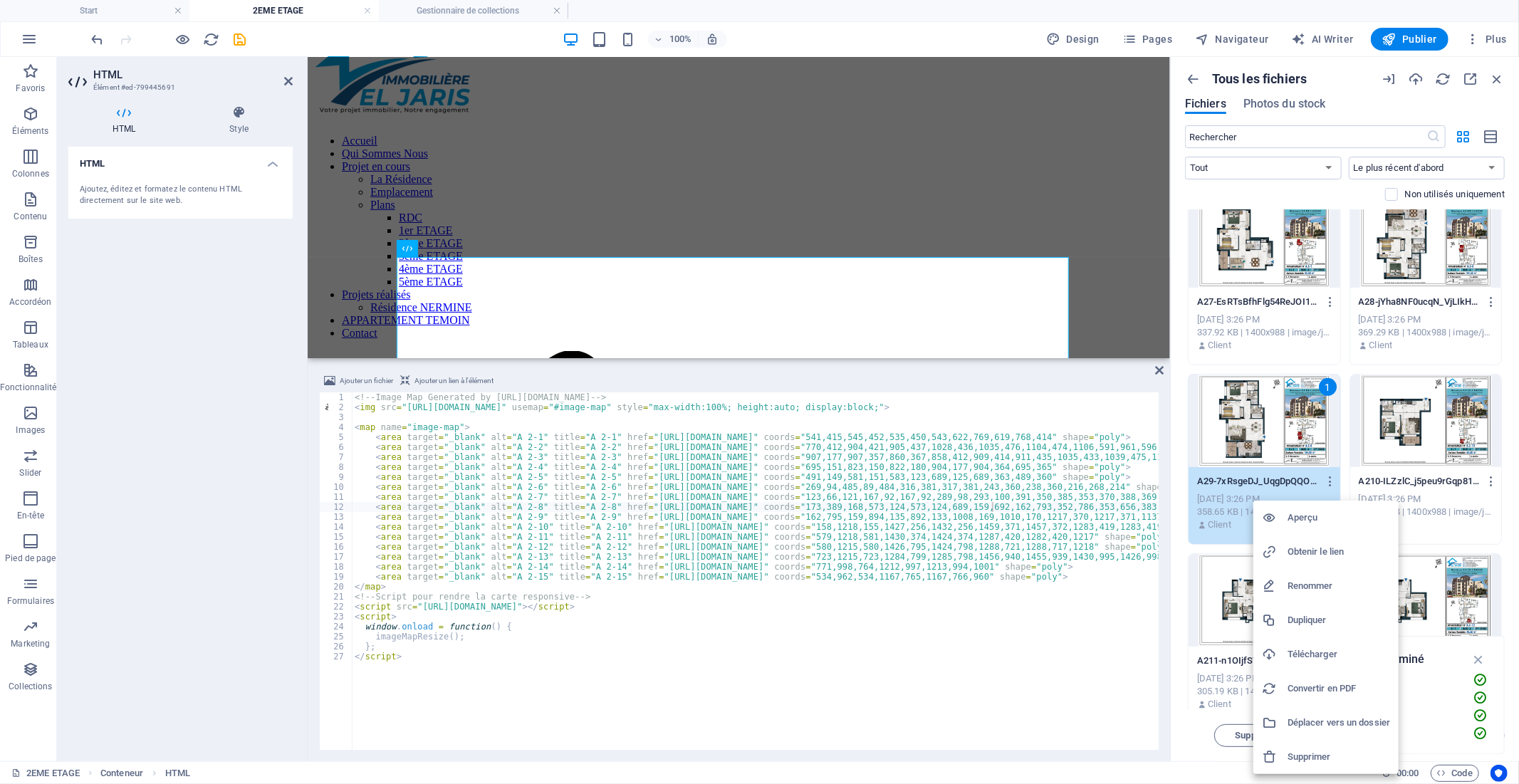
click at [1325, 550] on h6 "Obtenir le lien" at bounding box center [1338, 551] width 103 height 17
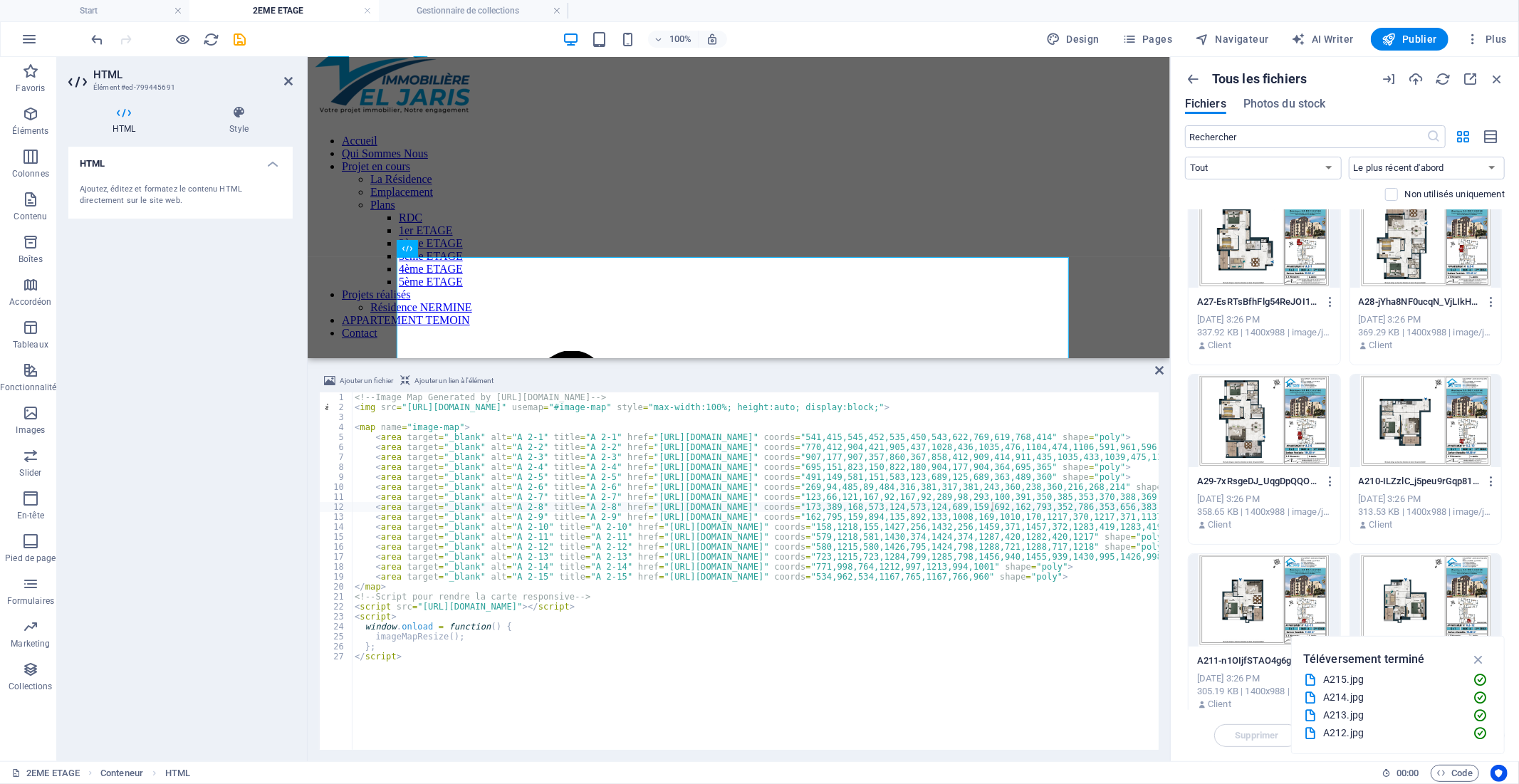
click at [670, 521] on div "<!-- Image Map Generated by [URL][DOMAIN_NAME] --> < img src = "[URL][DOMAIN_NA…" at bounding box center [1025, 579] width 1348 height 375
click at [632, 517] on div "<!-- Image Map Generated by [URL][DOMAIN_NAME] --> < img src = "[URL][DOMAIN_NA…" at bounding box center [1025, 579] width 1348 height 375
click at [954, 516] on div "<!-- Image Map Generated by [URL][DOMAIN_NAME] --> < img src = "[URL][DOMAIN_NA…" at bounding box center [1025, 579] width 1348 height 375
paste textarea "[DOMAIN_NAME][URL]"
click at [1432, 438] on div at bounding box center [1426, 420] width 152 height 92
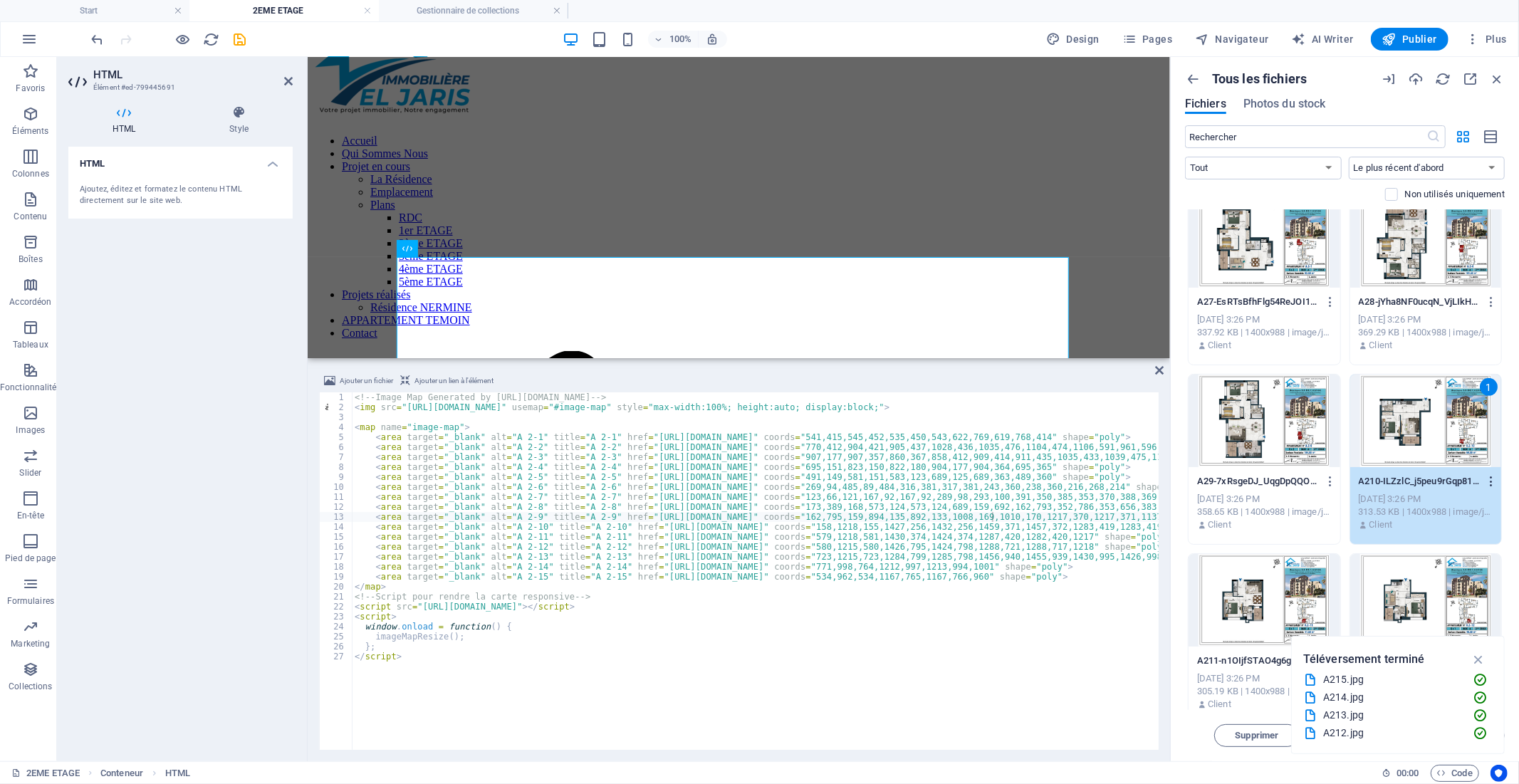
click at [1490, 482] on icon "button" at bounding box center [1492, 481] width 13 height 13
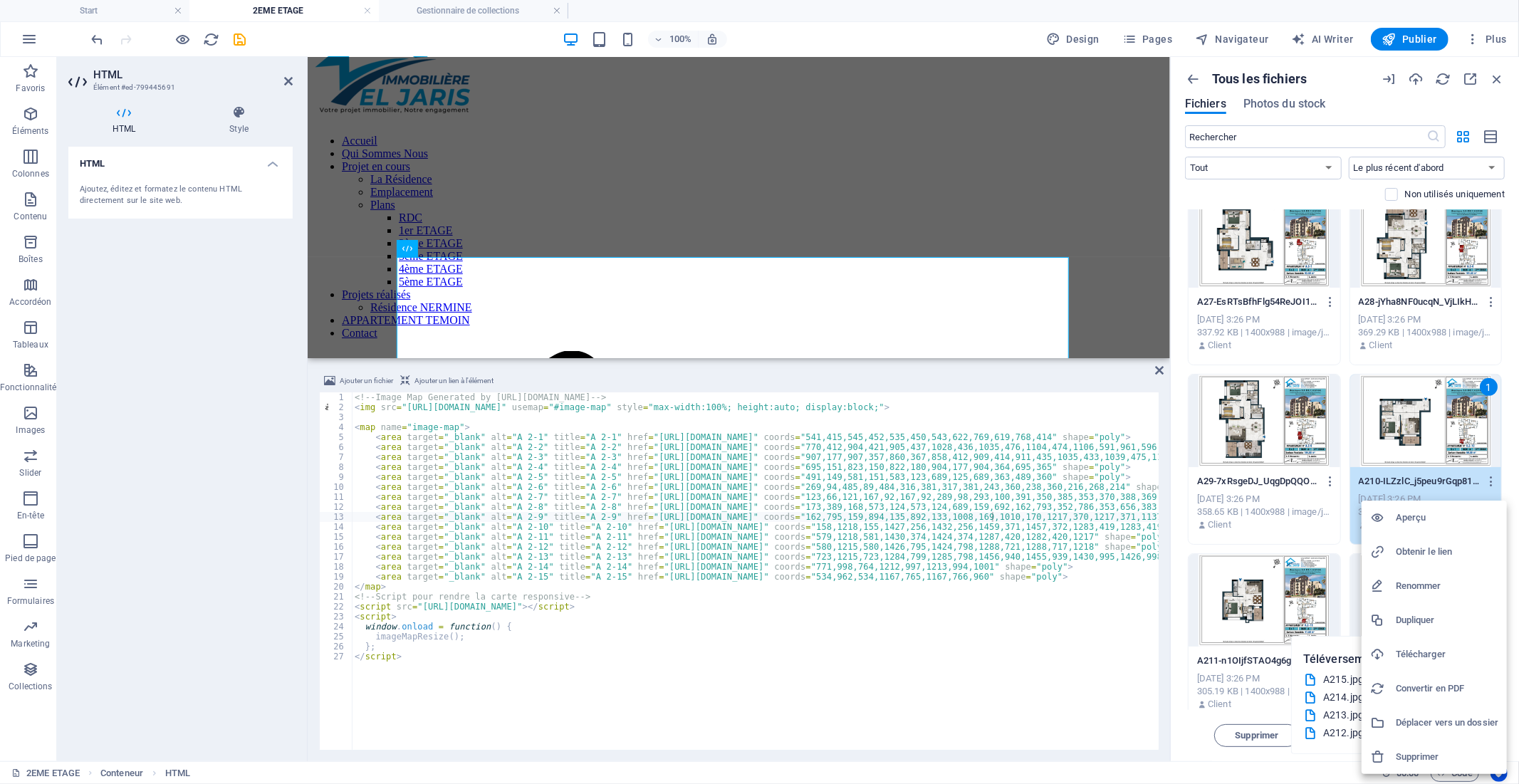
click at [1435, 552] on h6 "Obtenir le lien" at bounding box center [1447, 551] width 103 height 17
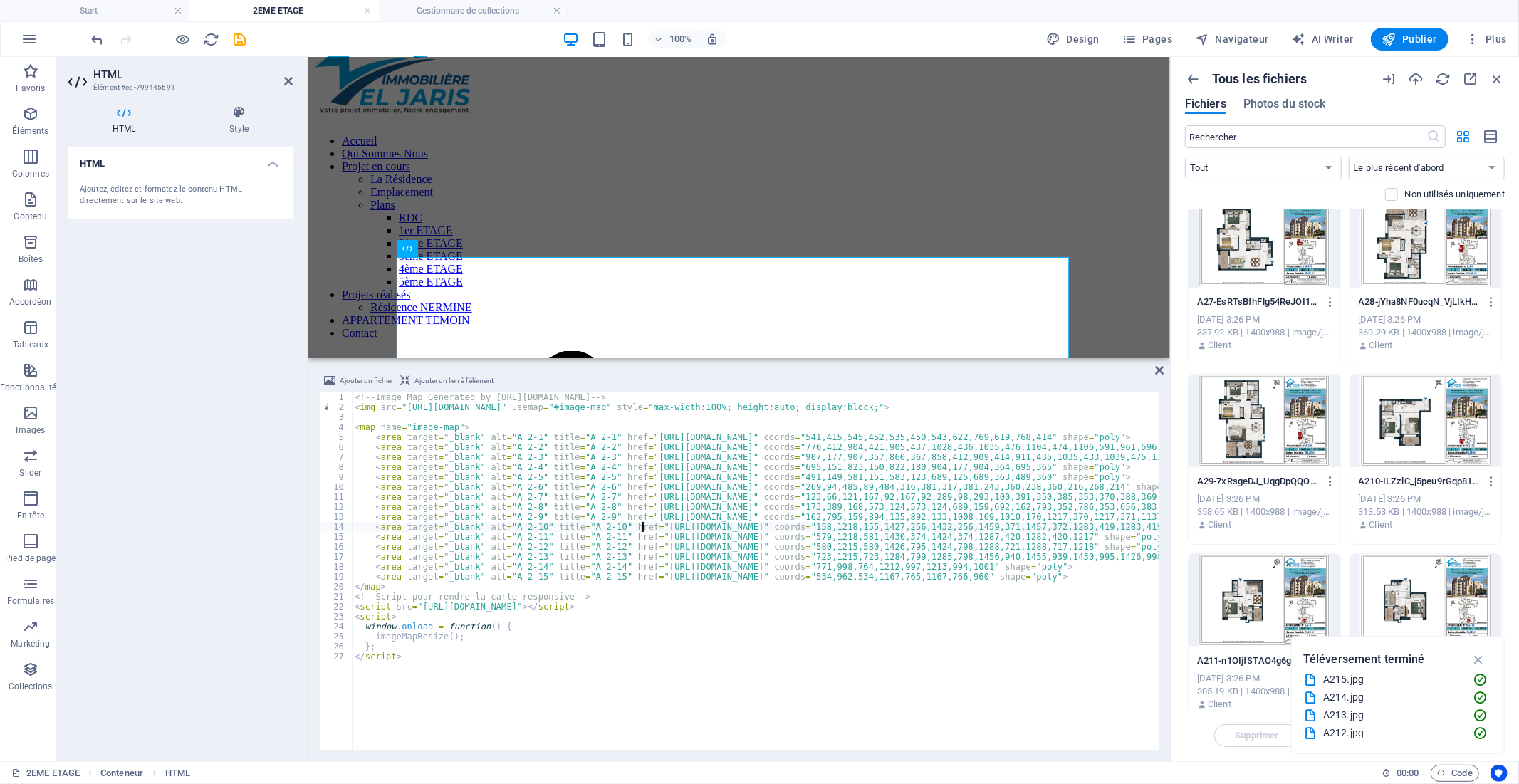
click at [642, 525] on div "<!-- Image Map Generated by [URL][DOMAIN_NAME] --> < img src = "[URL][DOMAIN_NA…" at bounding box center [1025, 579] width 1348 height 375
click at [969, 527] on div "<!-- Image Map Generated by [URL][DOMAIN_NAME] --> < img src = "[URL][DOMAIN_NA…" at bounding box center [1025, 579] width 1348 height 375
paste textarea "[DOMAIN_NAME][URL]"
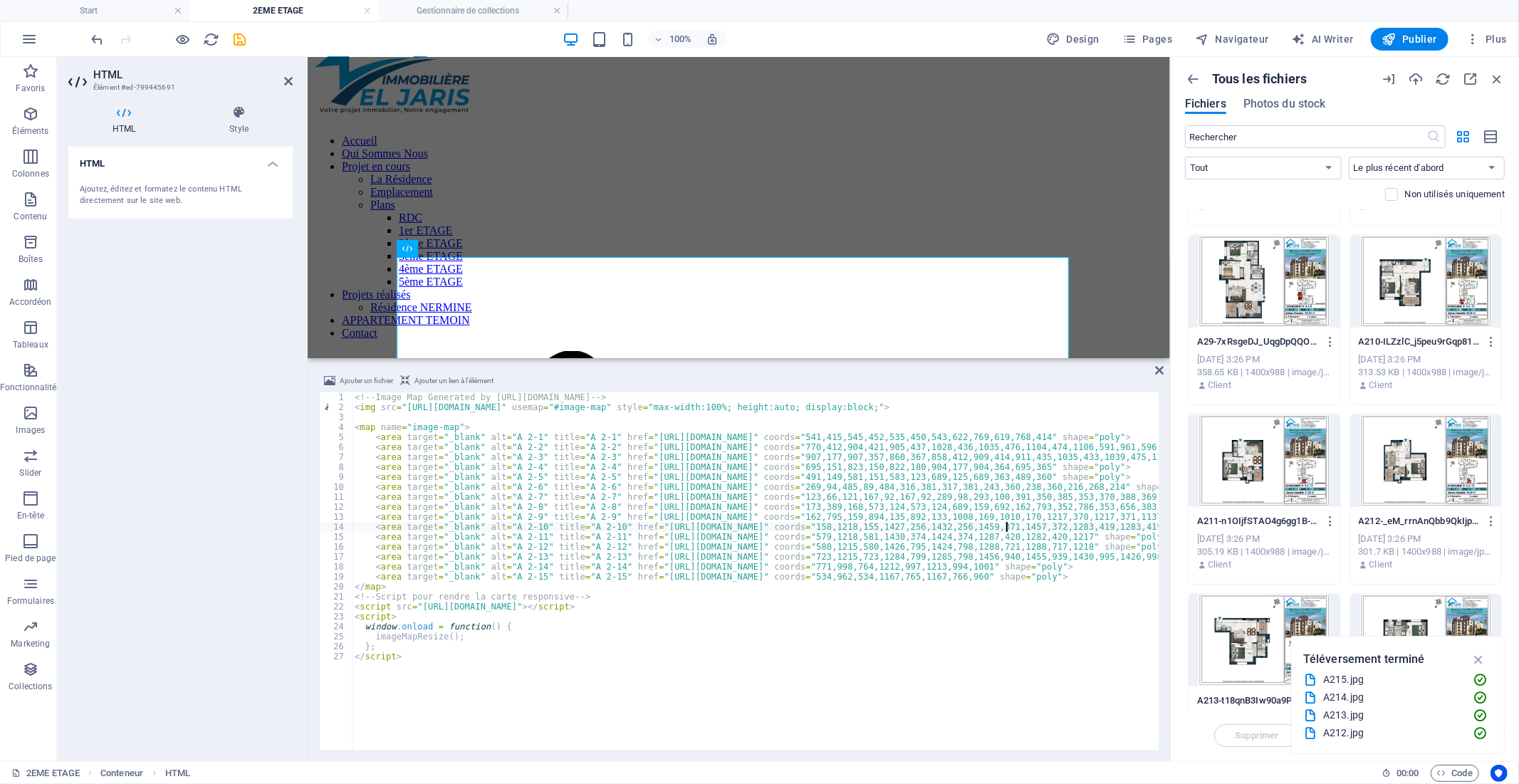
scroll to position [712, 0]
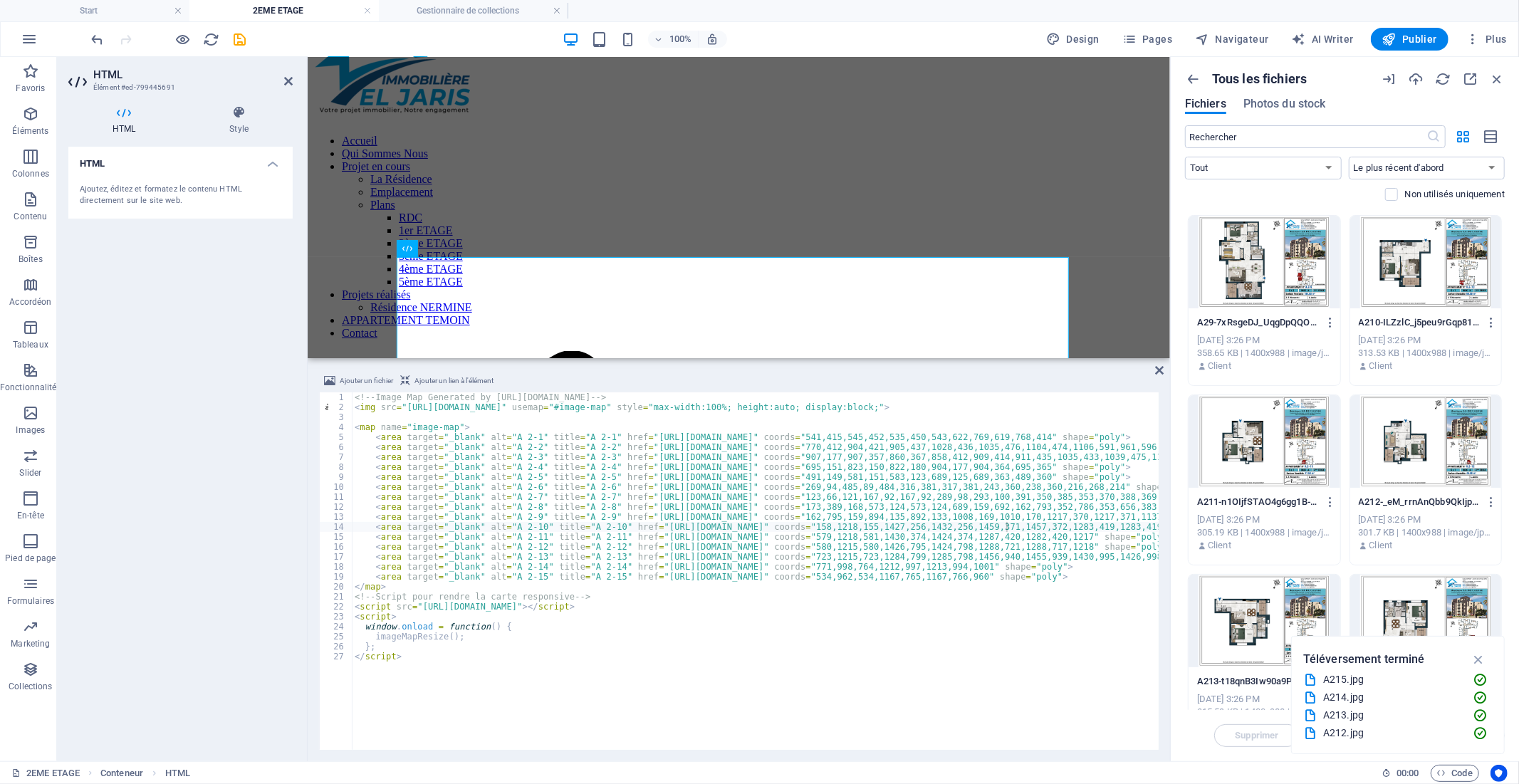
click at [1273, 445] on div at bounding box center [1264, 441] width 152 height 92
click at [1327, 501] on icon "button" at bounding box center [1330, 501] width 13 height 13
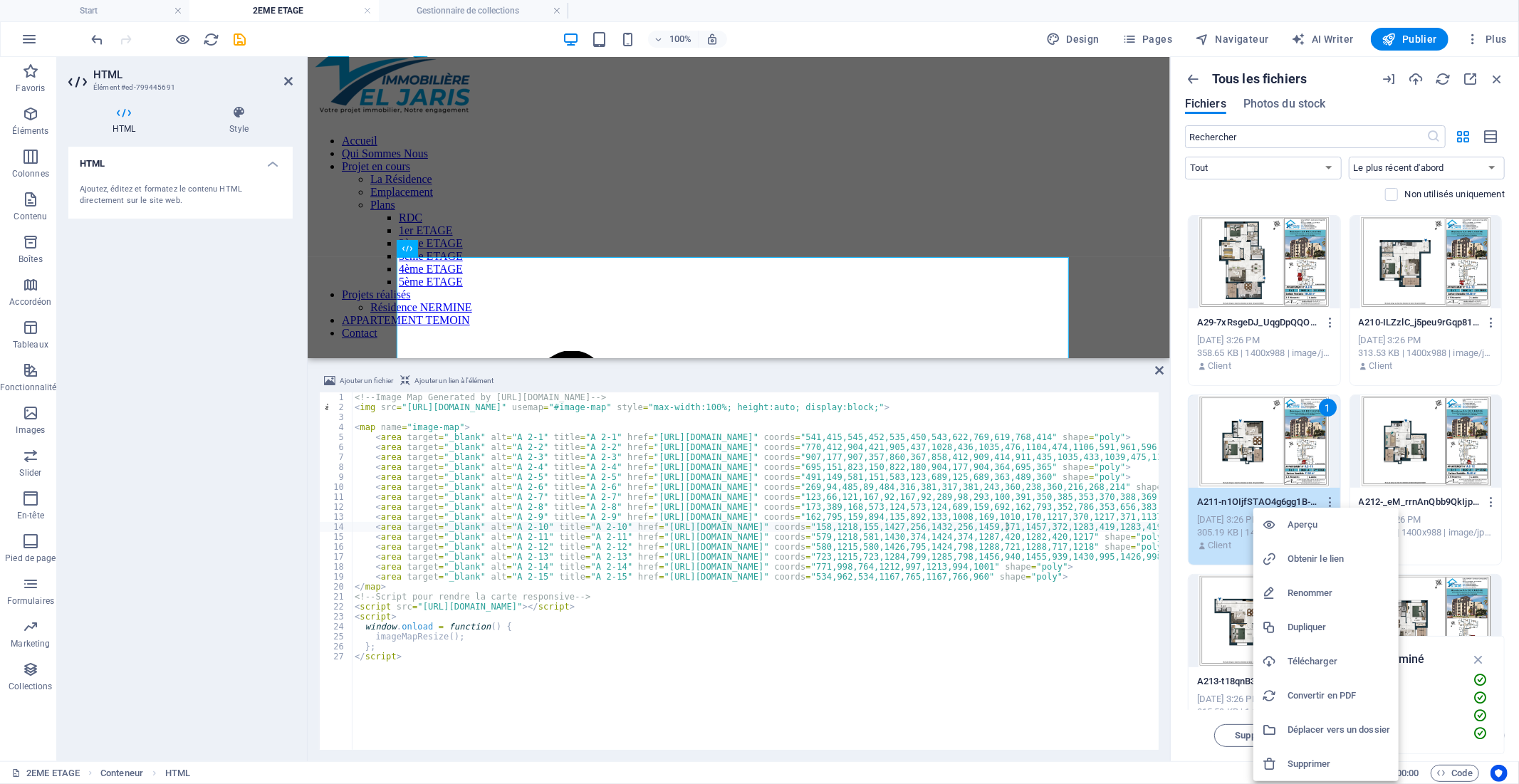
click at [1313, 556] on h6 "Obtenir le lien" at bounding box center [1338, 558] width 103 height 17
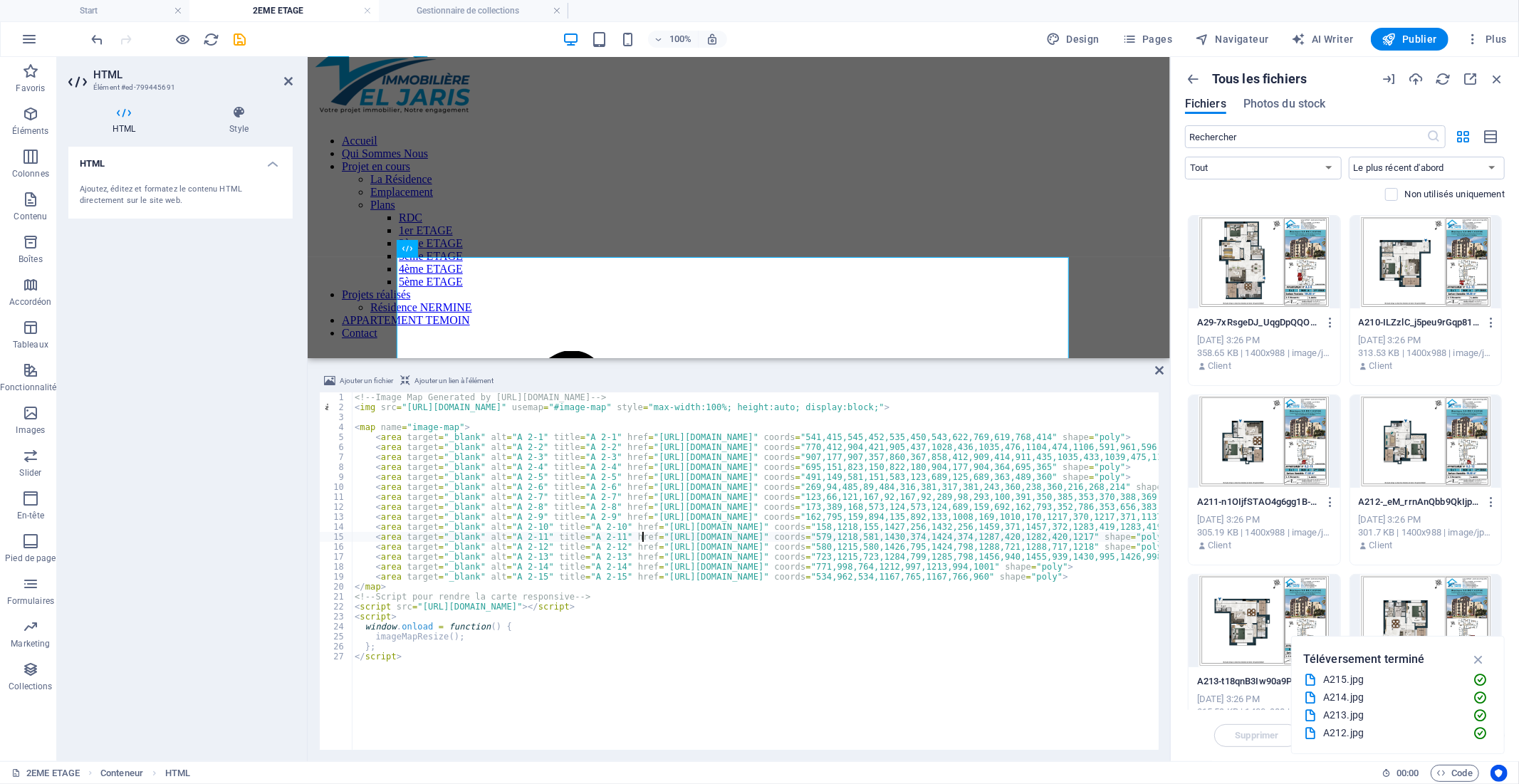
click at [641, 537] on div "<!-- Image Map Generated by [URL][DOMAIN_NAME] --> < img src = "[URL][DOMAIN_NA…" at bounding box center [1025, 579] width 1348 height 375
click at [967, 539] on div "<!-- Image Map Generated by [URL][DOMAIN_NAME] --> < img src = "[URL][DOMAIN_NA…" at bounding box center [1025, 579] width 1348 height 375
paste textarea "[DOMAIN_NAME][URL]"
click at [1424, 447] on div at bounding box center [1426, 441] width 152 height 92
click at [1490, 501] on icon "button" at bounding box center [1492, 501] width 13 height 13
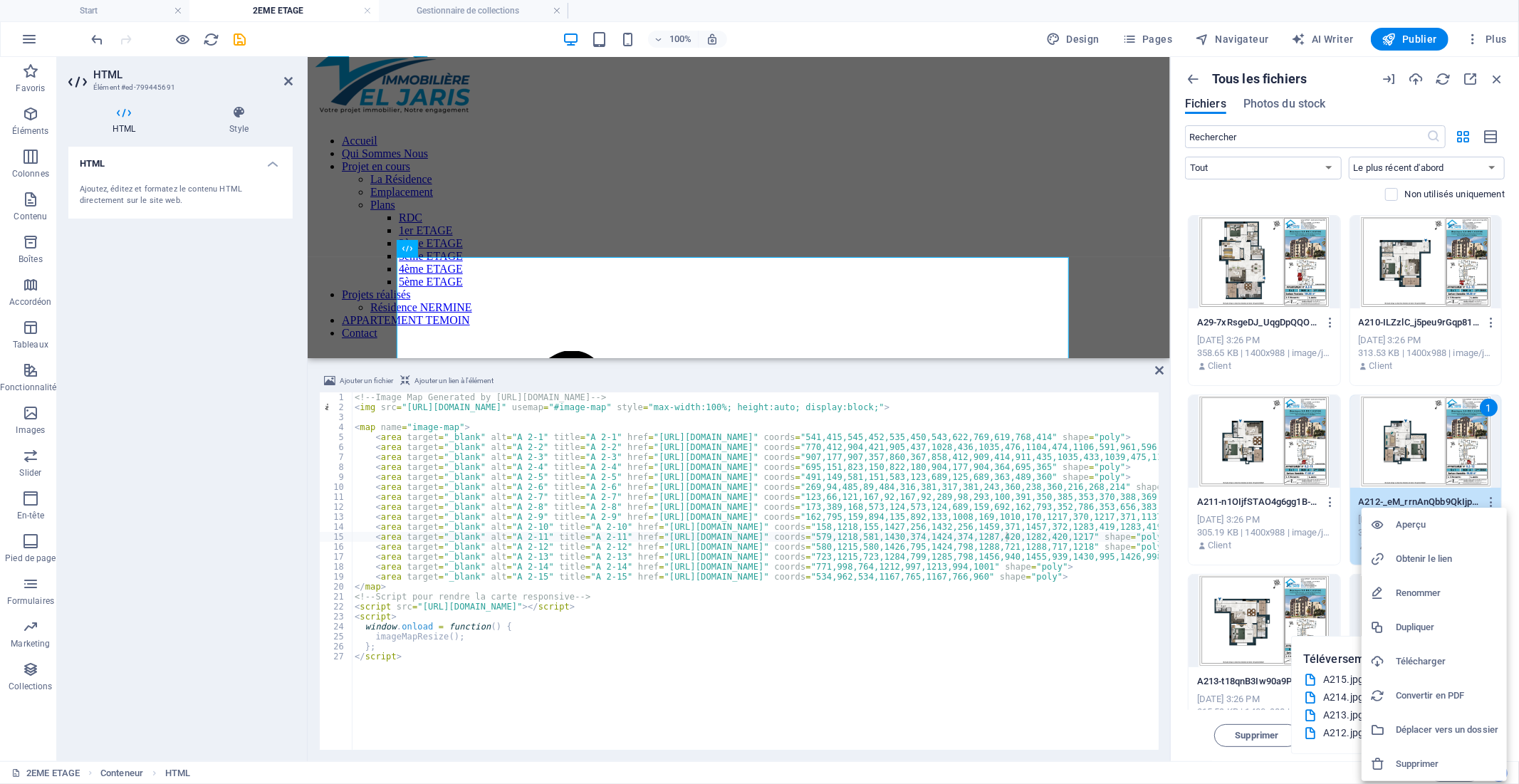
click at [1399, 558] on h6 "Obtenir le lien" at bounding box center [1447, 558] width 103 height 17
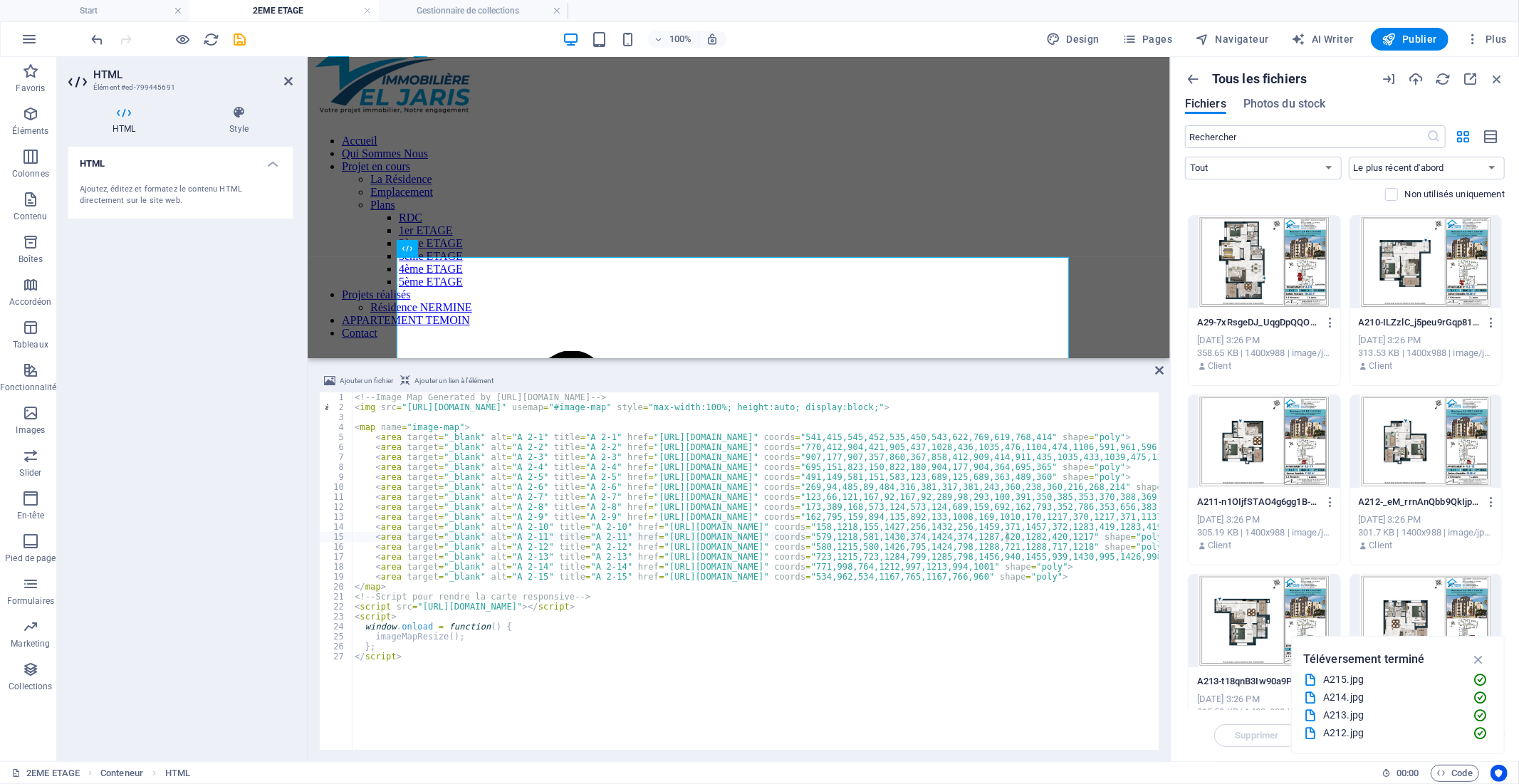
click at [642, 545] on div "<!-- Image Map Generated by [URL][DOMAIN_NAME] --> < img src = "[URL][DOMAIN_NA…" at bounding box center [1025, 579] width 1348 height 375
click at [969, 545] on div "<!-- Image Map Generated by [URL][DOMAIN_NAME] --> < img src = "[URL][DOMAIN_NA…" at bounding box center [1025, 579] width 1348 height 375
paste textarea "[DOMAIN_NAME][URL]"
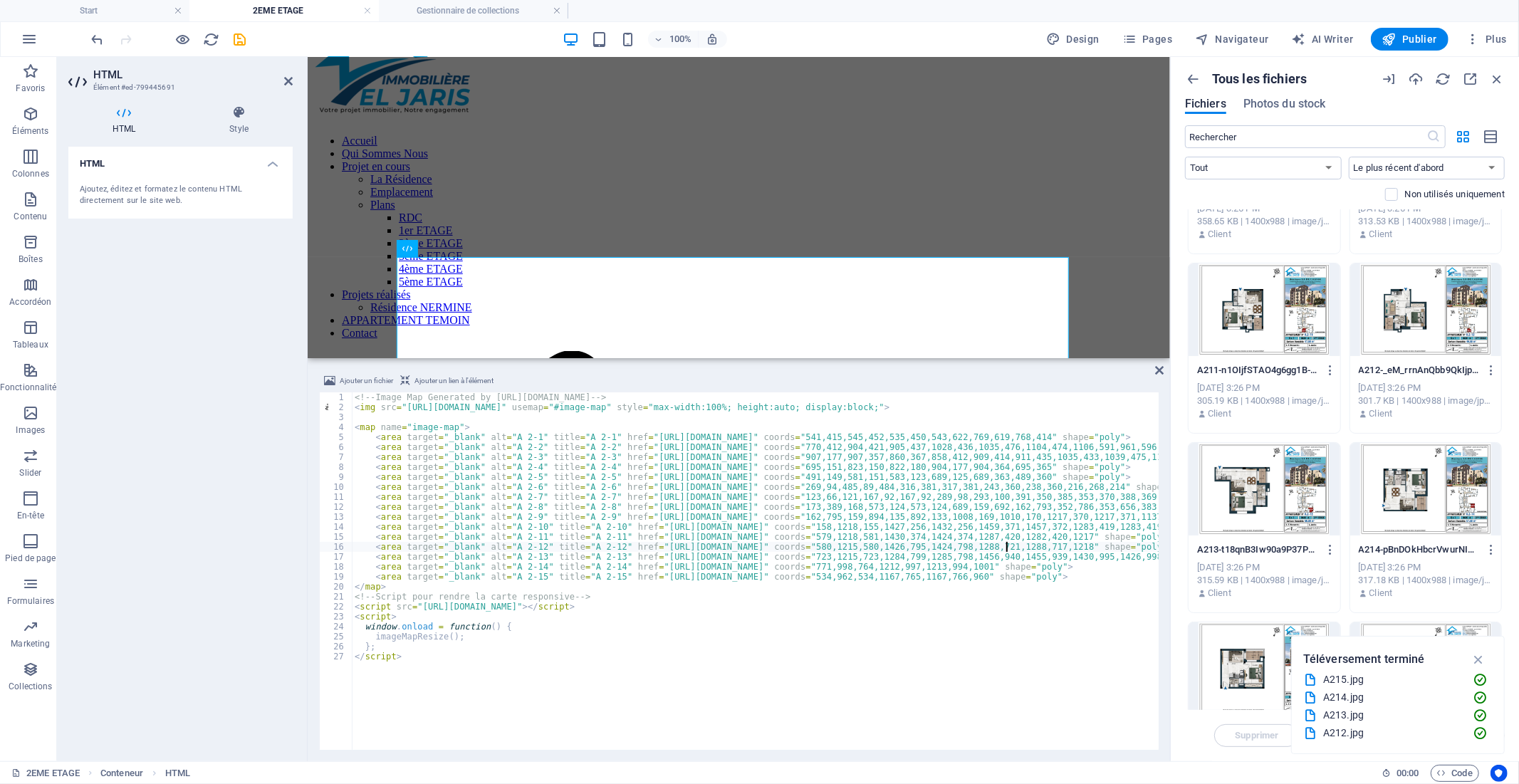
scroll to position [870, 0]
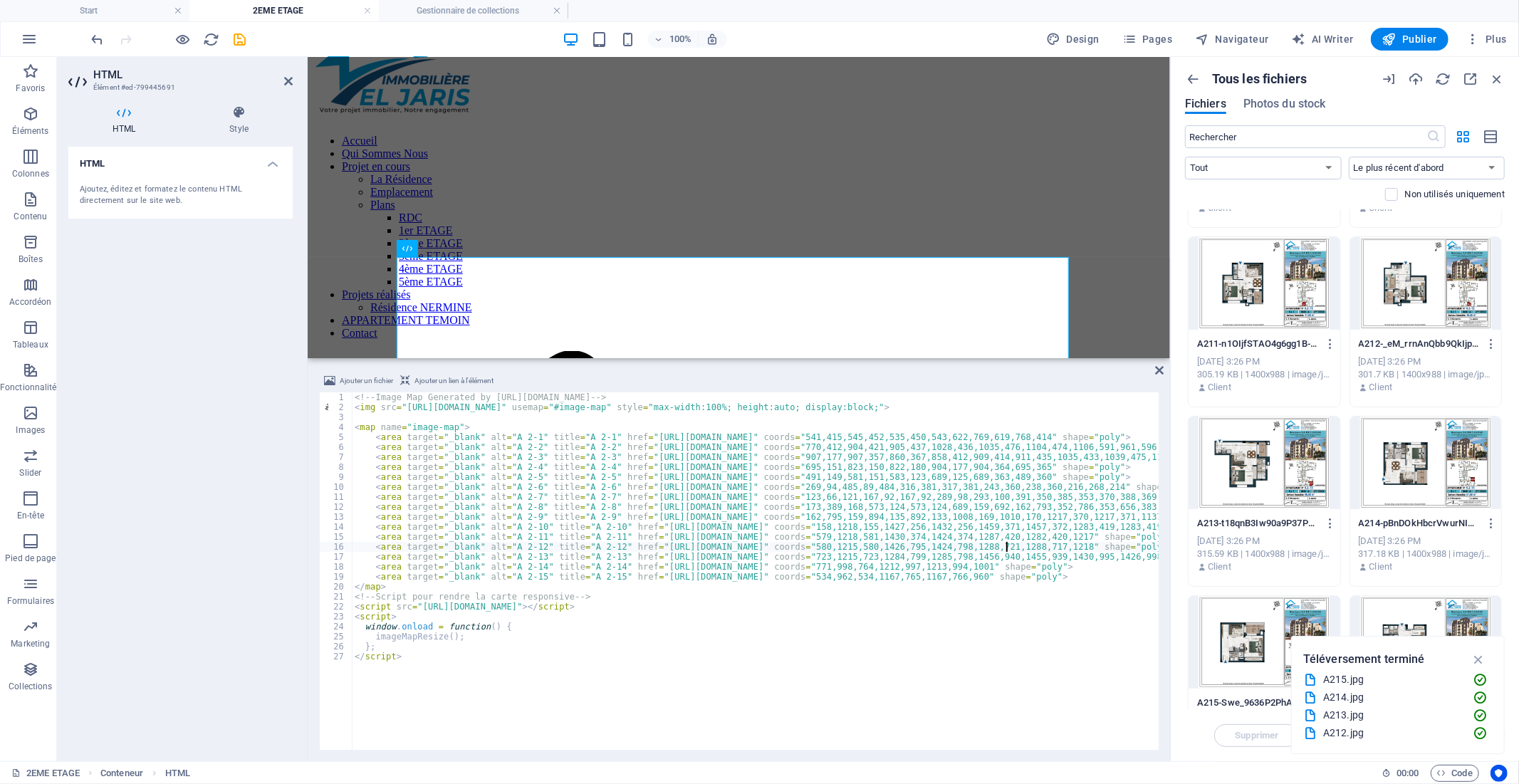
click at [641, 557] on div "<!-- Image Map Generated by [URL][DOMAIN_NAME] --> < img src = "[URL][DOMAIN_NA…" at bounding box center [1025, 579] width 1348 height 375
click at [966, 558] on div "<!-- Image Map Generated by [URL][DOMAIN_NAME] --> < img src = "[URL][DOMAIN_NA…" at bounding box center [1025, 579] width 1348 height 375
click at [969, 559] on div "<!-- Image Map Generated by [URL][DOMAIN_NAME] --> < img src = "[URL][DOMAIN_NA…" at bounding box center [1025, 579] width 1348 height 375
click at [1313, 496] on div at bounding box center [1264, 462] width 152 height 92
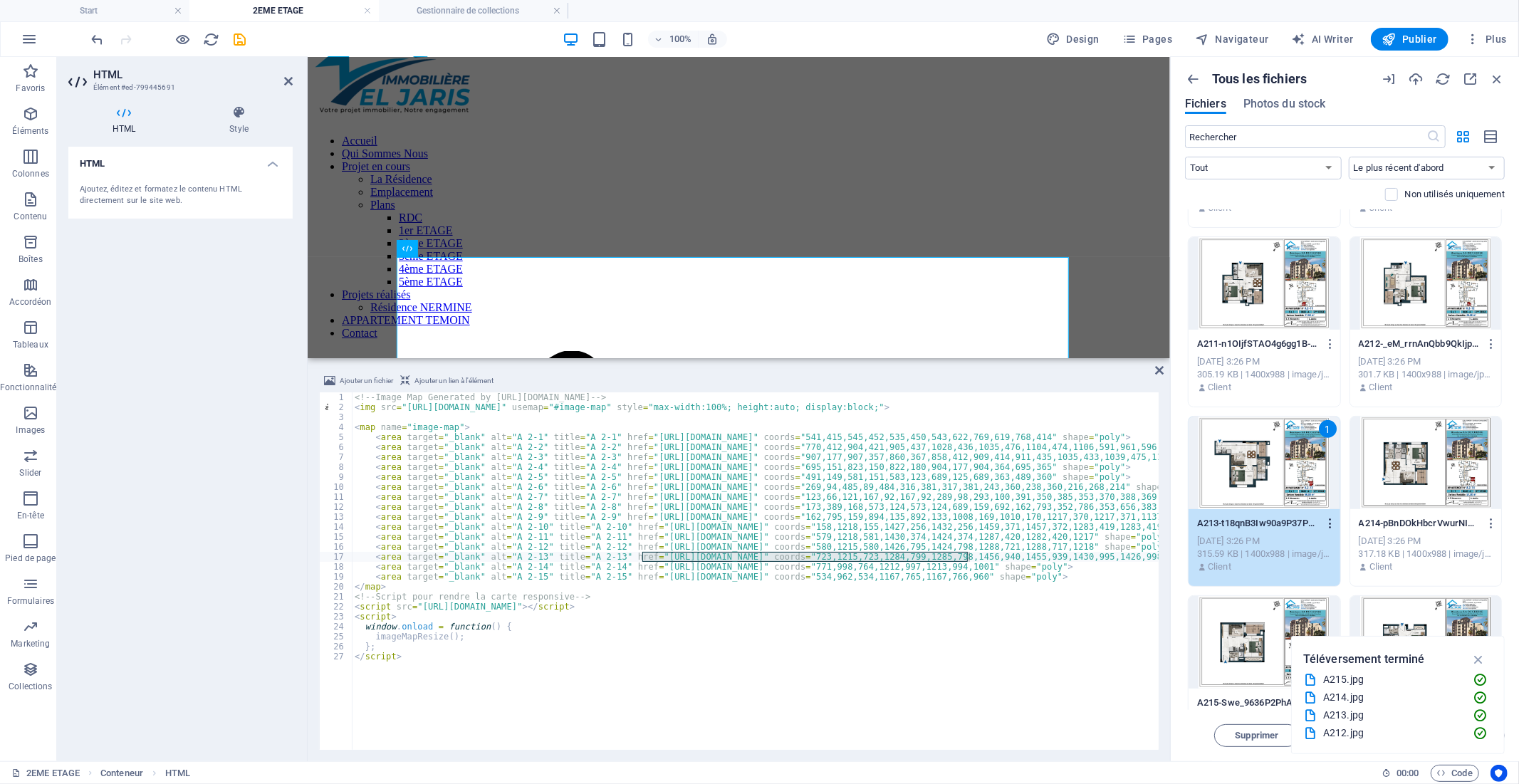
click at [1327, 522] on icon "button" at bounding box center [1330, 523] width 13 height 13
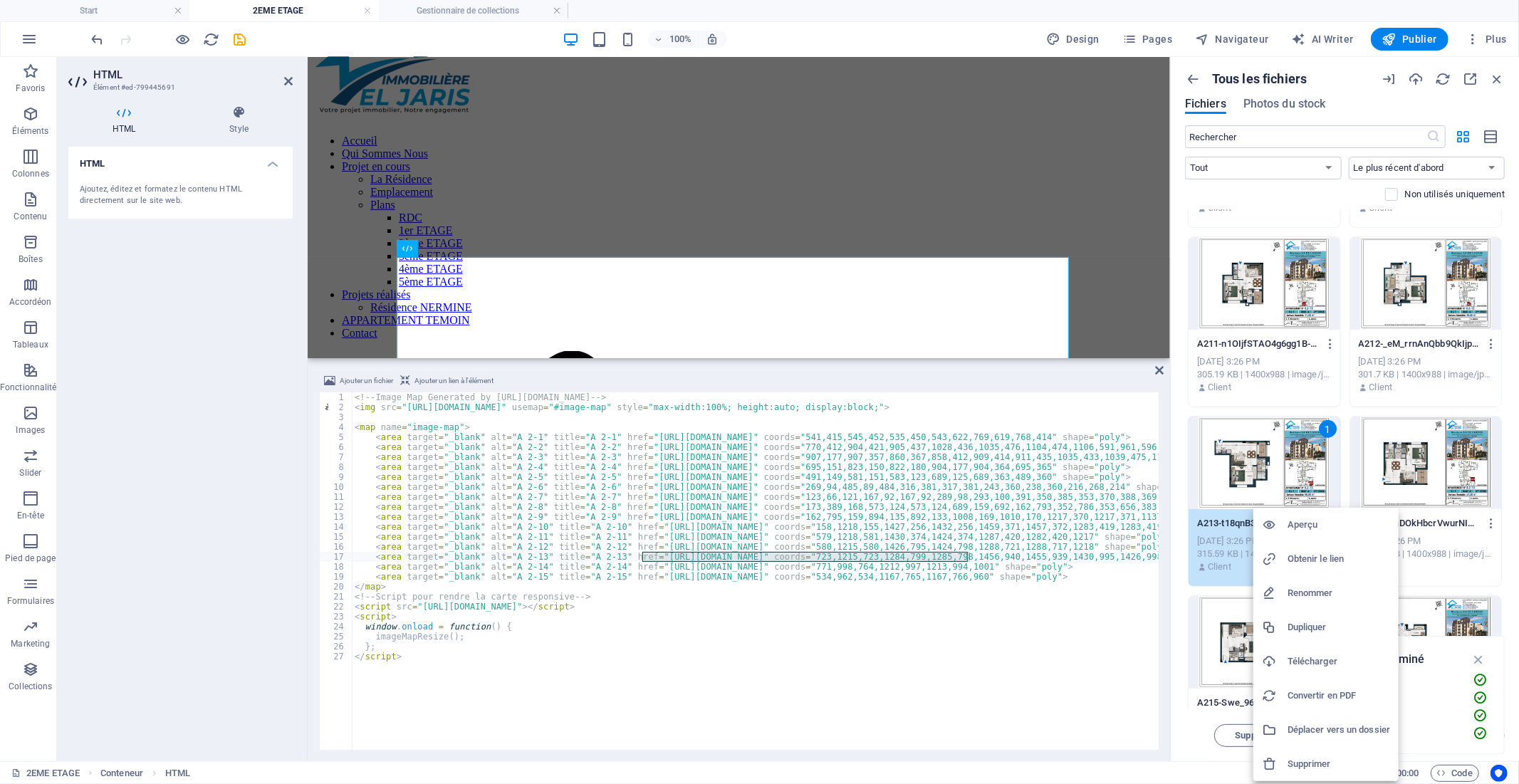
click at [1327, 554] on h6 "Obtenir le lien" at bounding box center [1338, 558] width 103 height 17
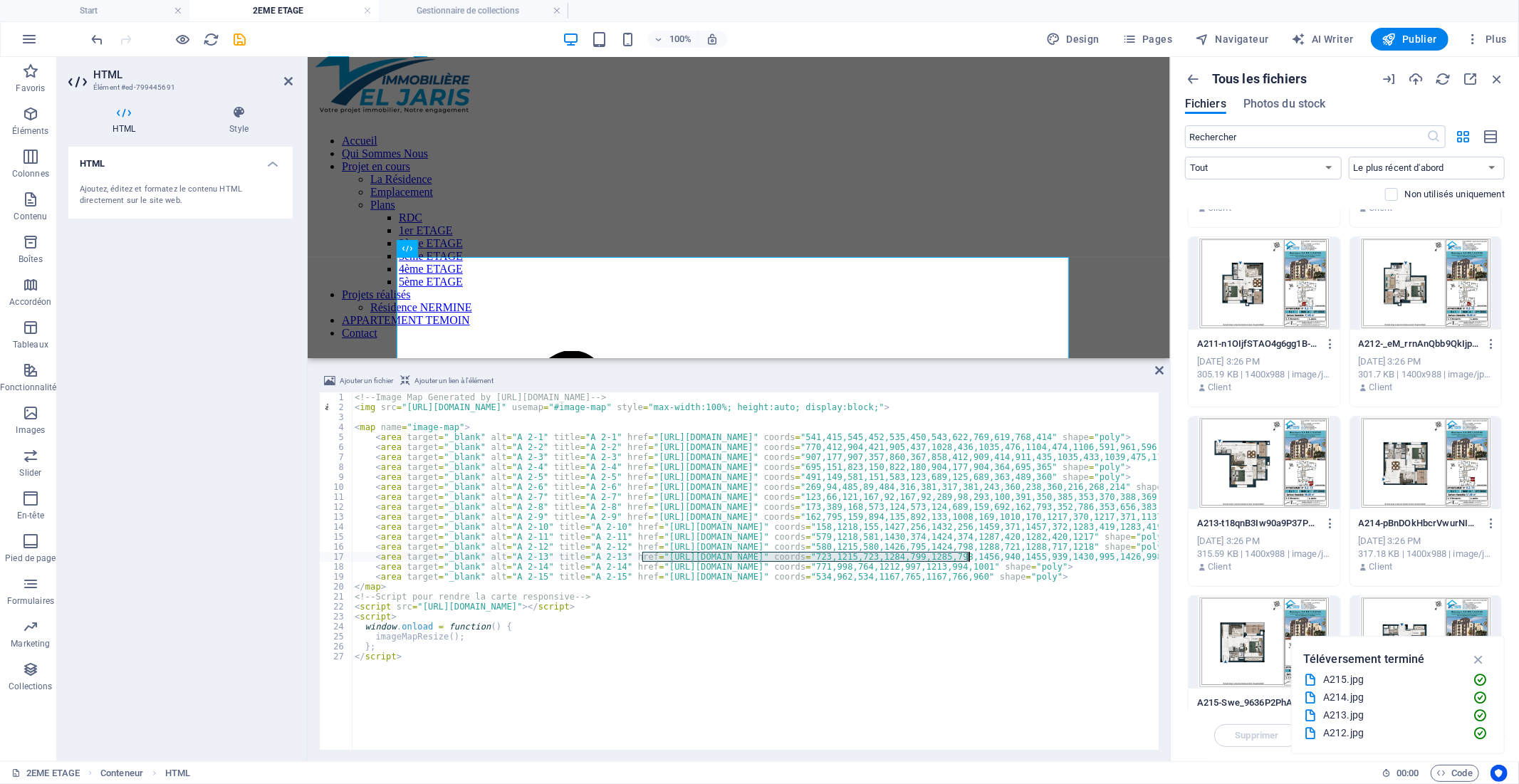
paste textarea "[DOMAIN_NAME][URL]"
click at [641, 567] on div "<!-- Image Map Generated by [URL][DOMAIN_NAME] --> < img src = "[URL][DOMAIN_NA…" at bounding box center [1025, 579] width 1348 height 375
click at [966, 564] on div "<!-- Image Map Generated by [URL][DOMAIN_NAME] --> < img src = "[URL][DOMAIN_NA…" at bounding box center [1025, 579] width 1348 height 375
click at [967, 568] on div "<!-- Image Map Generated by [URL][DOMAIN_NAME] --> < img src = "[URL][DOMAIN_NA…" at bounding box center [1025, 579] width 1348 height 375
click at [1418, 489] on div at bounding box center [1426, 462] width 152 height 92
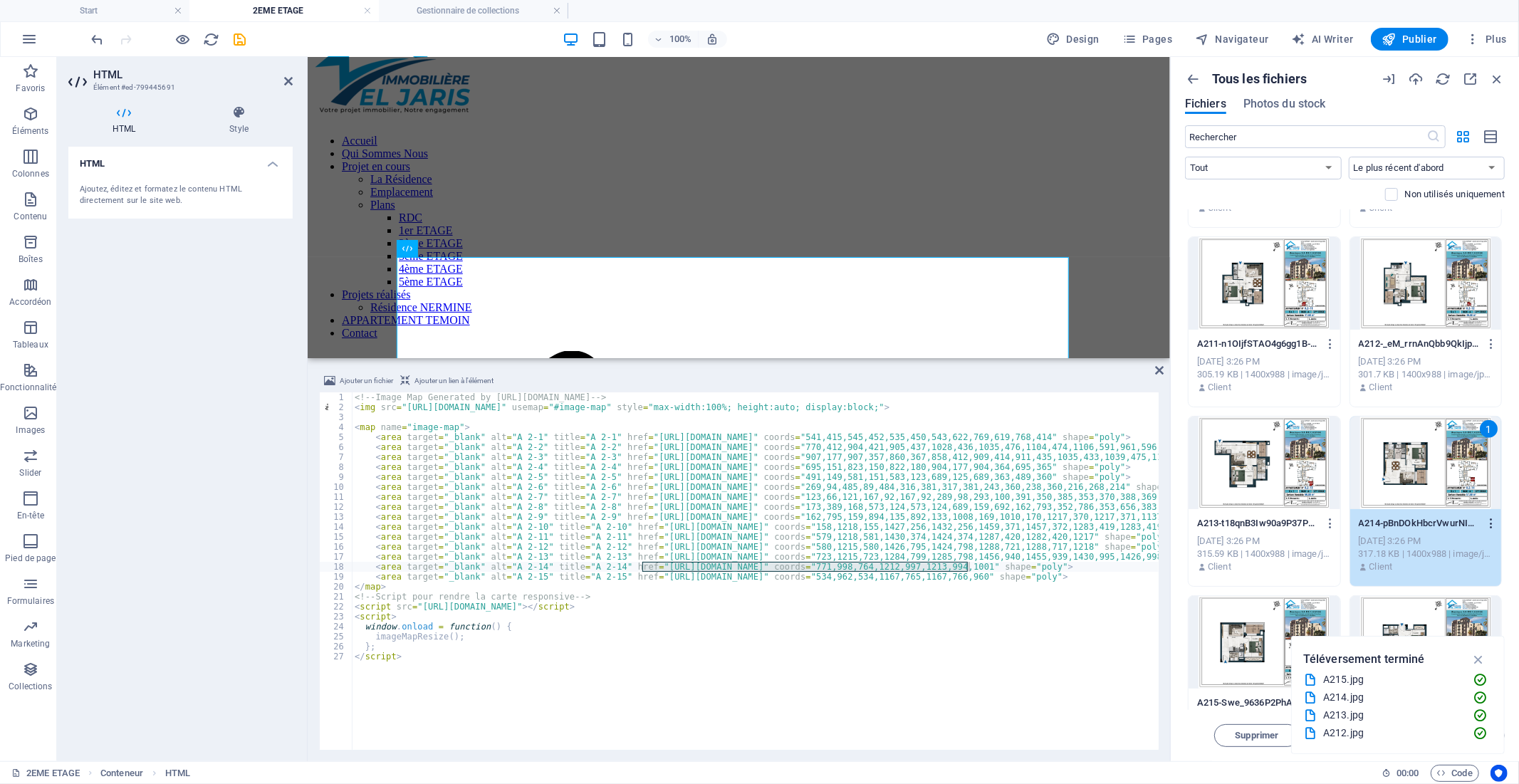
click at [1492, 521] on icon "button" at bounding box center [1492, 523] width 13 height 13
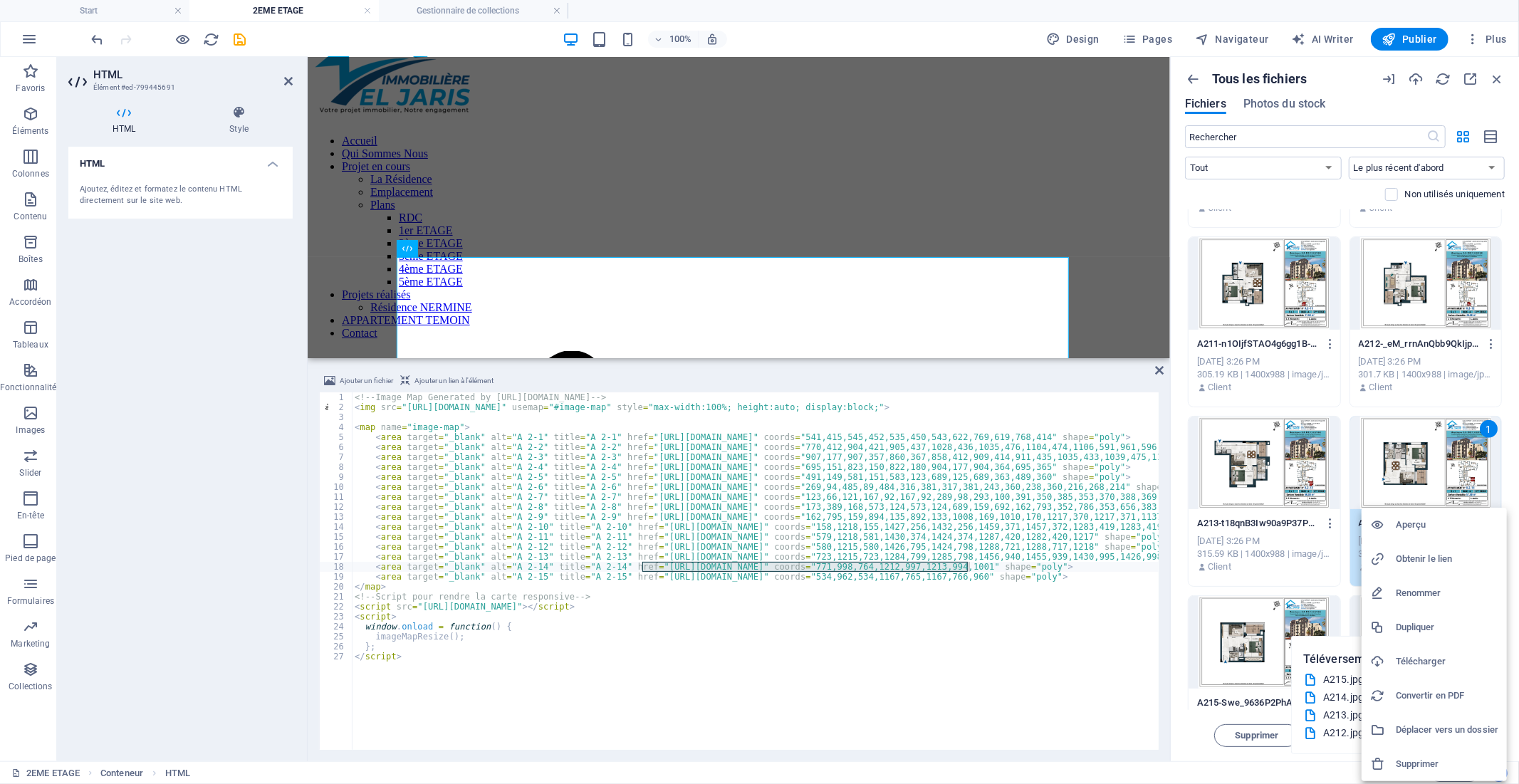
click at [1454, 558] on h6 "Obtenir le lien" at bounding box center [1447, 558] width 103 height 17
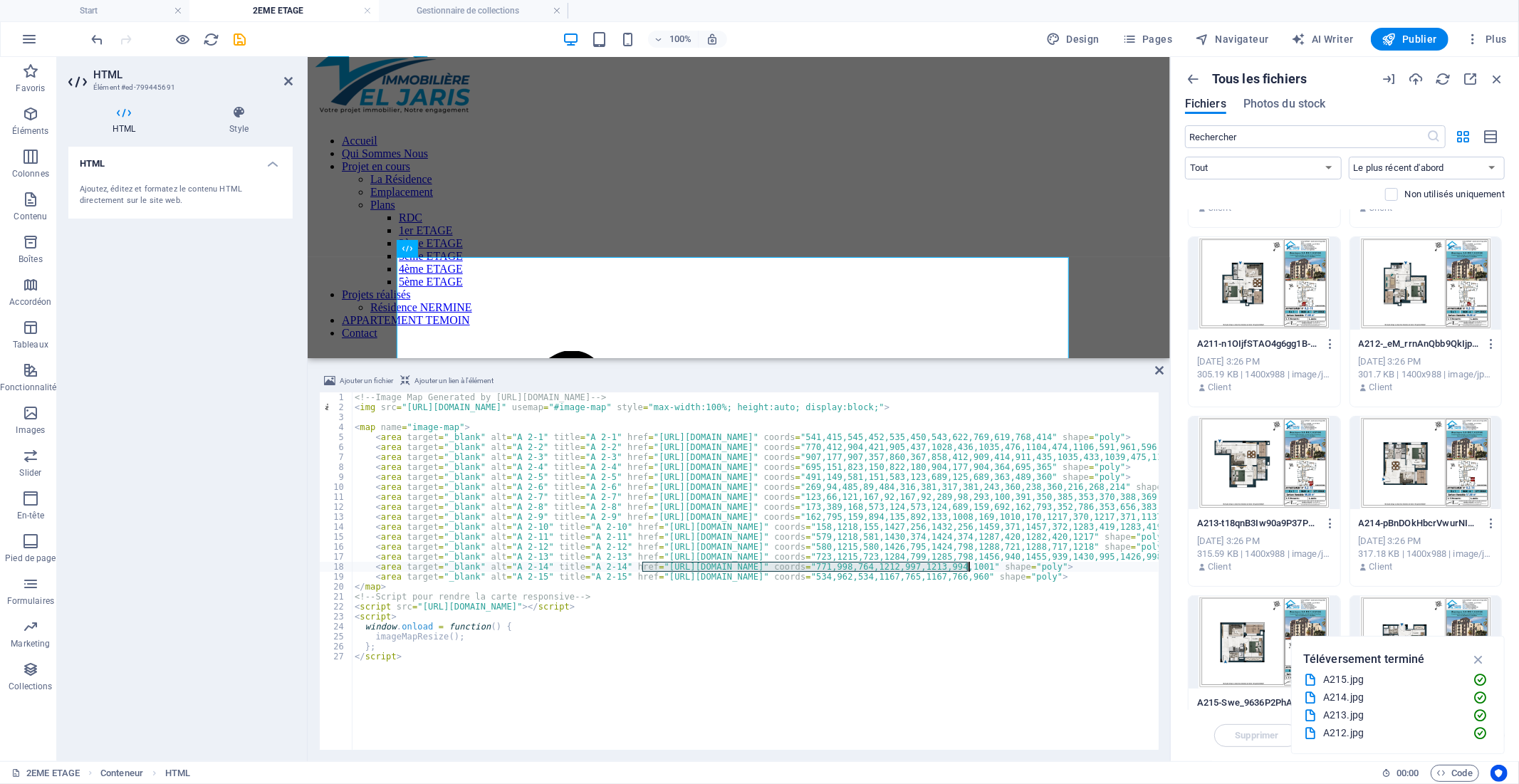
paste textarea "[DOMAIN_NAME][URL]"
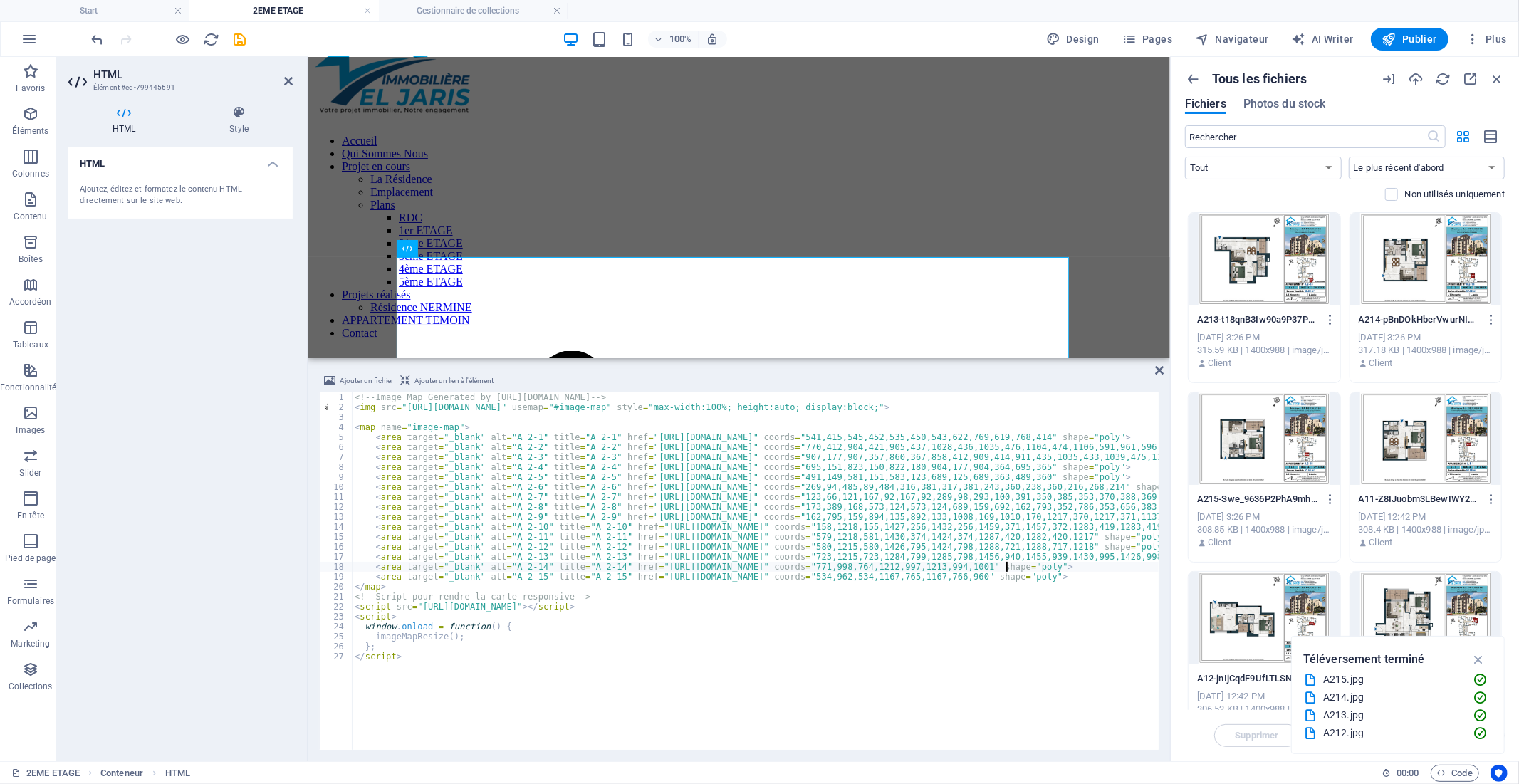
scroll to position [1107, 0]
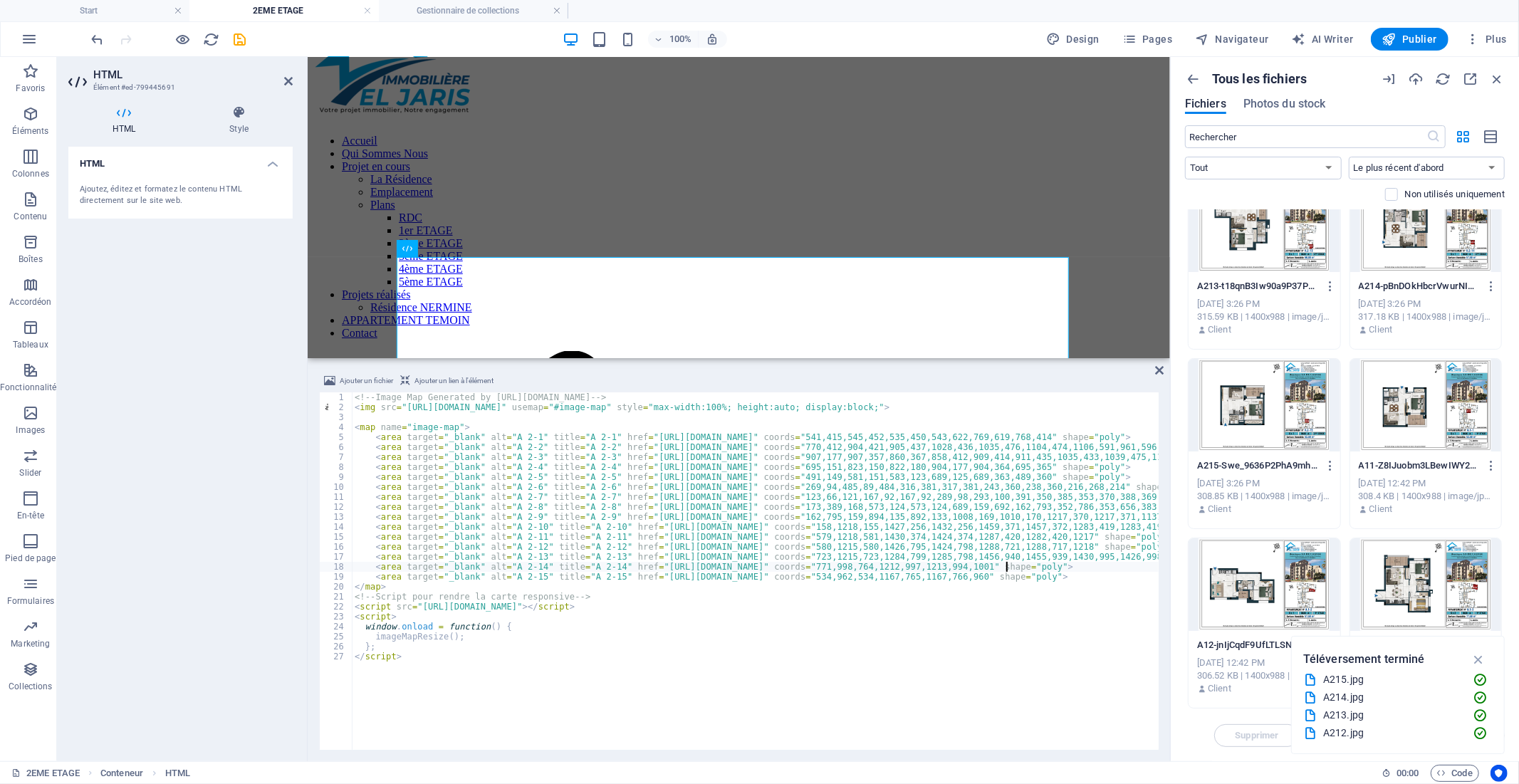
click at [1311, 448] on div at bounding box center [1264, 405] width 152 height 92
click at [1326, 467] on icon "button" at bounding box center [1330, 465] width 13 height 13
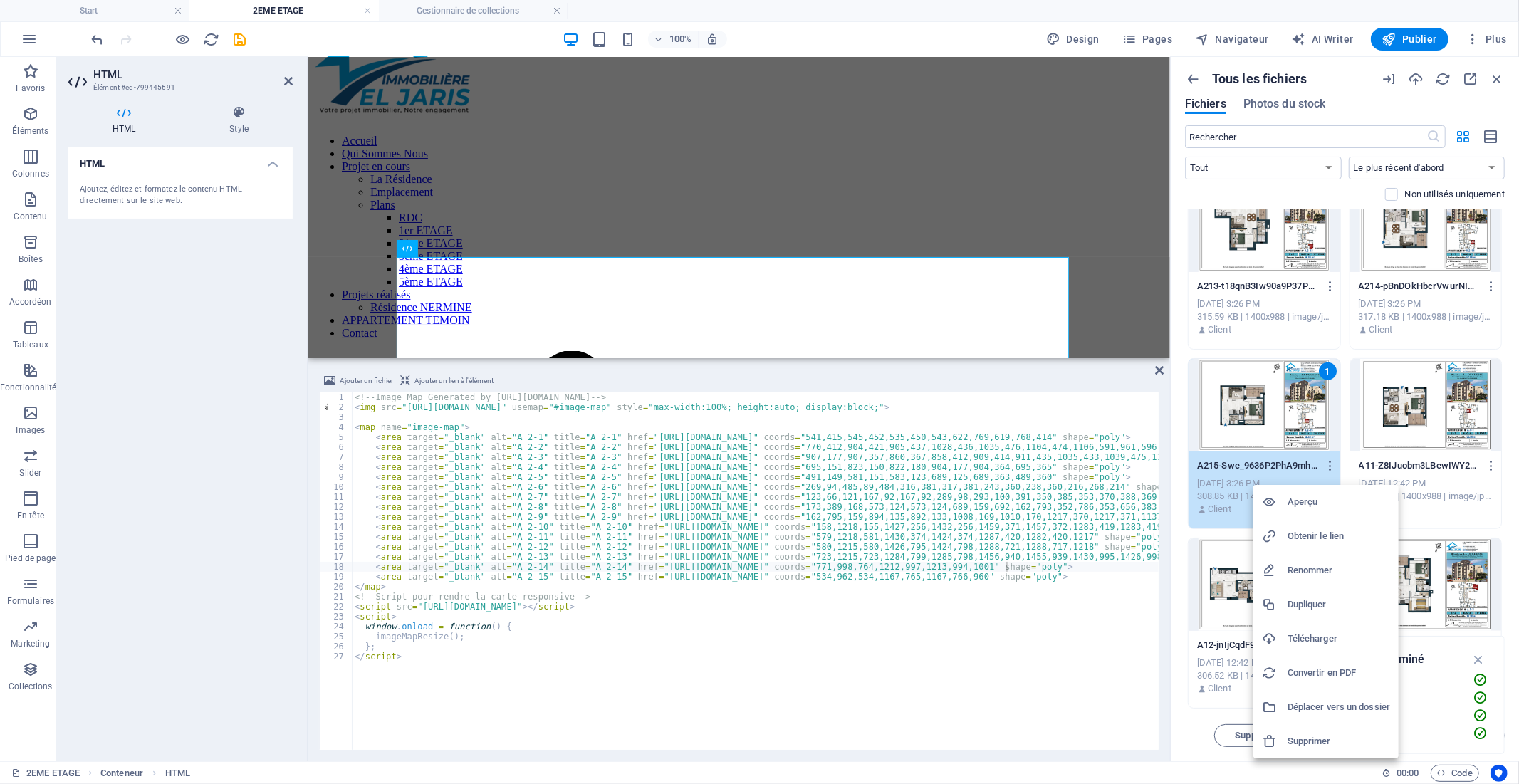
click at [1312, 529] on h6 "Obtenir le lien" at bounding box center [1338, 535] width 103 height 17
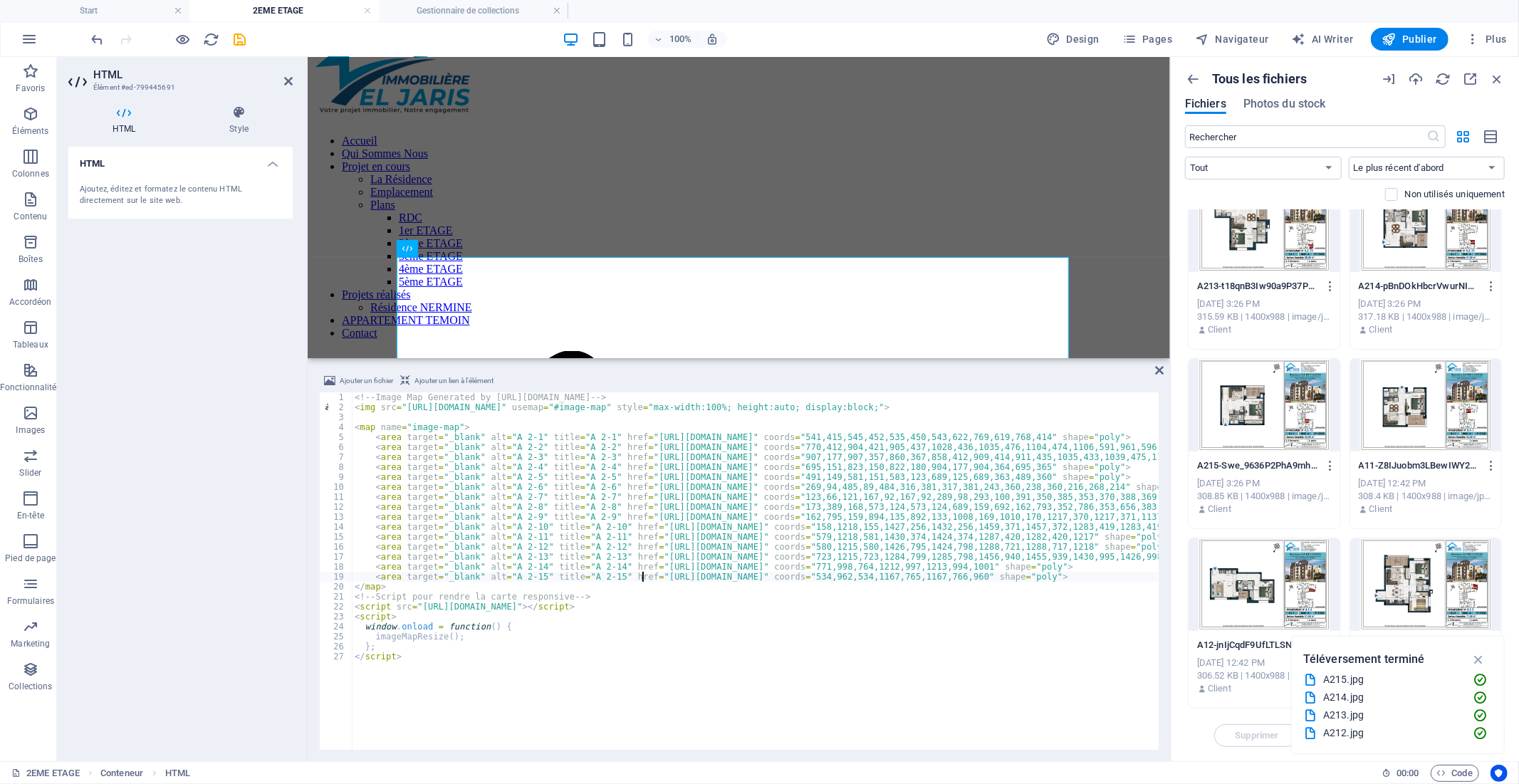
click at [644, 579] on div "<!-- Image Map Generated by [URL][DOMAIN_NAME] --> < img src = "[URL][DOMAIN_NA…" at bounding box center [1025, 579] width 1348 height 375
click at [967, 577] on div "<!-- Image Map Generated by [URL][DOMAIN_NAME] --> < img src = "[URL][DOMAIN_NA…" at bounding box center [1025, 579] width 1348 height 375
paste textarea "[DOMAIN_NAME][URL]"
type textarea "<area target="_blank" alt="A 2-15" title="A 2-15" href="[URL][DOMAIN_NAME]" coo…"
click at [238, 38] on icon "save" at bounding box center [240, 39] width 16 height 16
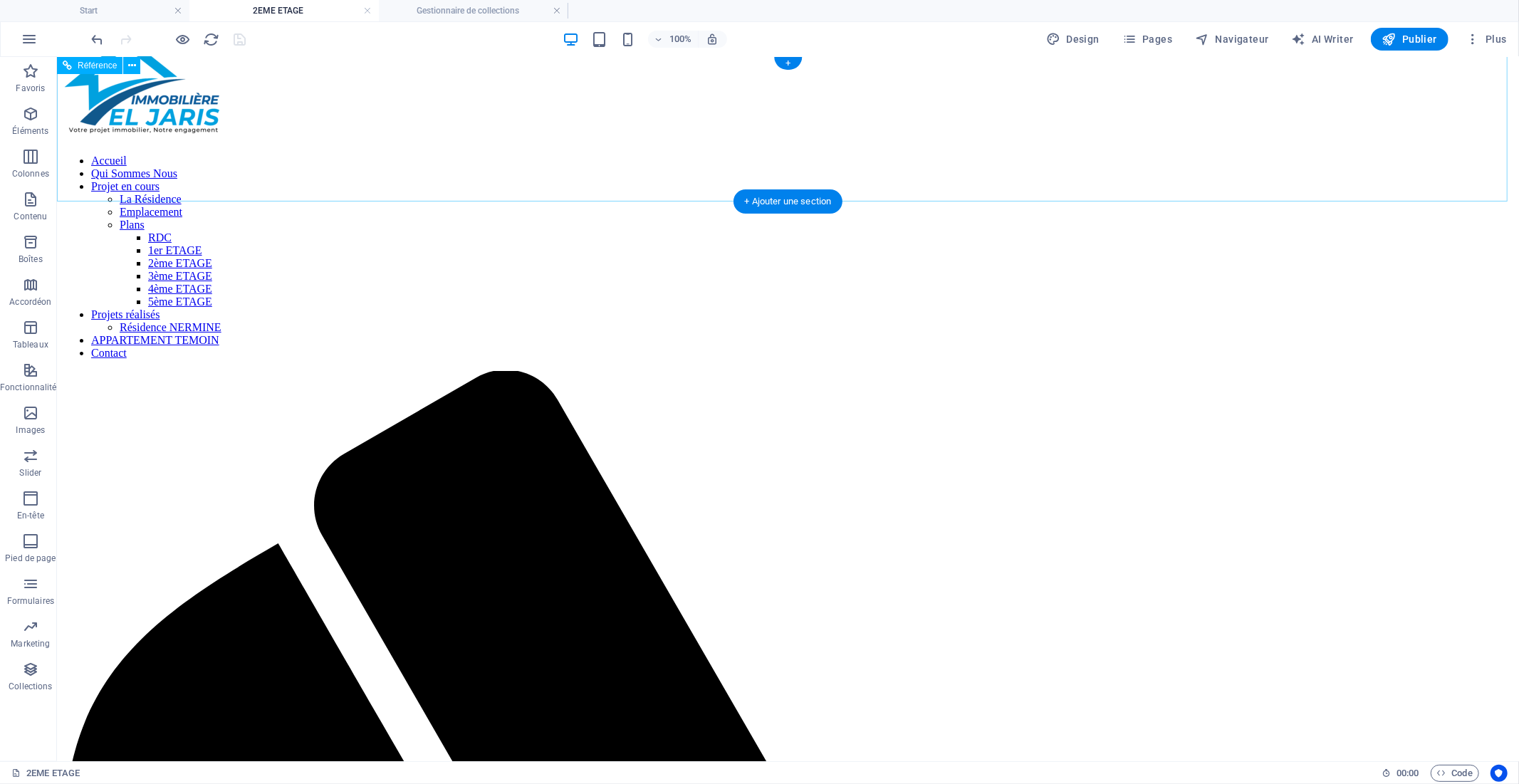
scroll to position [0, 0]
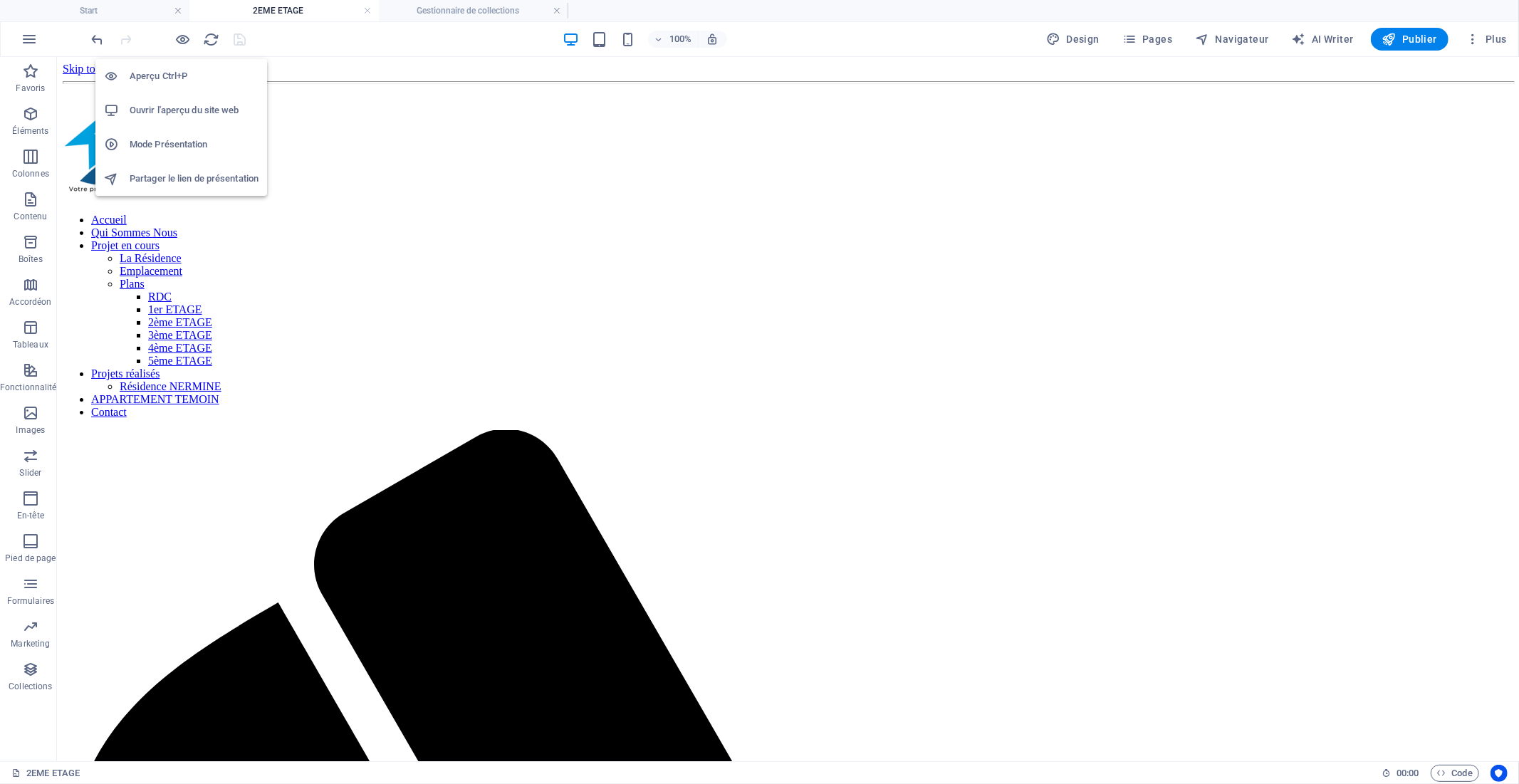
click at [200, 109] on h6 "Ouvrir l'aperçu du site web" at bounding box center [194, 110] width 129 height 17
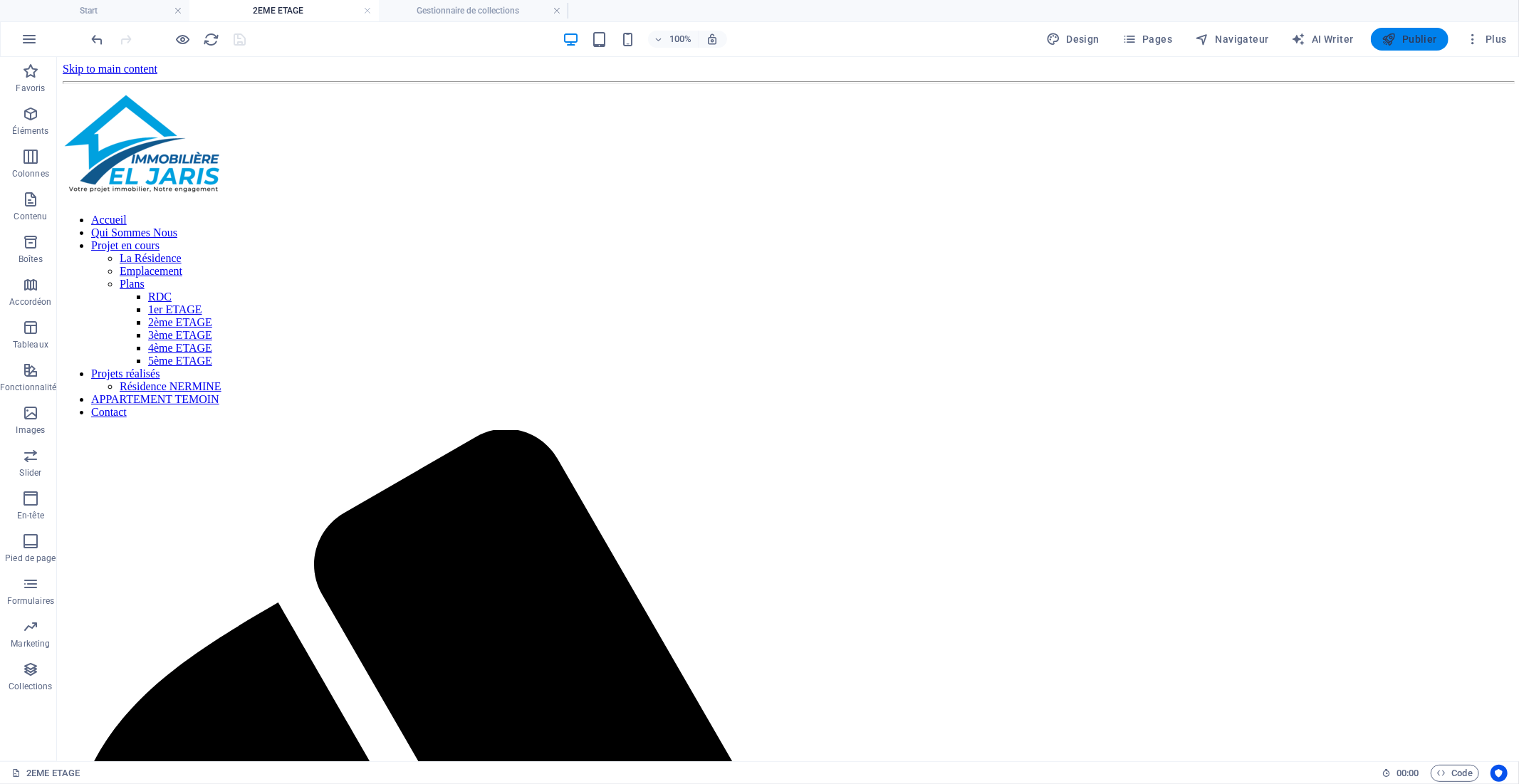
click at [1412, 36] on span "Publier" at bounding box center [1409, 38] width 55 height 14
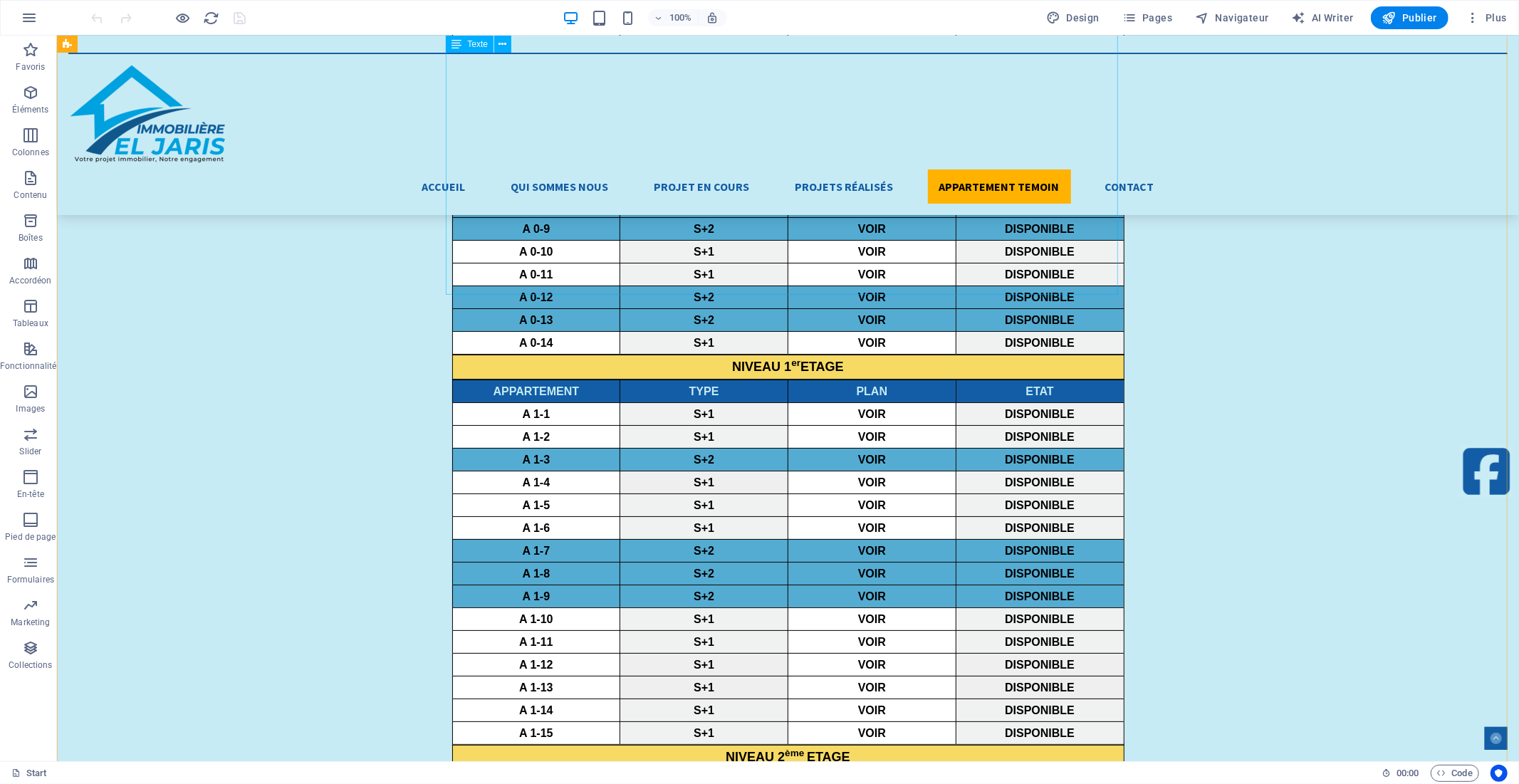
scroll to position [4587, 0]
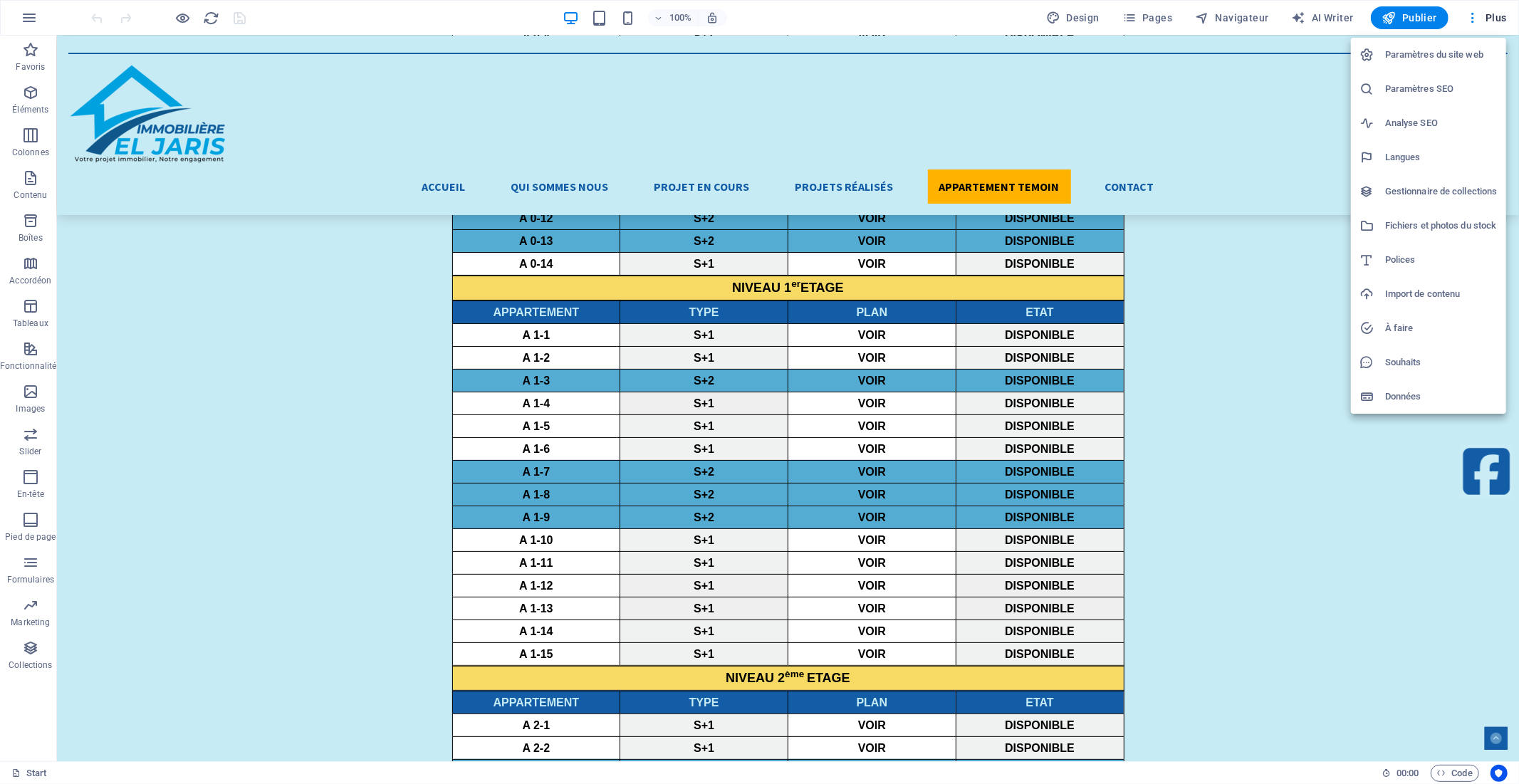
click at [657, 408] on h6 "Fichiers et photos du stock" at bounding box center [647, 413] width 21 height 12
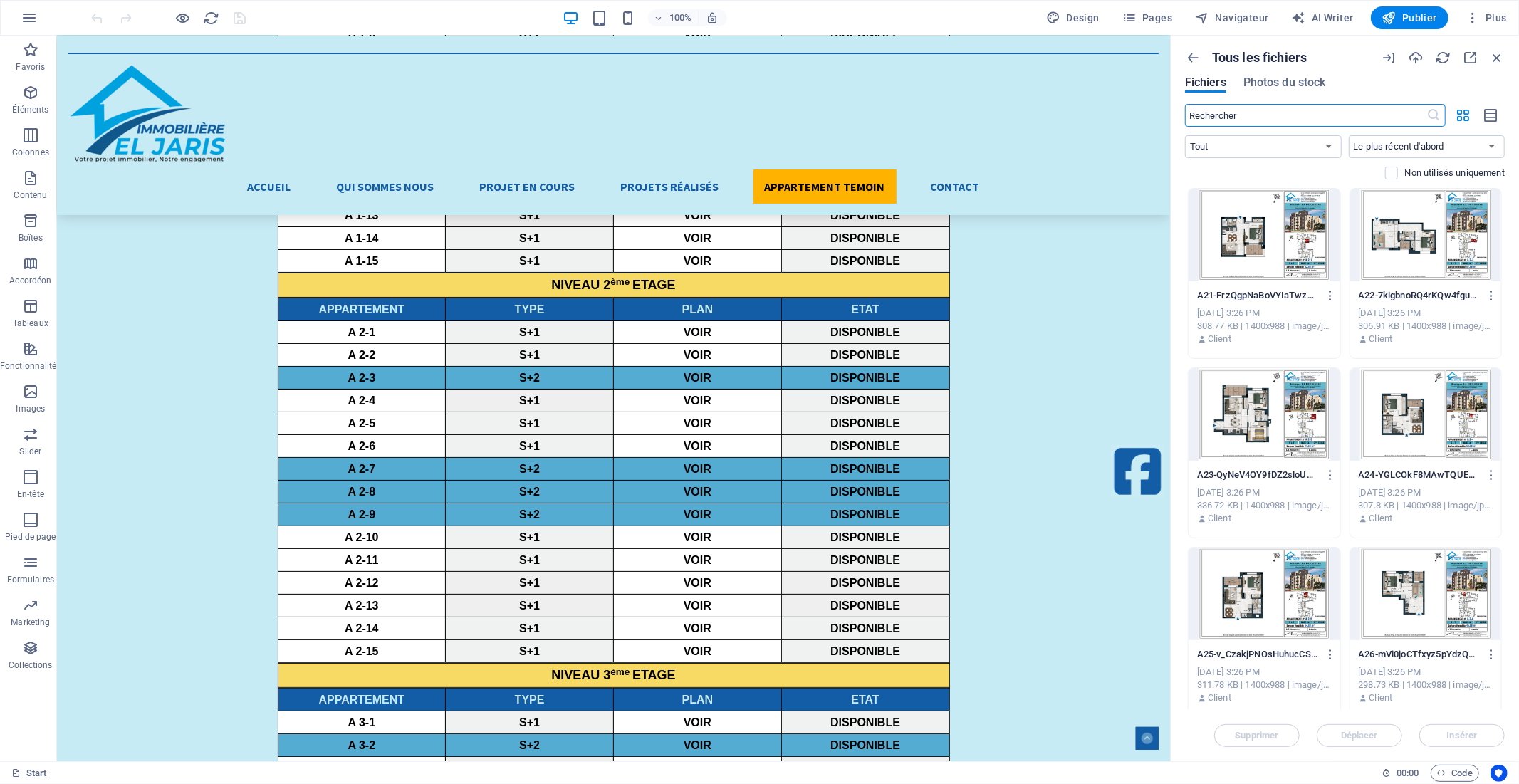
scroll to position [4195, 0]
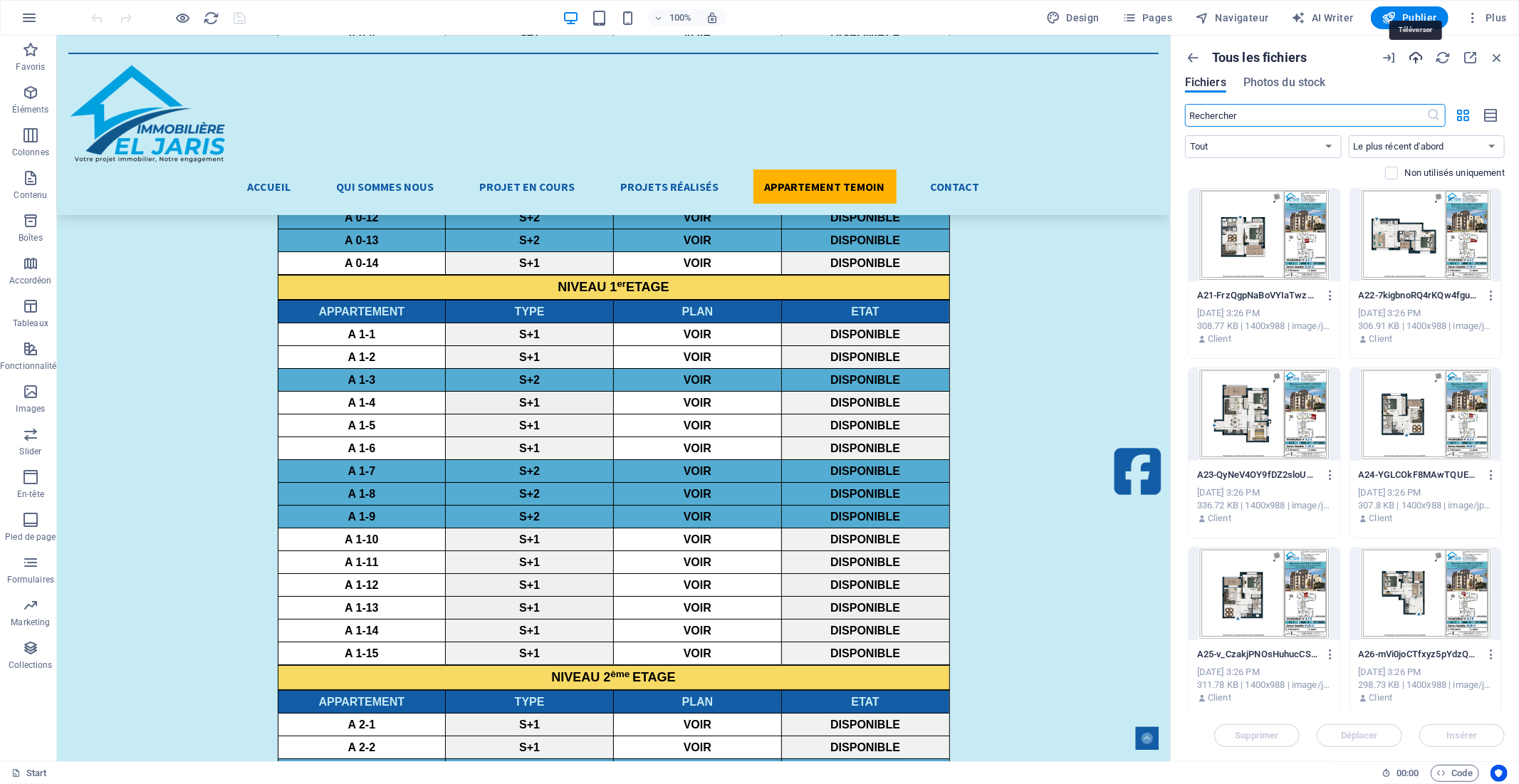
click at [843, 498] on icon "button" at bounding box center [843, 504] width 0 height 12
